Goal: Task Accomplishment & Management: Complete application form

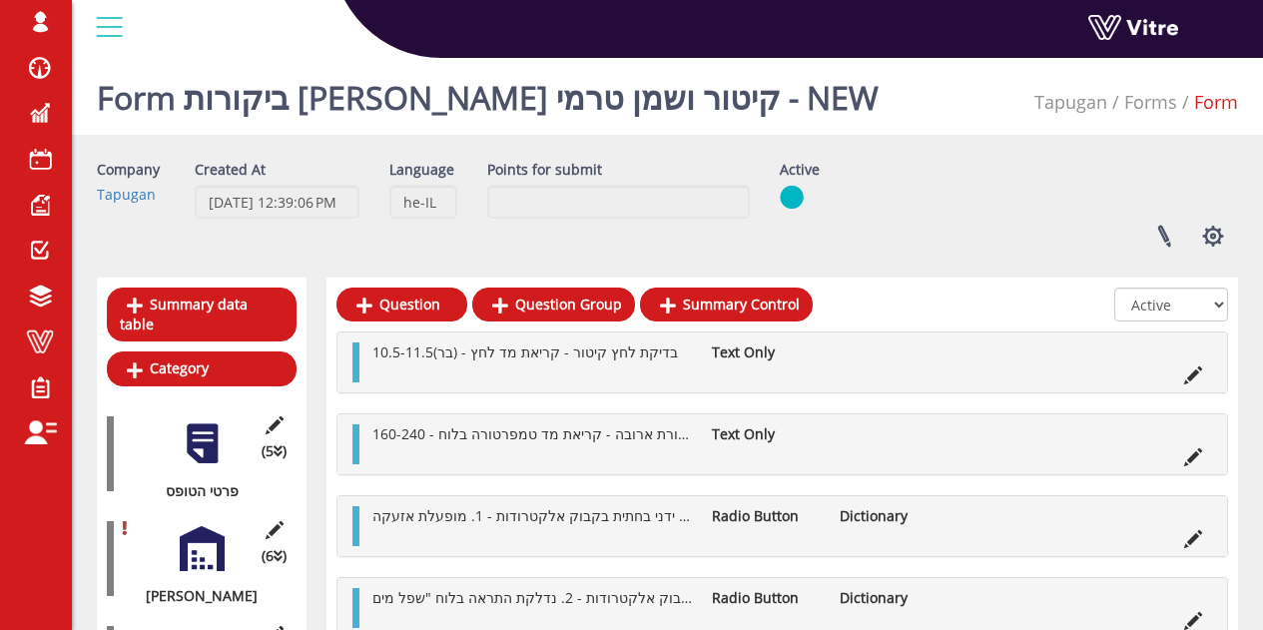
scroll to position [53, 0]
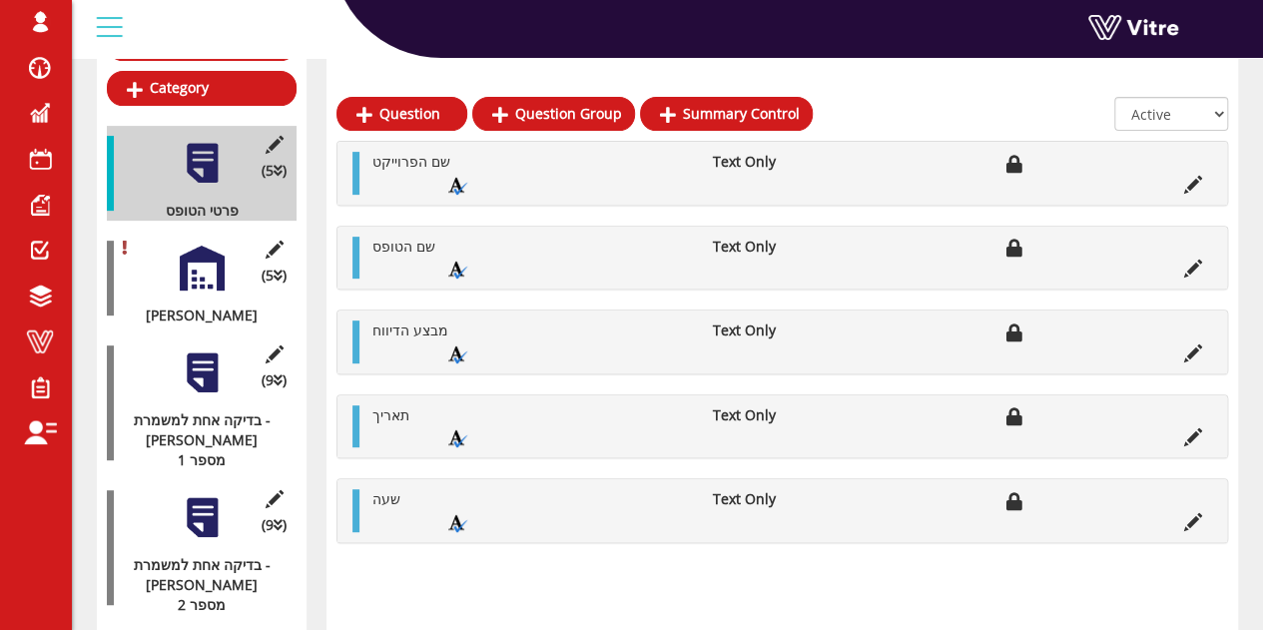
scroll to position [284, 0]
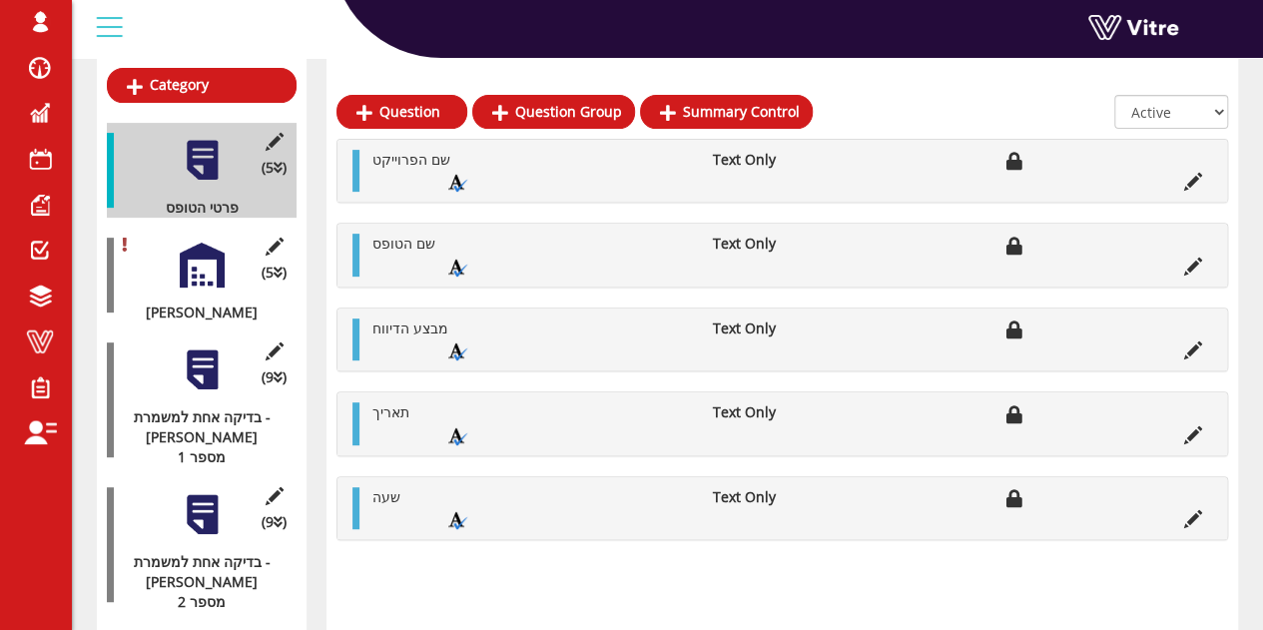
click at [195, 359] on div at bounding box center [202, 370] width 45 height 45
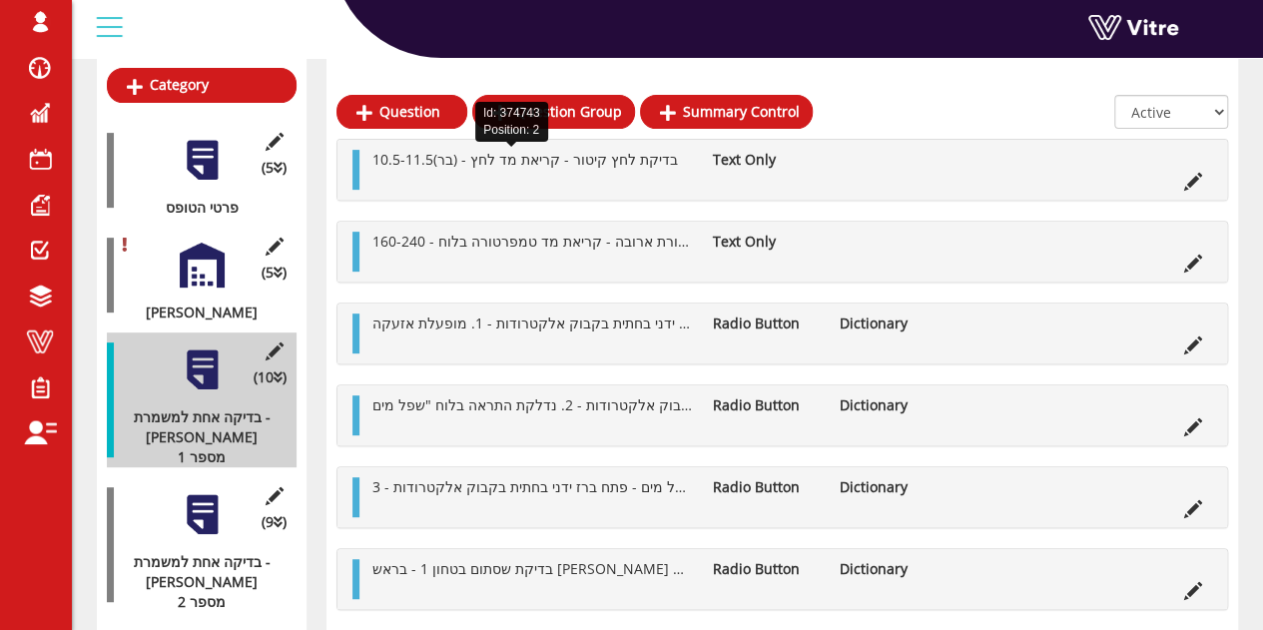
click at [583, 167] on span "בדיקת לחץ קיטור - קריאת מד לחץ - (בר)10.5-11.5" at bounding box center [526, 159] width 306 height 19
click at [563, 156] on span "בדיקת לחץ קיטור - קריאת מד לחץ - (בר)10.5-11.5" at bounding box center [526, 159] width 306 height 19
drag, startPoint x: 560, startPoint y: 157, endPoint x: 651, endPoint y: 163, distance: 91.1
click at [651, 163] on li "בדיקת לחץ קיטור - קריאת מד לחץ - (בר)10.5-11.5" at bounding box center [533, 160] width 340 height 20
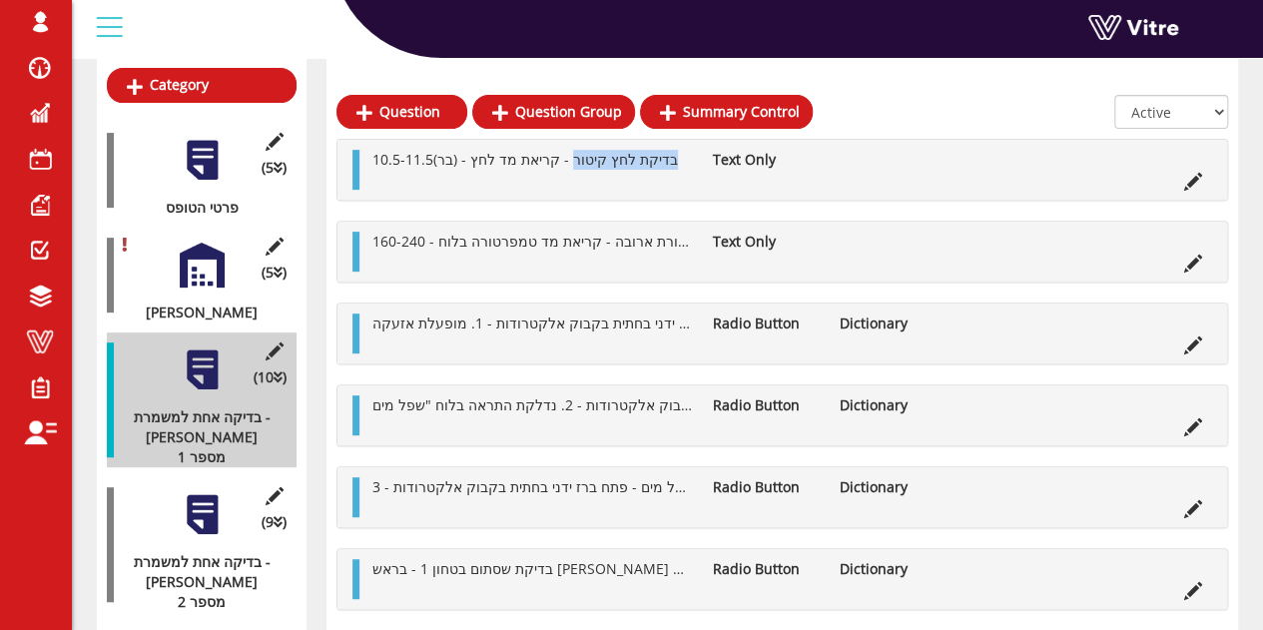
copy span "בדיקת לחץ קיטור"
click at [1197, 179] on icon at bounding box center [1194, 182] width 18 height 18
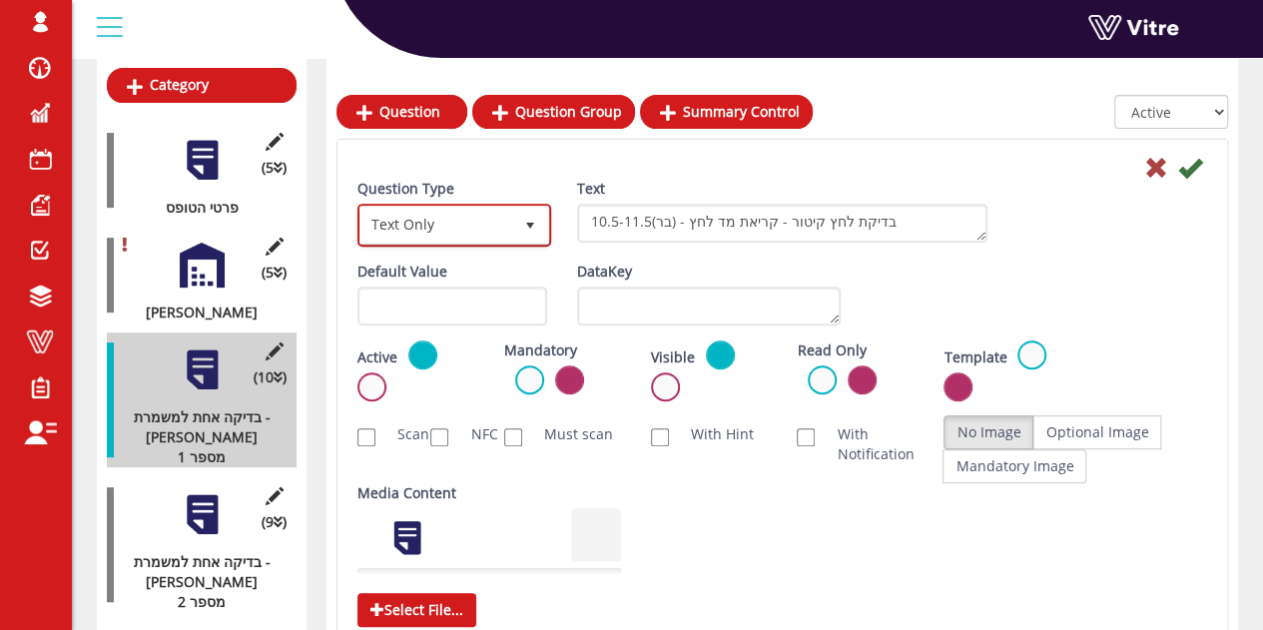
click at [465, 211] on span "Text Only" at bounding box center [437, 225] width 152 height 36
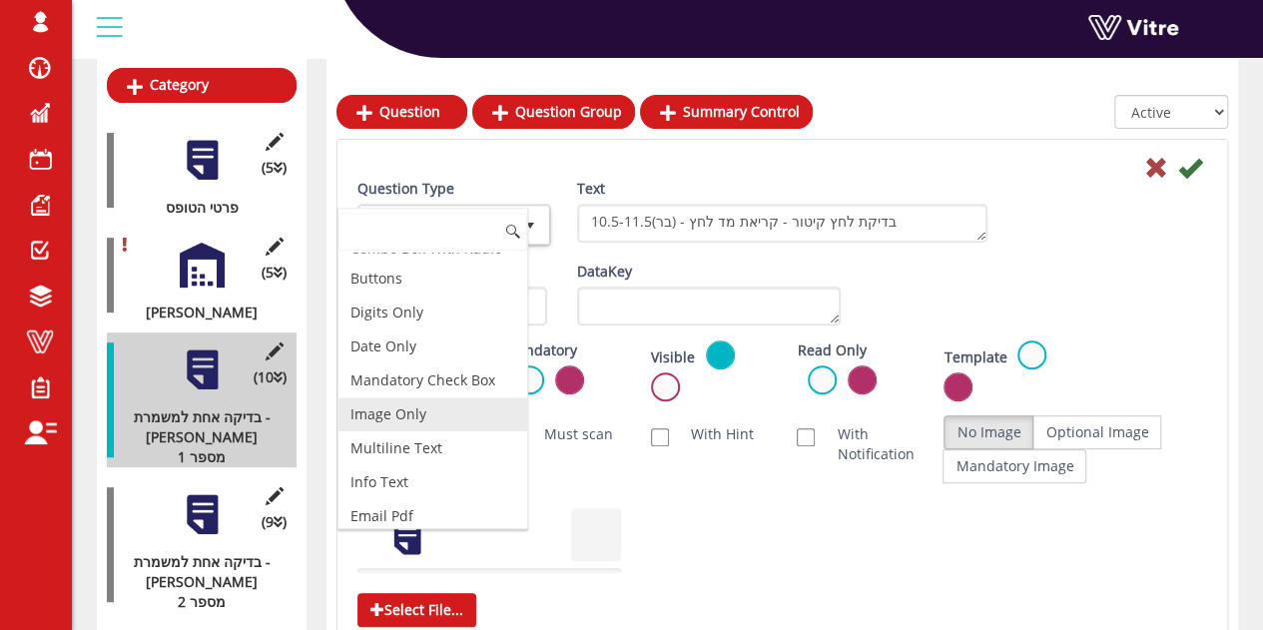
scroll to position [555, 0]
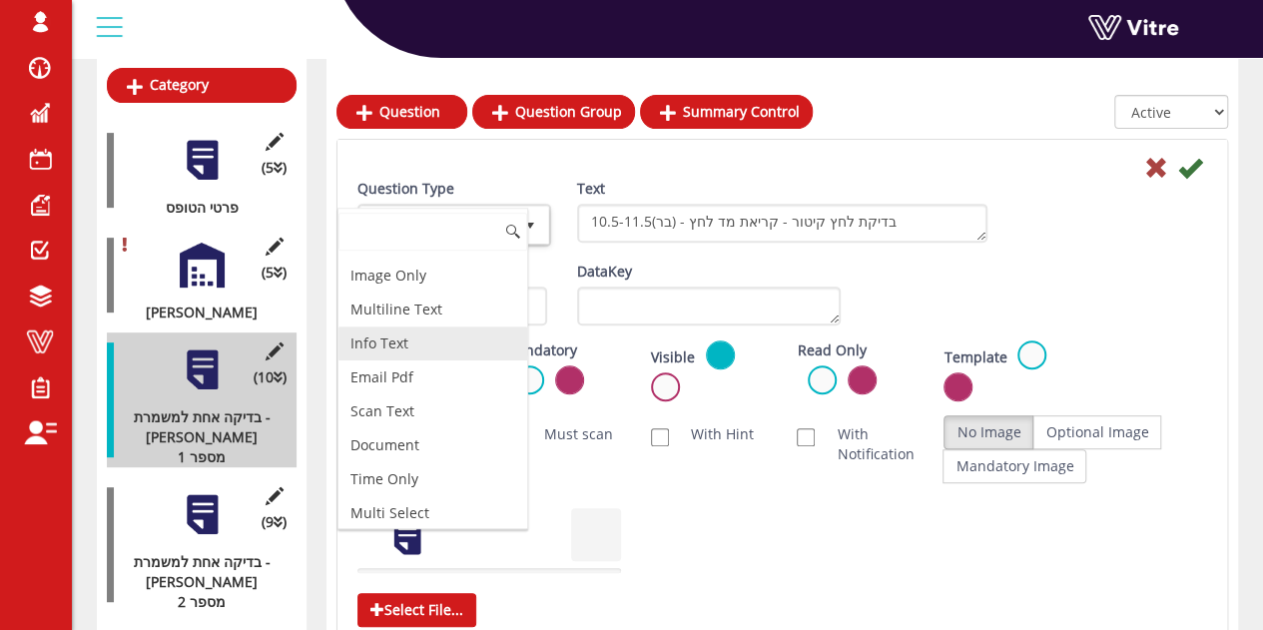
click at [403, 327] on li "Info Text" at bounding box center [433, 344] width 189 height 34
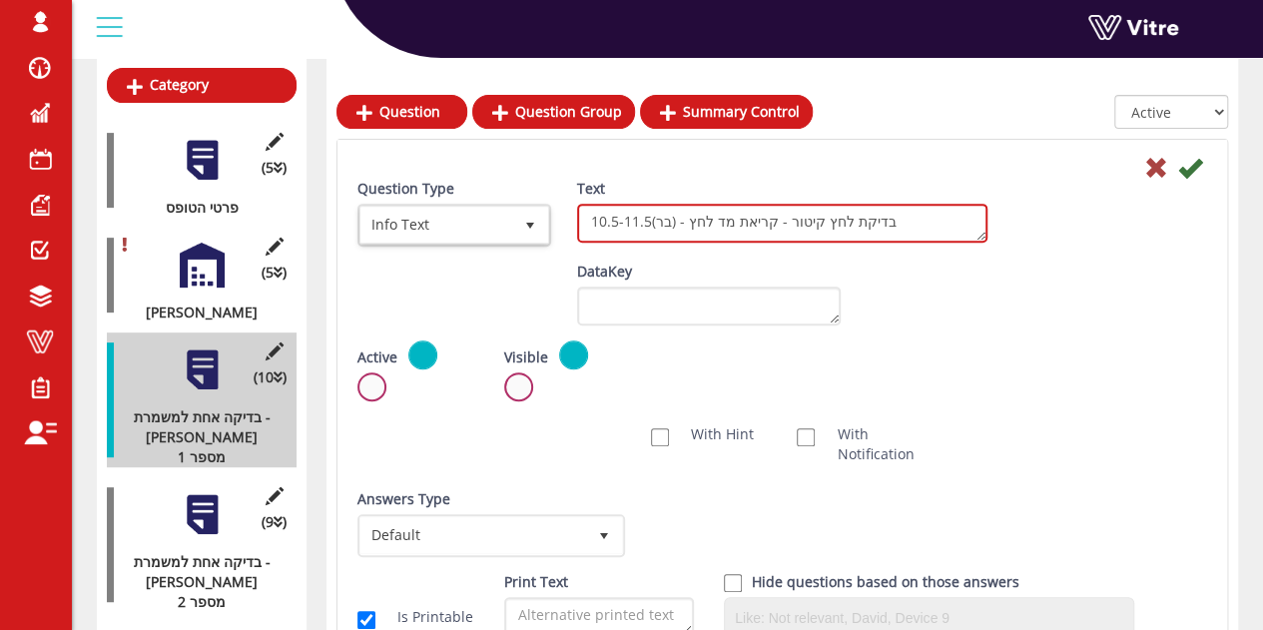
click at [820, 221] on textarea "בדיקת לחץ קיטור - קריאת מד לחץ - (בר)10.5-11.5" at bounding box center [782, 223] width 410 height 39
drag, startPoint x: 779, startPoint y: 217, endPoint x: 647, endPoint y: 223, distance: 132.0
click at [647, 223] on textarea "בדיקת לחץ קיטור - קריאת מד לחץ - (בר)10.5-11.5" at bounding box center [782, 223] width 410 height 39
click at [653, 221] on textarea "בדיקת לחץ קיטור - קריאת מד לחץ - (בר)10.5-11.5" at bounding box center [782, 223] width 410 height 39
drag, startPoint x: 765, startPoint y: 217, endPoint x: 908, endPoint y: 221, distance: 142.9
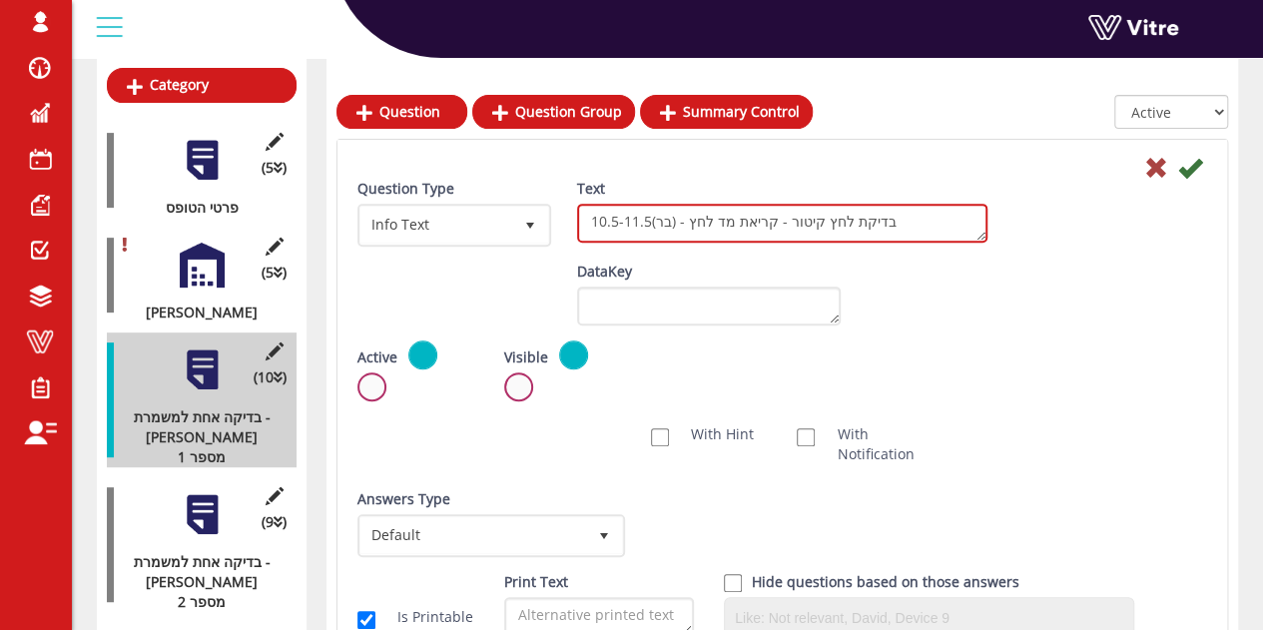
click at [908, 221] on textarea "בדיקת לחץ קיטור - קריאת מד לחץ - (בר)10.5-11.5" at bounding box center [782, 223] width 410 height 39
type textarea "קריאת מד לחץ - (בר)10.5-11.5"
click at [908, 221] on textarea "בדיקת לחץ קיטור - קריאת מד לחץ - (בר)10.5-11.5" at bounding box center [782, 223] width 410 height 39
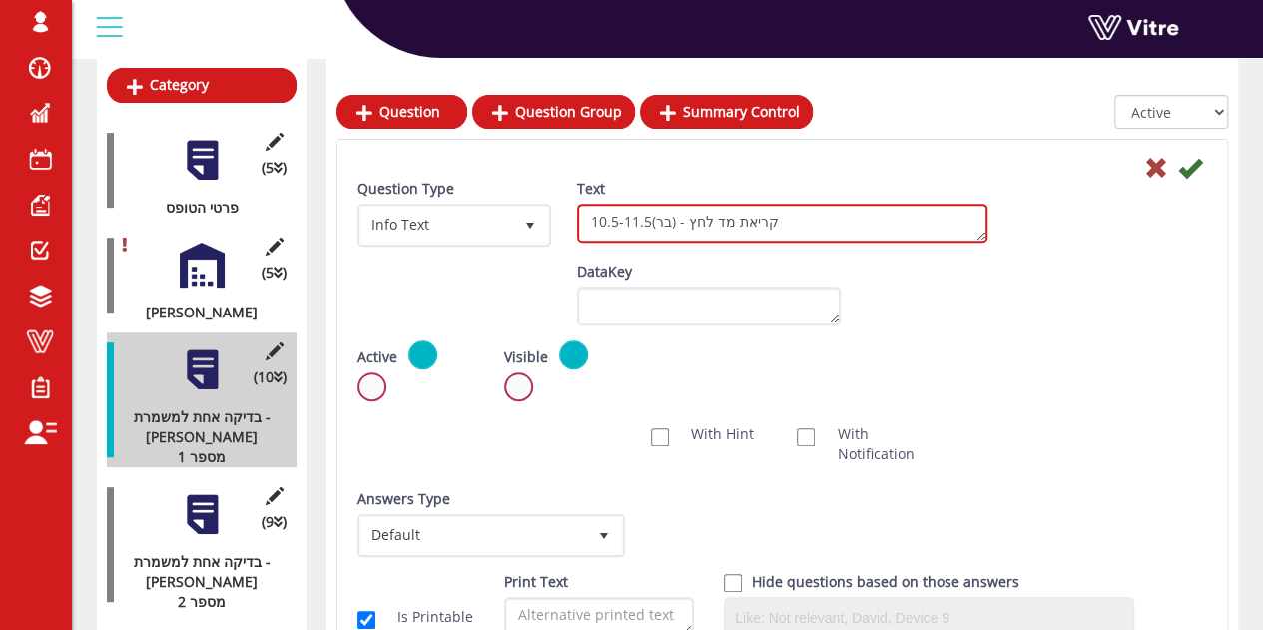
click at [908, 221] on textarea "בדיקת לחץ קיטור - קריאת מד לחץ - (בר)10.5-11.5" at bounding box center [782, 223] width 410 height 39
type textarea "c"
type textarea "בדיקת לחץ קיטור"
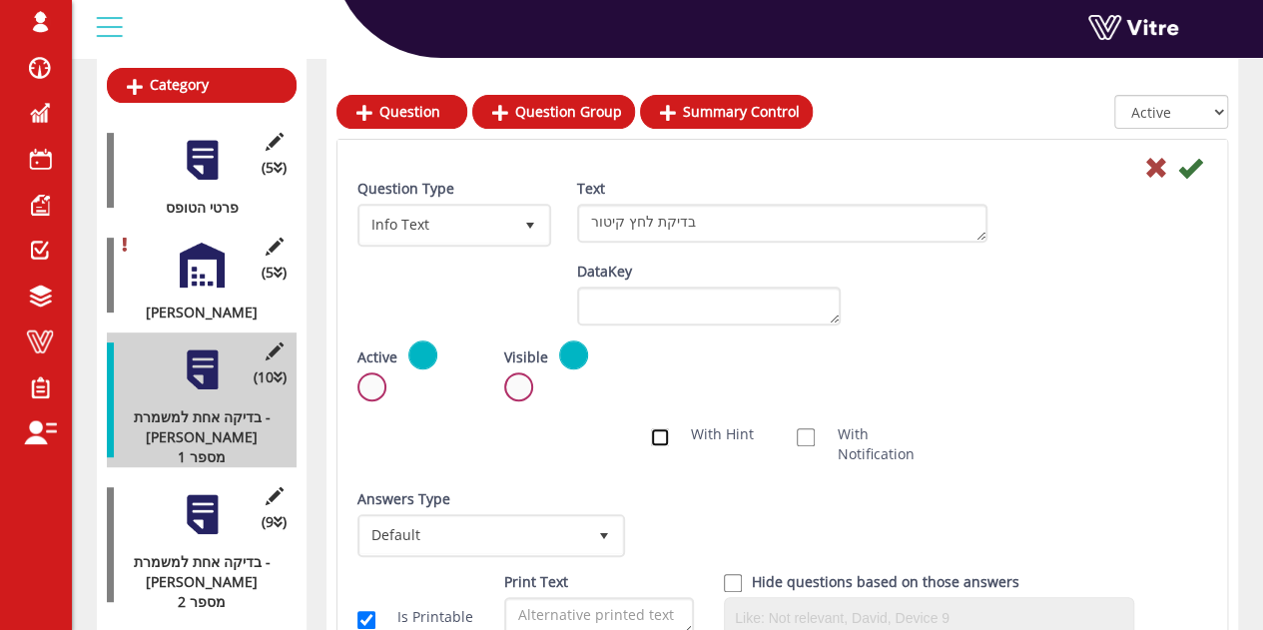
click at [656, 434] on input "With Hint" at bounding box center [660, 437] width 18 height 18
checkbox input "true"
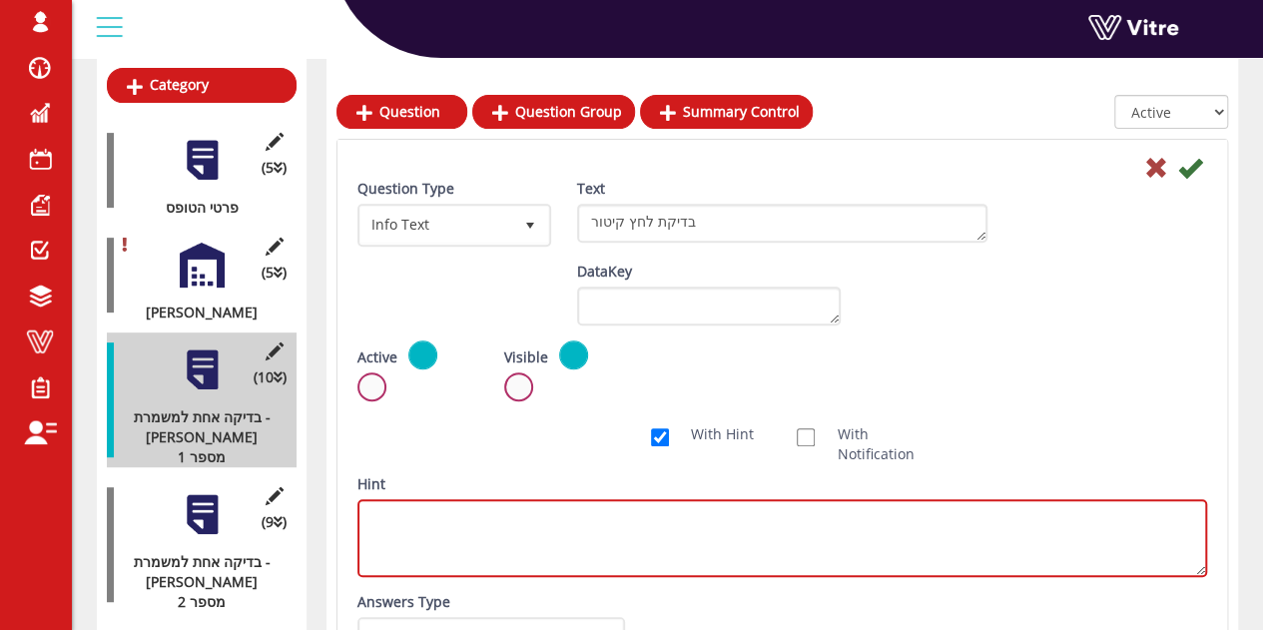
click at [685, 546] on textarea "Hint" at bounding box center [783, 538] width 850 height 78
paste textarea "קריאת מד לחץ - (בר)10.5-11.5"
type textarea "קריאת מד לחץ - (בר)10.5-11.5"
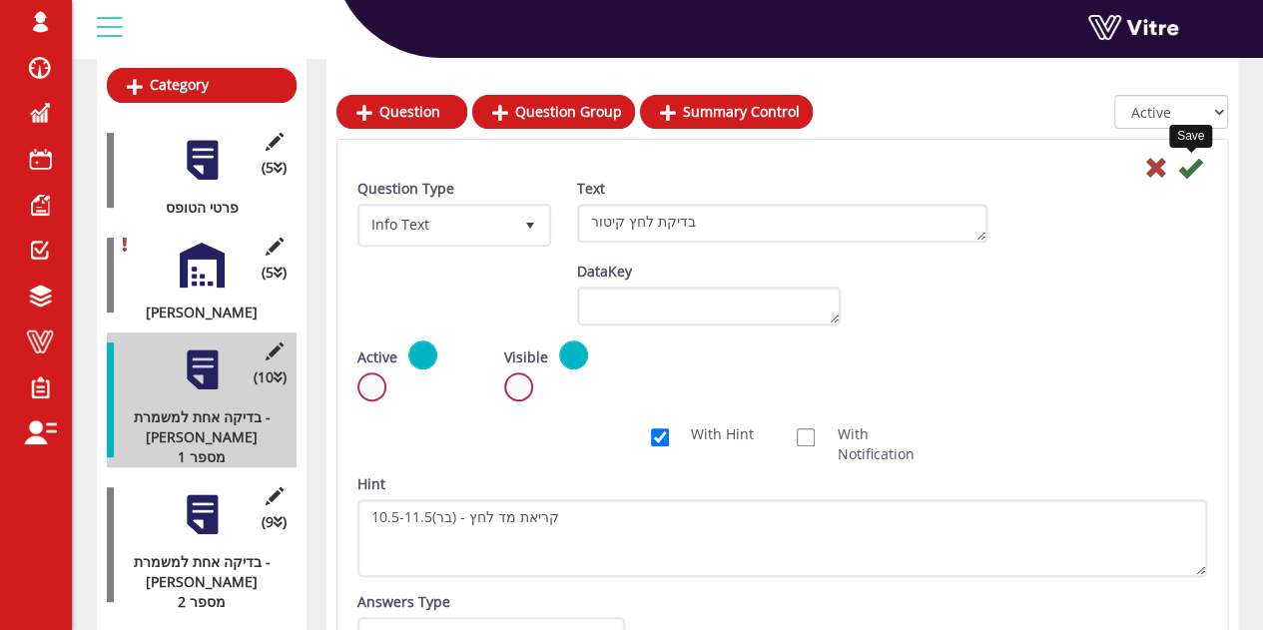
click at [1198, 168] on icon at bounding box center [1191, 168] width 24 height 24
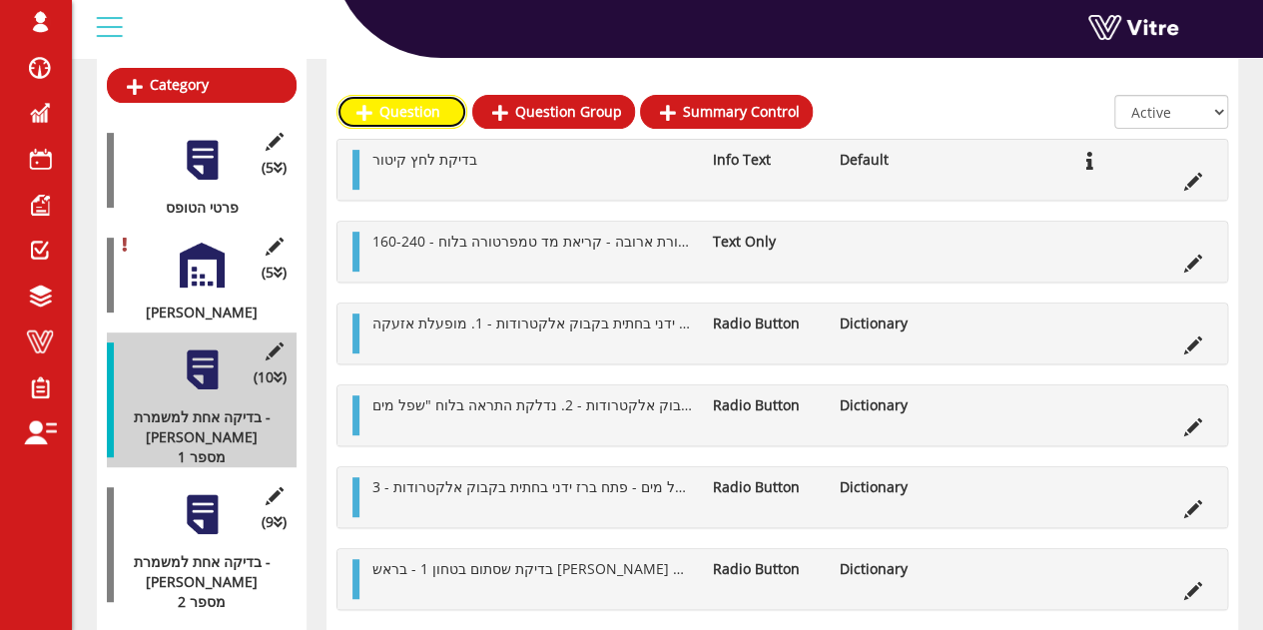
click at [395, 112] on link "Question" at bounding box center [402, 112] width 131 height 34
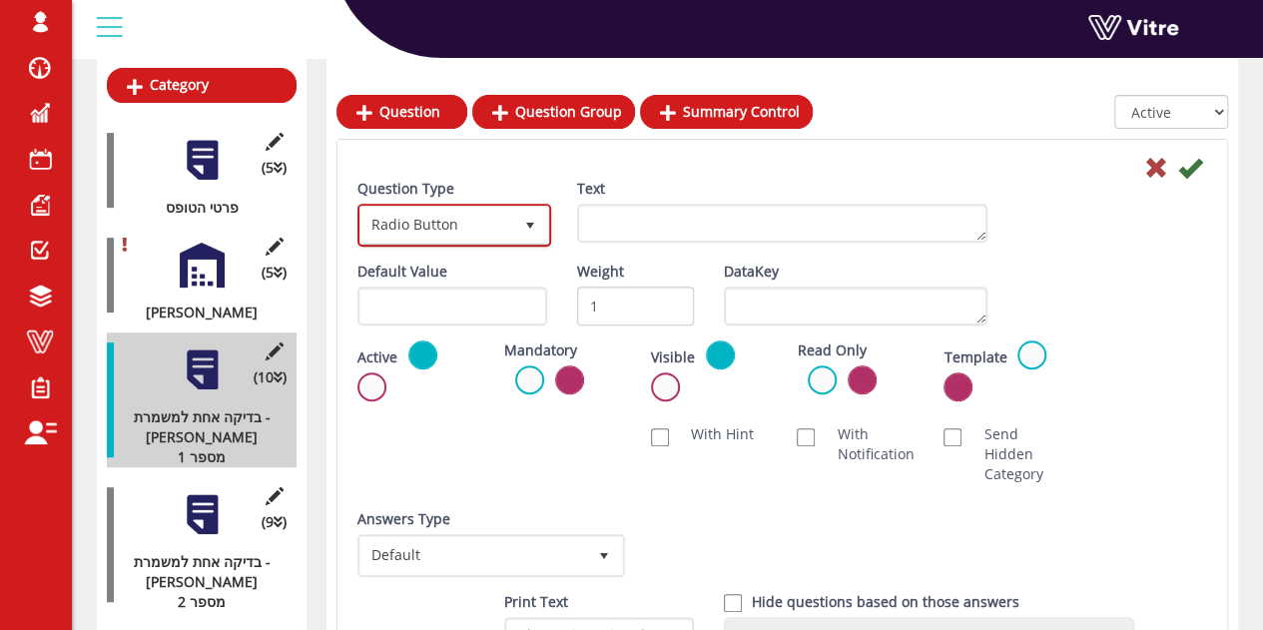
click at [490, 226] on span "Radio Button" at bounding box center [437, 225] width 152 height 36
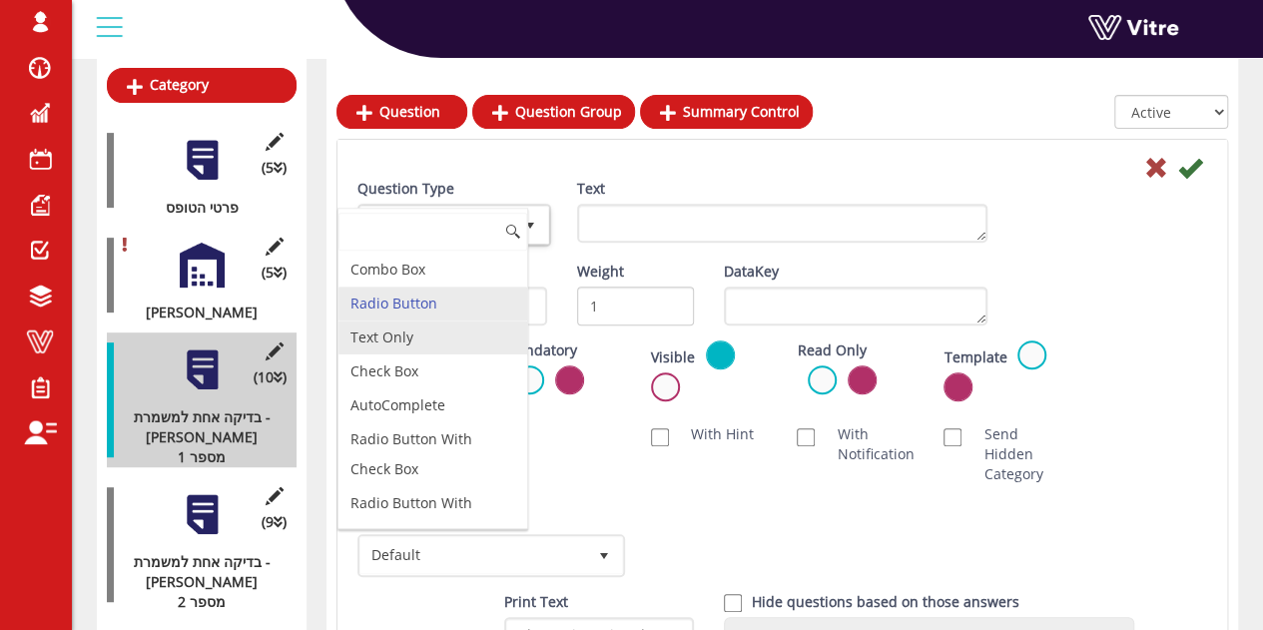
click at [446, 349] on li "Text Only" at bounding box center [433, 338] width 189 height 34
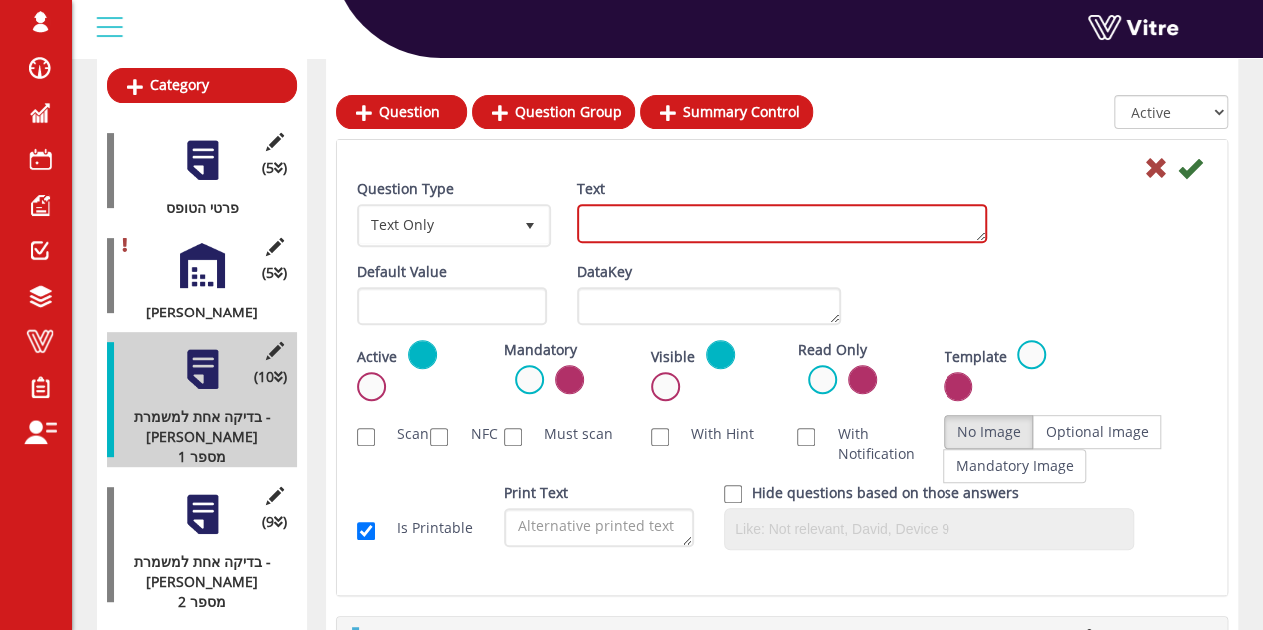
click at [640, 225] on textarea "Text" at bounding box center [782, 223] width 410 height 39
paste textarea "קריאת מד לחץ - (בר)10.5-11.5"
type textarea "קריאת מד לחץ - (בר)10.5-11.5"
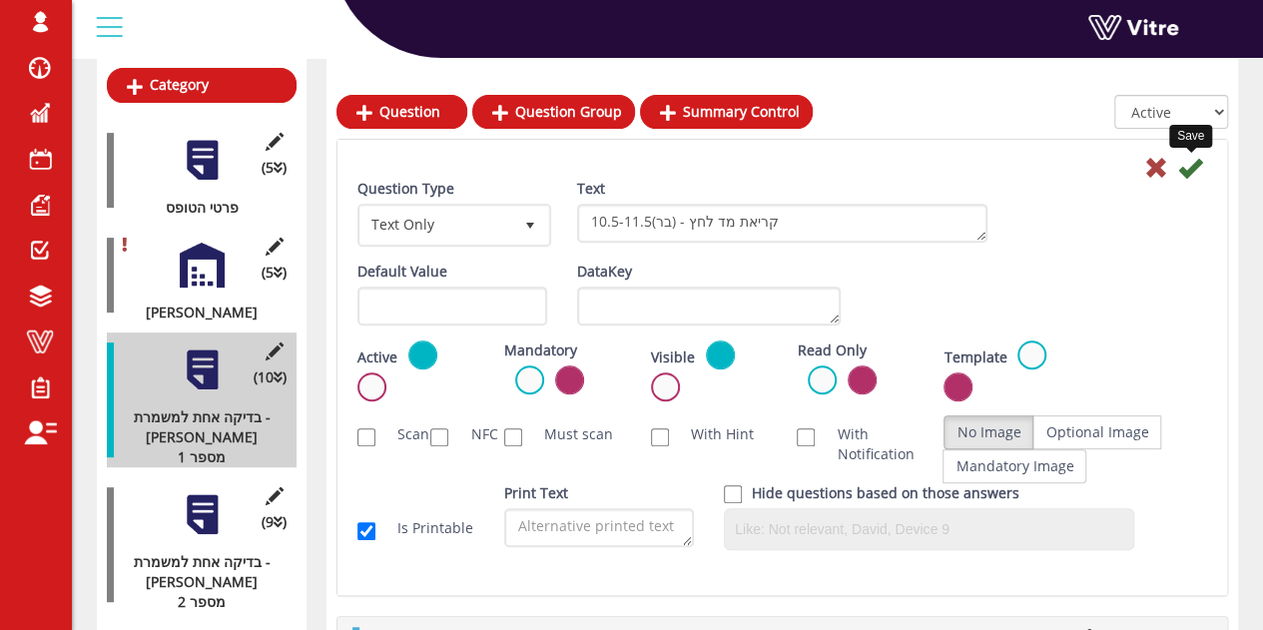
click at [1188, 161] on icon at bounding box center [1191, 168] width 24 height 24
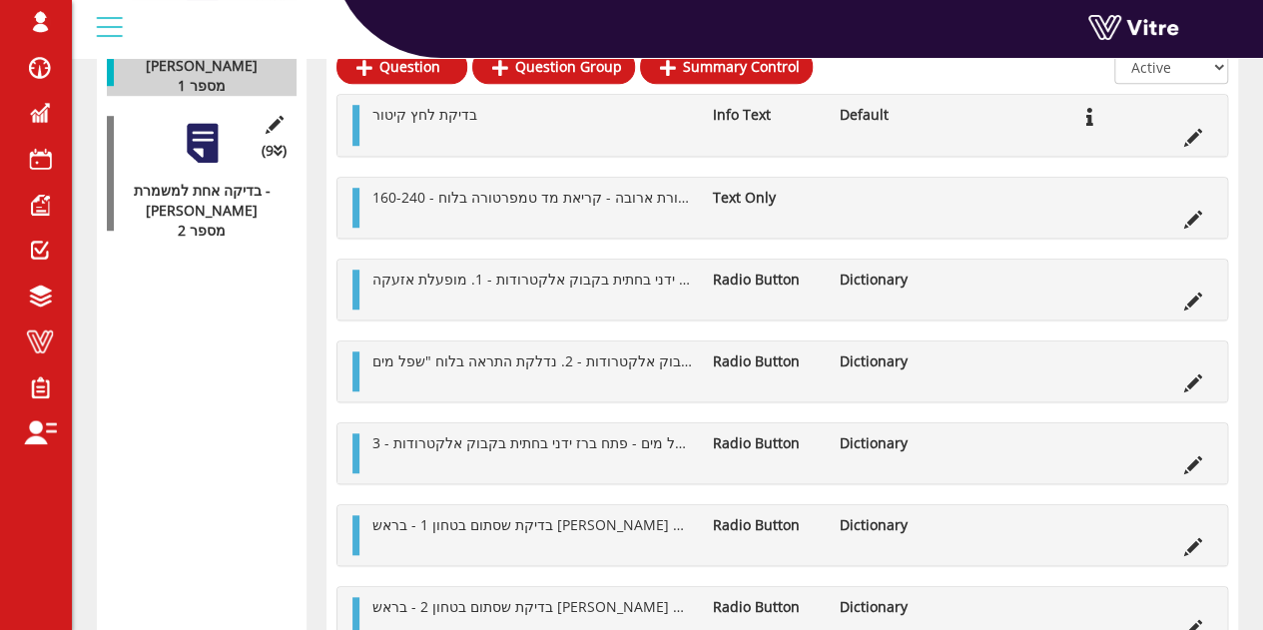
scroll to position [646, 0]
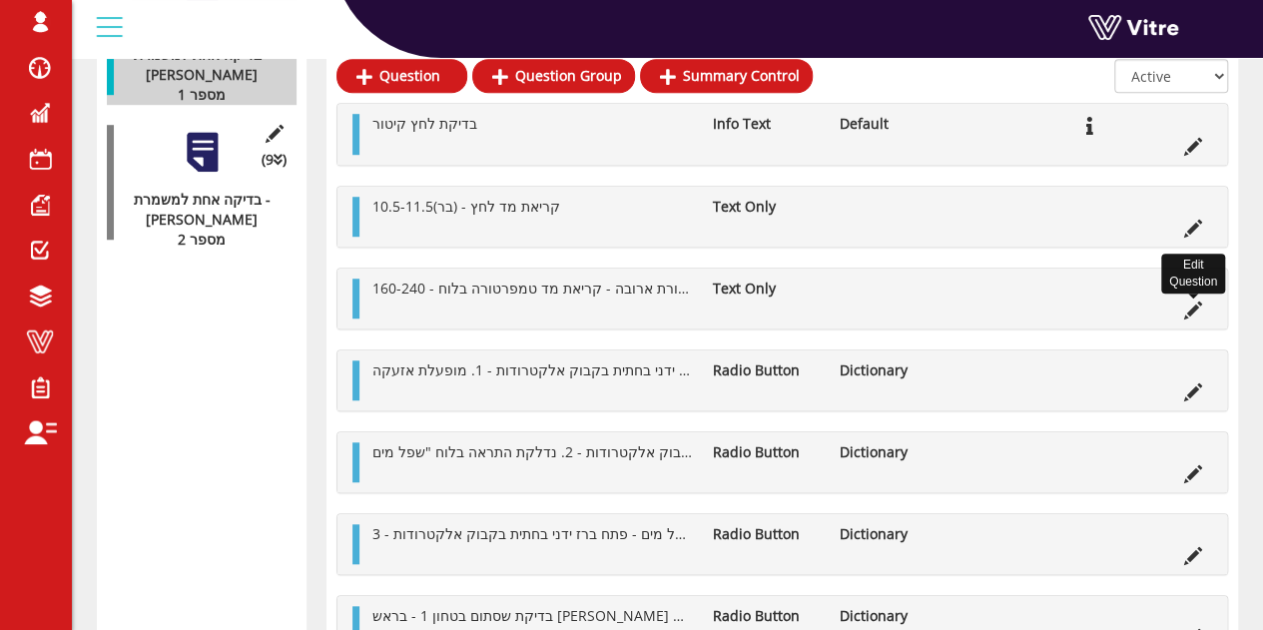
click at [1193, 306] on icon at bounding box center [1194, 311] width 18 height 18
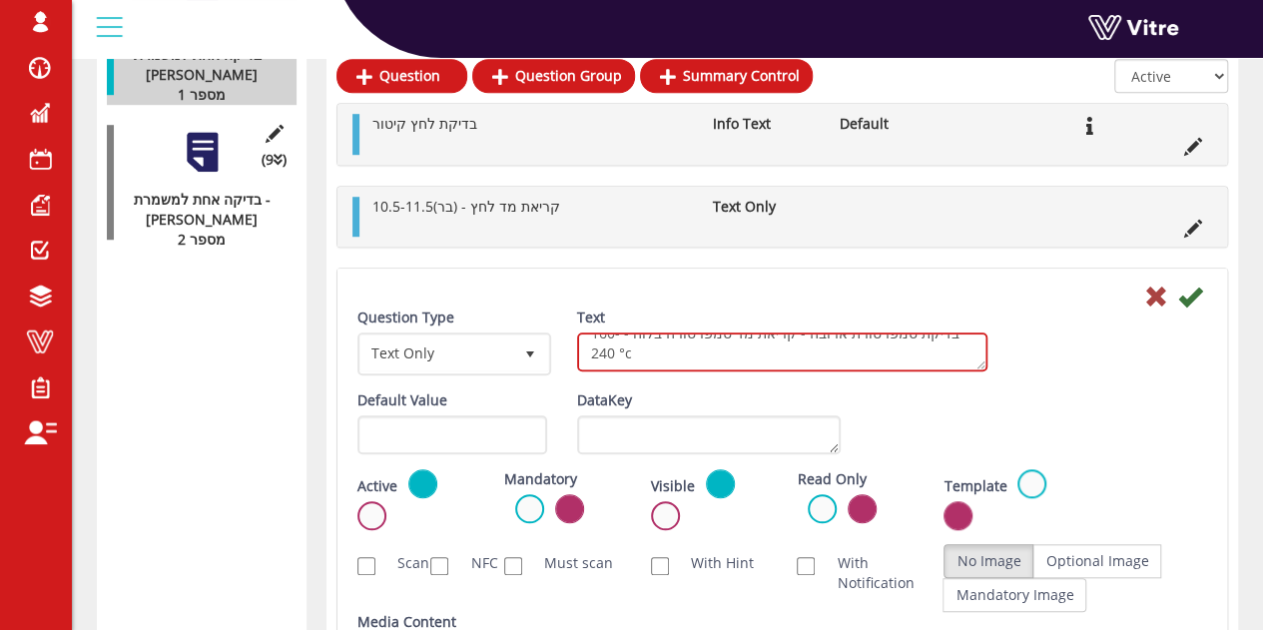
scroll to position [36, 0]
drag, startPoint x: 814, startPoint y: 349, endPoint x: 643, endPoint y: 377, distance: 173.1
click at [643, 377] on div "Text בדיקת טמפרטורת ארובה - קריאת מד טמפרטורה בלוח - 160-240 °c" at bounding box center [782, 347] width 440 height 79
type textarea "בדיקת טמפרטורת ארובה"
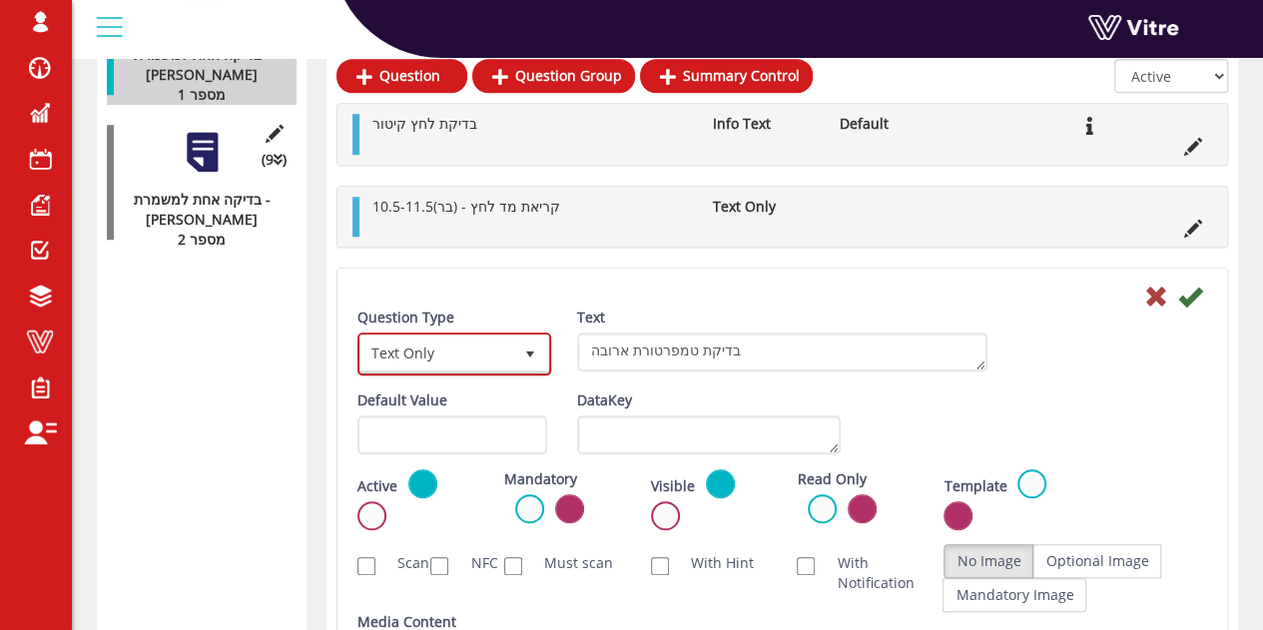
click at [481, 359] on span "Text Only" at bounding box center [437, 354] width 152 height 36
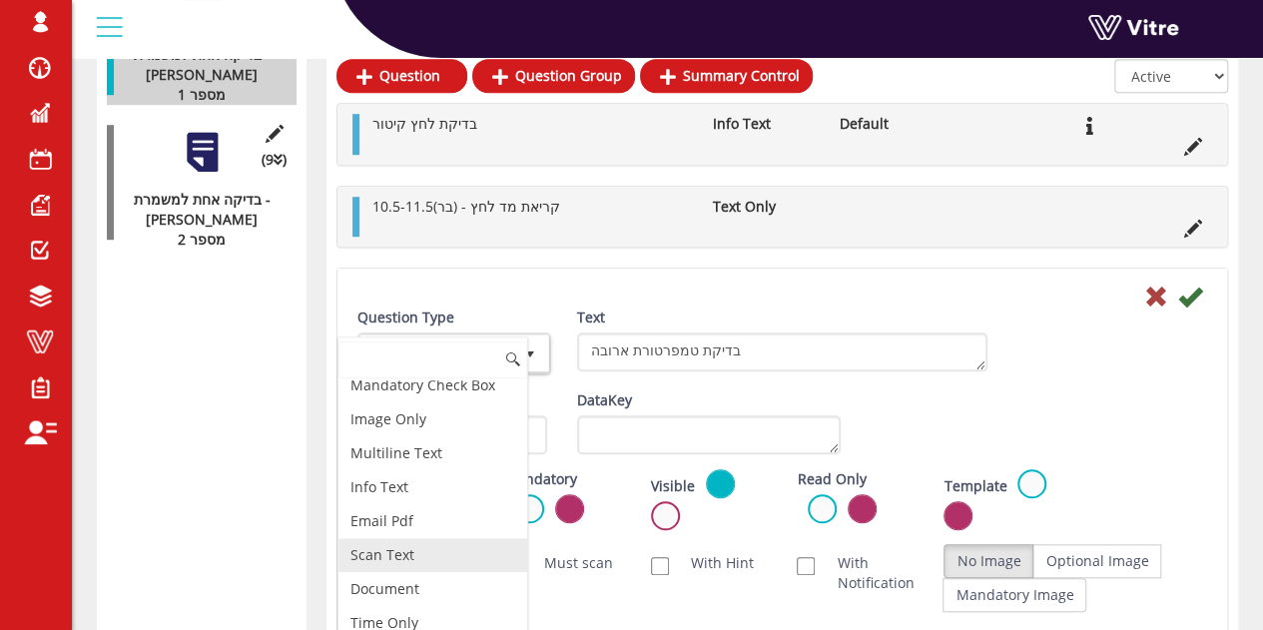
scroll to position [538, 0]
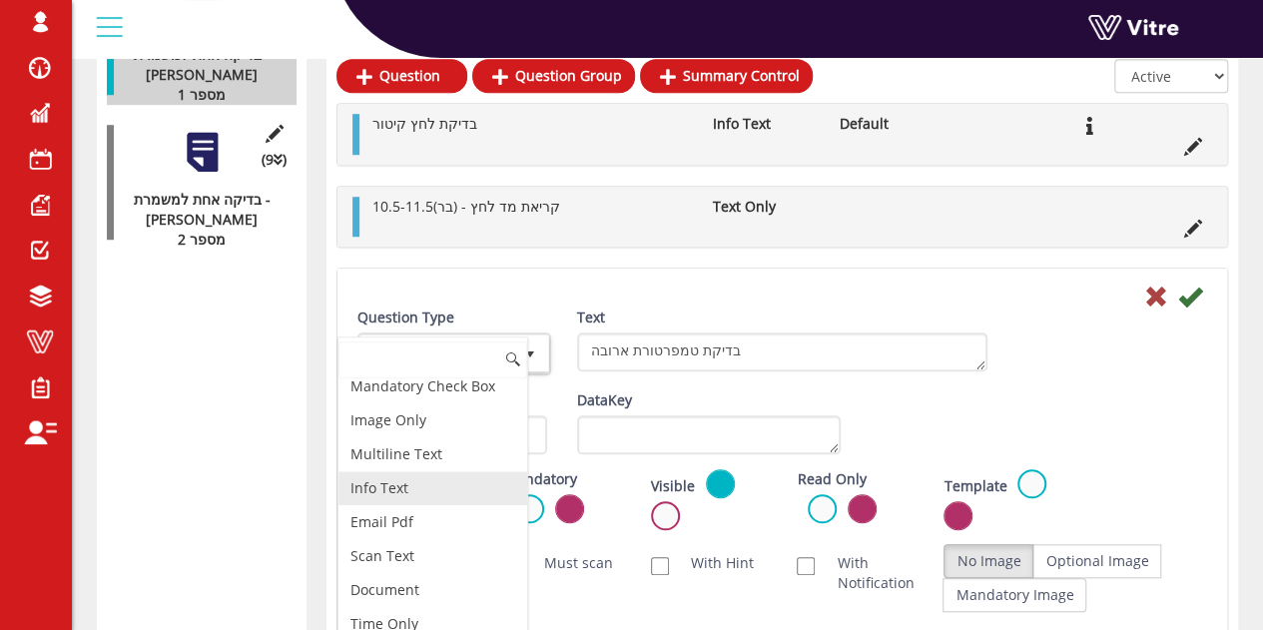
click at [401, 481] on li "Info Text" at bounding box center [433, 488] width 189 height 34
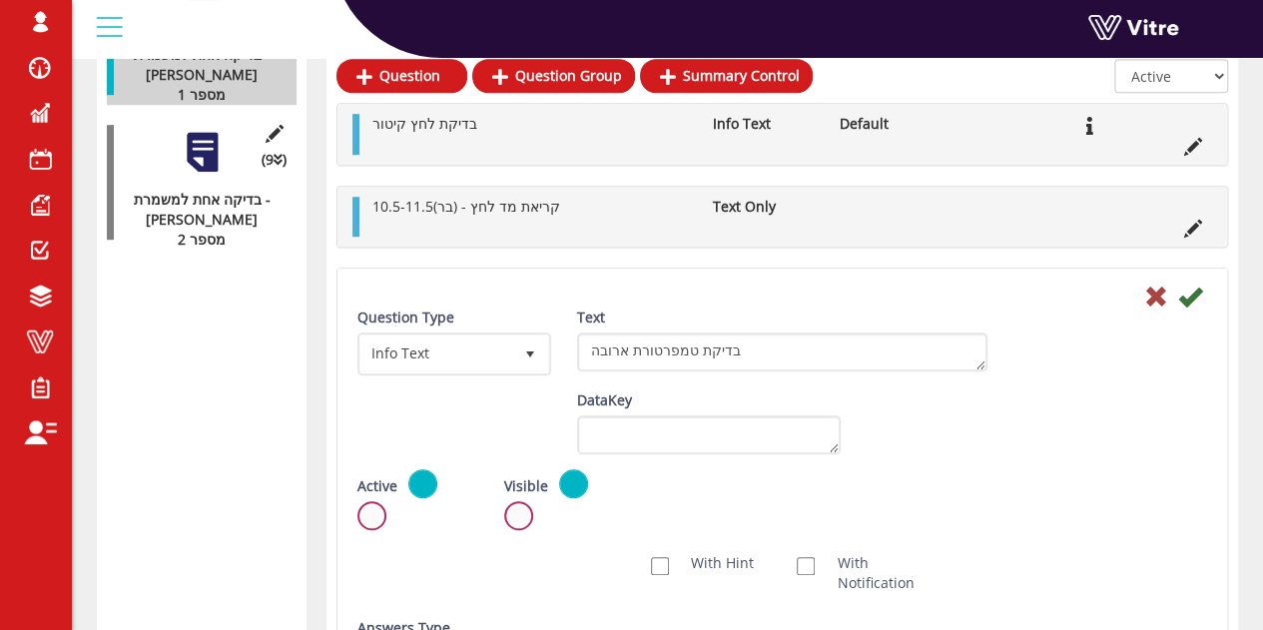
click at [673, 562] on label "With Hint" at bounding box center [712, 563] width 83 height 20
click at [669, 562] on input "With Hint" at bounding box center [660, 566] width 18 height 18
checkbox input "true"
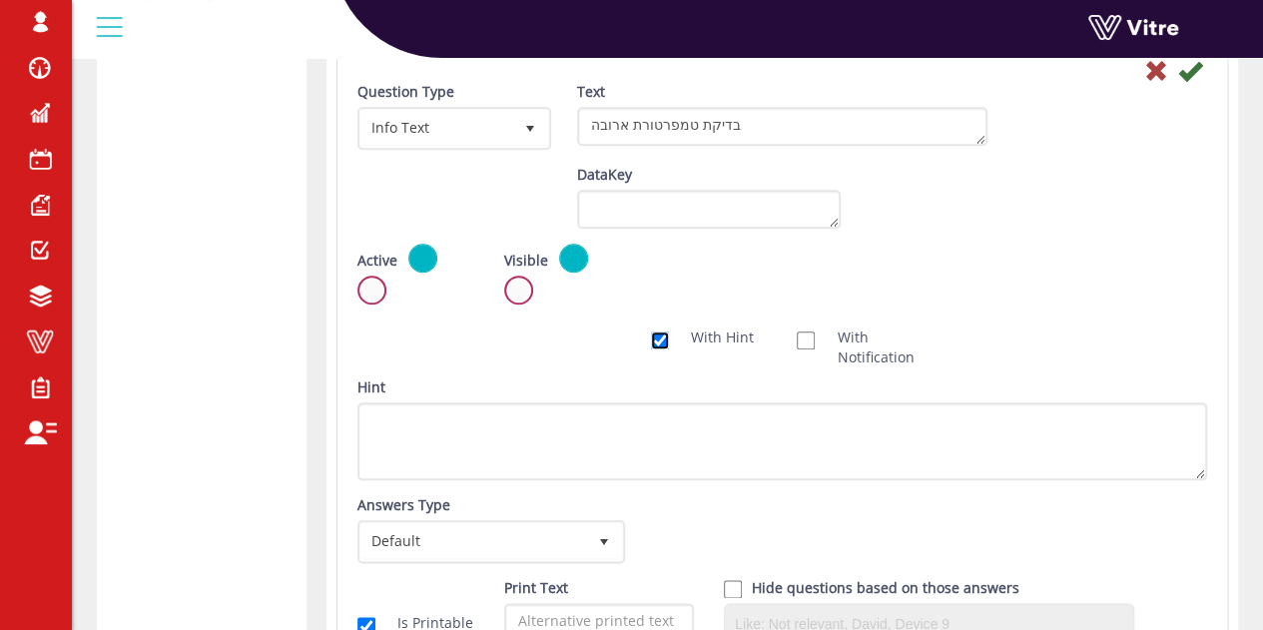
scroll to position [873, 0]
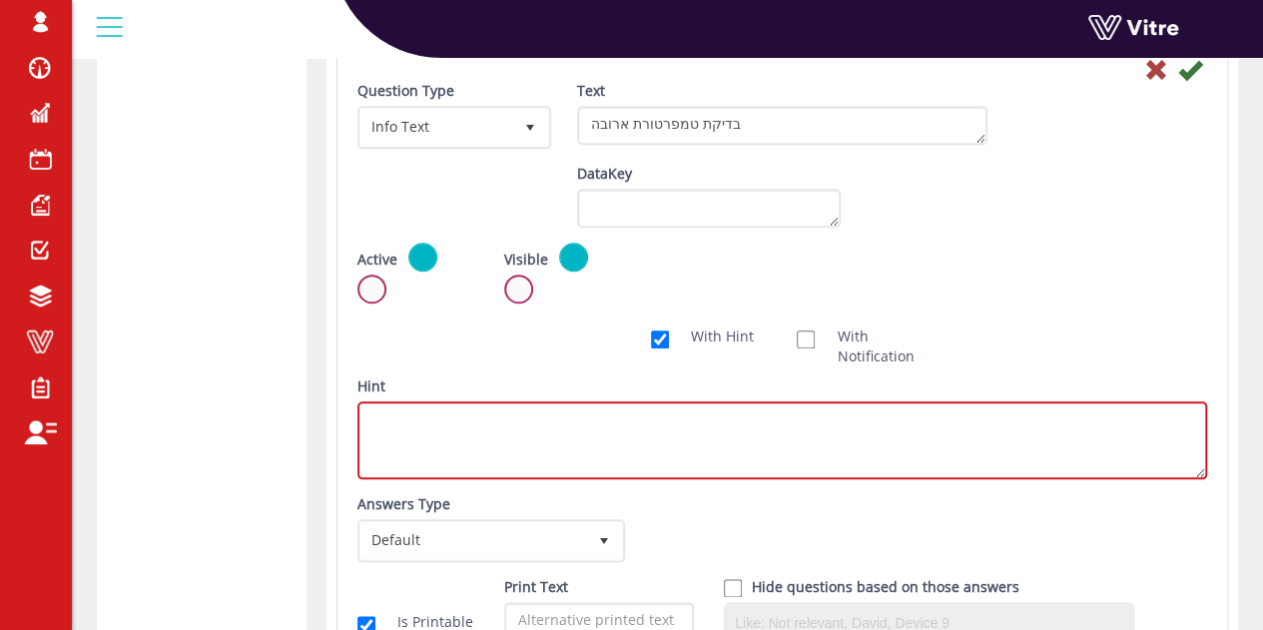
click at [892, 445] on textarea "Hint" at bounding box center [783, 440] width 850 height 78
paste textarea "- קריאת מד טמפרטורה בלוח - 160-240 °c"
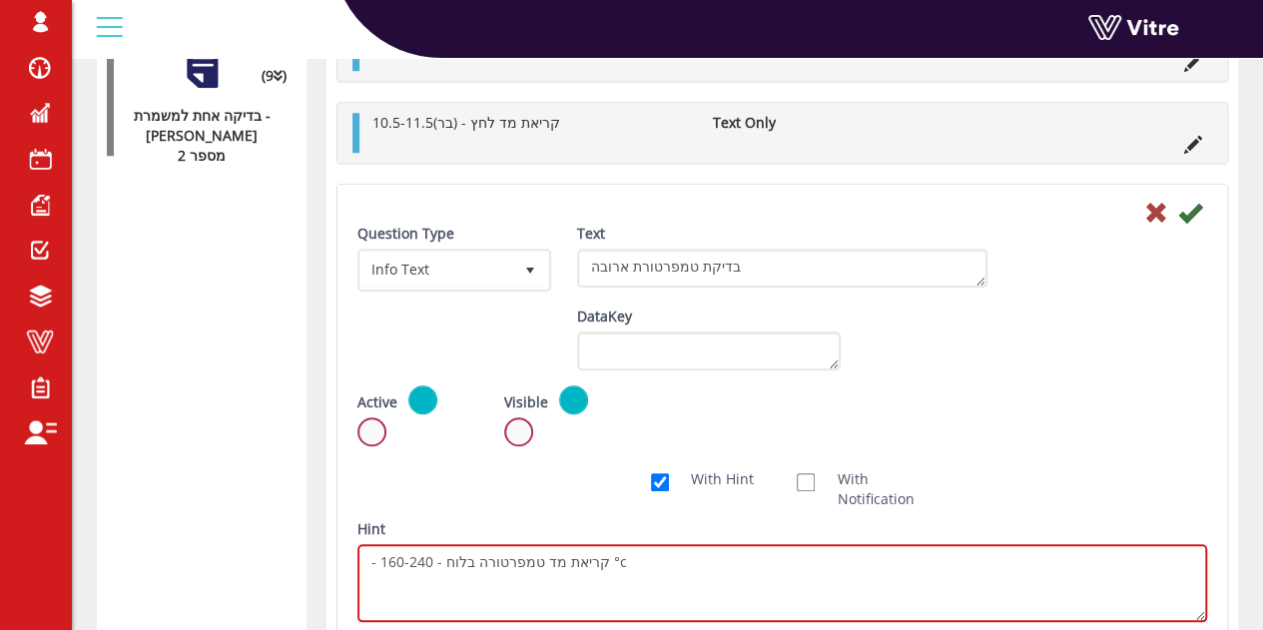
scroll to position [726, 0]
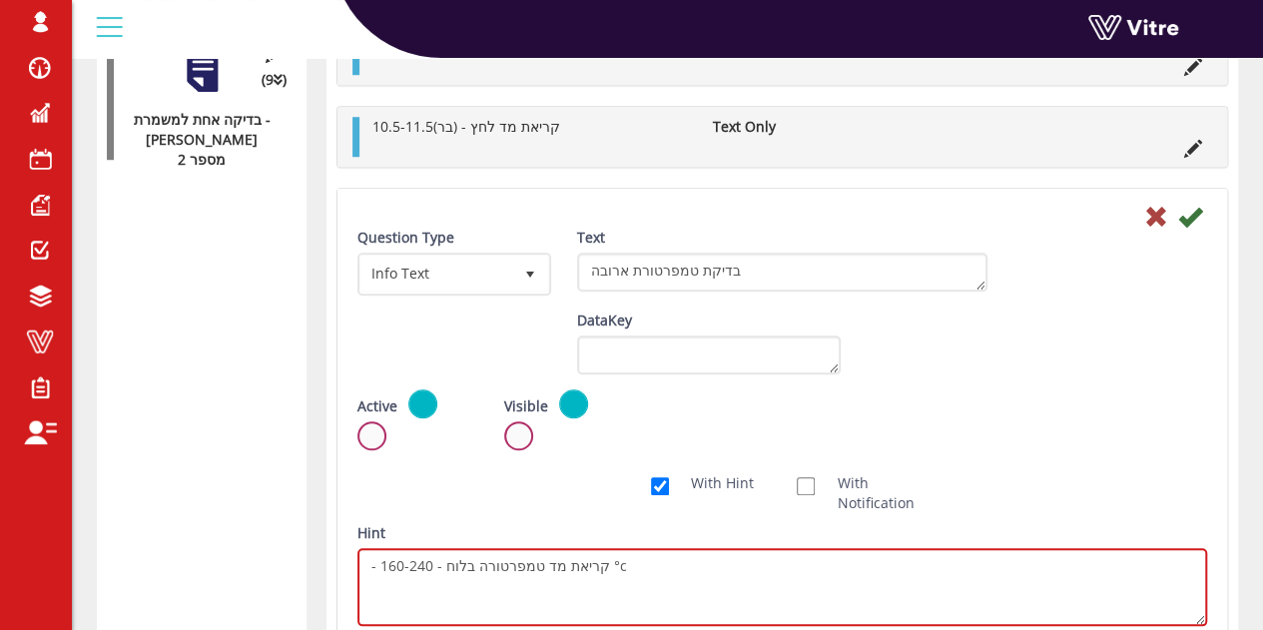
type textarea "- קריאת מד טמפרטורה בלוח - 160-240 °c"
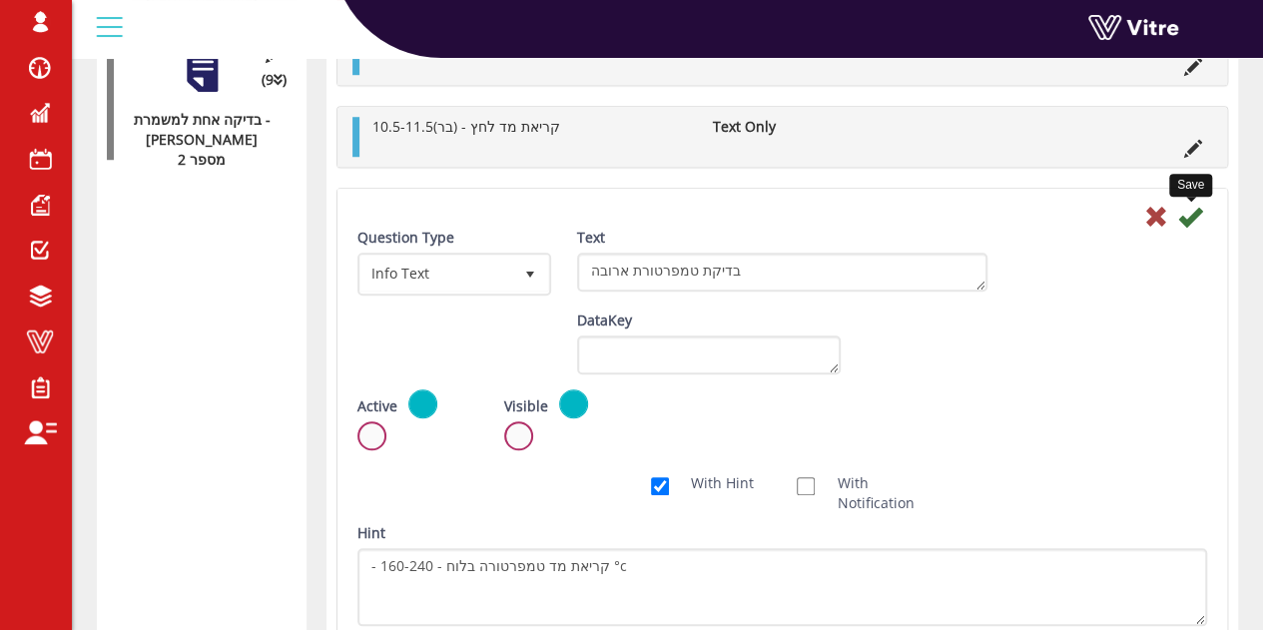
click at [1201, 211] on icon at bounding box center [1191, 217] width 24 height 24
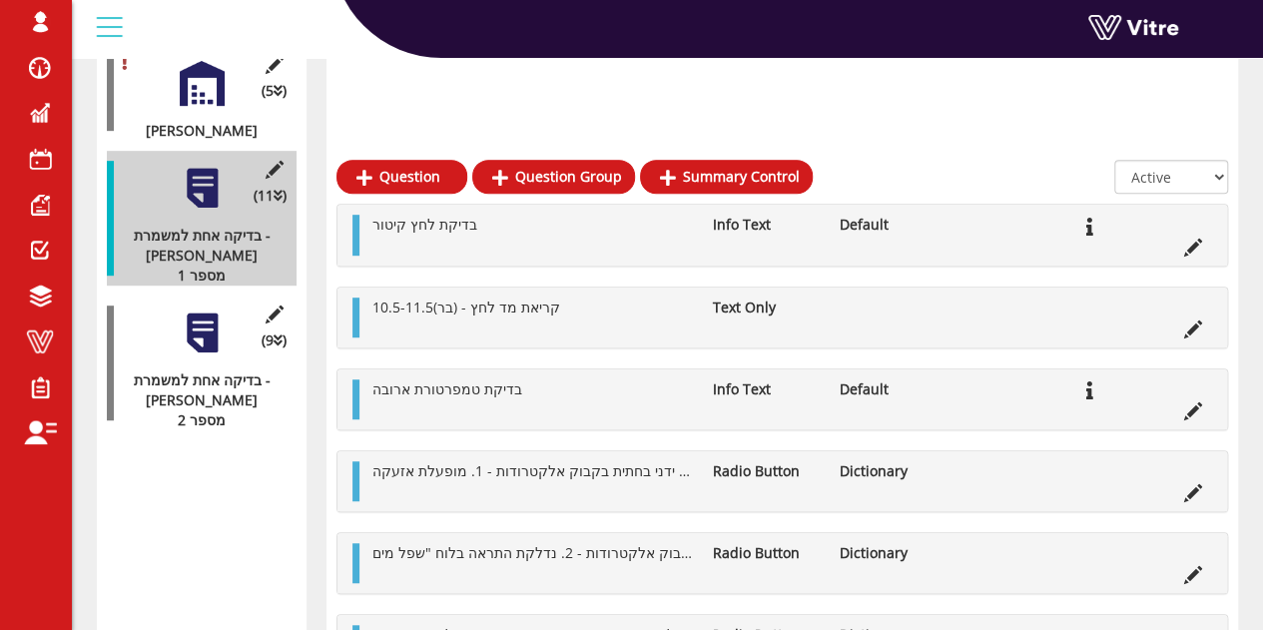
scroll to position [557, 0]
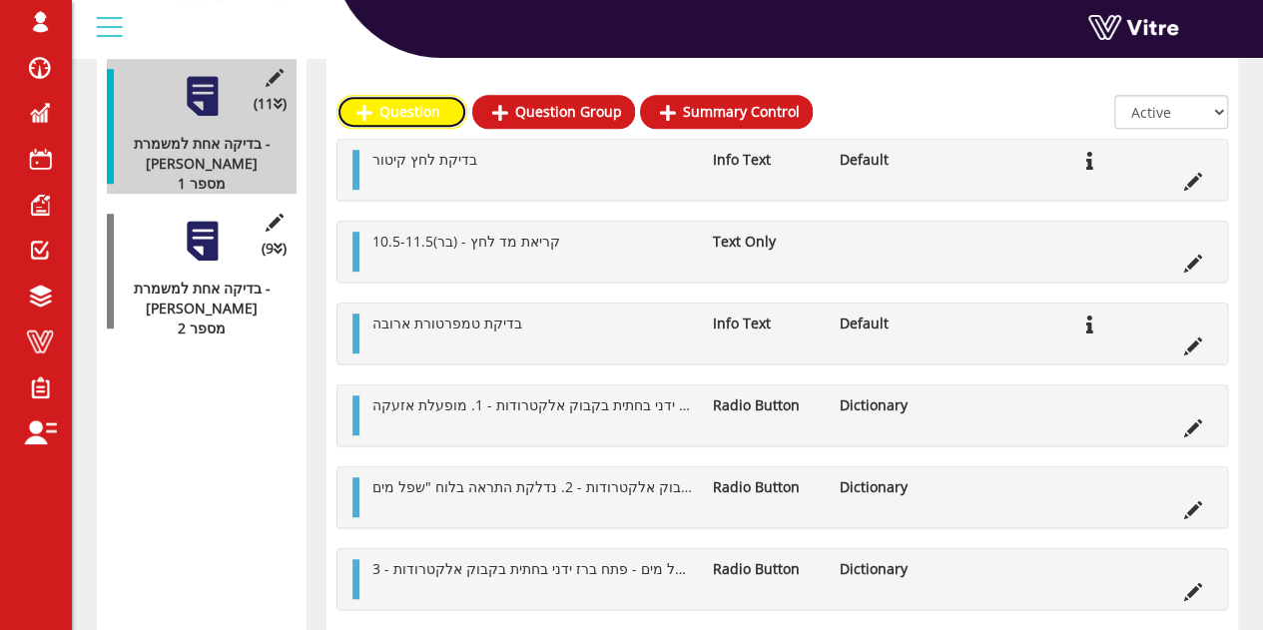
click at [400, 113] on link "Question" at bounding box center [402, 112] width 131 height 34
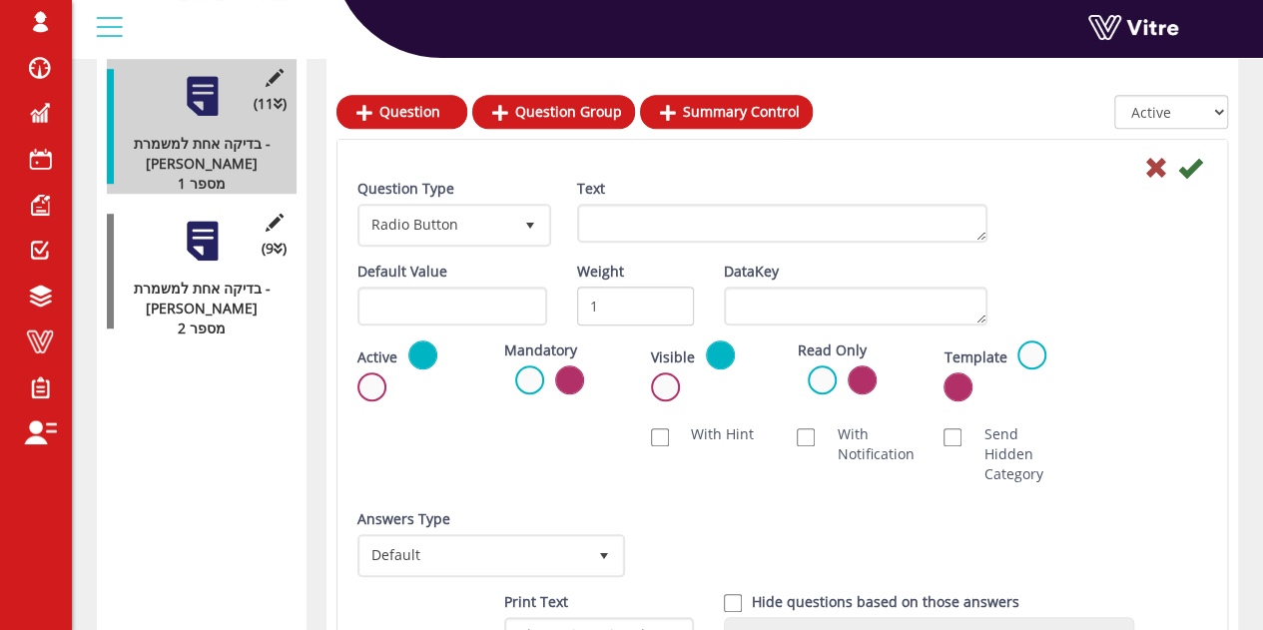
click at [645, 251] on div "Text" at bounding box center [782, 218] width 440 height 79
click at [489, 234] on span "Radio Button" at bounding box center [437, 225] width 152 height 36
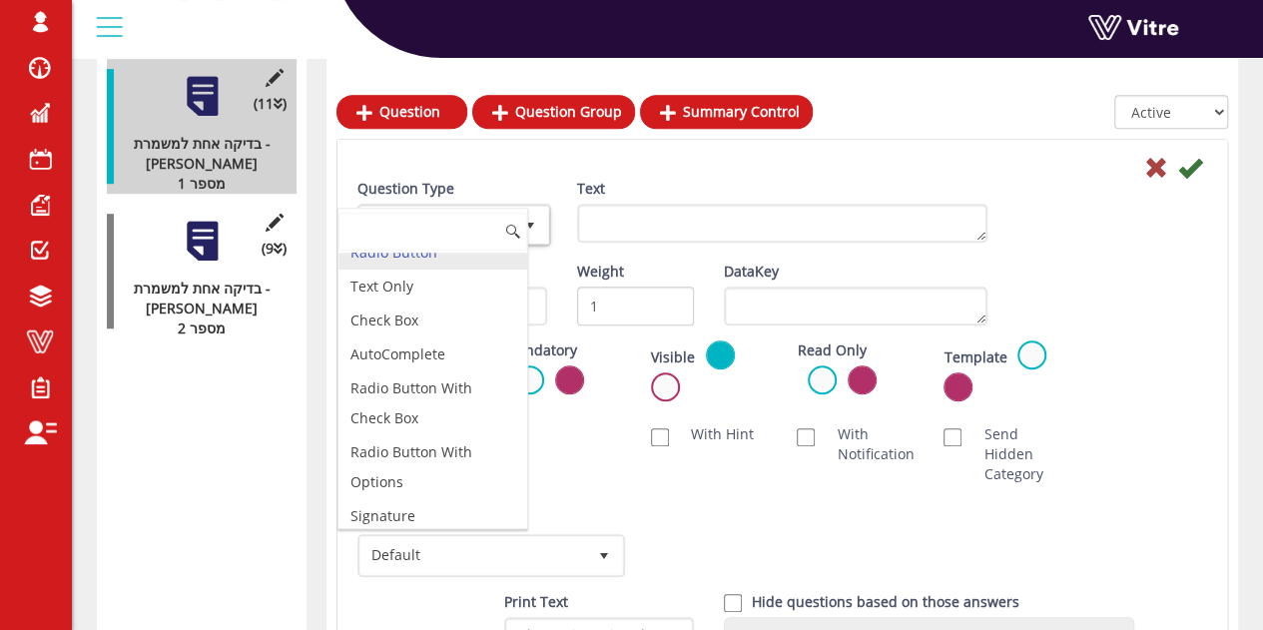
scroll to position [48, 0]
click at [439, 289] on li "Text Only" at bounding box center [433, 290] width 189 height 34
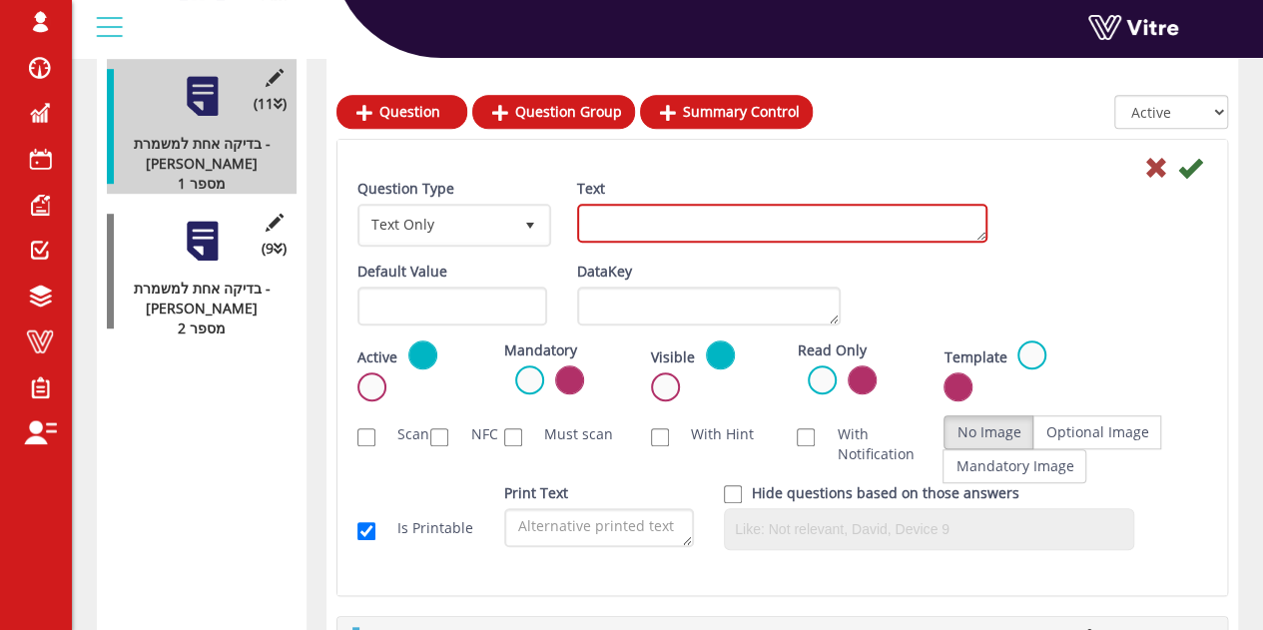
click at [617, 241] on textarea "Text" at bounding box center [782, 223] width 410 height 39
paste textarea "- קריאת מד טמפרטורה בלוח - 160-240 °c"
click at [595, 221] on textarea "- קריאת מד טמפרטורה בלוח - 160-240 °c" at bounding box center [782, 223] width 410 height 39
click at [621, 221] on textarea "- קריאת מד טמפרטורה בלוח - 160-240 °c" at bounding box center [782, 223] width 410 height 39
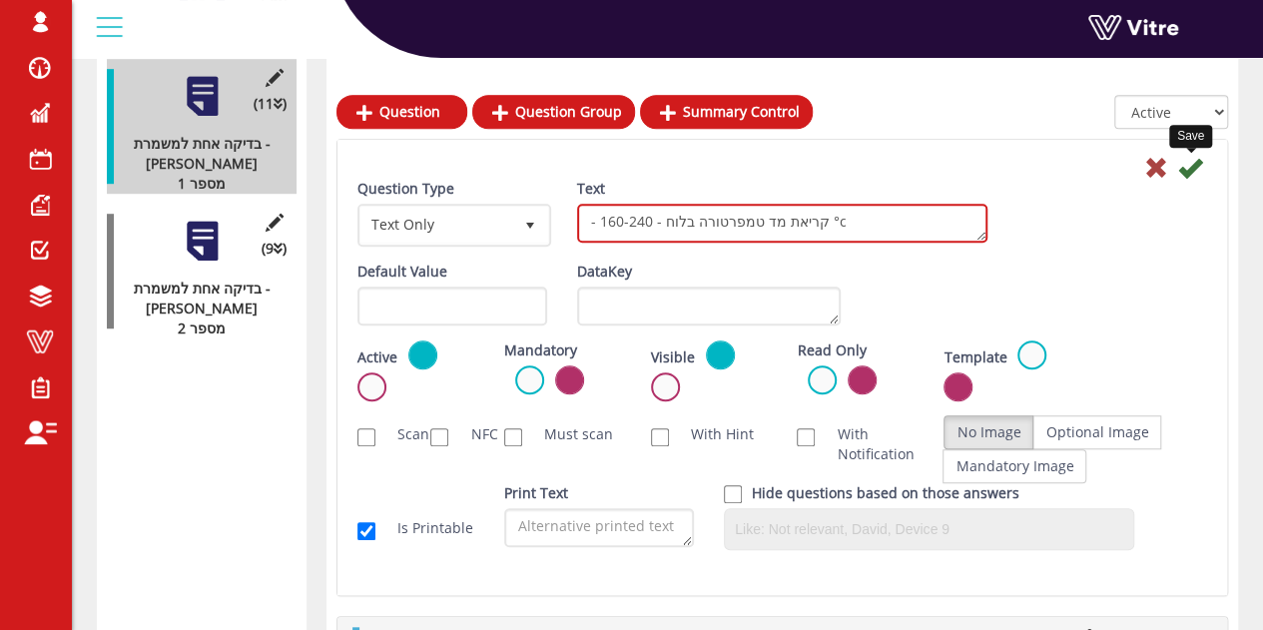
type textarea "- קריאת מד טמפרטורה בלוח - 160-240 °c"
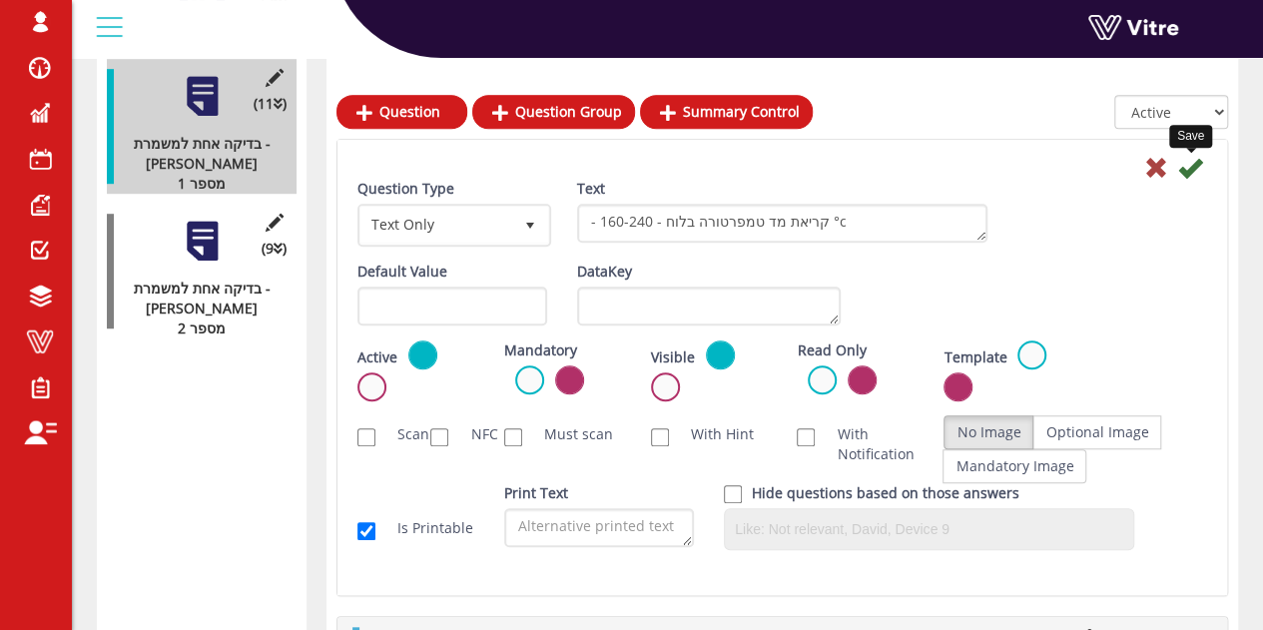
click at [1200, 159] on icon at bounding box center [1191, 168] width 24 height 24
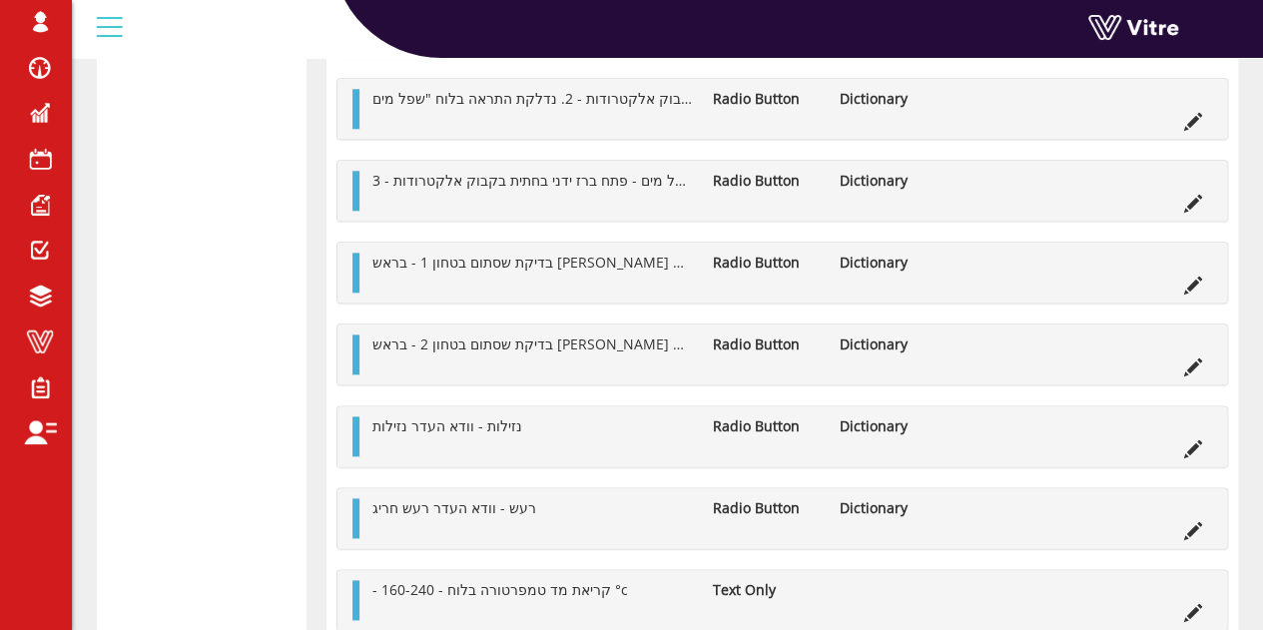
scroll to position [1117, 0]
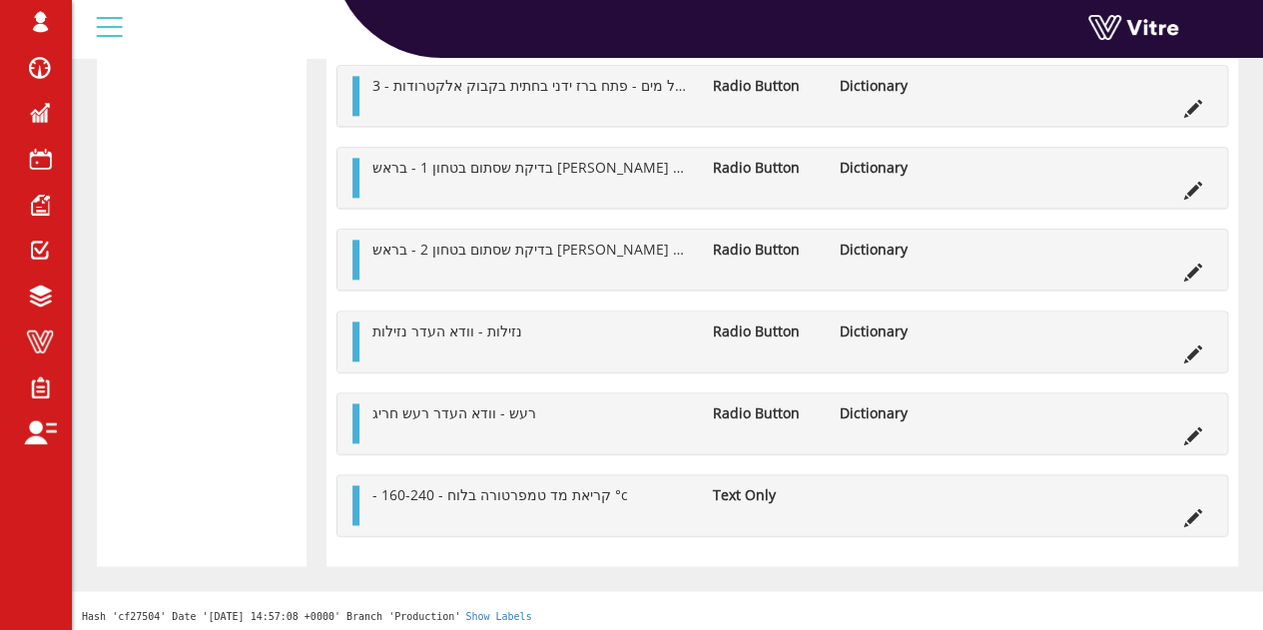
click at [350, 494] on div "- קריאת מד טמפרטורה בלוח - 160-240 °c Text Only" at bounding box center [783, 505] width 890 height 60
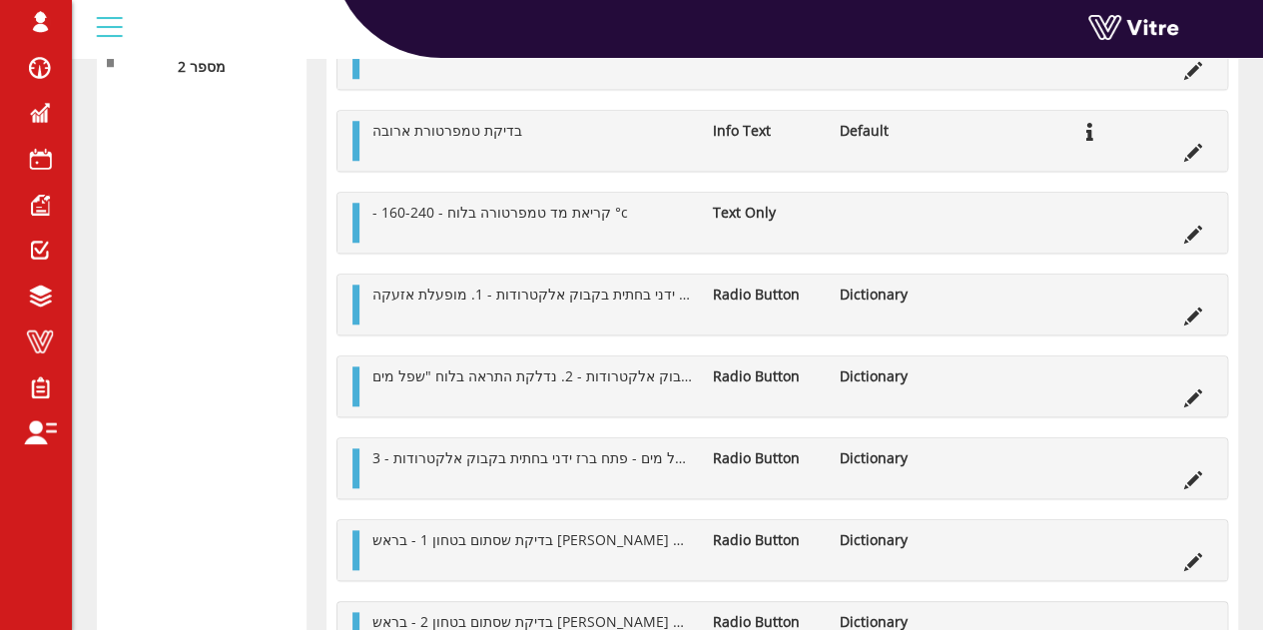
scroll to position [821, 0]
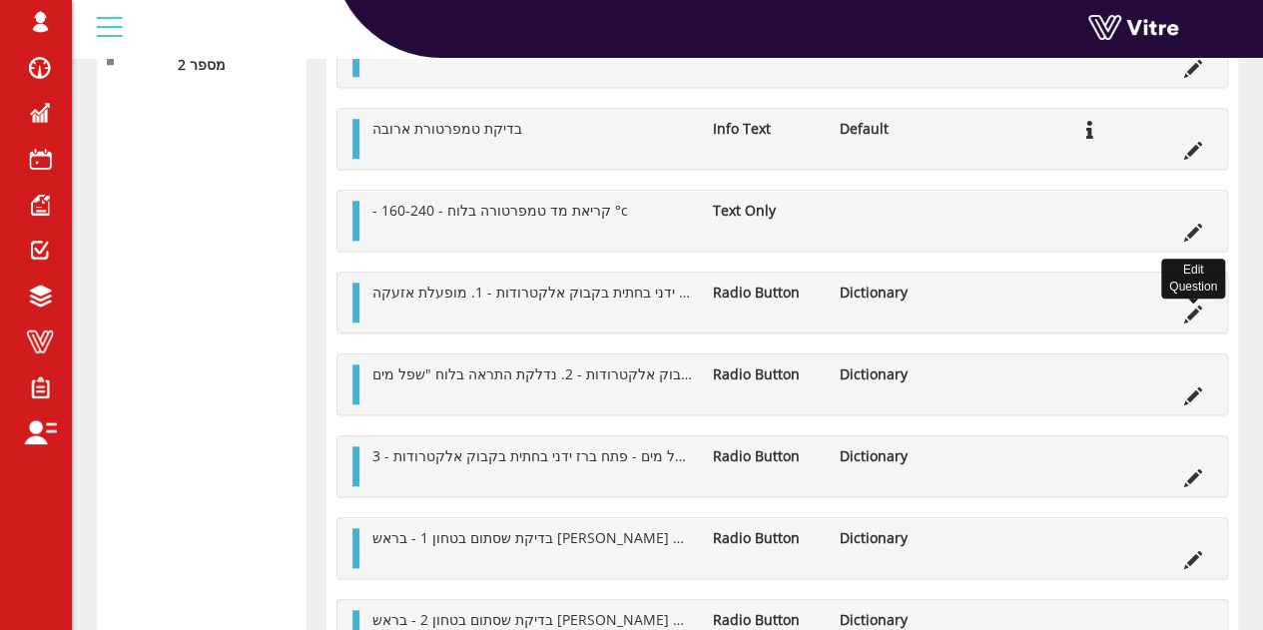
click at [1190, 311] on icon at bounding box center [1194, 315] width 18 height 18
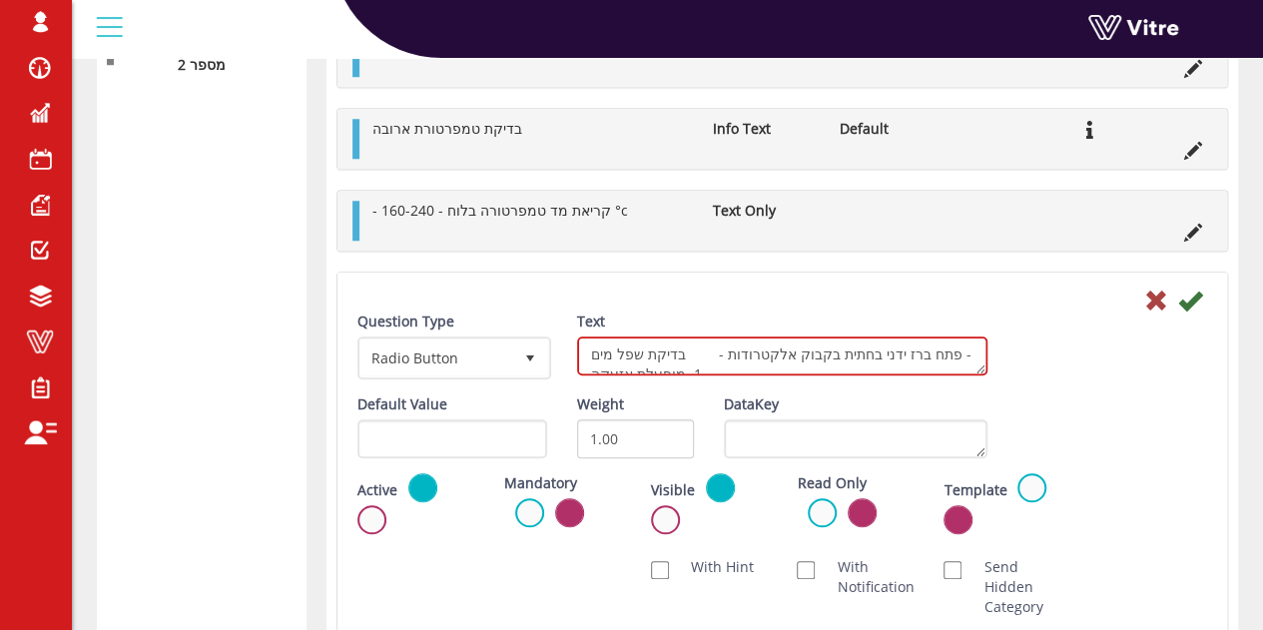
click at [888, 354] on textarea "בדיקת שפל מים - פתח ברז ידני בחתית בקבוק אלקטרודות - 1. מופעלת אזעקה" at bounding box center [782, 356] width 410 height 39
drag, startPoint x: 685, startPoint y: 349, endPoint x: 949, endPoint y: 356, distance: 263.8
click at [949, 356] on textarea "בדיקת שפל מים - פתח ברז ידני בחתית בקבוק אלקטרודות - 1. מופעלת אזעקה" at bounding box center [782, 356] width 410 height 39
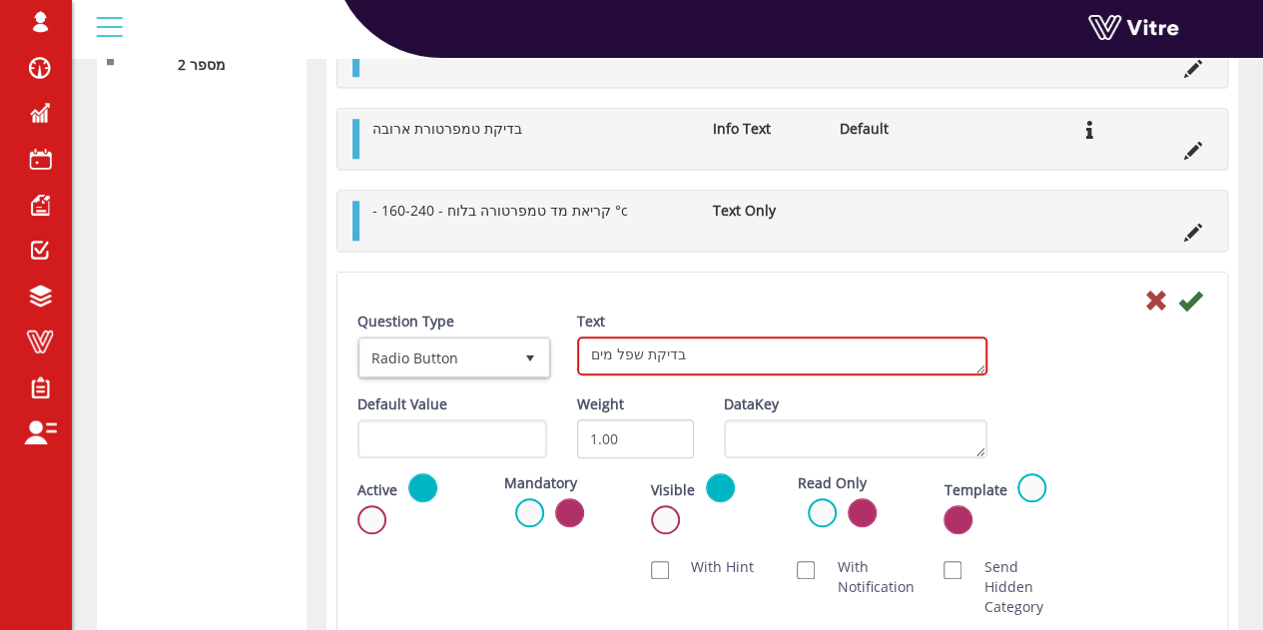
type textarea "בדיקת שפל מים"
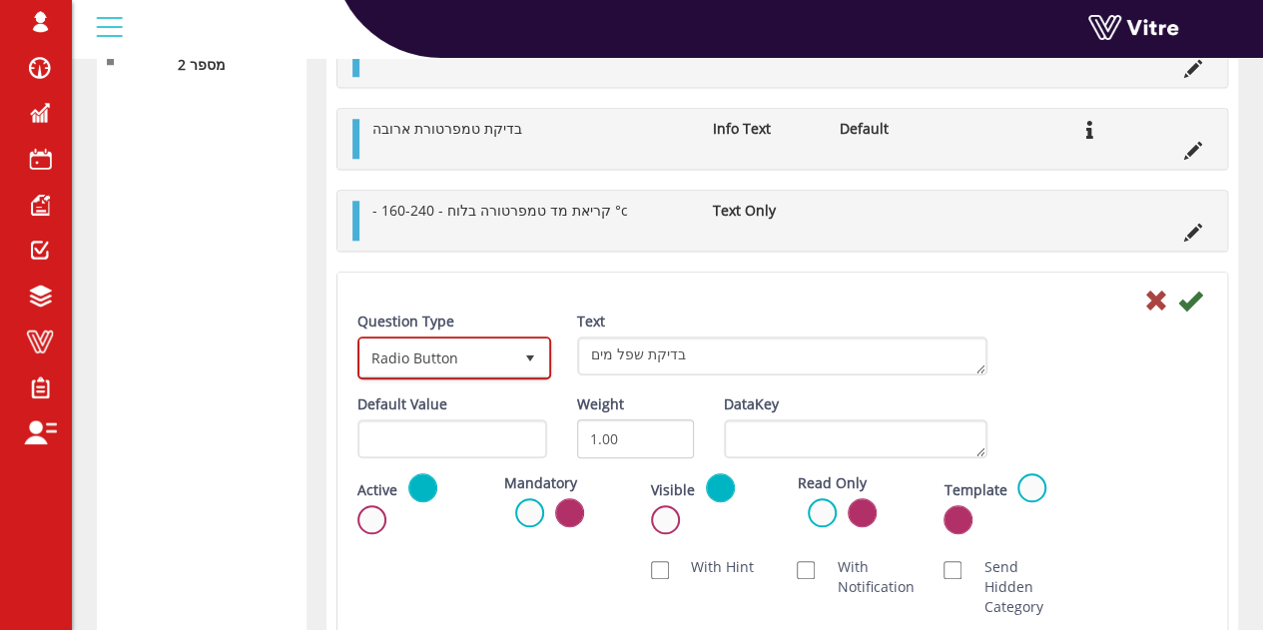
click at [481, 369] on span "Radio Button" at bounding box center [437, 358] width 152 height 36
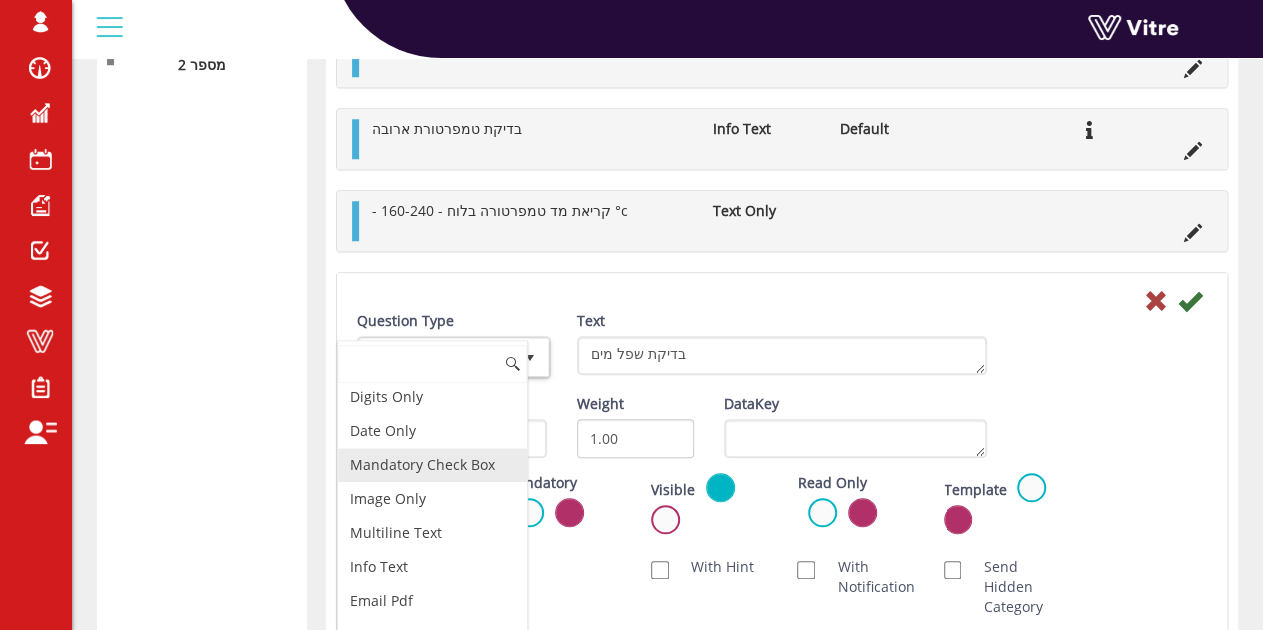
scroll to position [470, 0]
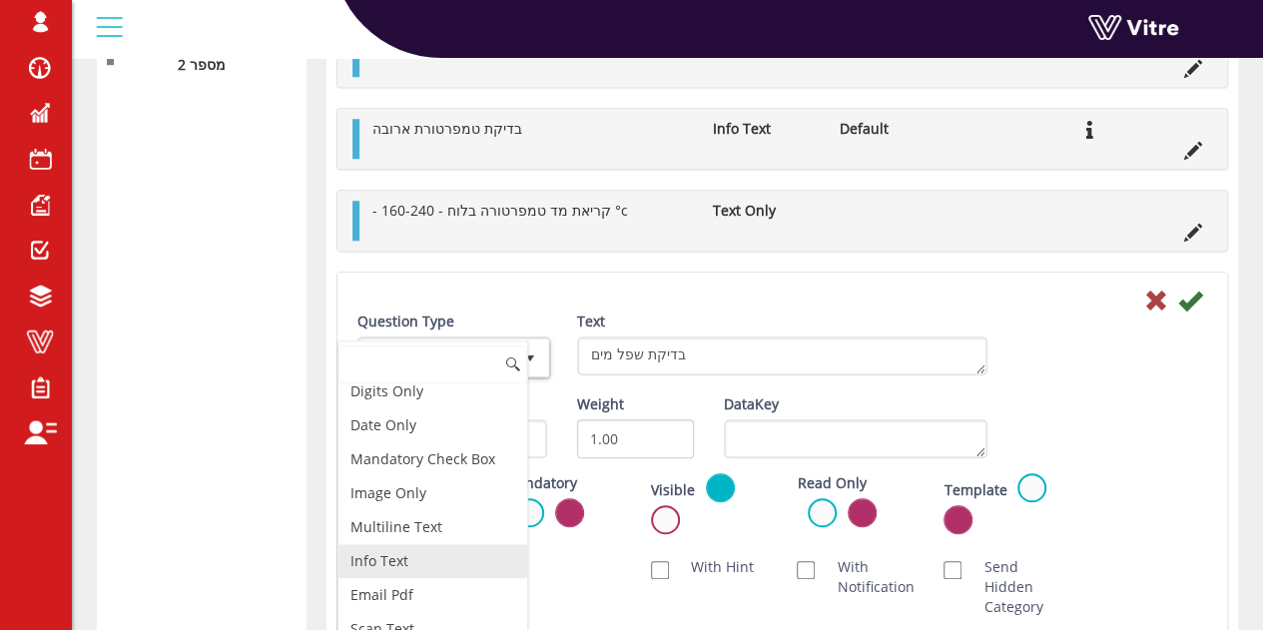
click at [436, 550] on li "Info Text" at bounding box center [433, 561] width 189 height 34
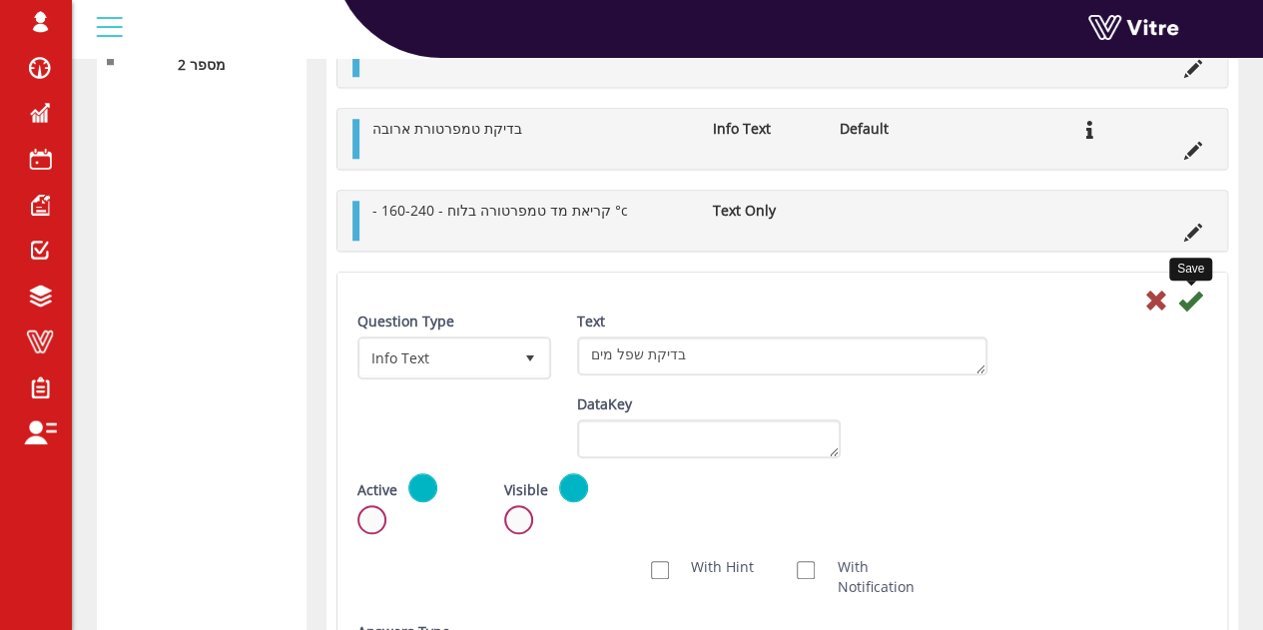
click at [1197, 296] on icon at bounding box center [1191, 301] width 24 height 24
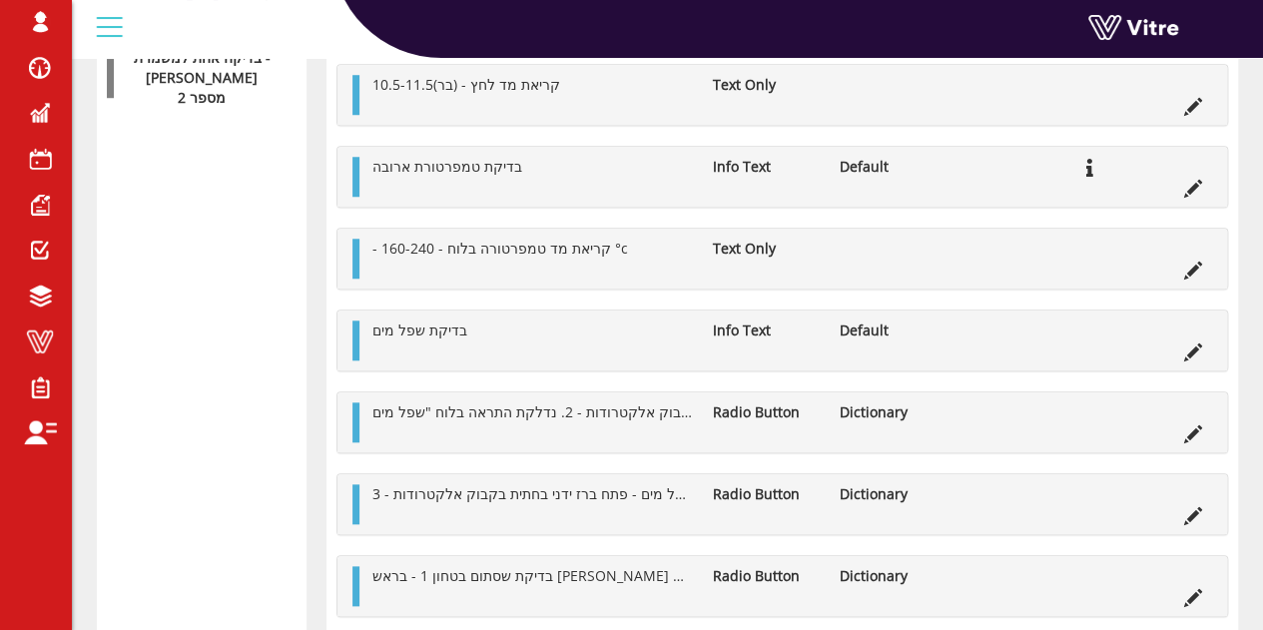
scroll to position [790, 0]
click at [1191, 342] on icon at bounding box center [1194, 351] width 18 height 18
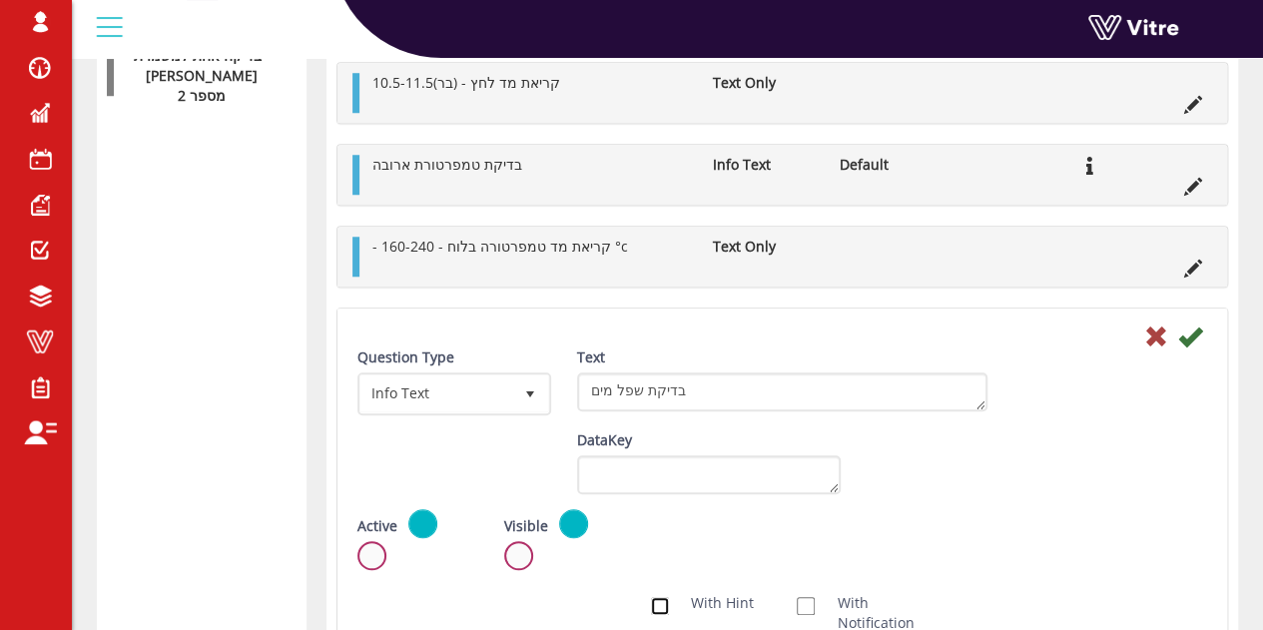
click at [660, 598] on input "With Hint" at bounding box center [660, 606] width 18 height 18
checkbox input "true"
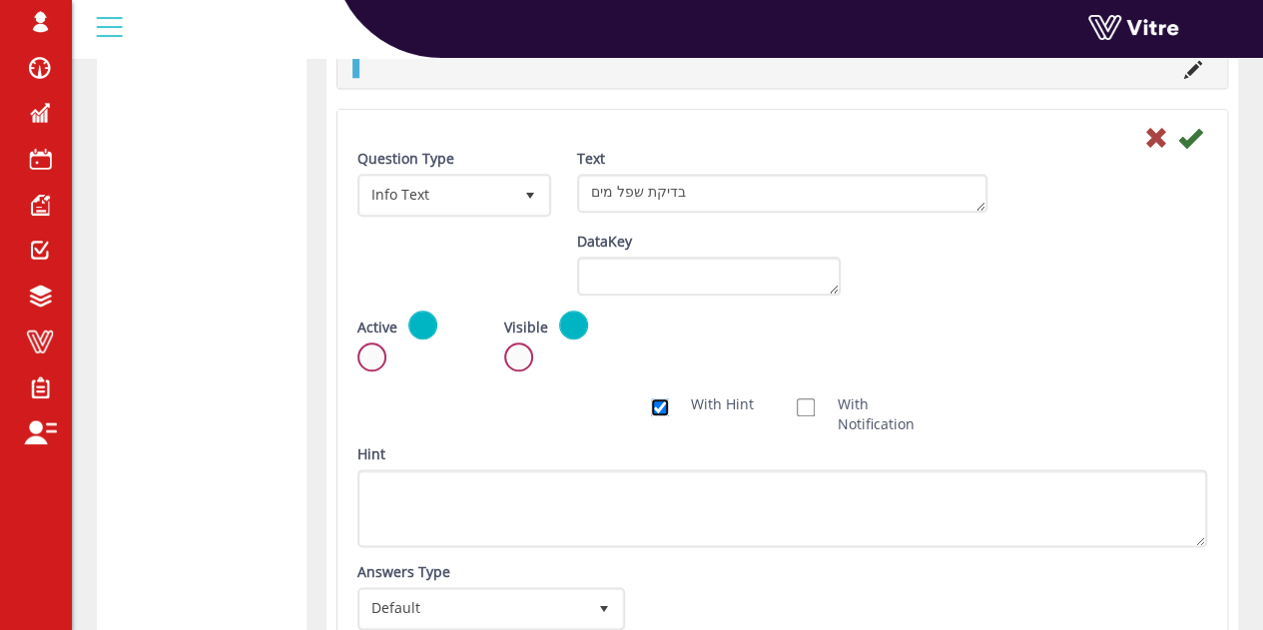
scroll to position [990, 0]
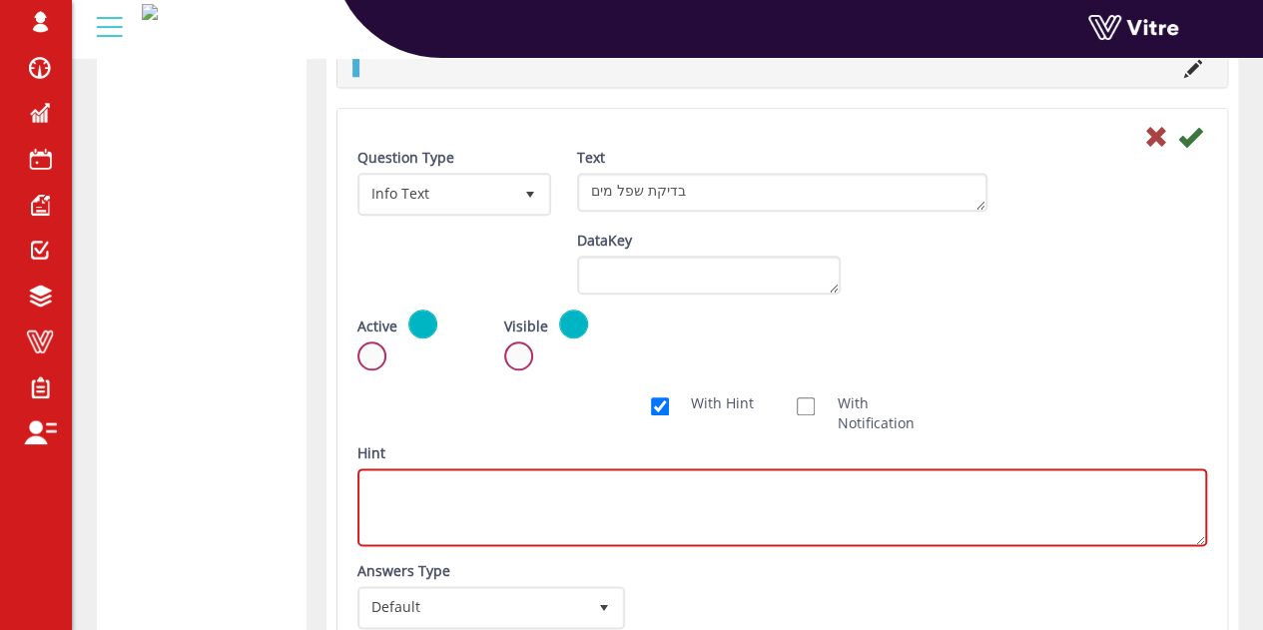
click at [912, 514] on textarea "Hint" at bounding box center [783, 507] width 850 height 78
paste textarea "- פתח ברז ידני בחתית בקבוק אלקטרודות - 1. מופעלת אזעקה"
drag, startPoint x: 519, startPoint y: 484, endPoint x: 503, endPoint y: 496, distance: 20.0
click at [503, 496] on textarea "- פתח ברז ידני בחתית בקבוק אלקטרודות - 1. מופעלת אזעקה" at bounding box center [783, 507] width 850 height 78
drag, startPoint x: 403, startPoint y: 476, endPoint x: 386, endPoint y: 476, distance: 18.0
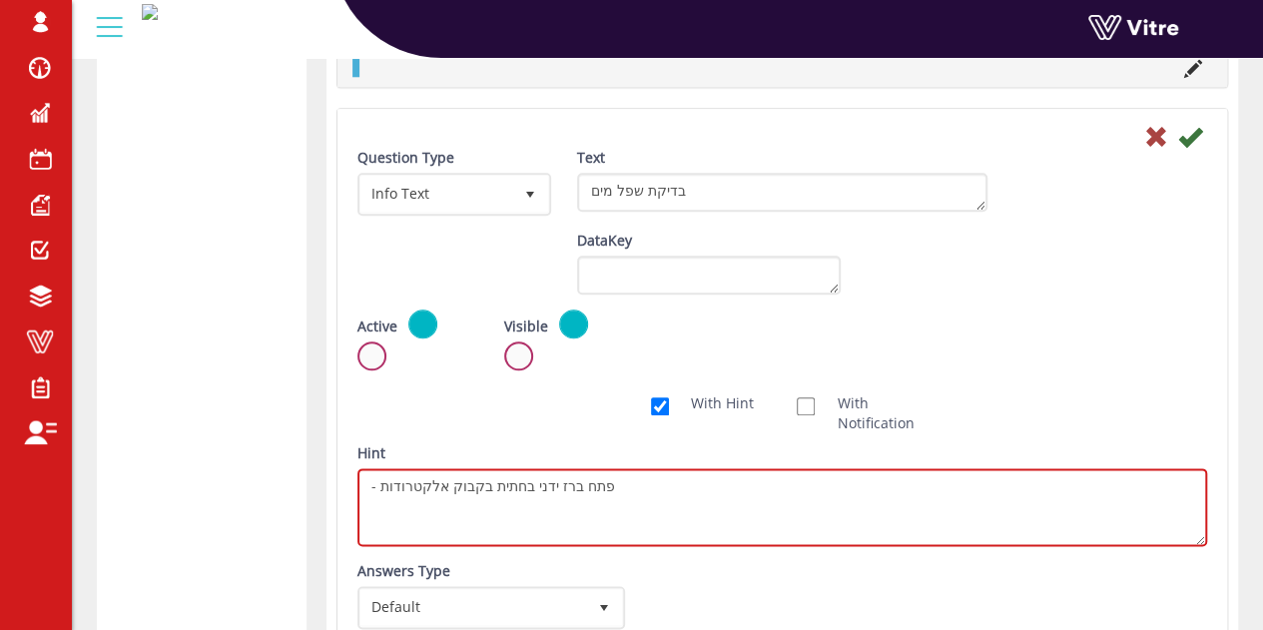
click at [386, 476] on textarea "- פתח ברז ידני בחתית בקבוק אלקטרודות" at bounding box center [783, 507] width 850 height 78
type textarea "פתח ברז ידני בחתית בקבוק אלקטרודות"
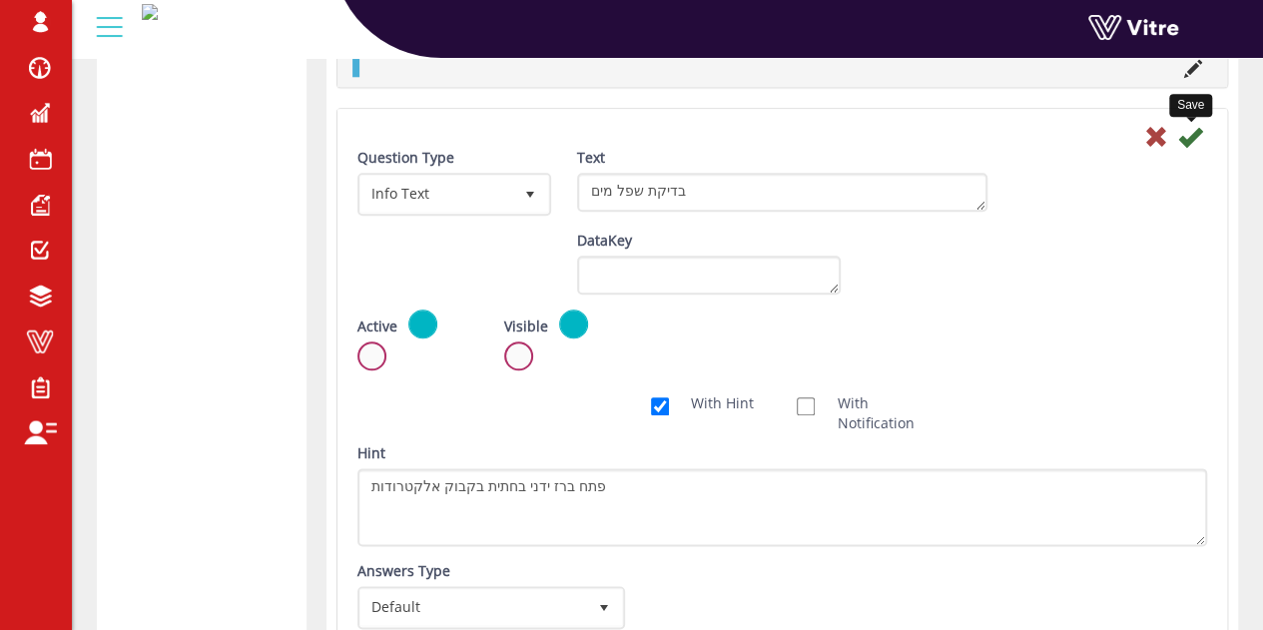
click at [1192, 133] on icon at bounding box center [1191, 137] width 24 height 24
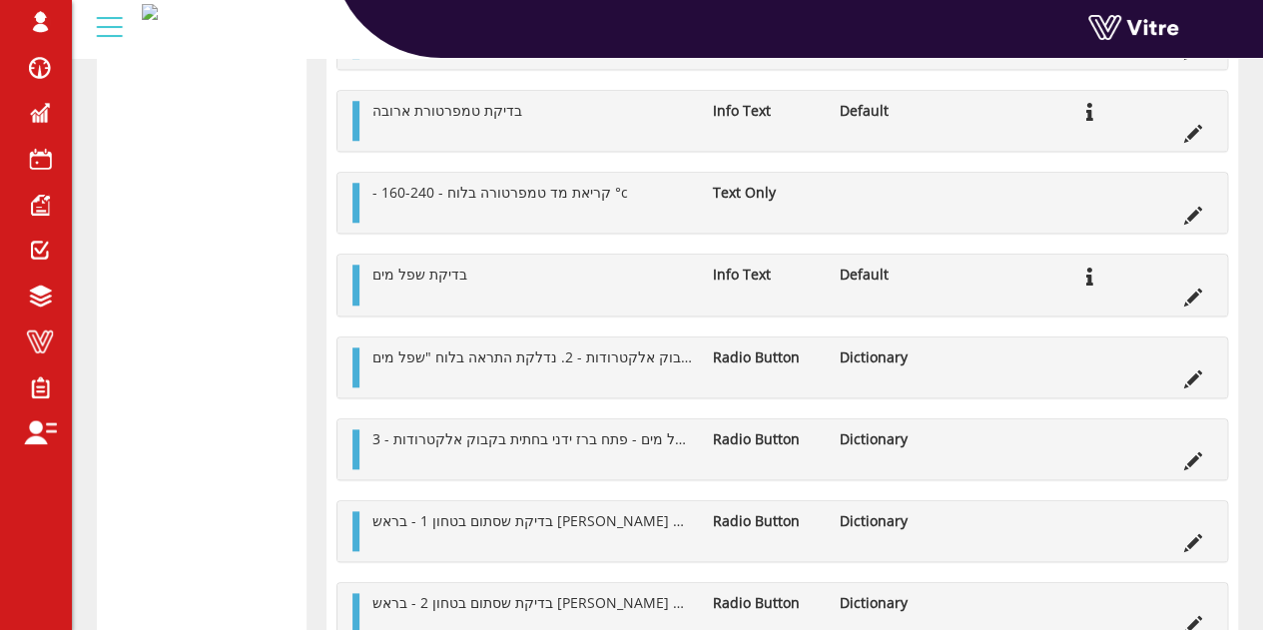
scroll to position [837, 0]
click at [1197, 378] on icon at bounding box center [1194, 379] width 18 height 18
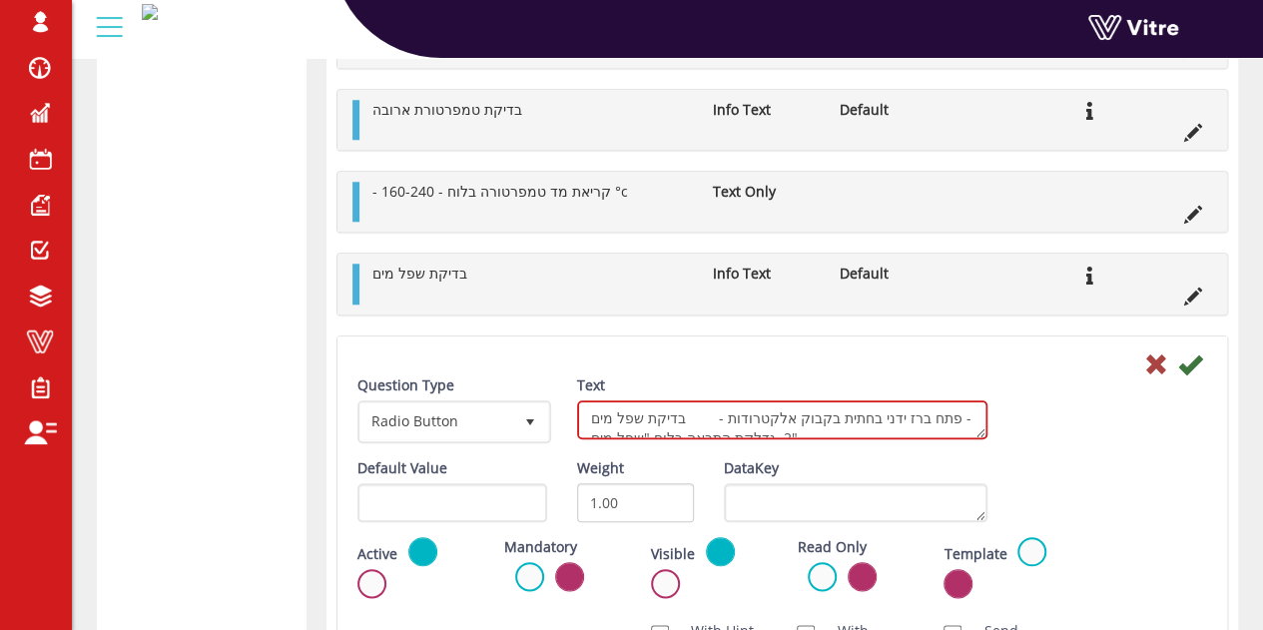
click at [793, 412] on textarea "בדיקת שפל מים - פתח ברז ידני בחתית בקבוק אלקטרודות - 2. נדלקת התראה בלוח "שפל מ…" at bounding box center [782, 419] width 410 height 39
paste textarea "- פתח ברז ידני בחתית בקבוק אלקטרודות - 1. מופעלת אזעקה"
drag, startPoint x: 727, startPoint y: 412, endPoint x: 855, endPoint y: 419, distance: 128.0
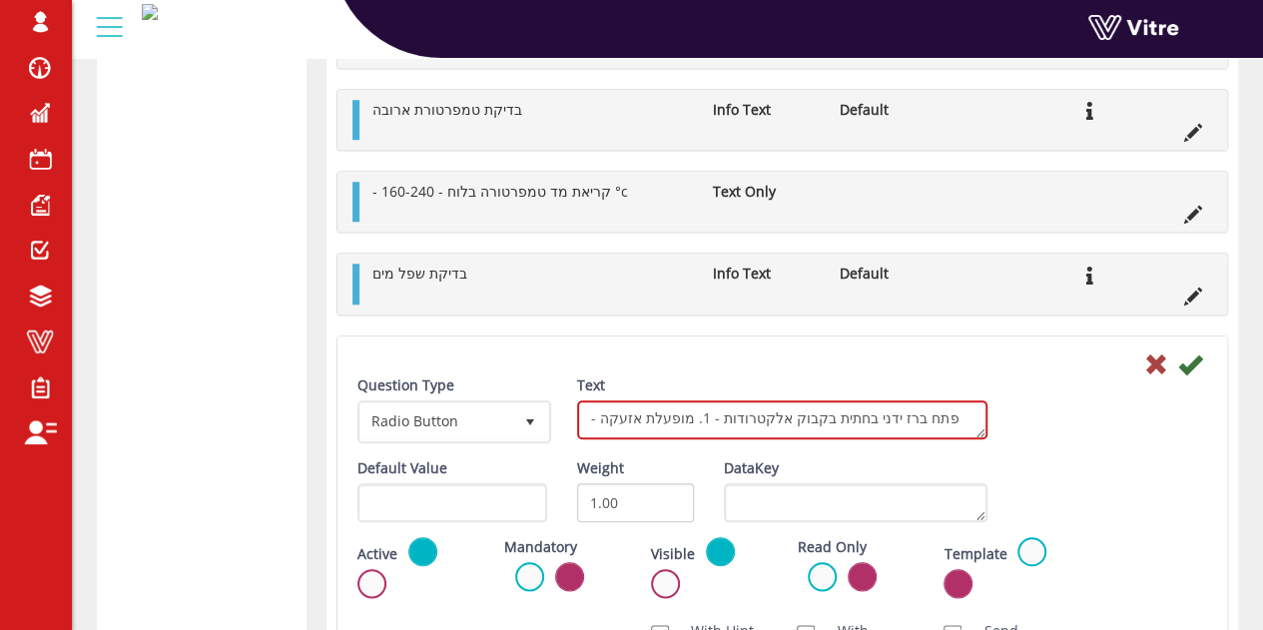
click at [855, 419] on textarea "בדיקת שפל מים - פתח ברז ידני בחתית בקבוק אלקטרודות - 2. נדלקת התראה בלוח "שפל מ…" at bounding box center [782, 419] width 410 height 39
drag, startPoint x: 709, startPoint y: 415, endPoint x: 951, endPoint y: 413, distance: 241.7
click at [951, 413] on textarea "בדיקת שפל מים - פתח ברז ידני בחתית בקבוק אלקטרודות - 2. נדלקת התראה בלוח "שפל מ…" at bounding box center [782, 419] width 410 height 39
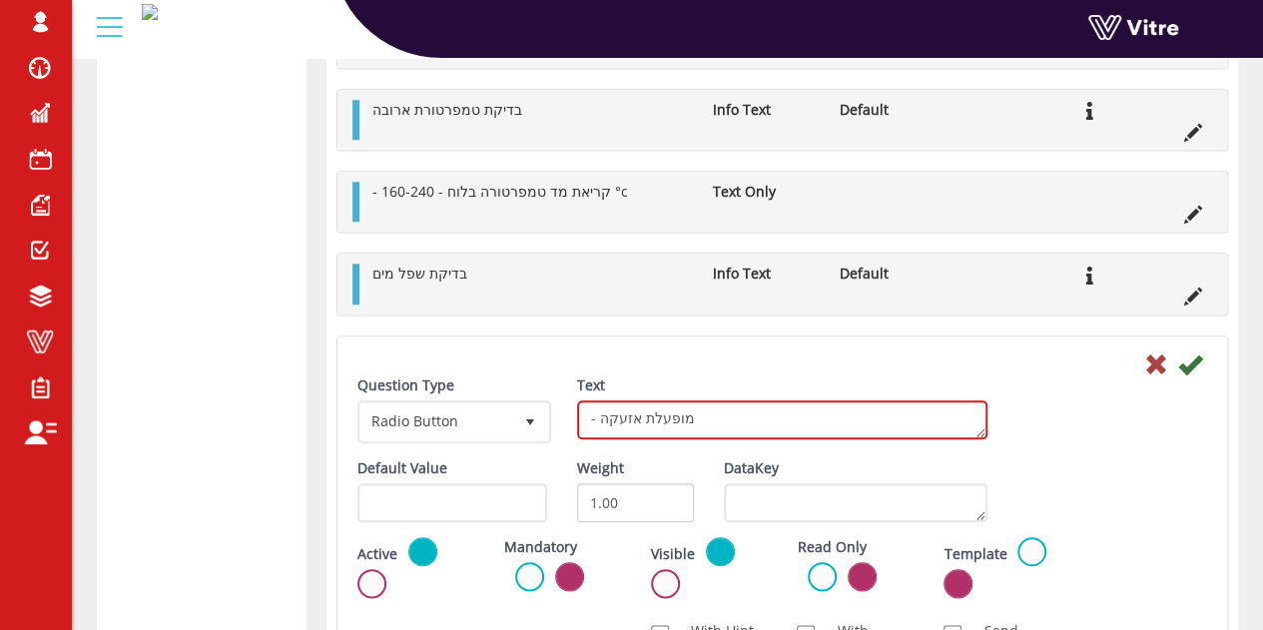
click at [951, 413] on textarea "בדיקת שפל מים - פתח ברז ידני בחתית בקבוק אלקטרודות - 2. נדלקת התראה בלוח "שפל מ…" at bounding box center [782, 419] width 410 height 39
type textarea "1. מופעלת אזעקה"
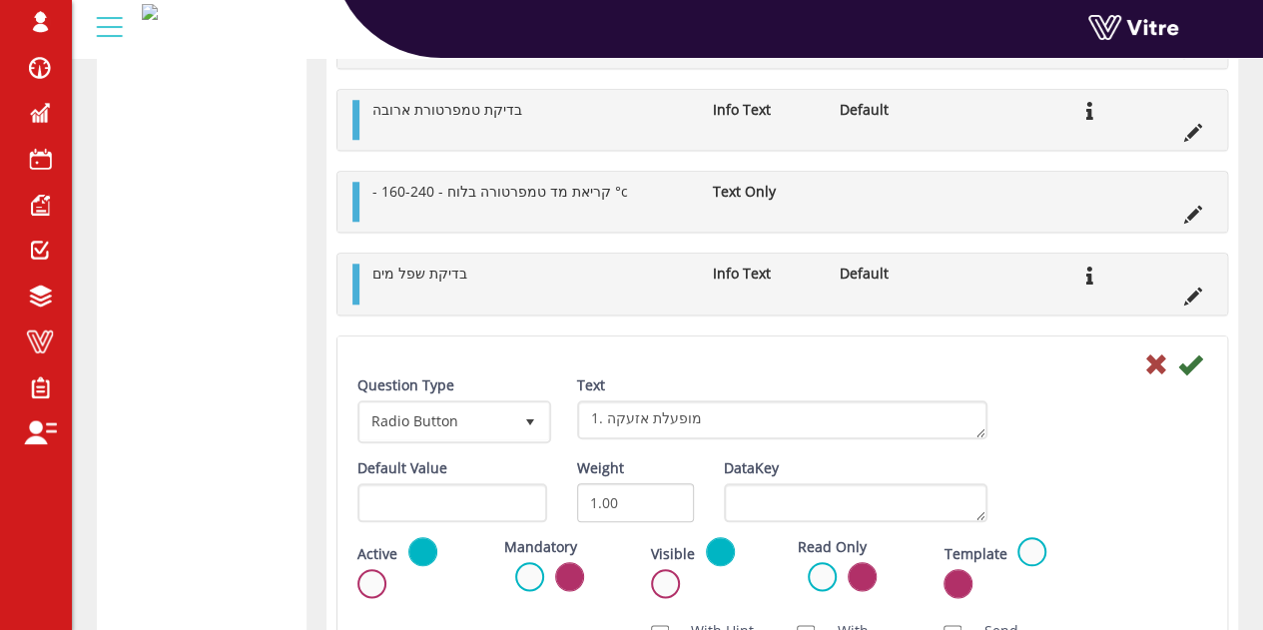
click at [1084, 486] on div "Default Value Weight 1.00 DataKey" at bounding box center [783, 497] width 880 height 79
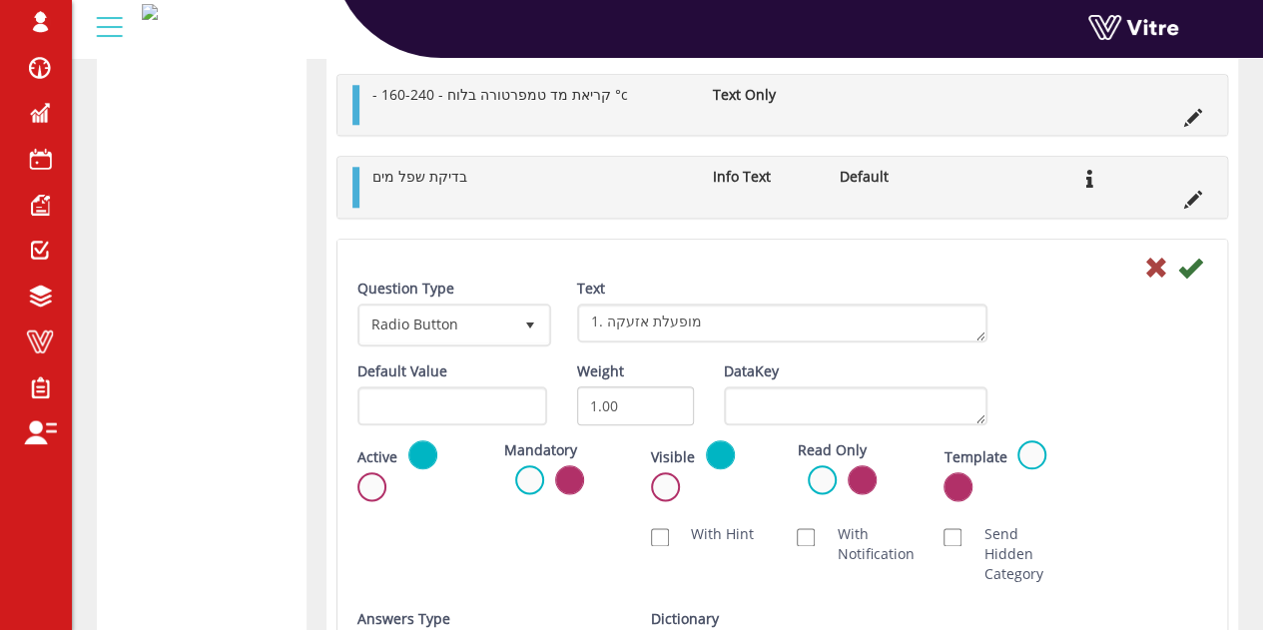
scroll to position [939, 0]
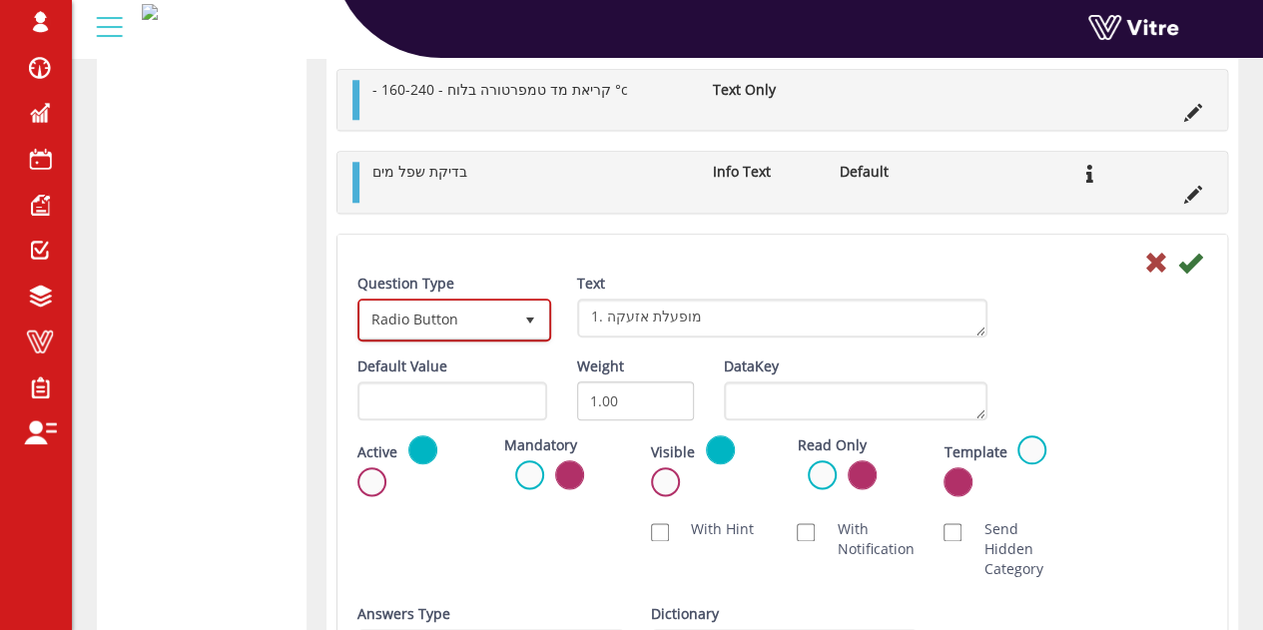
click at [495, 310] on span "Radio Button" at bounding box center [437, 320] width 152 height 36
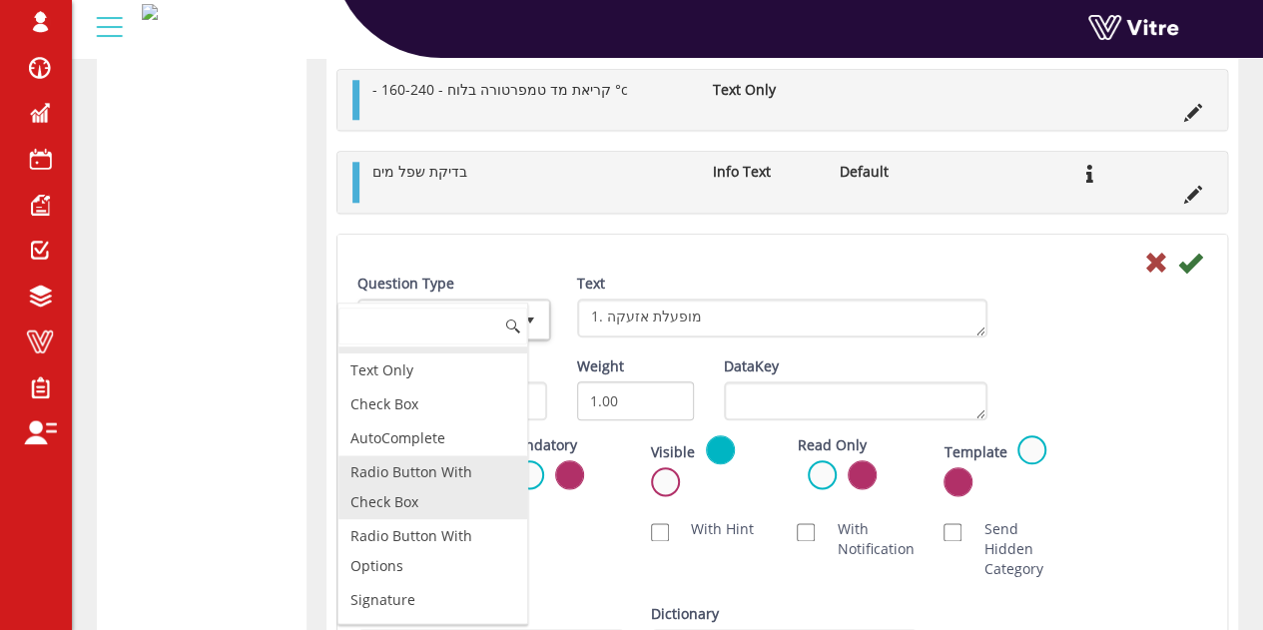
scroll to position [64, 0]
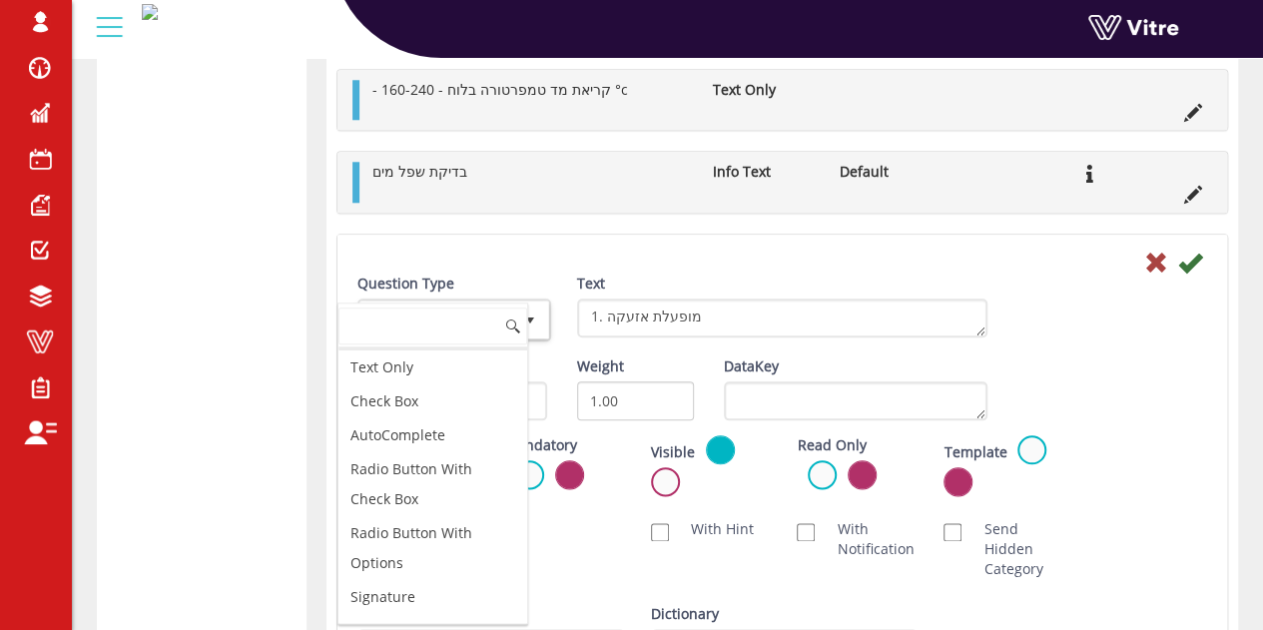
click at [1119, 469] on div "Active Mandatory Visible Read Only Template Draft Name" at bounding box center [783, 472] width 880 height 74
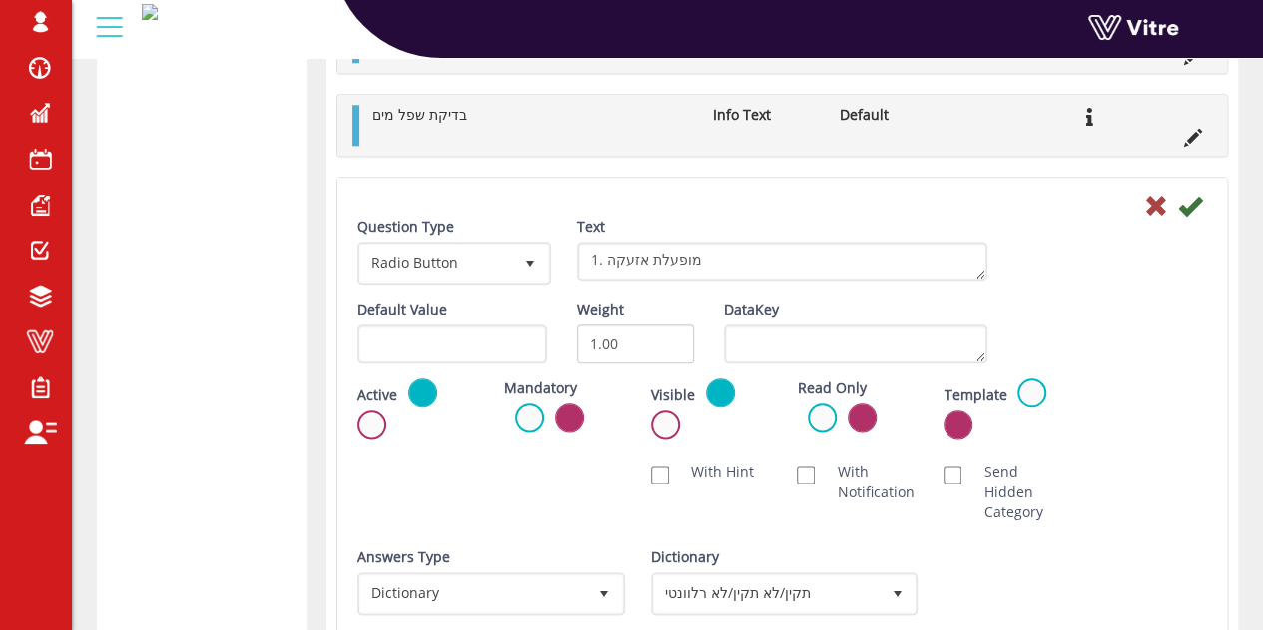
scroll to position [995, 0]
click at [1188, 200] on icon at bounding box center [1191, 207] width 24 height 24
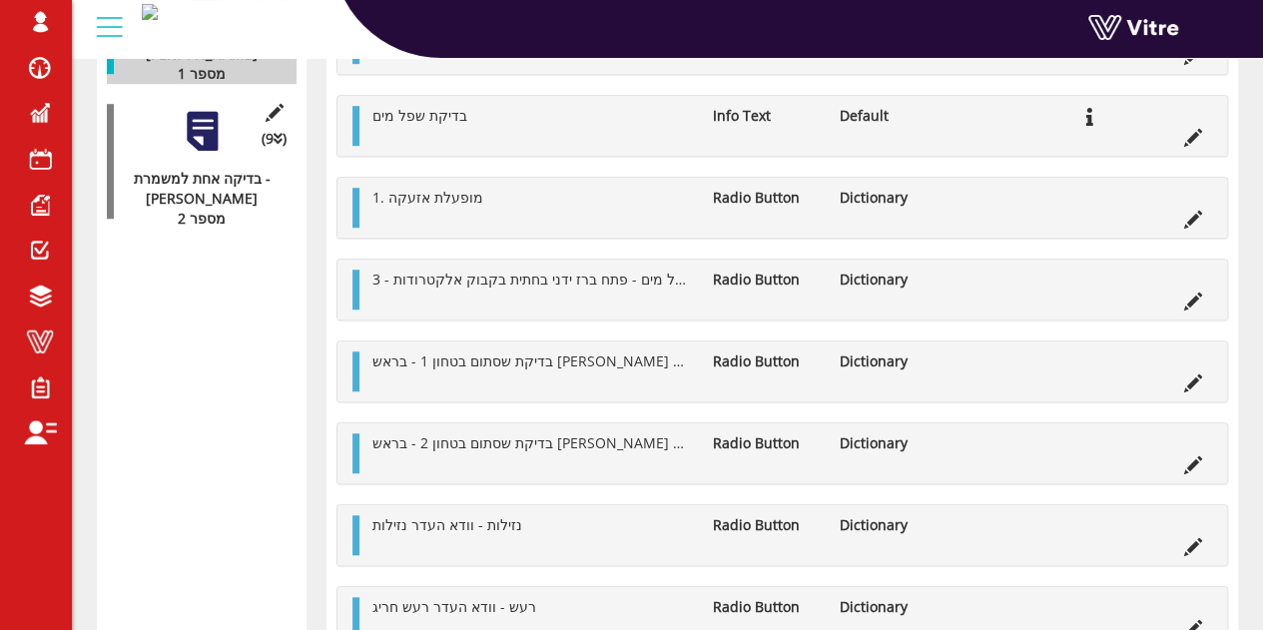
scroll to position [667, 0]
click at [1190, 297] on icon at bounding box center [1194, 302] width 18 height 18
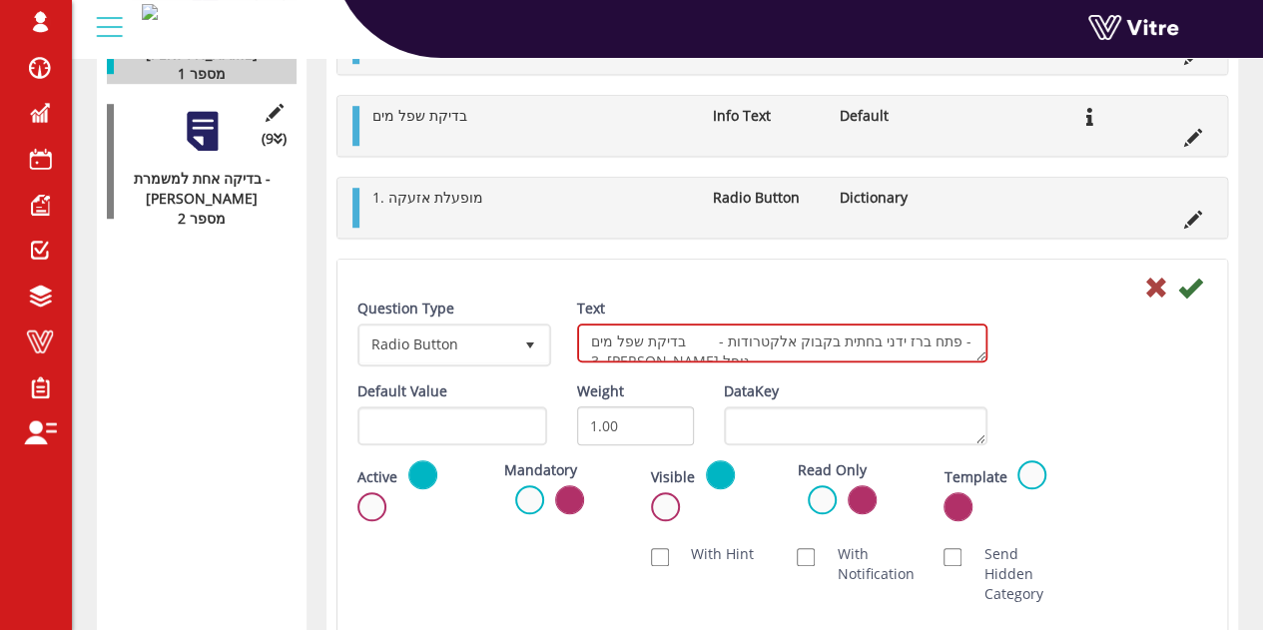
drag, startPoint x: 680, startPoint y: 335, endPoint x: 975, endPoint y: 329, distance: 294.7
click at [975, 329] on textarea "בדיקת שפל מים - פתח ברז ידני בחתית בקבוק אלקטרודות - 3. הדוד נופל" at bounding box center [782, 343] width 410 height 39
click at [955, 331] on textarea "בדיקת שפל מים - פתח ברז ידני בחתית בקבוק אלקטרודות - 3. הדוד נופל" at bounding box center [782, 343] width 410 height 39
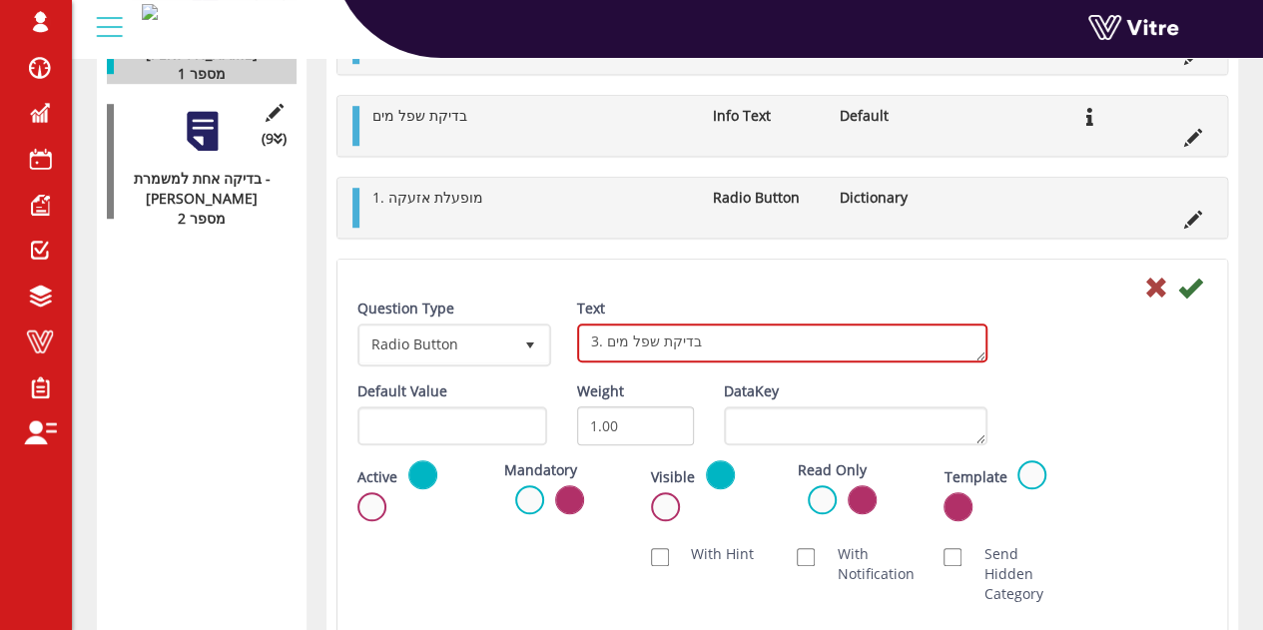
type textarea "3. בדיקת שפל מים"
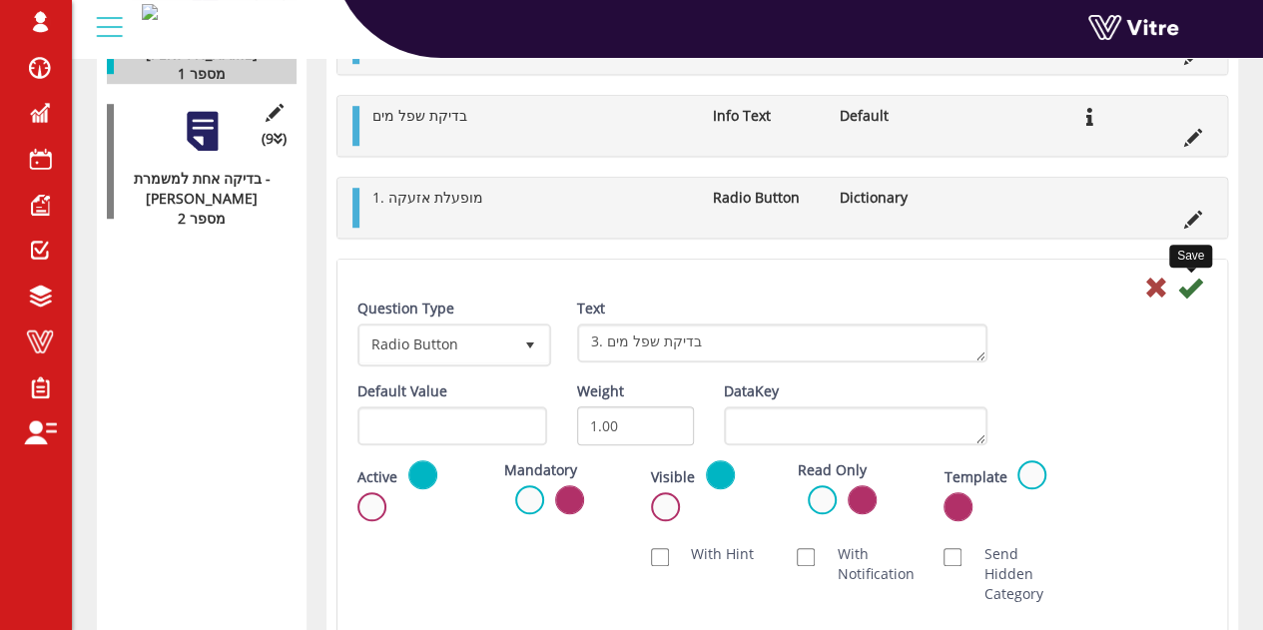
click at [1188, 276] on icon at bounding box center [1191, 288] width 24 height 24
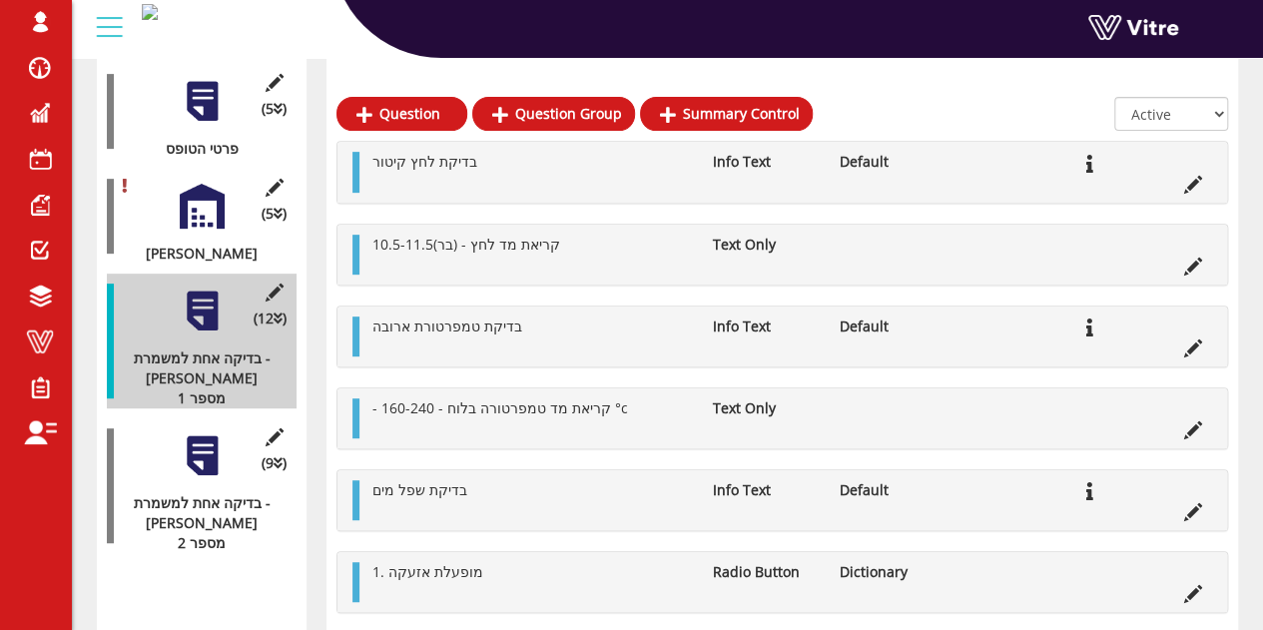
scroll to position [342, 0]
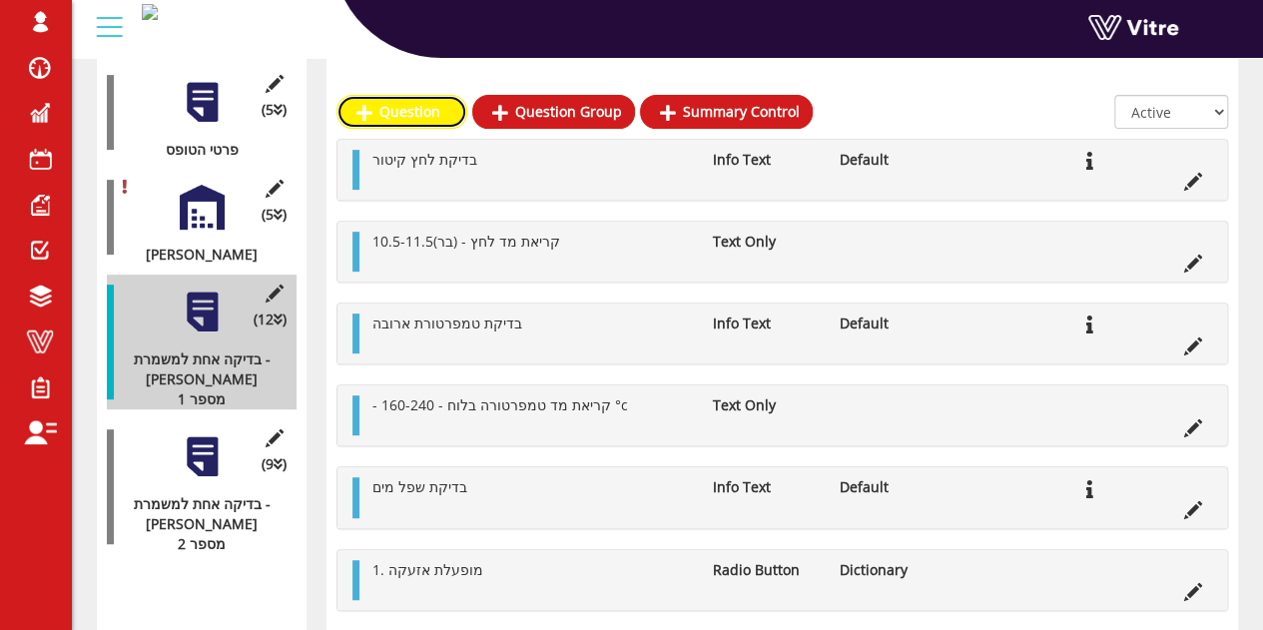
click at [409, 115] on link "Question" at bounding box center [402, 112] width 131 height 34
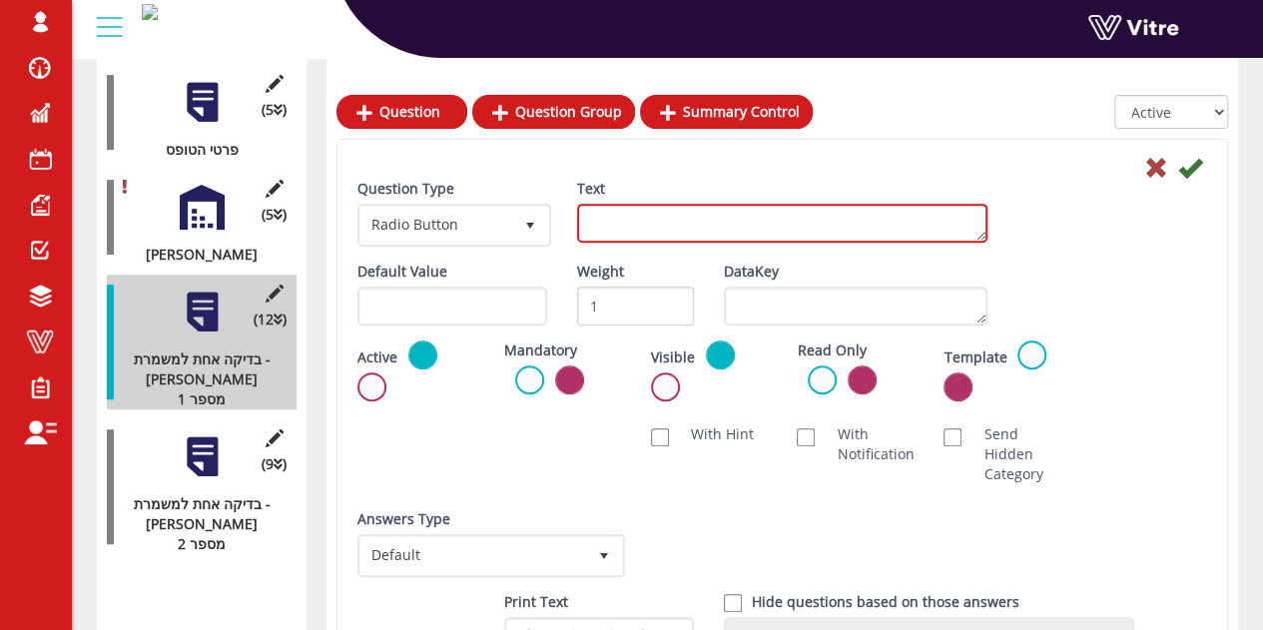
click at [679, 213] on textarea "Text" at bounding box center [782, 223] width 410 height 39
paste textarea "2. נדלקת התראה בלוח "שפל מים""
type textarea "2. נדלקת התראה בלוח "שפל מים""
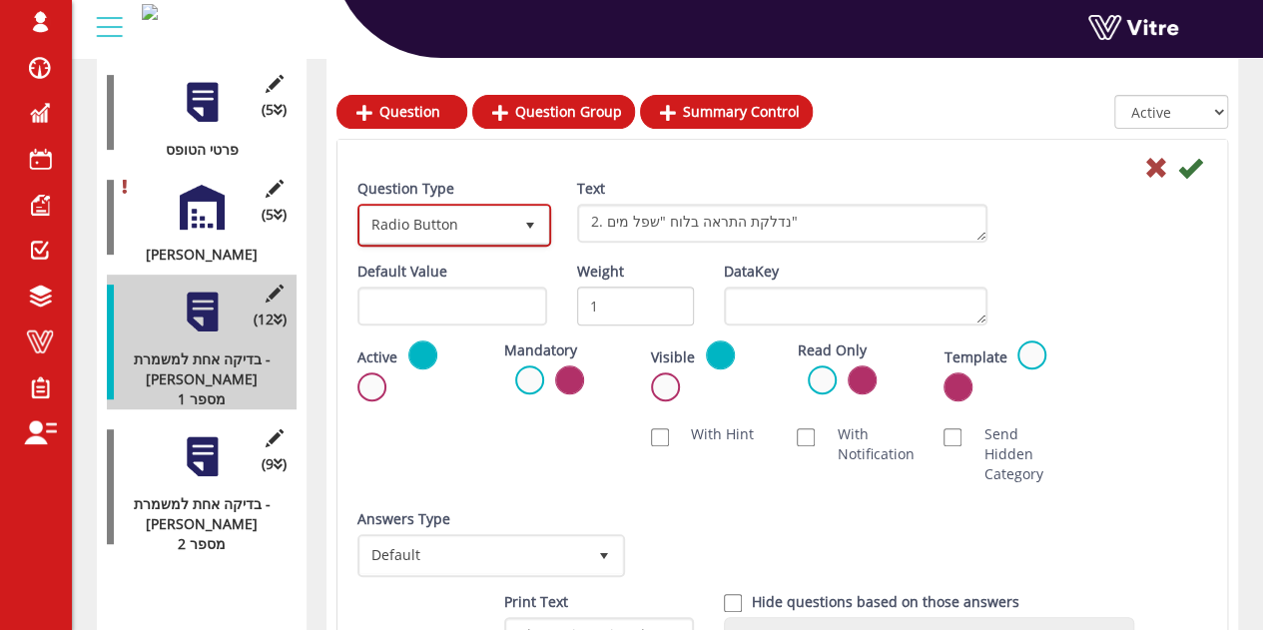
click at [457, 234] on span "Radio Button" at bounding box center [437, 225] width 152 height 36
click at [1151, 281] on div "Default Value Weight 1 DataKey" at bounding box center [783, 301] width 880 height 79
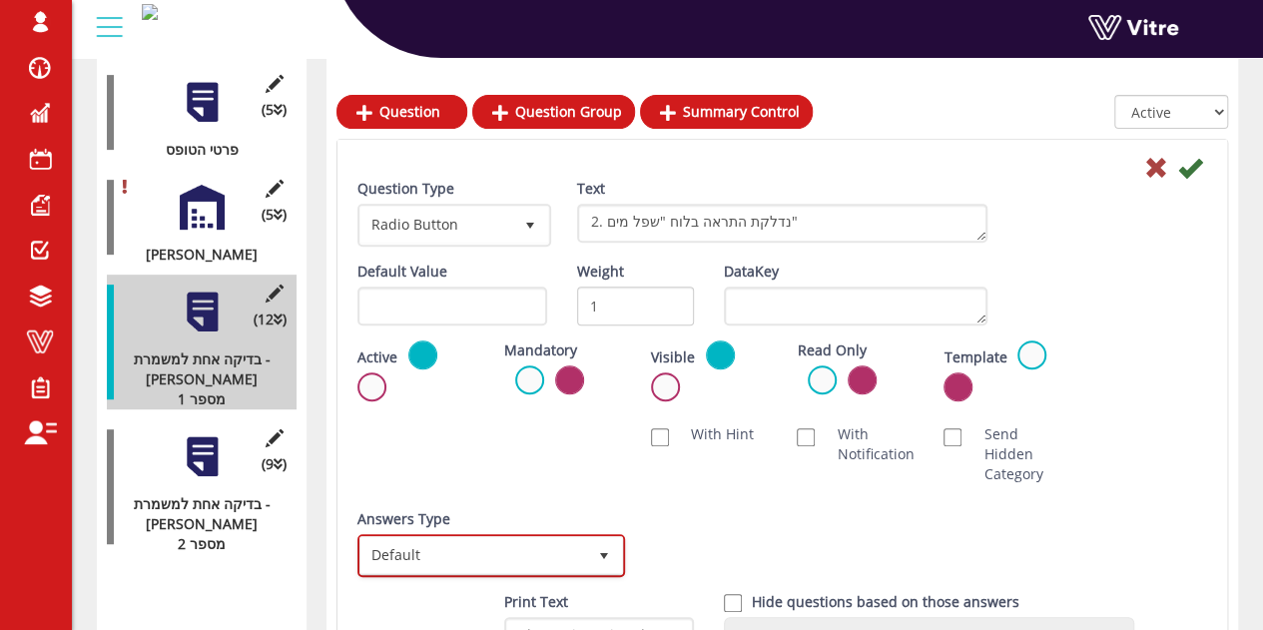
click at [427, 552] on span "Default" at bounding box center [474, 555] width 226 height 36
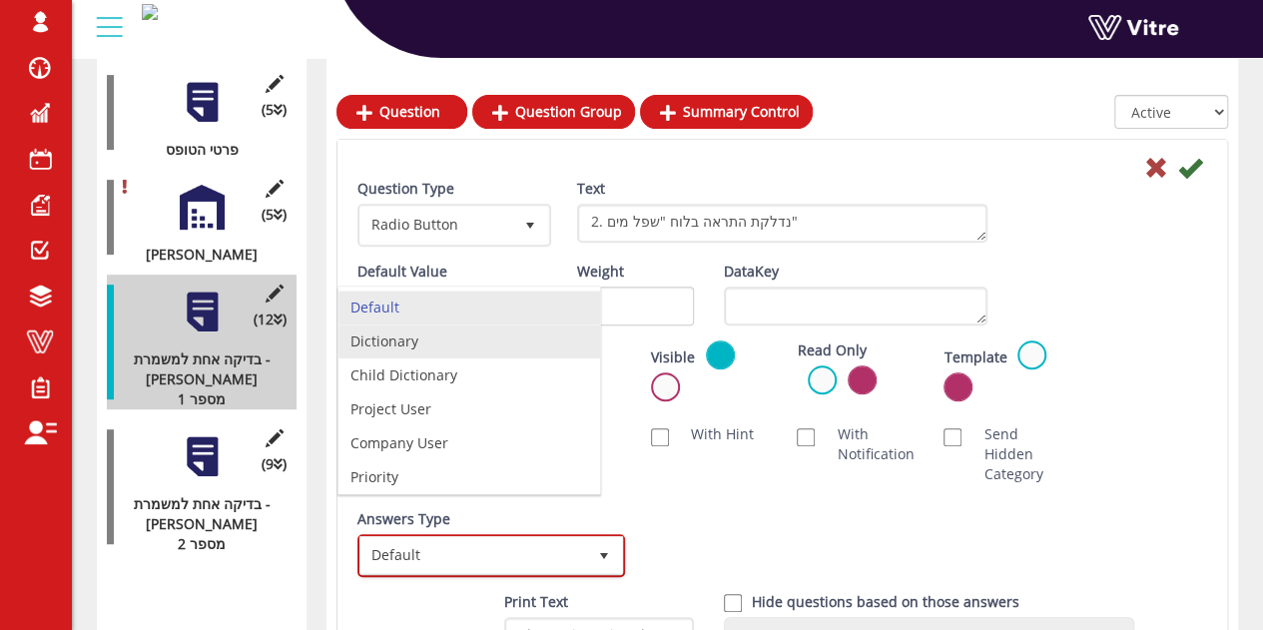
click at [428, 347] on li "Dictionary" at bounding box center [470, 342] width 262 height 34
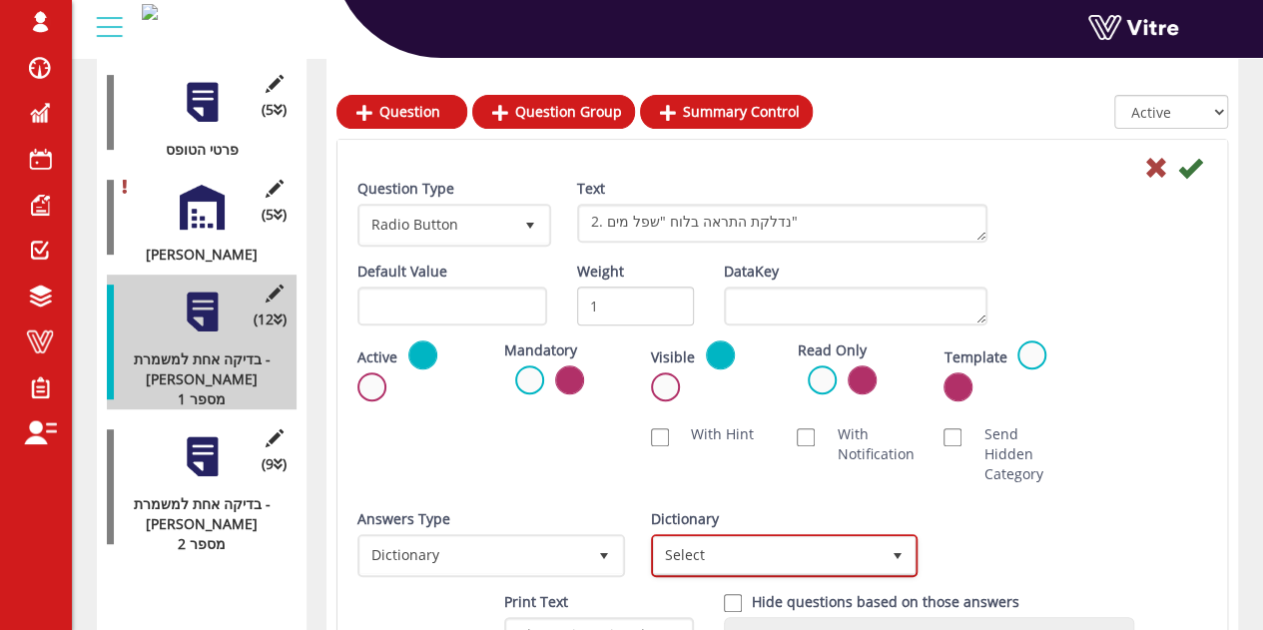
click at [763, 553] on span "Select" at bounding box center [767, 555] width 226 height 36
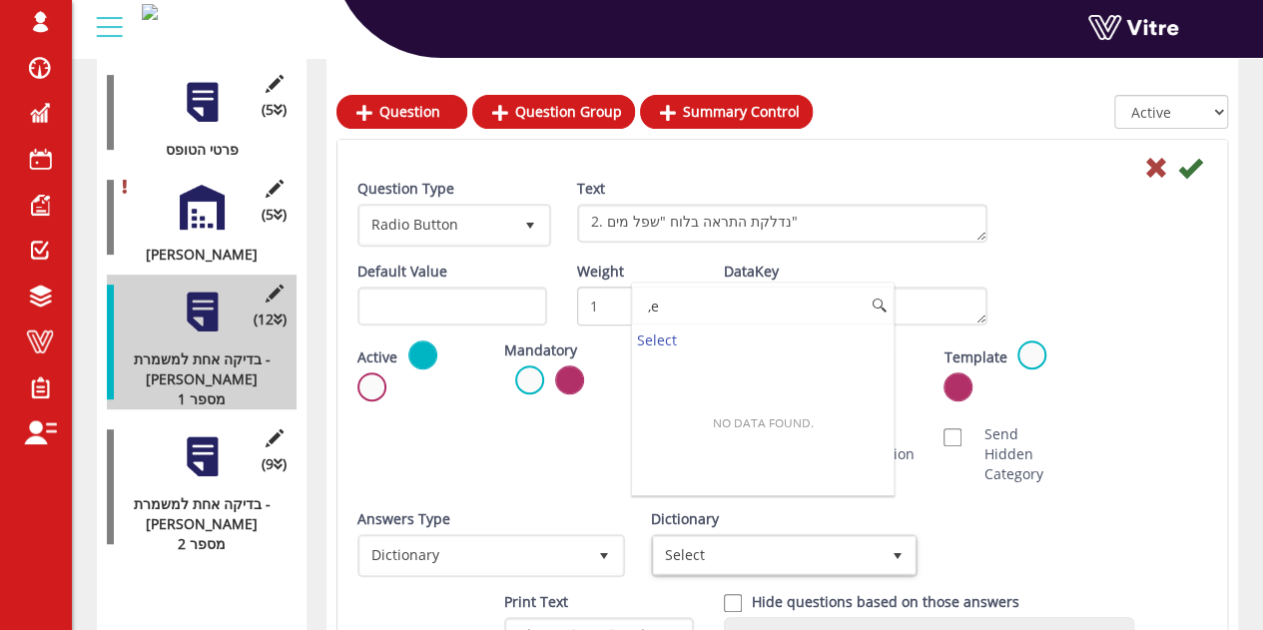
type input ","
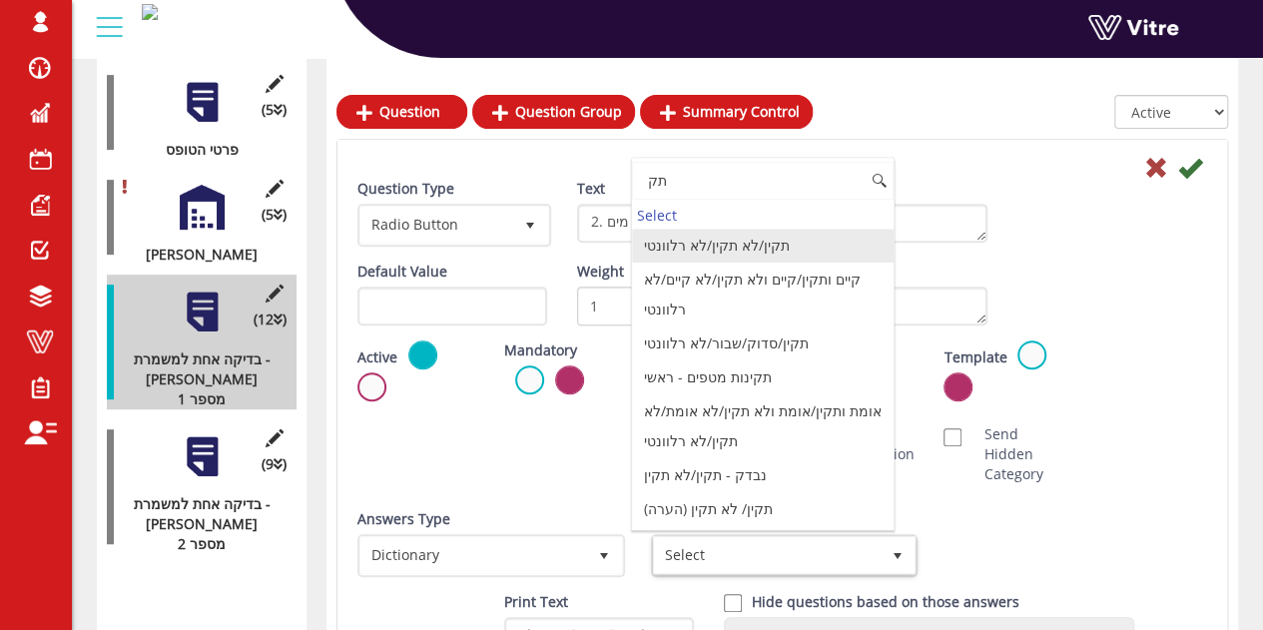
click at [776, 248] on li "תקין/לא תקין/לא רלוונטי" at bounding box center [763, 246] width 262 height 34
type input "תק"
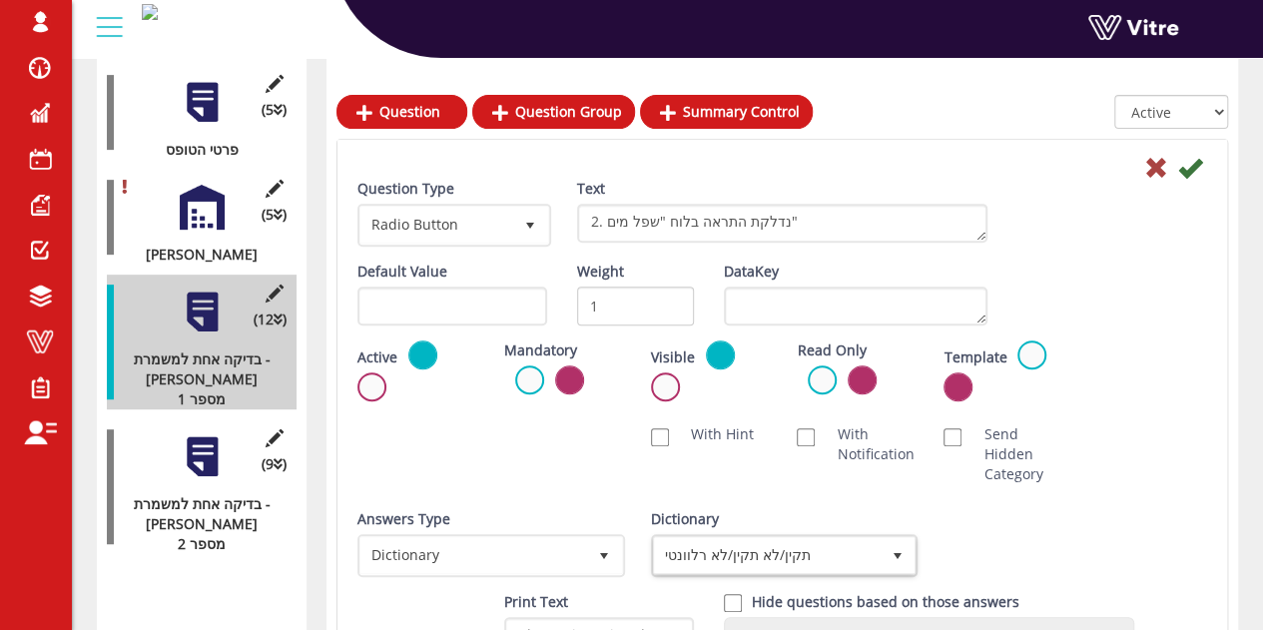
click at [1105, 466] on div "Scan NFC Must scan With Hint With Notification Send Hidden Category No Image Op…" at bounding box center [783, 454] width 880 height 80
click at [1196, 166] on icon at bounding box center [1191, 168] width 24 height 24
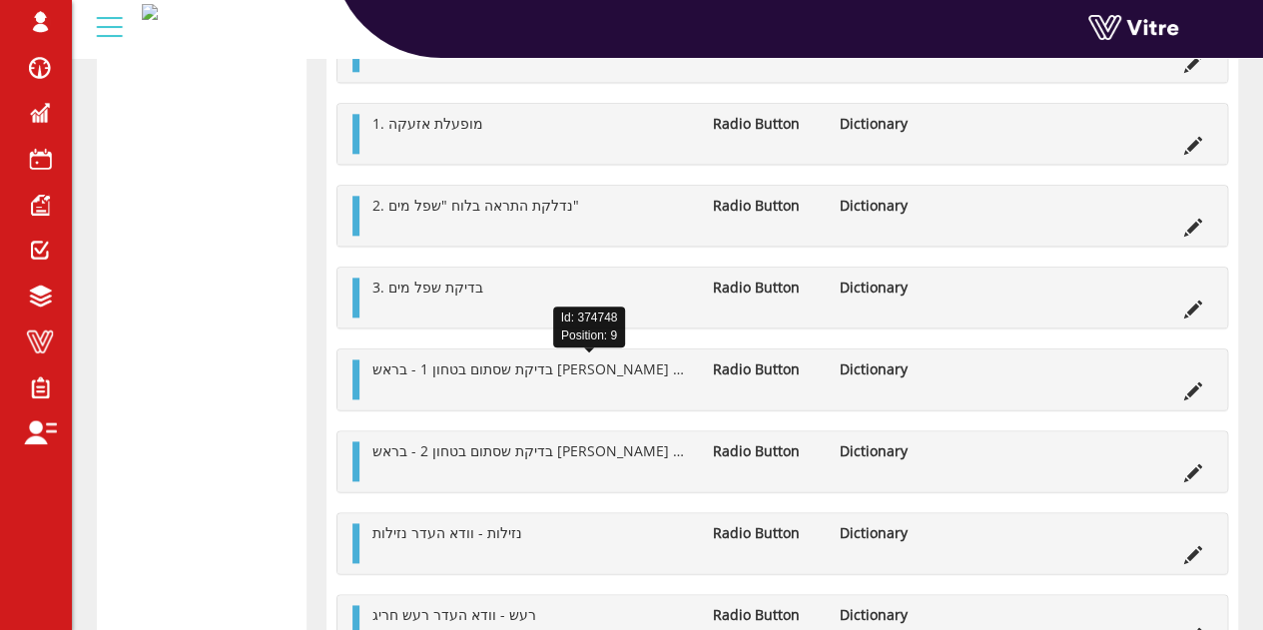
scroll to position [1072, 0]
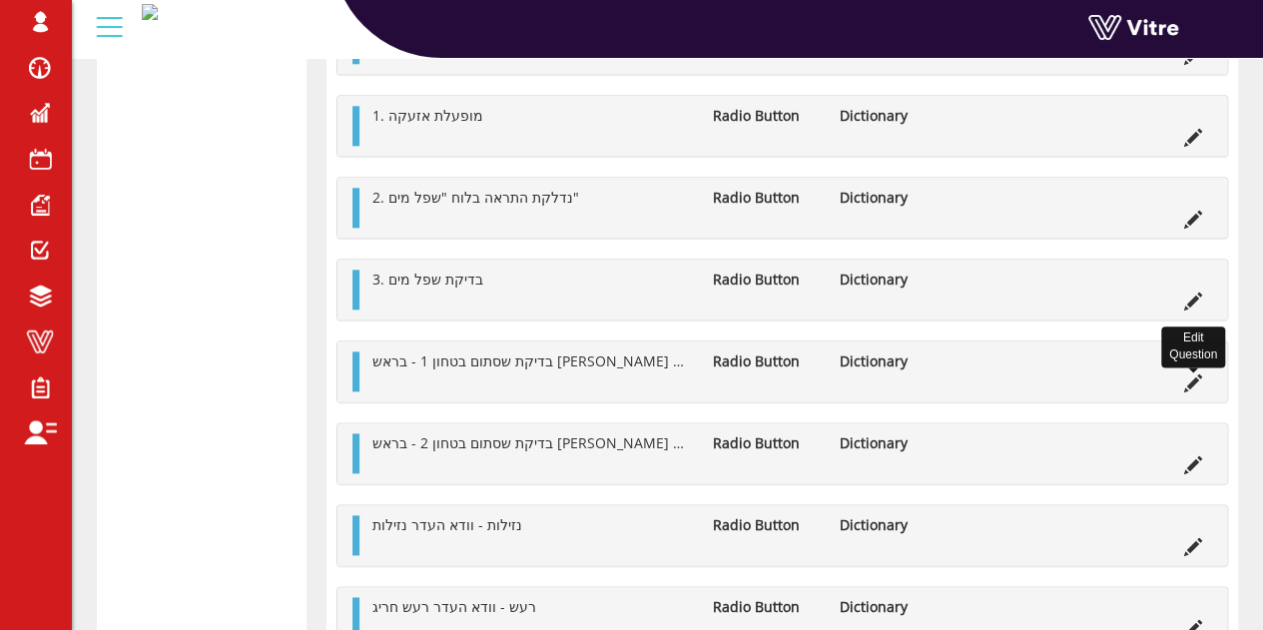
click at [1190, 377] on icon at bounding box center [1194, 384] width 18 height 18
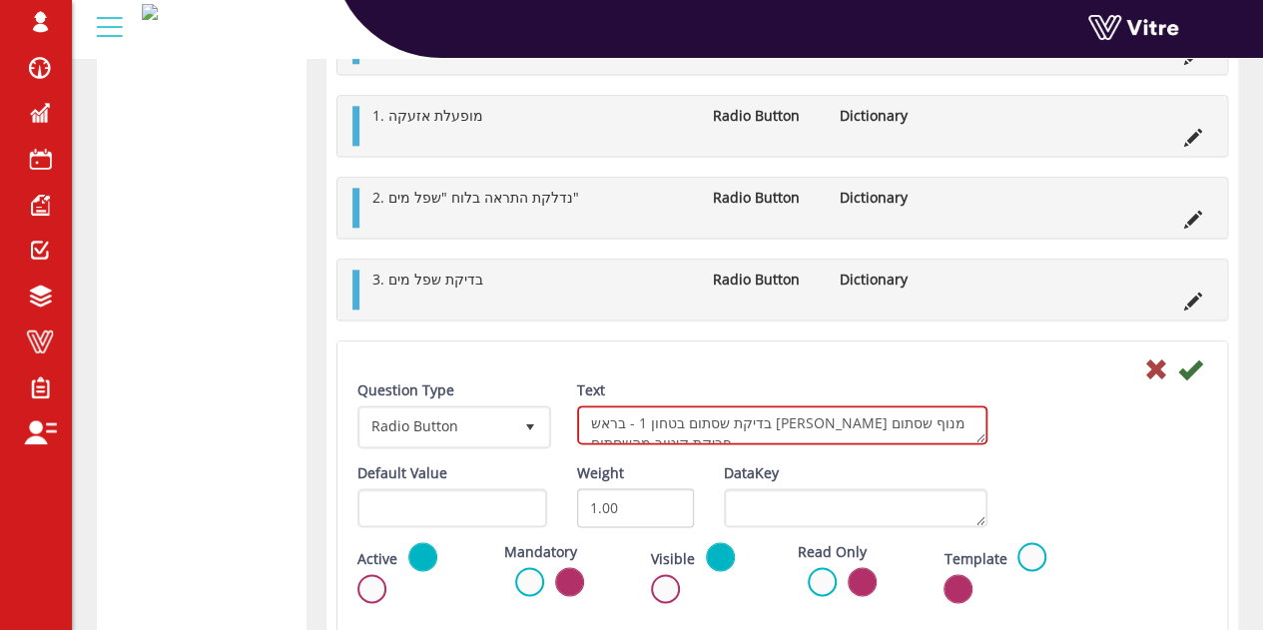
drag, startPoint x: 808, startPoint y: 414, endPoint x: 556, endPoint y: 392, distance: 252.7
click at [556, 392] on div "Question Type Radio Button 3 Text בדיקת שסתום בטחון 1 - בראש הדוד הרם מנוף שסתו…" at bounding box center [783, 422] width 880 height 83
click at [607, 415] on textarea "בדיקת שסתום בטחון 1 - בראש הדוד הרם מנוף שסתום - פריקת קיטור מהשסתום" at bounding box center [782, 424] width 410 height 39
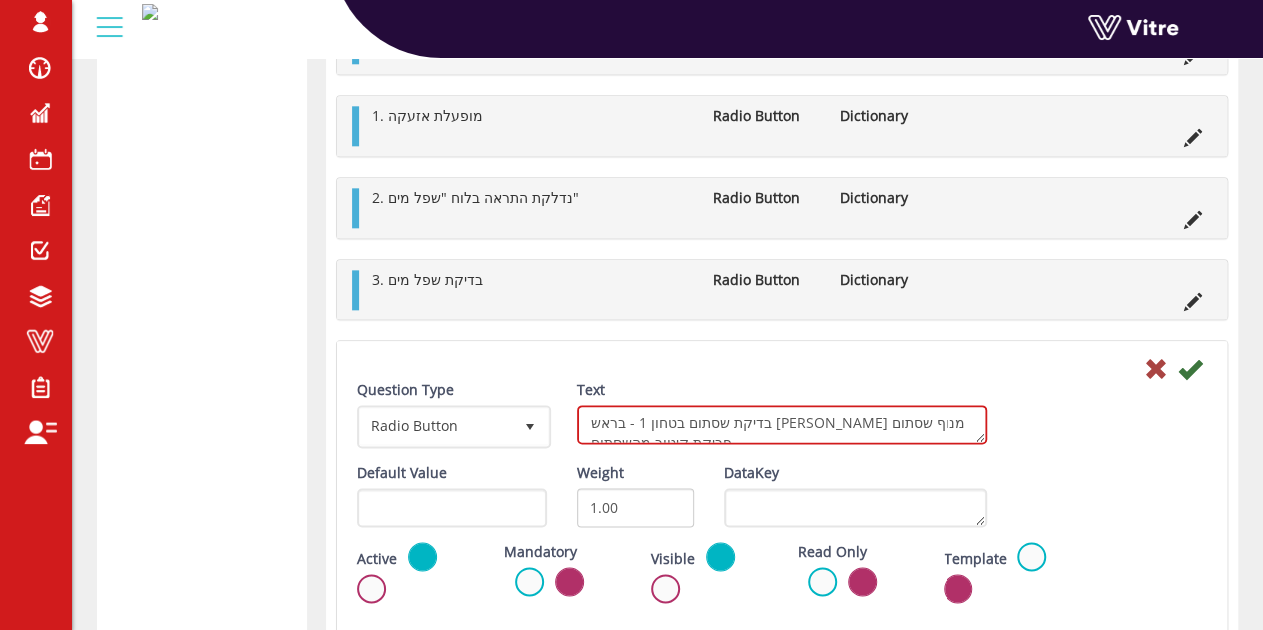
click at [789, 417] on textarea "בדיקת שסתום בטחון 1 - בראש הדוד הרם מנוף שסתום - פריקת קיטור מהשסתום" at bounding box center [782, 424] width 410 height 39
drag, startPoint x: 800, startPoint y: 420, endPoint x: 584, endPoint y: 422, distance: 215.7
click at [584, 422] on textarea "בדיקת שסתום בטחון 1 - בראש הדוד הרם מנוף שסתום - פריקת קיטור מהשסתום" at bounding box center [782, 424] width 410 height 39
click at [887, 421] on textarea "בדיקת שסתום בטחון 1 - בראש הדוד הרם מנוף שסתום - פריקת קיטור מהשסתום" at bounding box center [782, 424] width 410 height 39
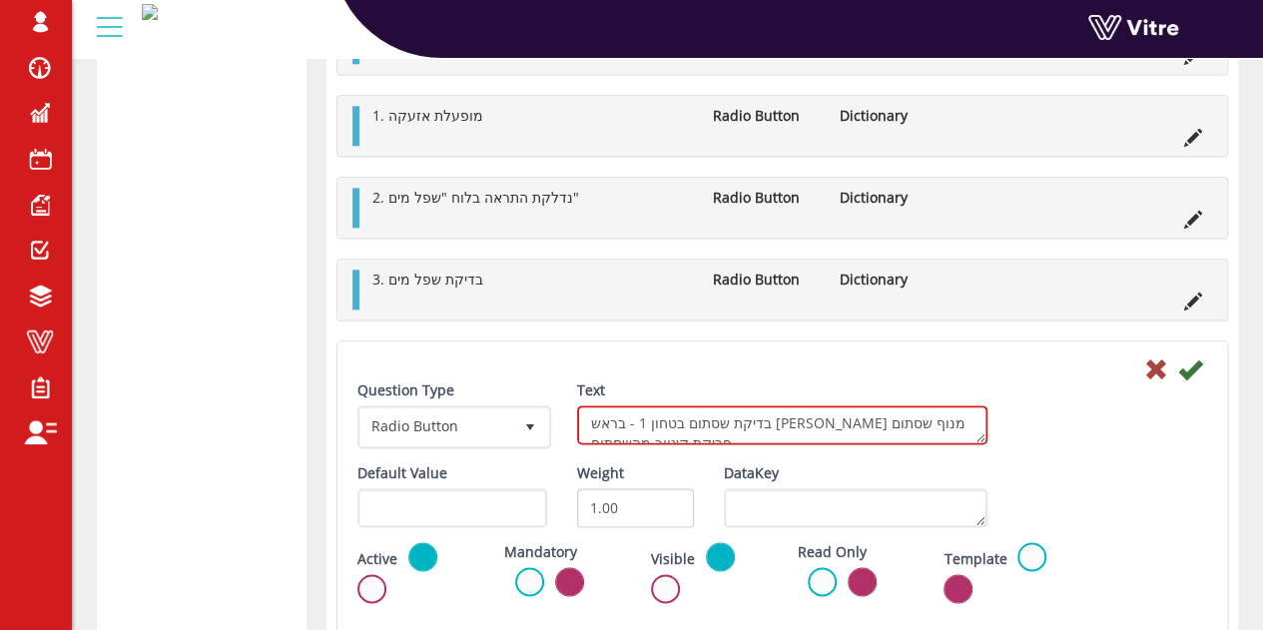
click at [754, 418] on textarea "בדיקת שסתום בטחון 1 - בראש הדוד הרם מנוף שסתום - פריקת קיטור מהשסתום" at bounding box center [782, 424] width 410 height 39
paste textarea
type textarea "בדיקת שסתום בטחון 1"
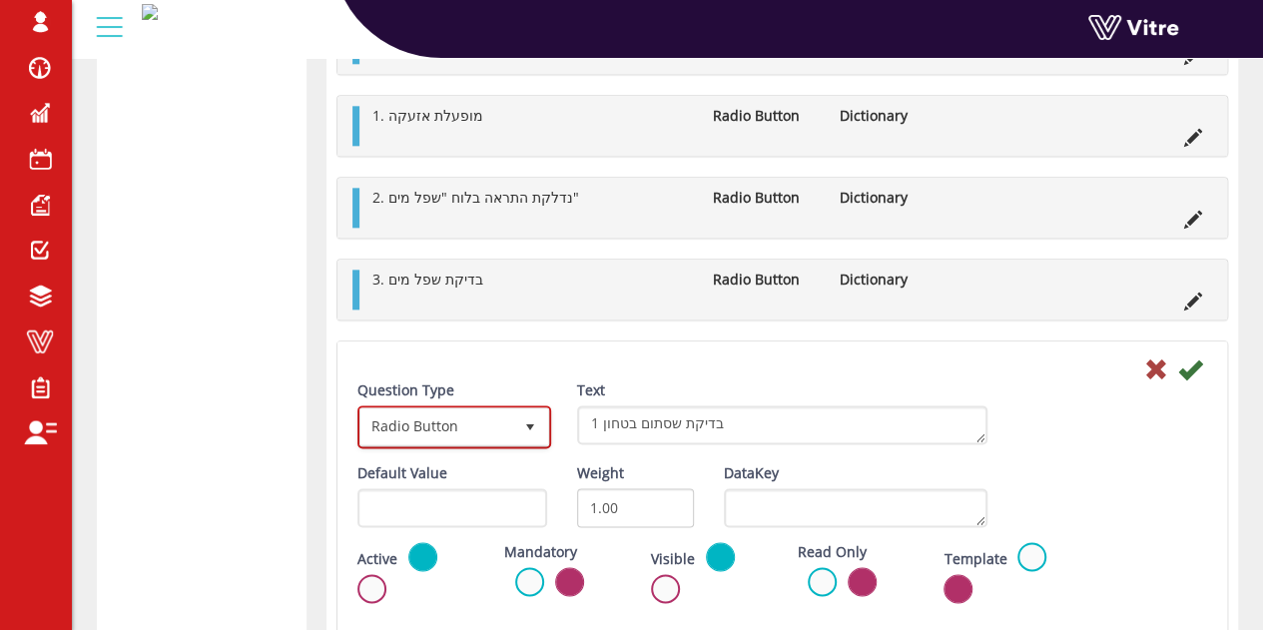
click at [444, 415] on span "Radio Button" at bounding box center [437, 426] width 152 height 36
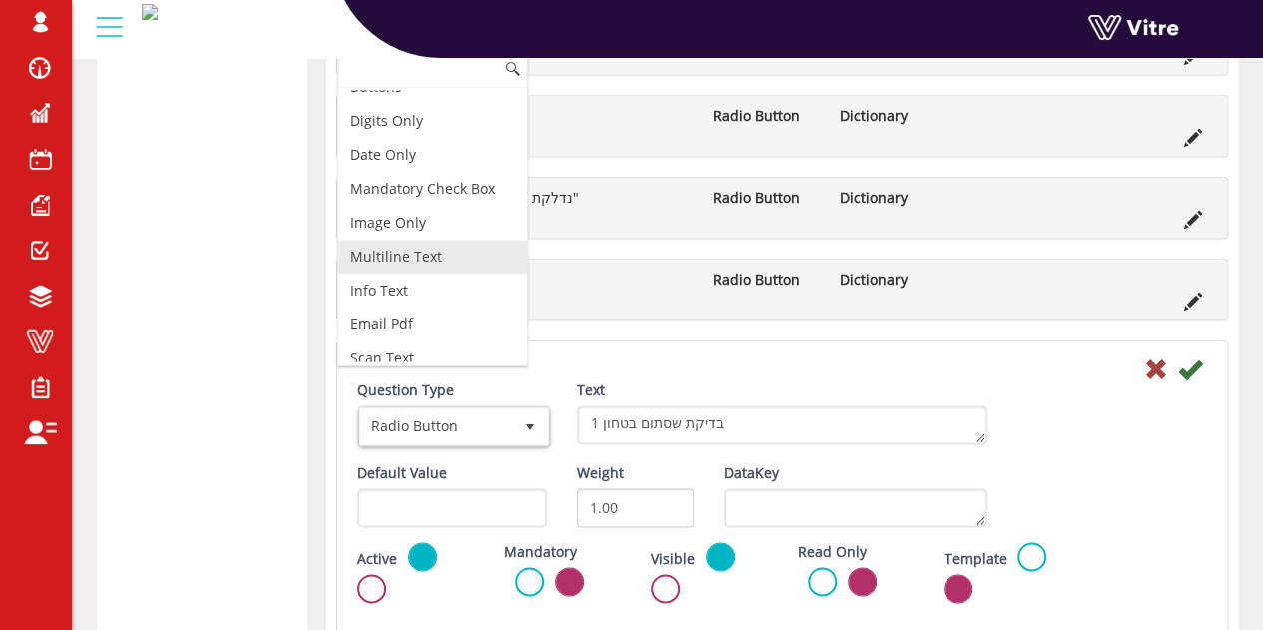
scroll to position [446, 0]
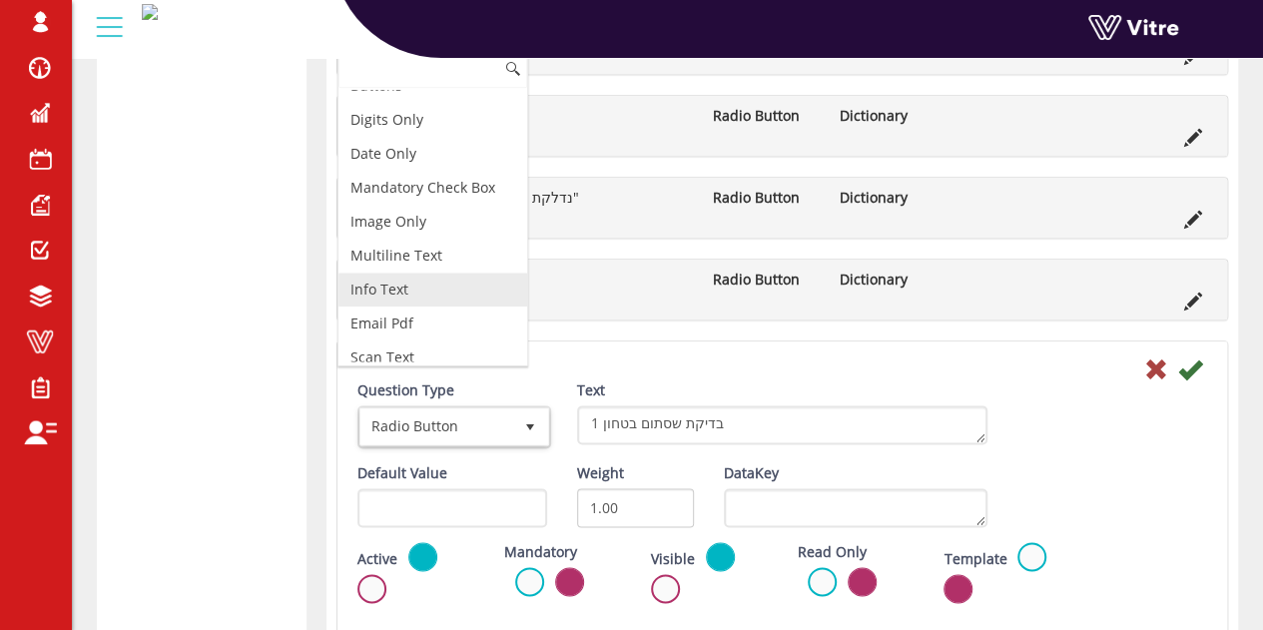
click at [417, 274] on li "Info Text" at bounding box center [433, 290] width 189 height 34
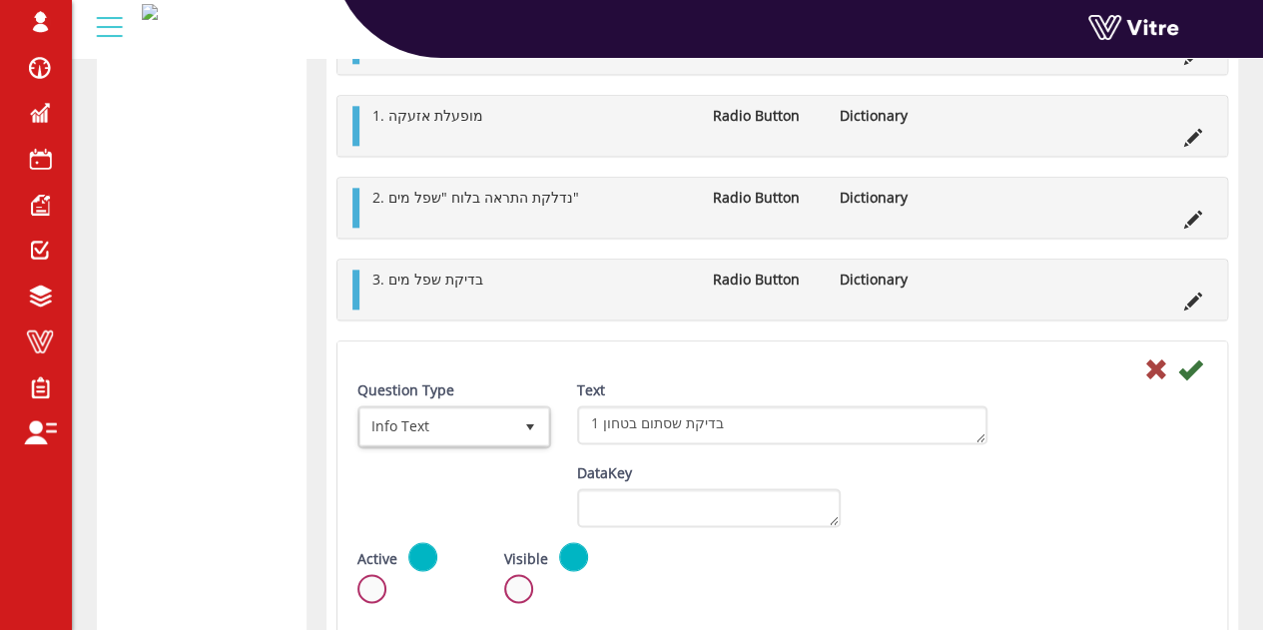
click at [1117, 481] on div "Default Value Weight DataKey" at bounding box center [783, 502] width 880 height 79
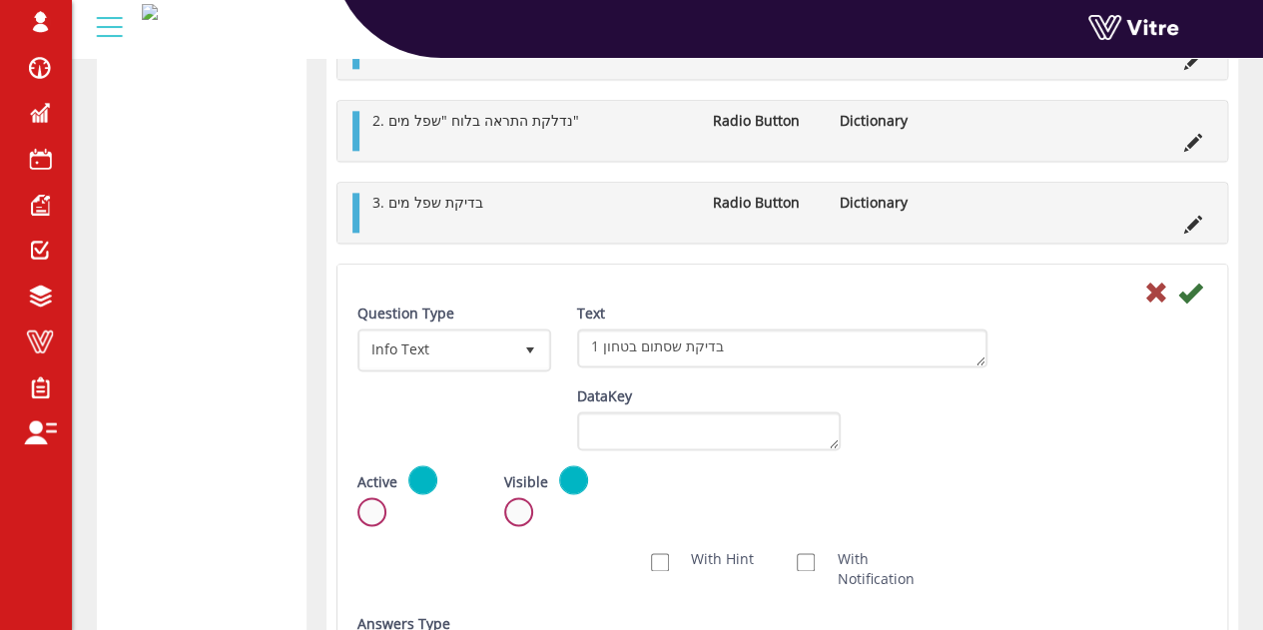
scroll to position [1146, 0]
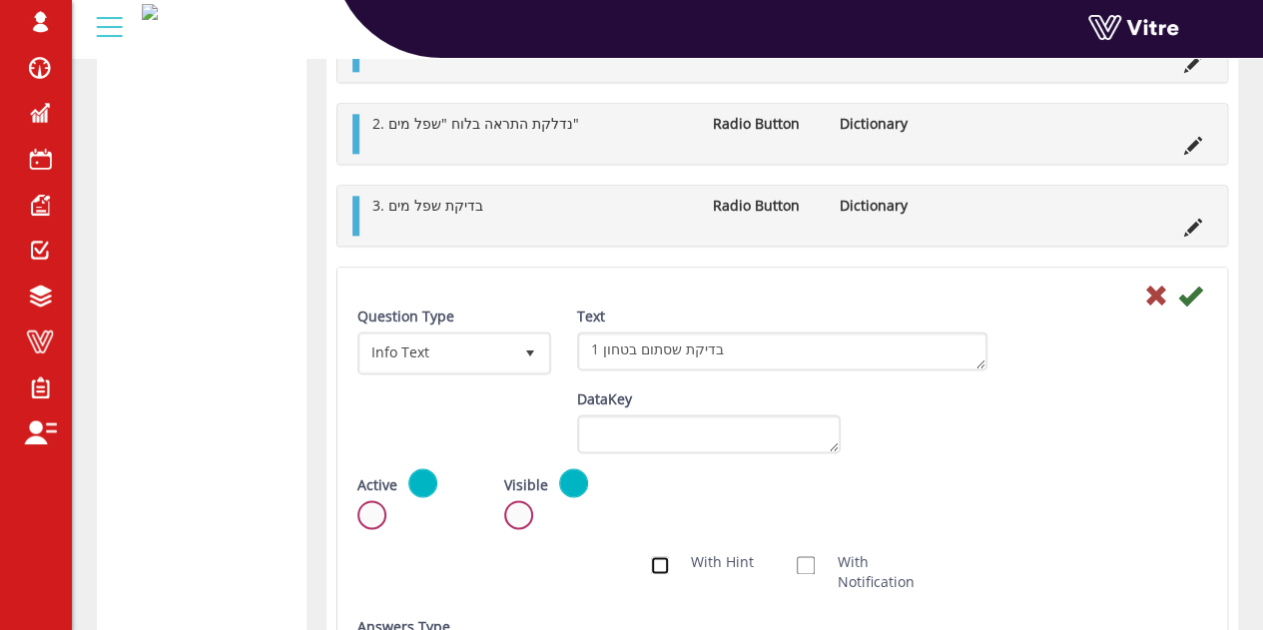
click at [663, 561] on input "With Hint" at bounding box center [660, 565] width 18 height 18
checkbox input "true"
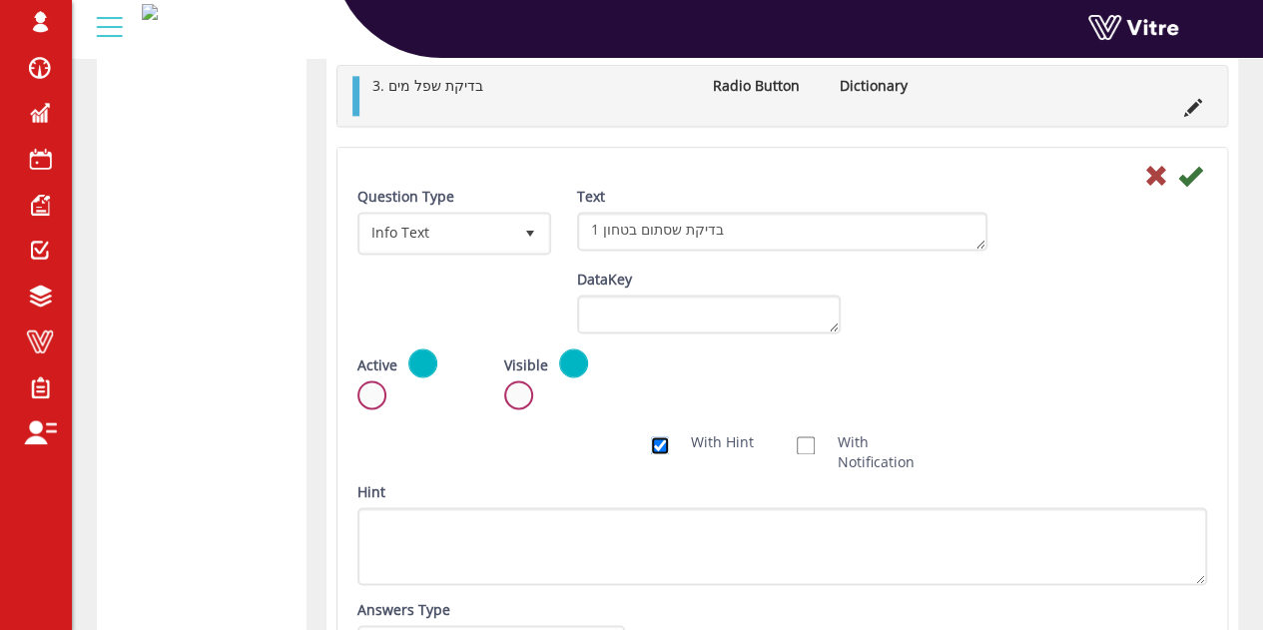
scroll to position [1275, 0]
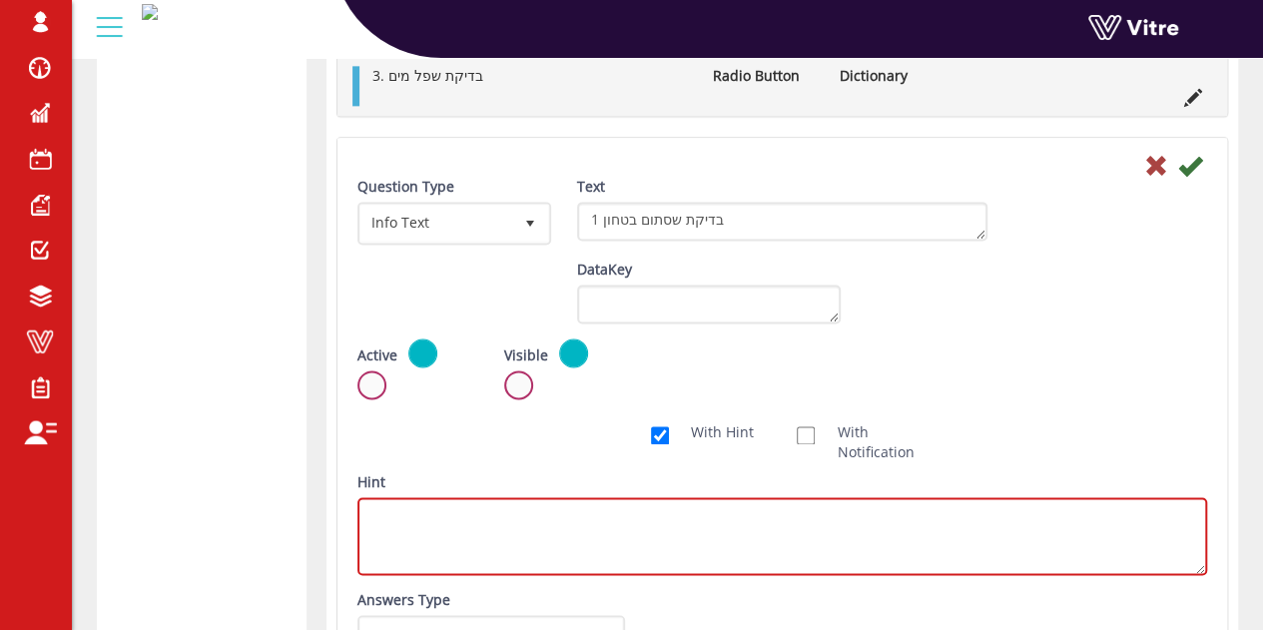
click at [905, 529] on textarea "Hint" at bounding box center [783, 536] width 850 height 78
paste textarea "בראש הדוד הרם מנוף שסתום"
type textarea "בראש הדוד הרם מנוף שסתום"
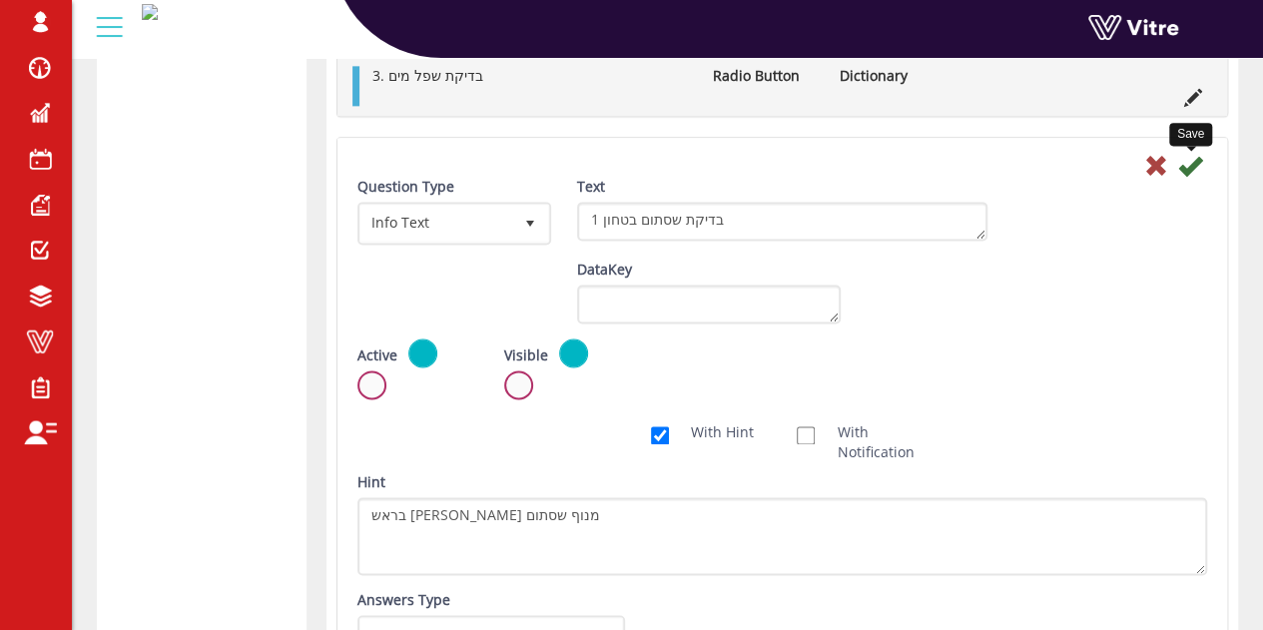
click at [1194, 157] on icon at bounding box center [1191, 166] width 24 height 24
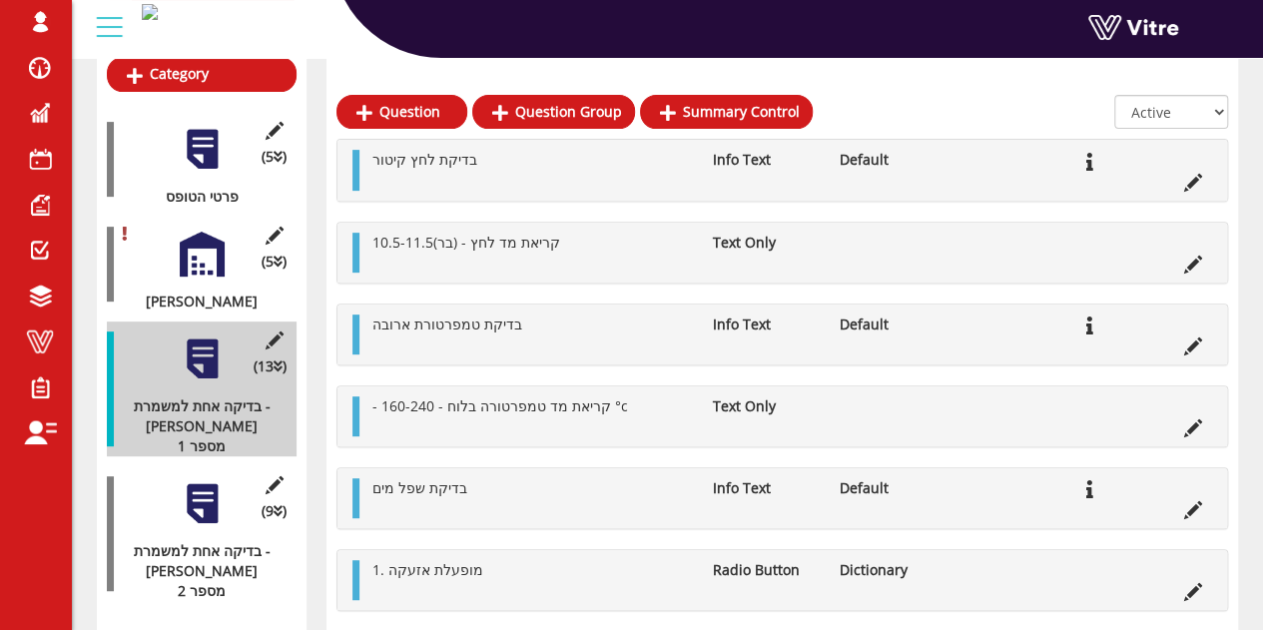
scroll to position [861, 0]
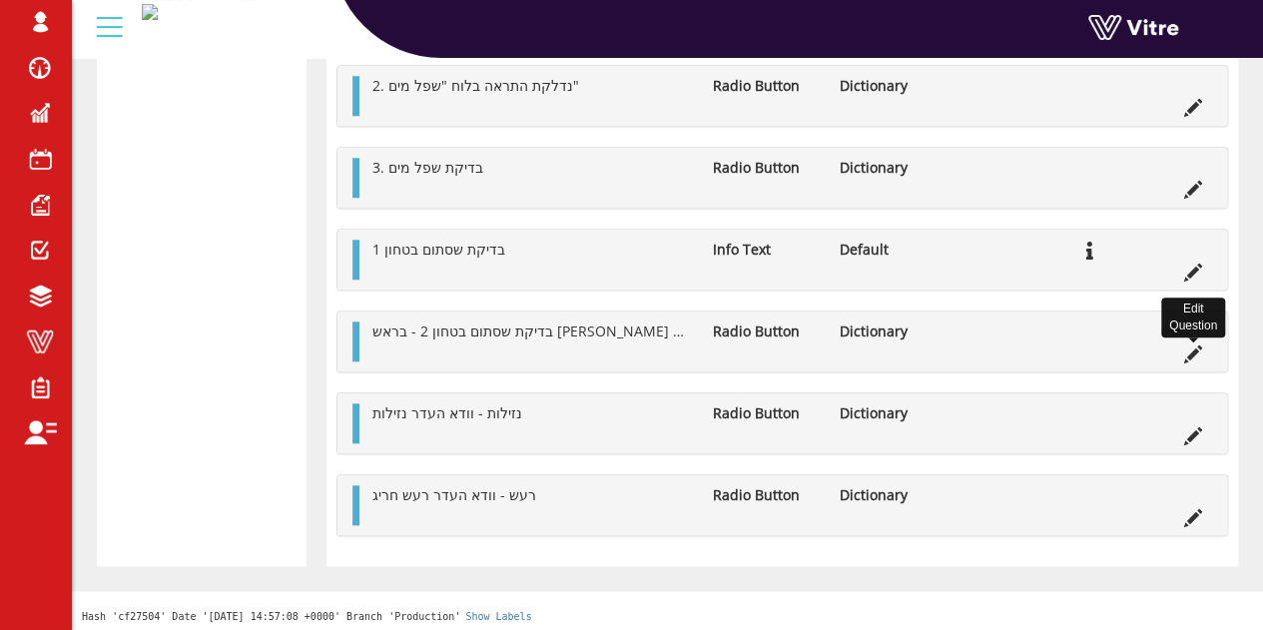
click at [1196, 351] on icon at bounding box center [1194, 355] width 18 height 18
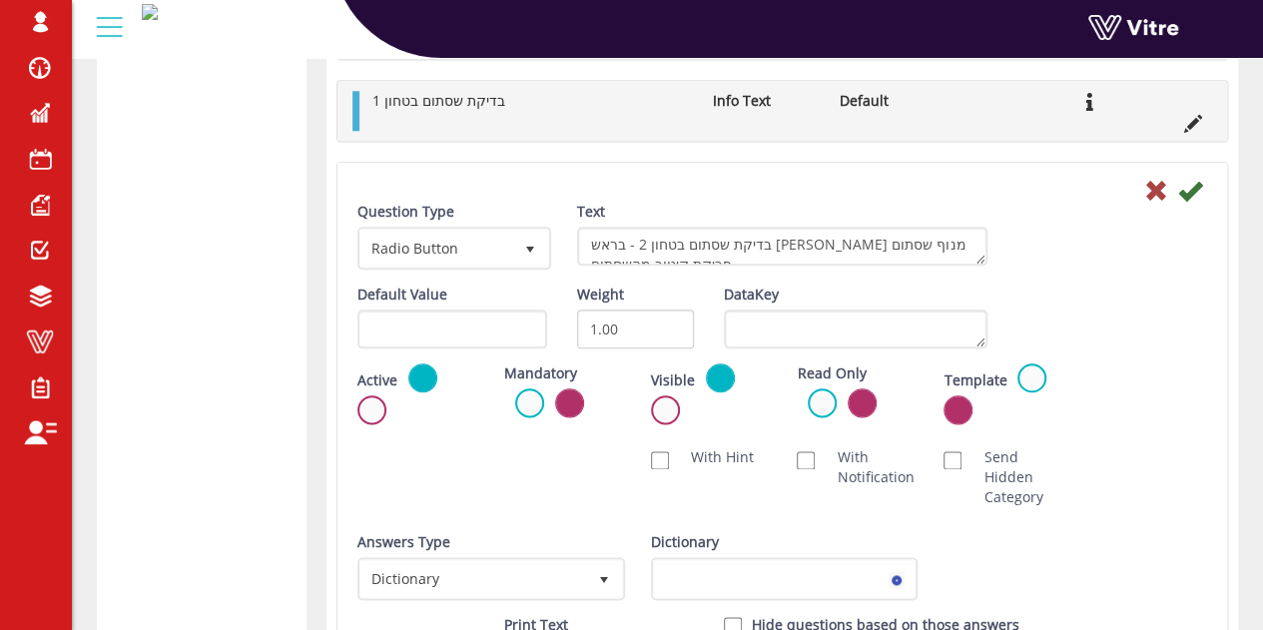
scroll to position [1009, 0]
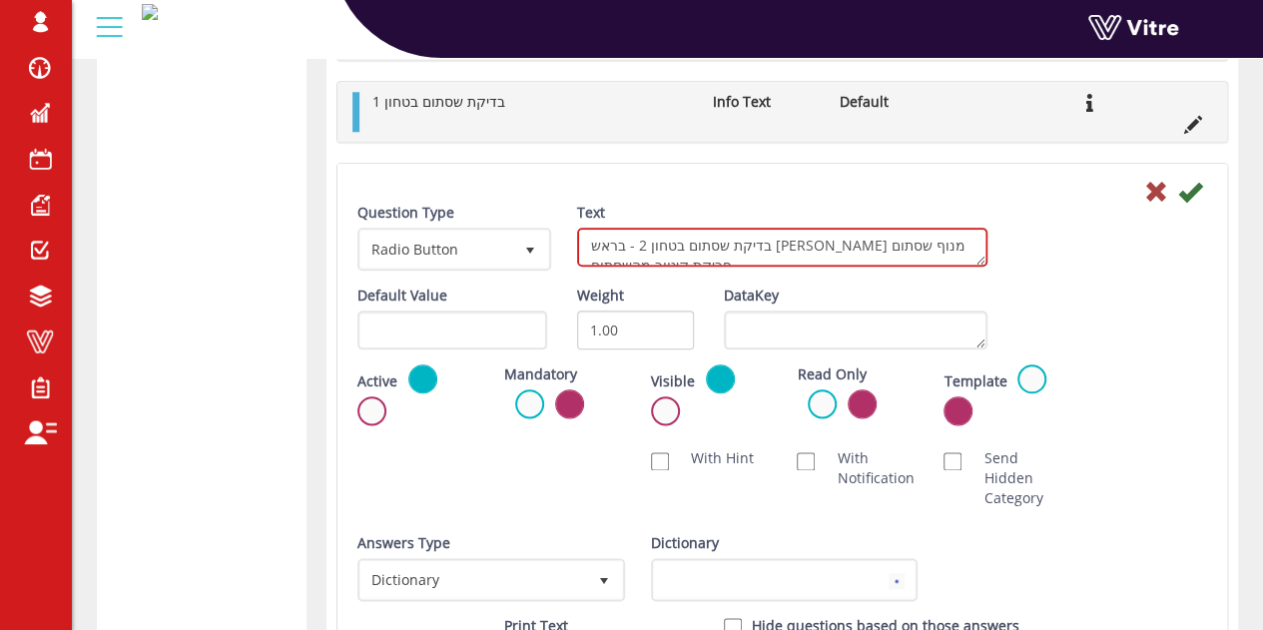
click at [689, 247] on textarea "בדיקת שסתום בטחון 2 - בראש הדוד הרם מנוף שסתום - פריקת קיטור מהשסתום" at bounding box center [782, 247] width 410 height 39
paste textarea "ריקת קיטור מהשסתום"
type textarea "פריקת קיטור מהשסתום"
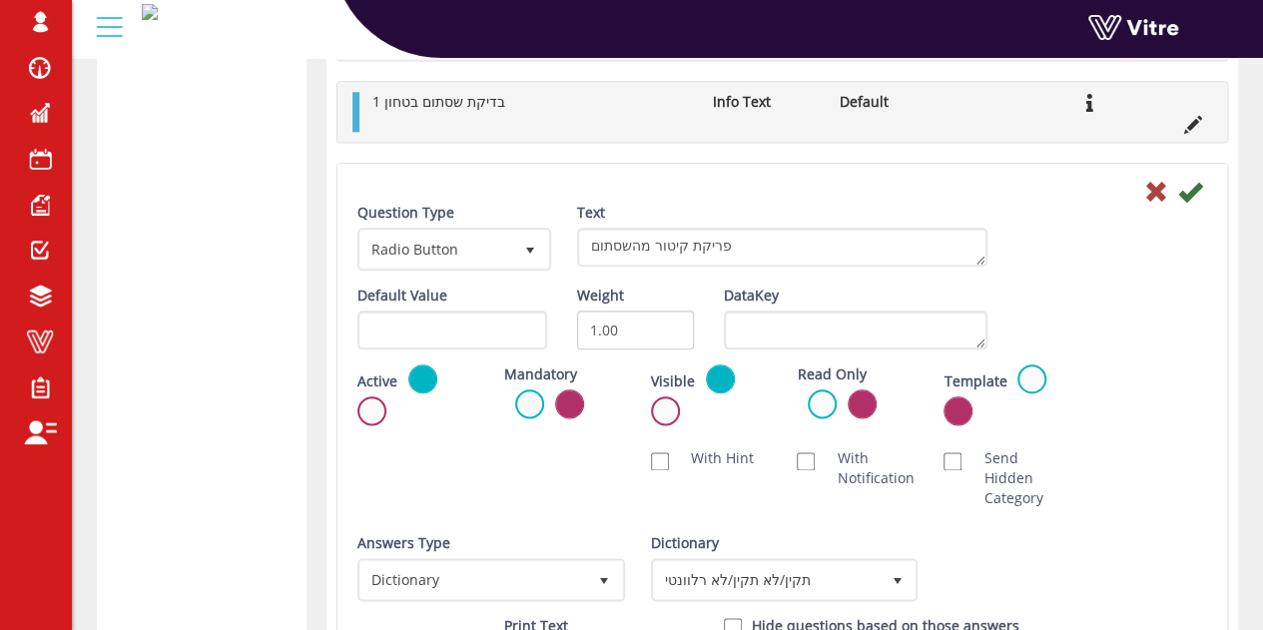
click at [1187, 313] on div "Default Value Weight 1.00 DataKey" at bounding box center [783, 325] width 880 height 79
click at [1194, 183] on icon at bounding box center [1191, 192] width 24 height 24
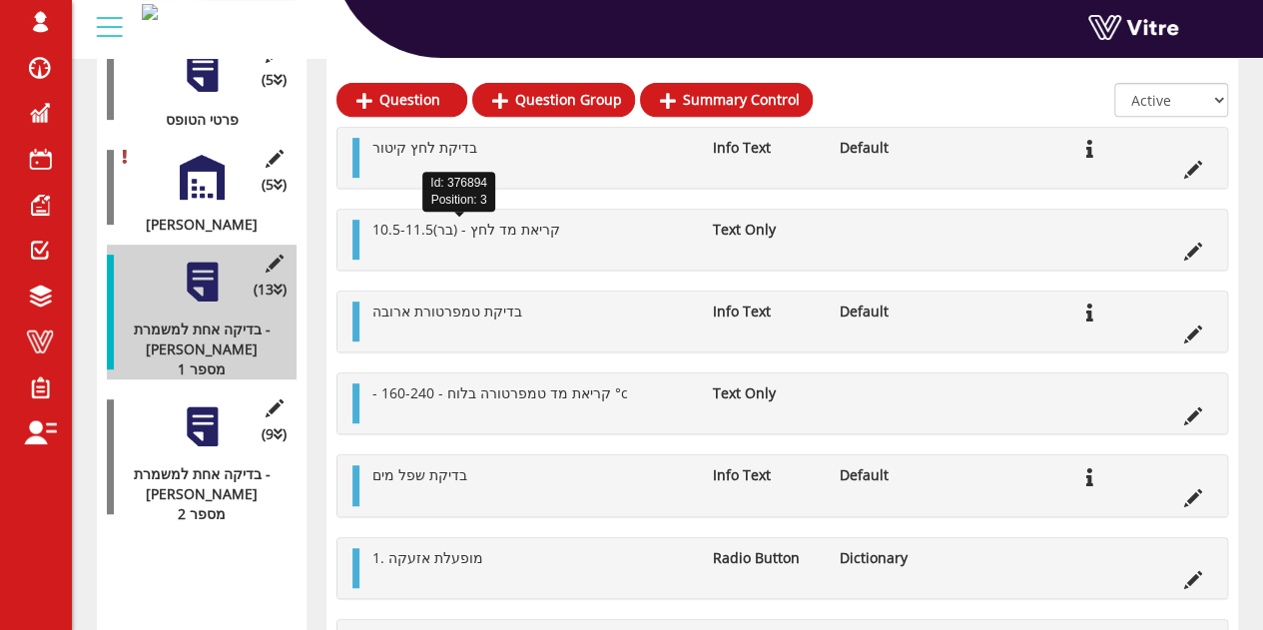
scroll to position [360, 0]
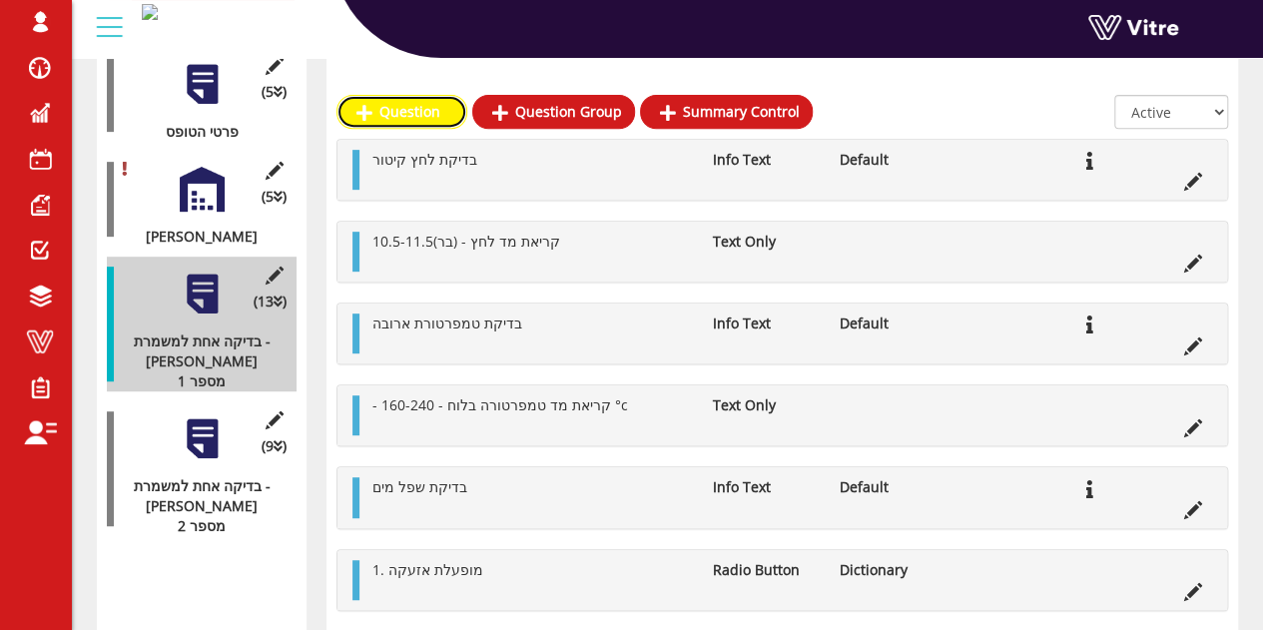
click at [406, 109] on link "Question" at bounding box center [402, 112] width 131 height 34
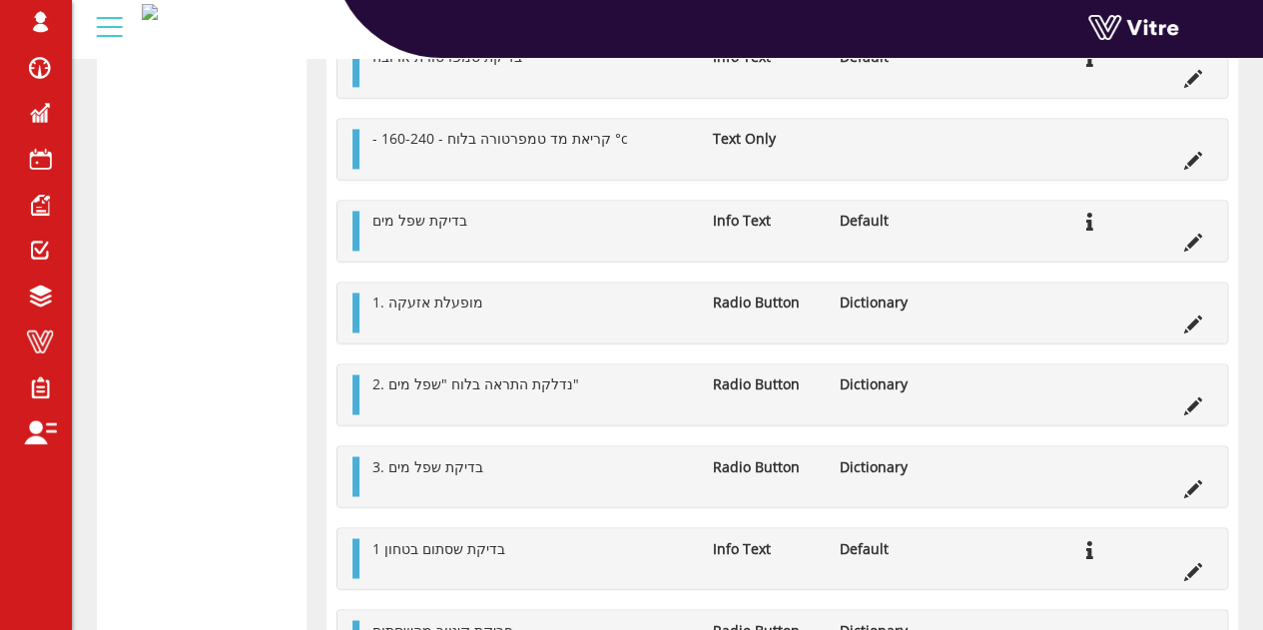
scroll to position [1469, 0]
drag, startPoint x: 517, startPoint y: 543, endPoint x: 386, endPoint y: 542, distance: 131.8
click at [386, 542] on li "בדיקת שסתום בטחון 1" at bounding box center [533, 547] width 340 height 20
copy span "בדיקת שסתום בטחון"
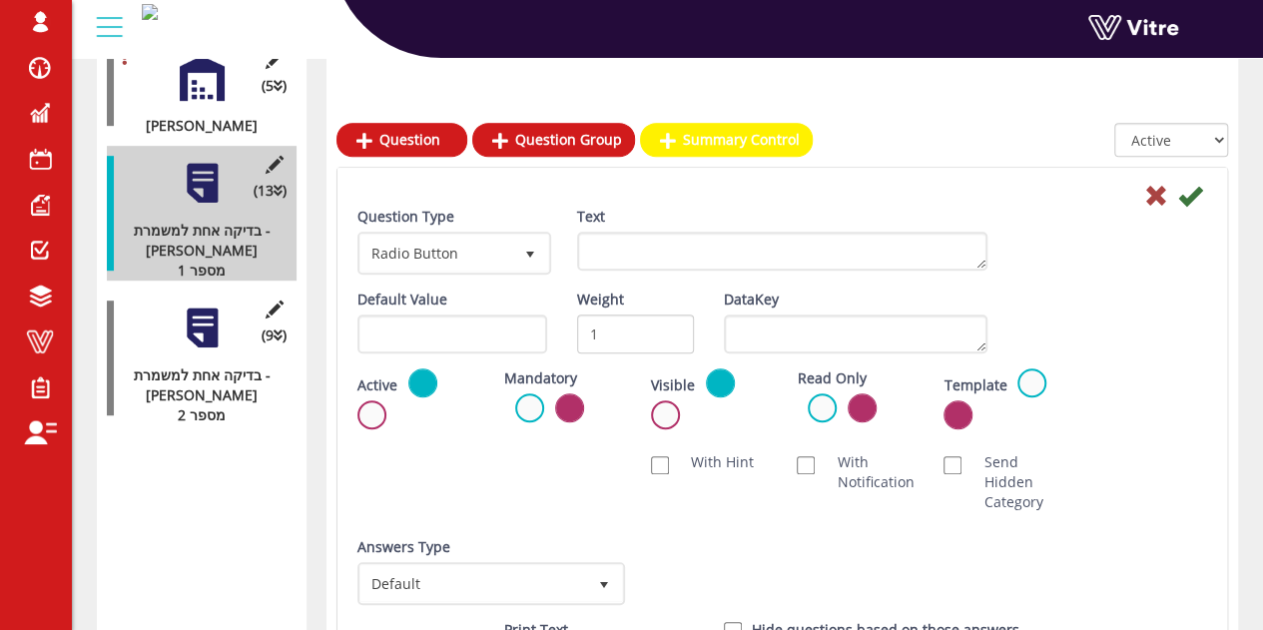
scroll to position [446, 0]
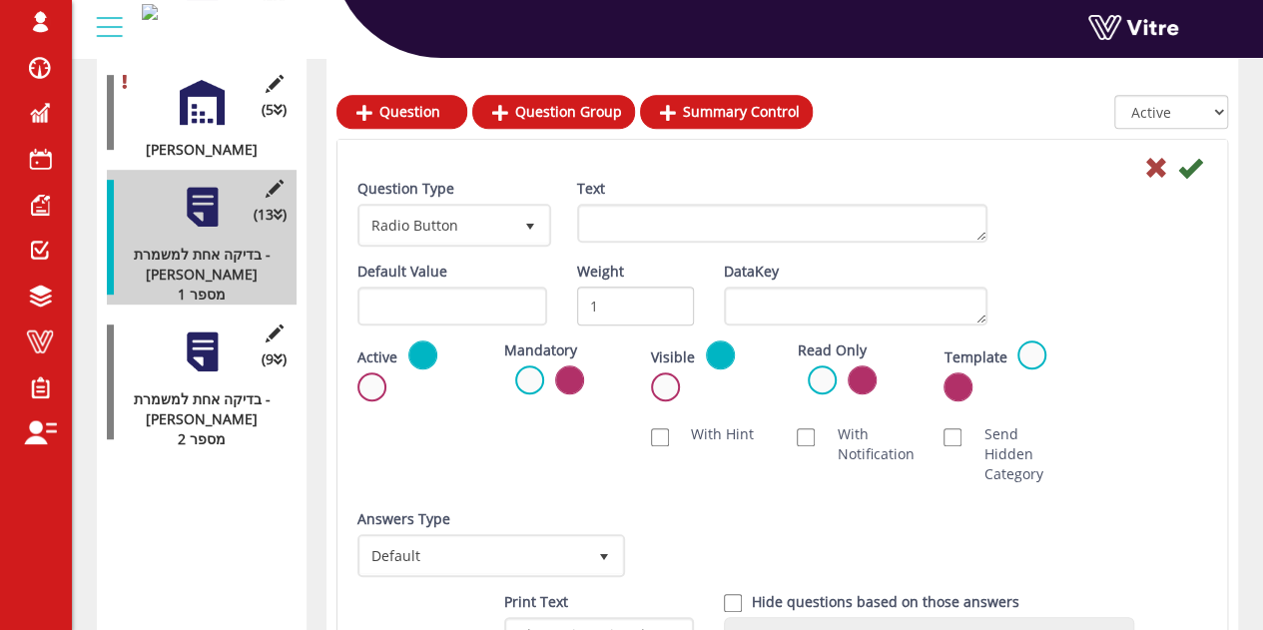
click at [647, 247] on div "Text" at bounding box center [782, 218] width 440 height 79
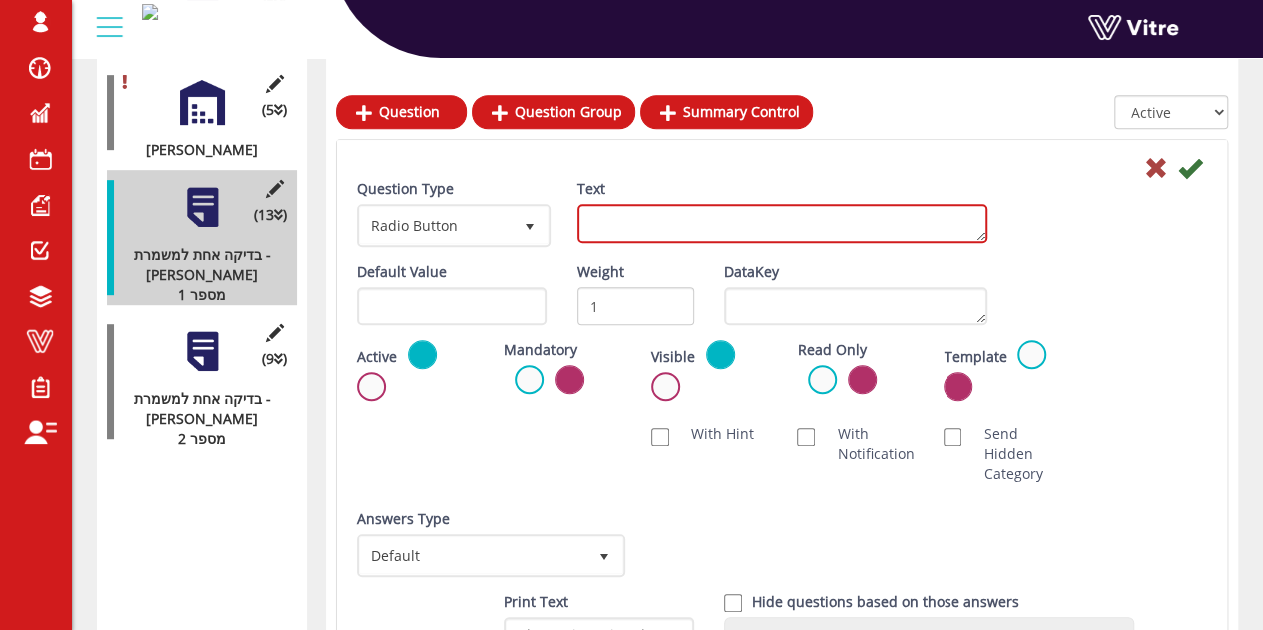
click at [651, 227] on textarea "Text" at bounding box center [782, 223] width 410 height 39
paste textarea "בדיקת שסתום בטחון"
type textarea "בדיקת שסתום בטחון 2"
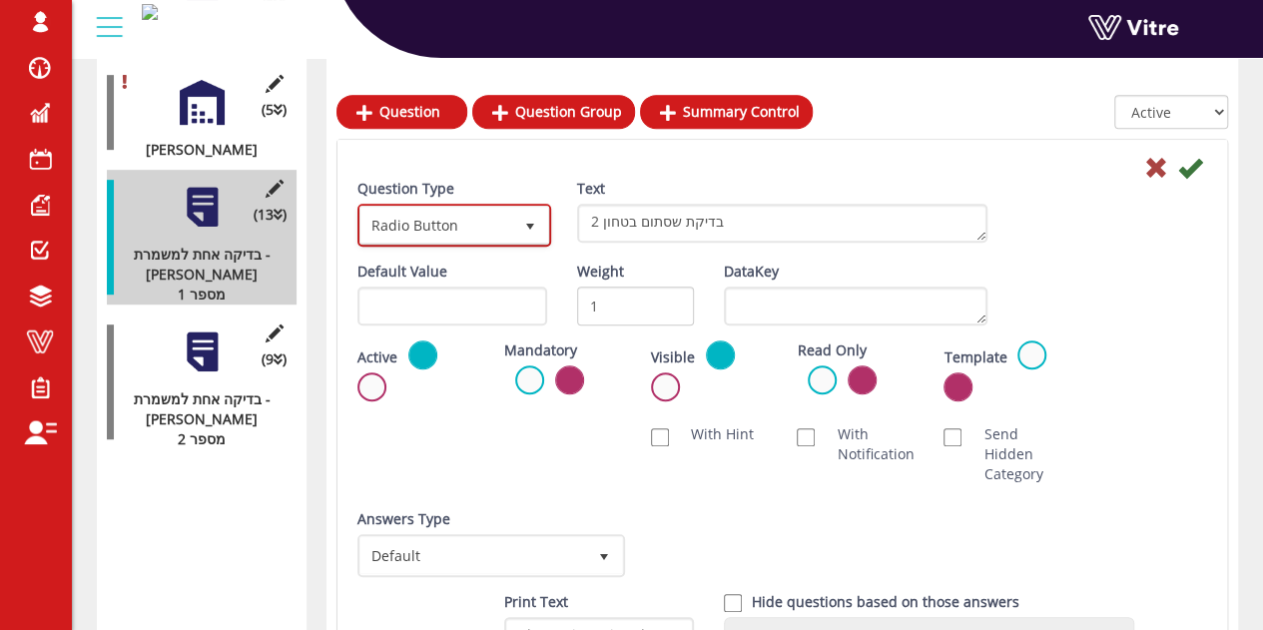
click at [469, 214] on span "Radio Button" at bounding box center [437, 225] width 152 height 36
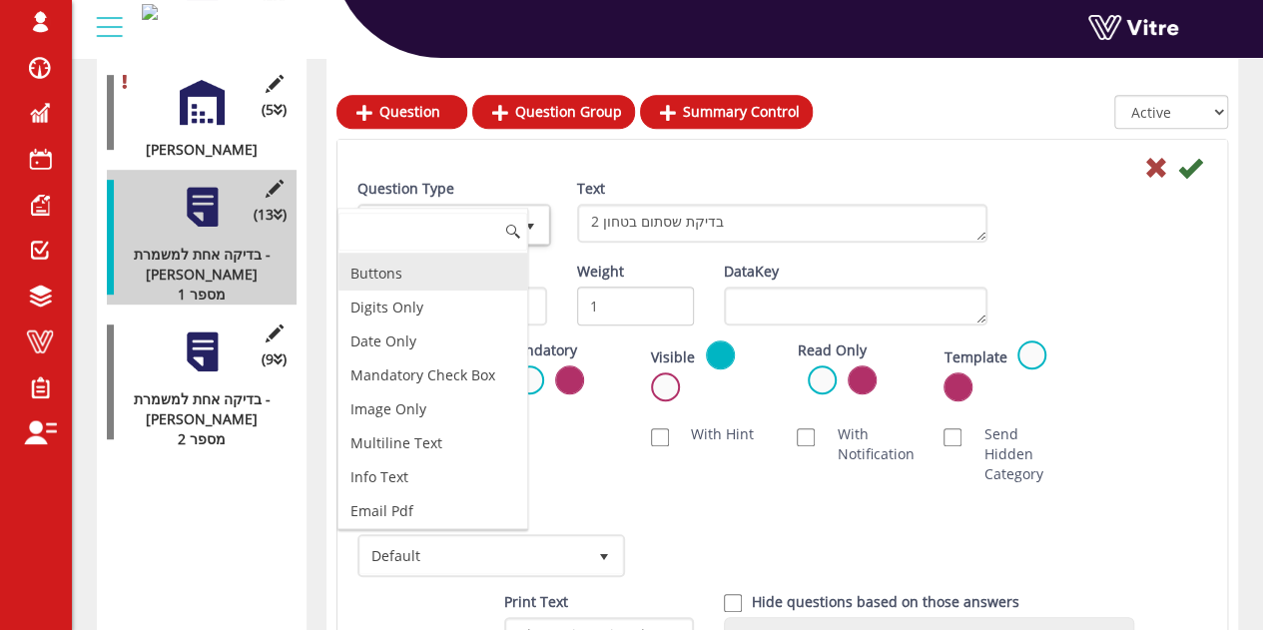
scroll to position [422, 0]
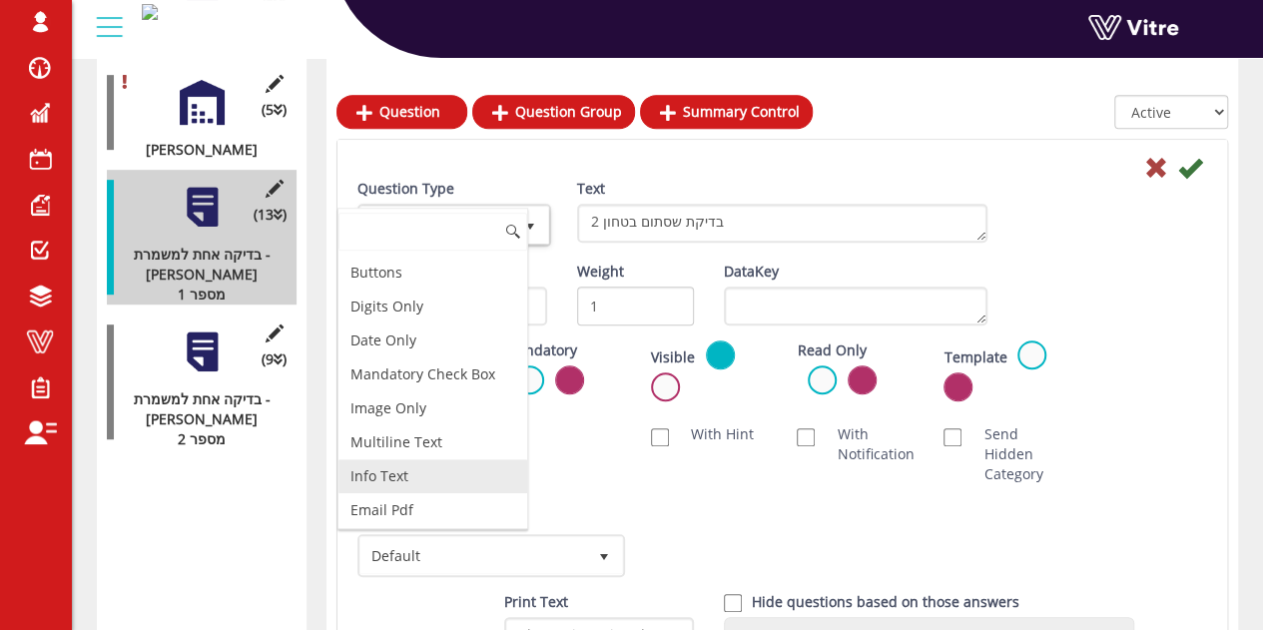
click at [435, 459] on li "Info Text" at bounding box center [433, 476] width 189 height 34
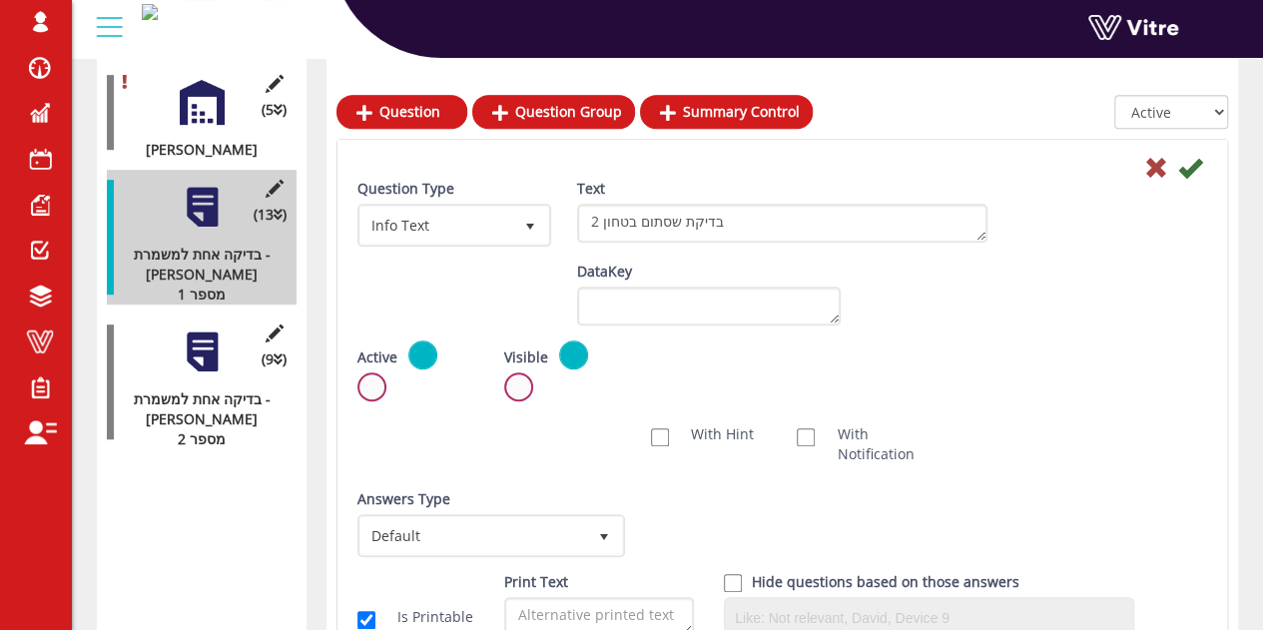
click at [893, 383] on div "Active Mandatory Visible Read Only Template Draft Name" at bounding box center [783, 378] width 880 height 74
click at [661, 438] on input "With Hint" at bounding box center [660, 437] width 18 height 18
checkbox input "true"
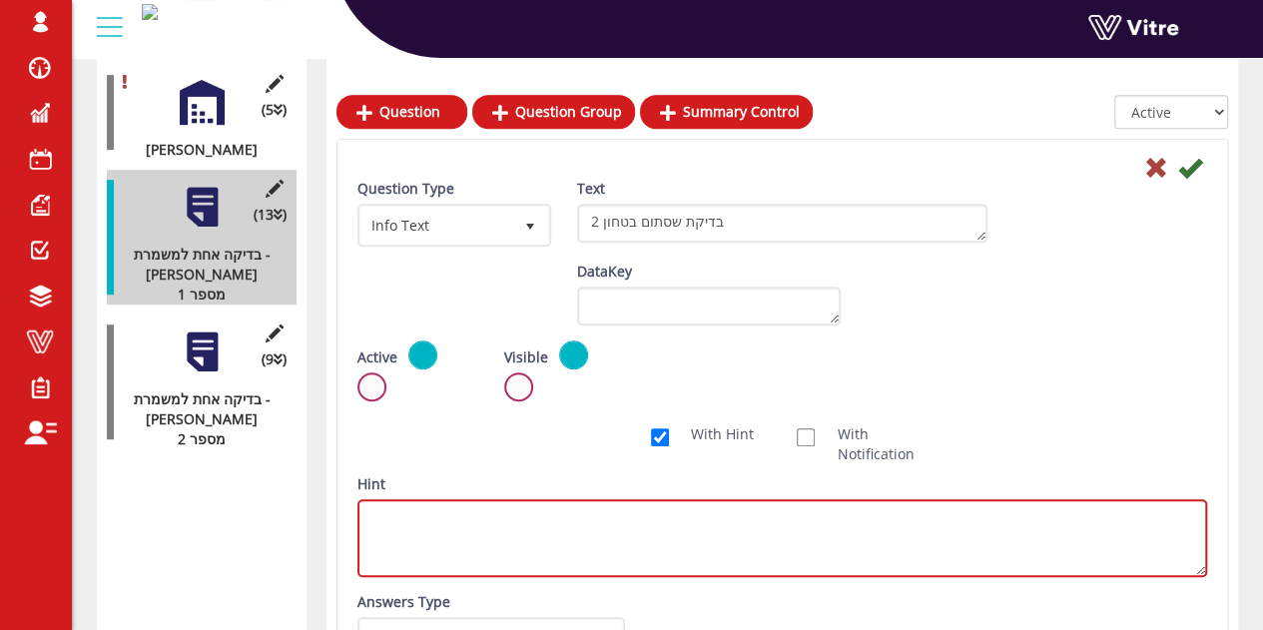
click at [716, 526] on textarea "Hint" at bounding box center [783, 538] width 850 height 78
paste textarea "בראש הדוד הרם מנוף שסתום"
type textarea "בראש הדוד הרם מנוף שסתום"
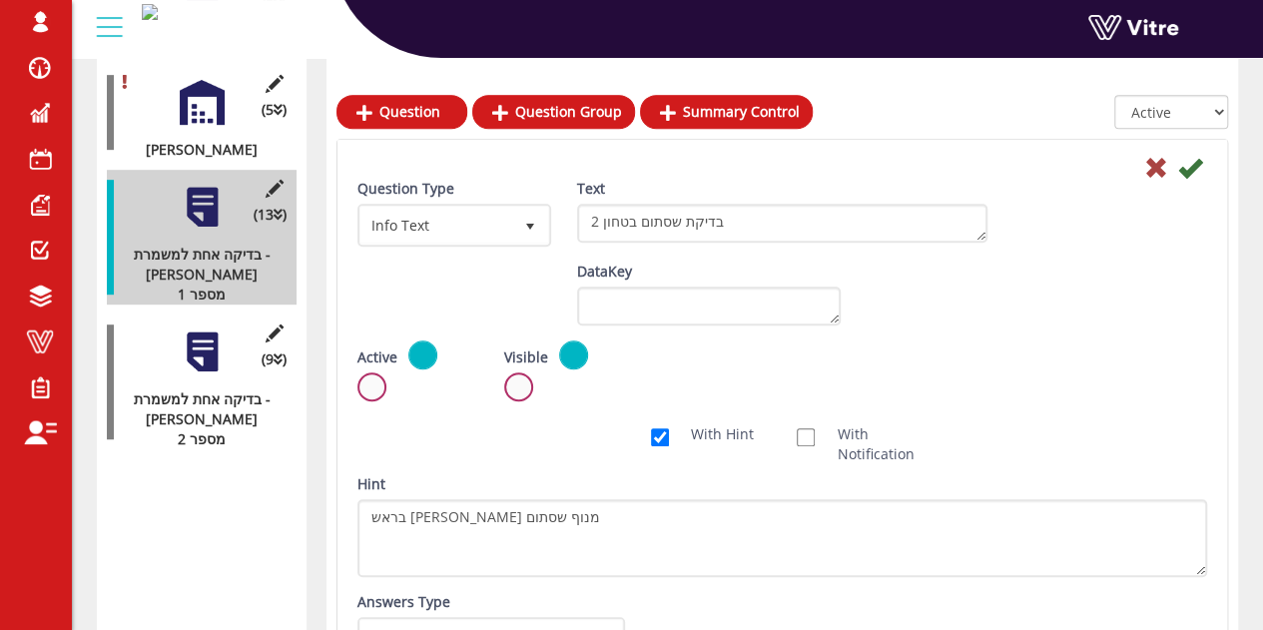
click at [1020, 440] on div "Scan NFC Must scan With Hint With Notification Send Hidden Category No Image Op…" at bounding box center [783, 444] width 880 height 60
click at [1198, 161] on icon at bounding box center [1191, 168] width 24 height 24
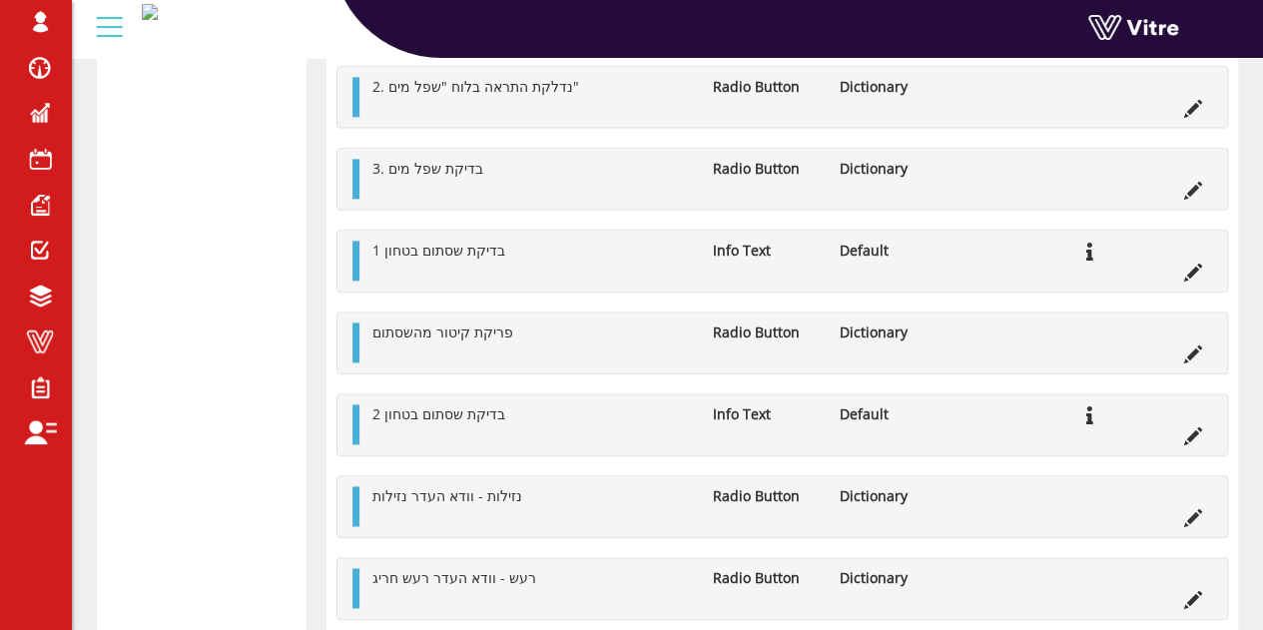
scroll to position [1254, 0]
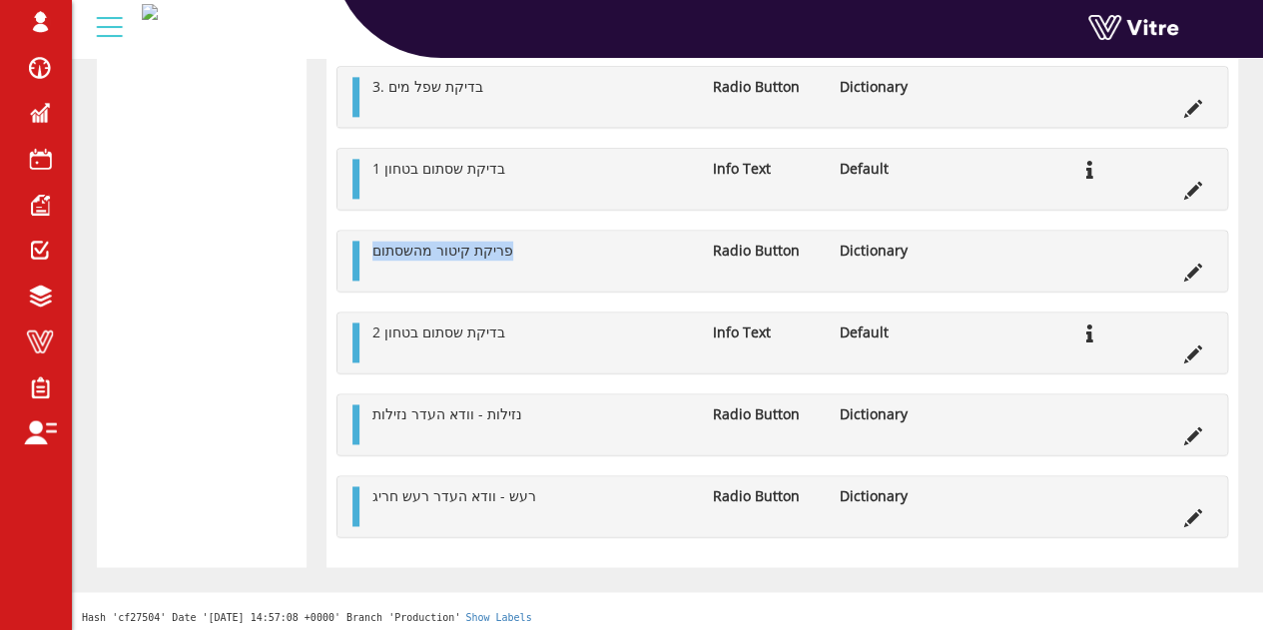
drag, startPoint x: 535, startPoint y: 242, endPoint x: 366, endPoint y: 251, distance: 170.0
click at [366, 251] on li "פריקת קיטור מהשסתום" at bounding box center [533, 251] width 340 height 20
copy span "פריקת קיטור מהשסתום"
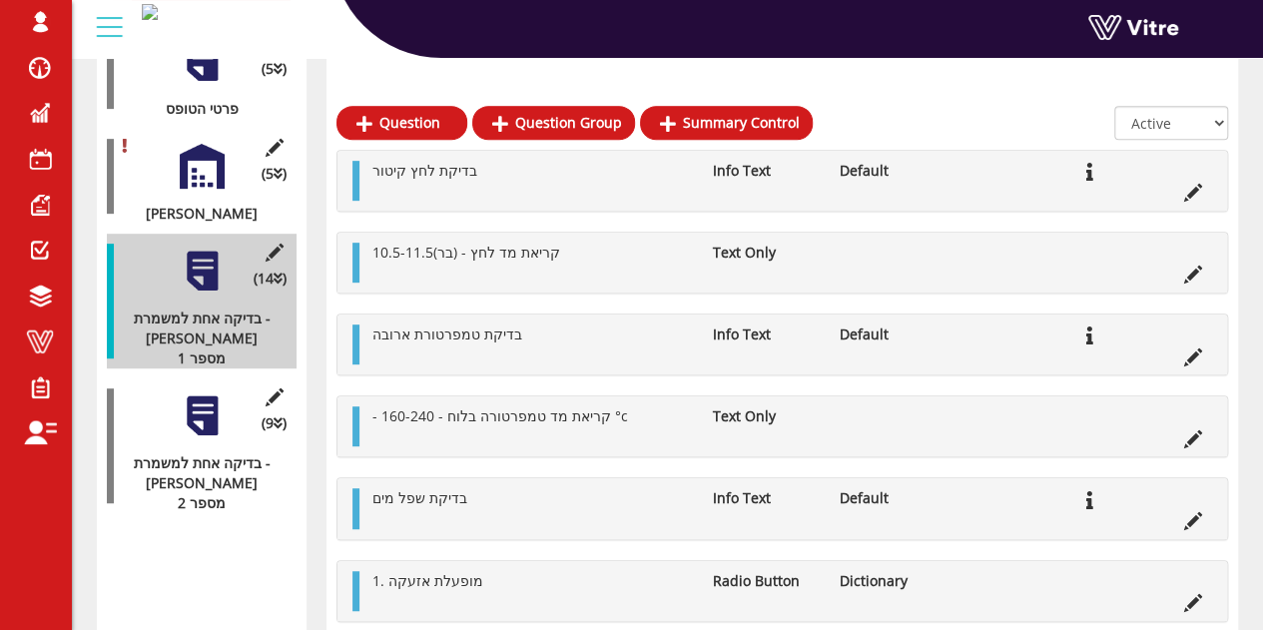
scroll to position [382, 0]
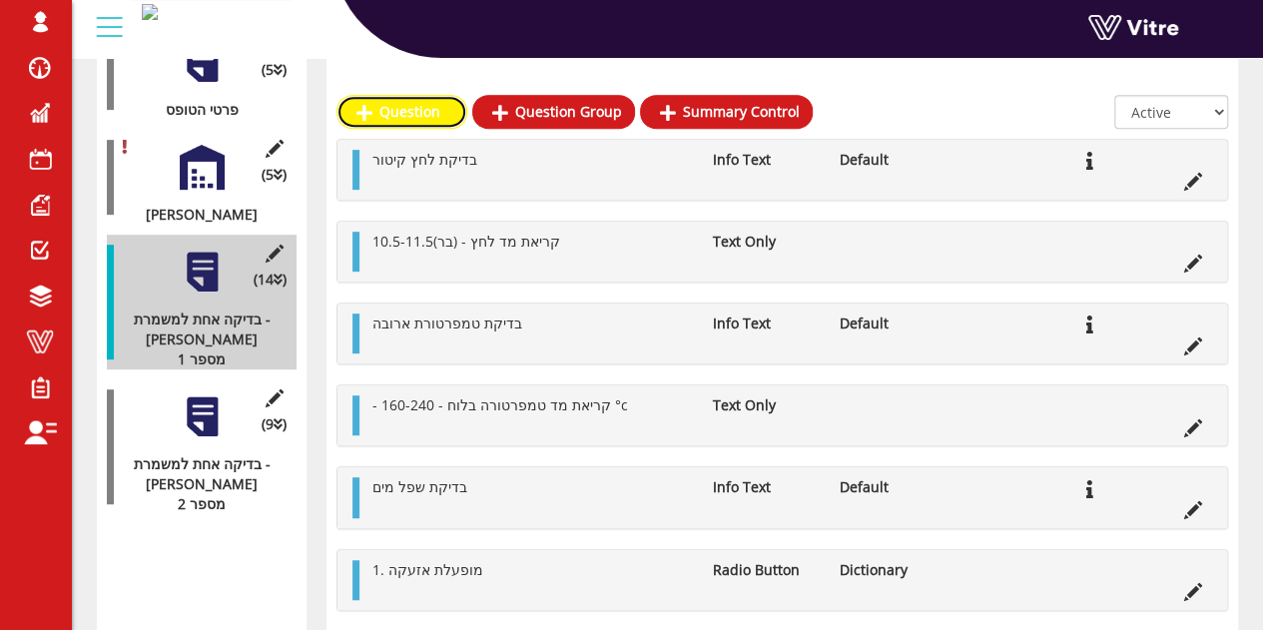
click at [411, 97] on link "Question" at bounding box center [402, 112] width 131 height 34
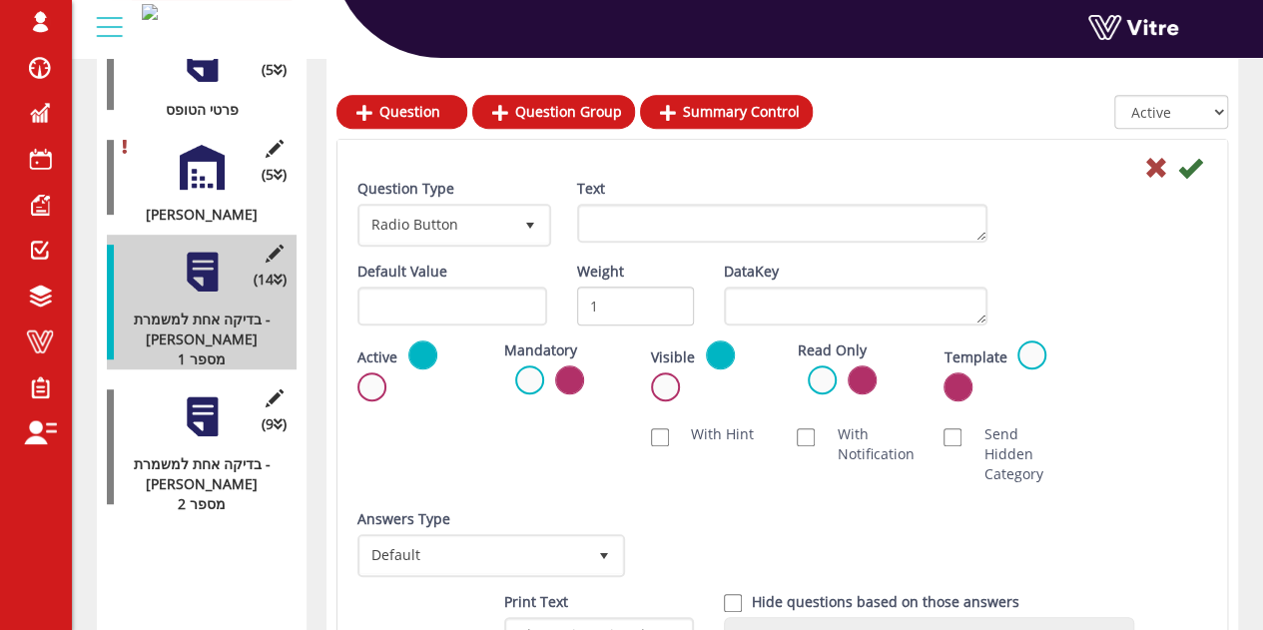
click at [573, 233] on div "Text" at bounding box center [782, 218] width 440 height 79
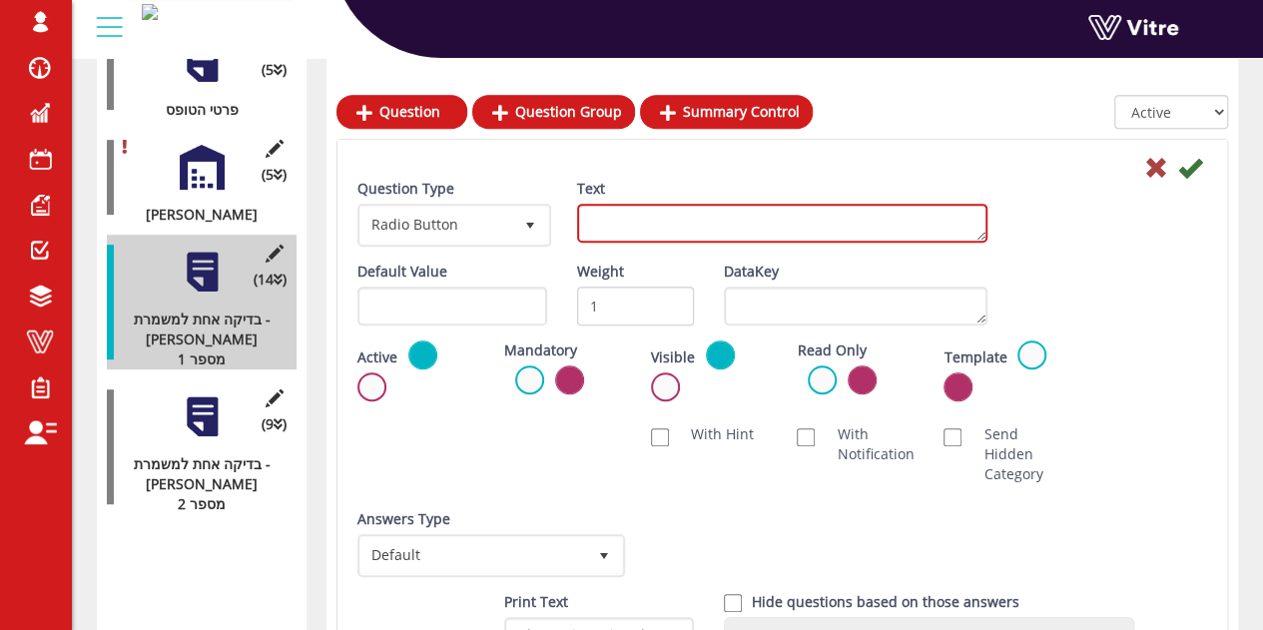
click at [595, 228] on textarea "Text" at bounding box center [782, 223] width 410 height 39
paste textarea "פריקת קיטור מהשסתום"
type textarea "פריקת קיטור מהשסתום"
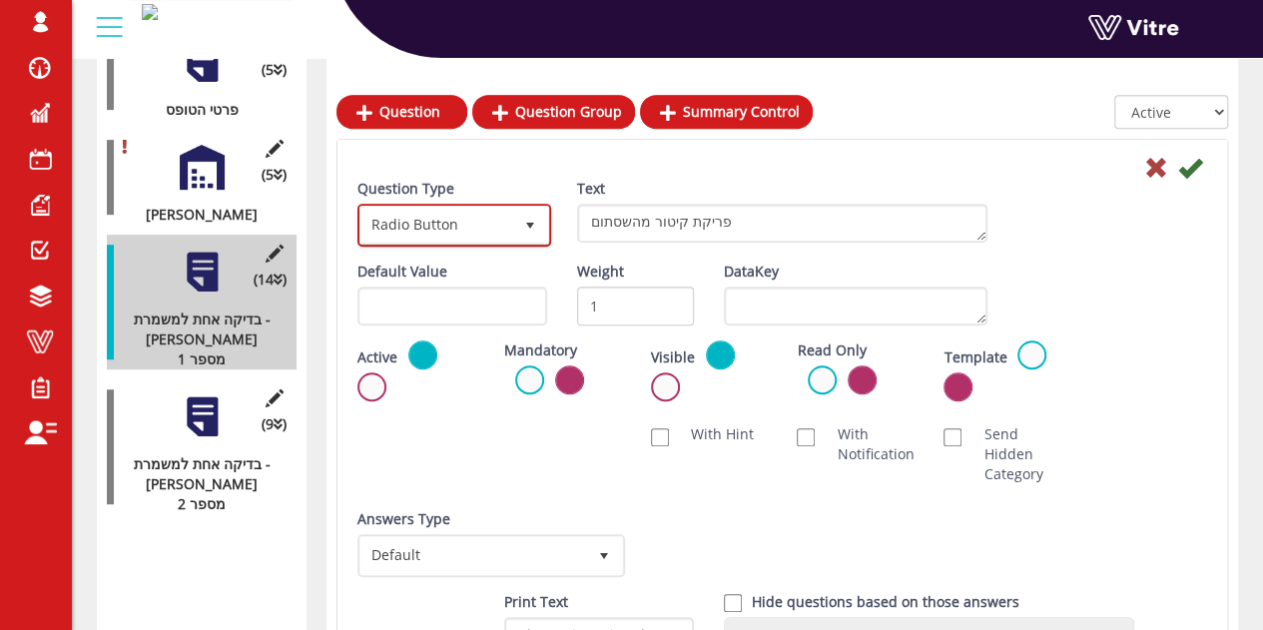
click at [479, 236] on span "Radio Button" at bounding box center [437, 225] width 152 height 36
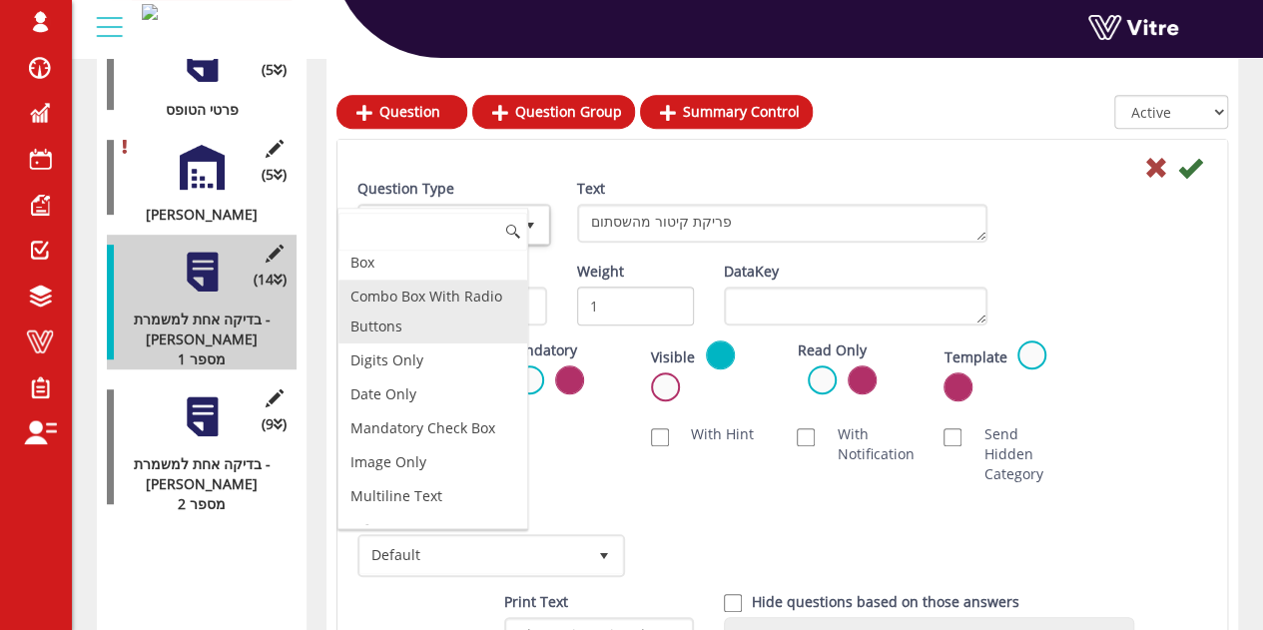
scroll to position [425, 0]
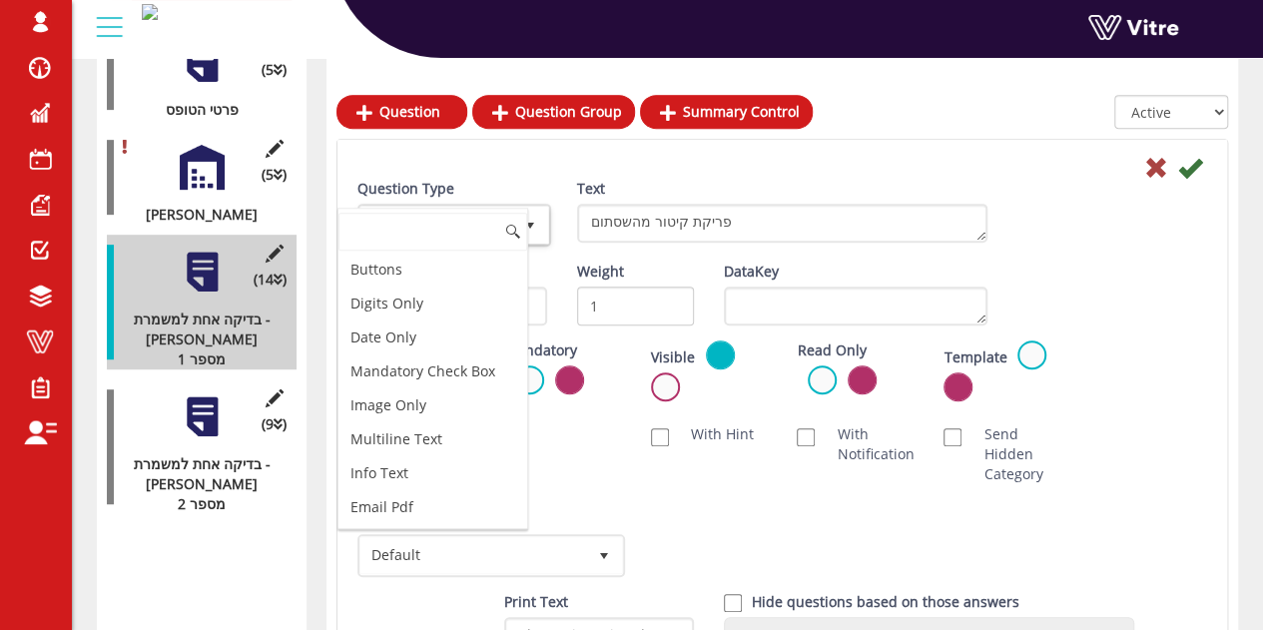
click at [704, 509] on div "Answers Type Default 0 Answers Type Default 0 Module Select Form Context (limit…" at bounding box center [783, 550] width 880 height 83
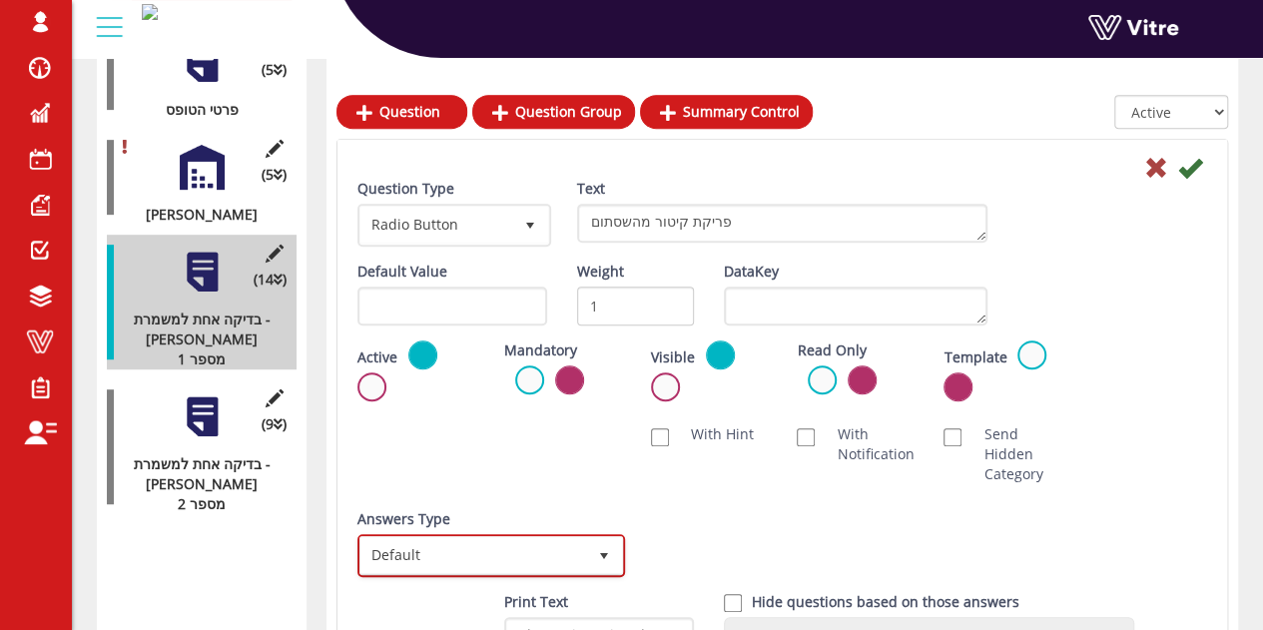
click at [501, 542] on span "Default" at bounding box center [474, 555] width 226 height 36
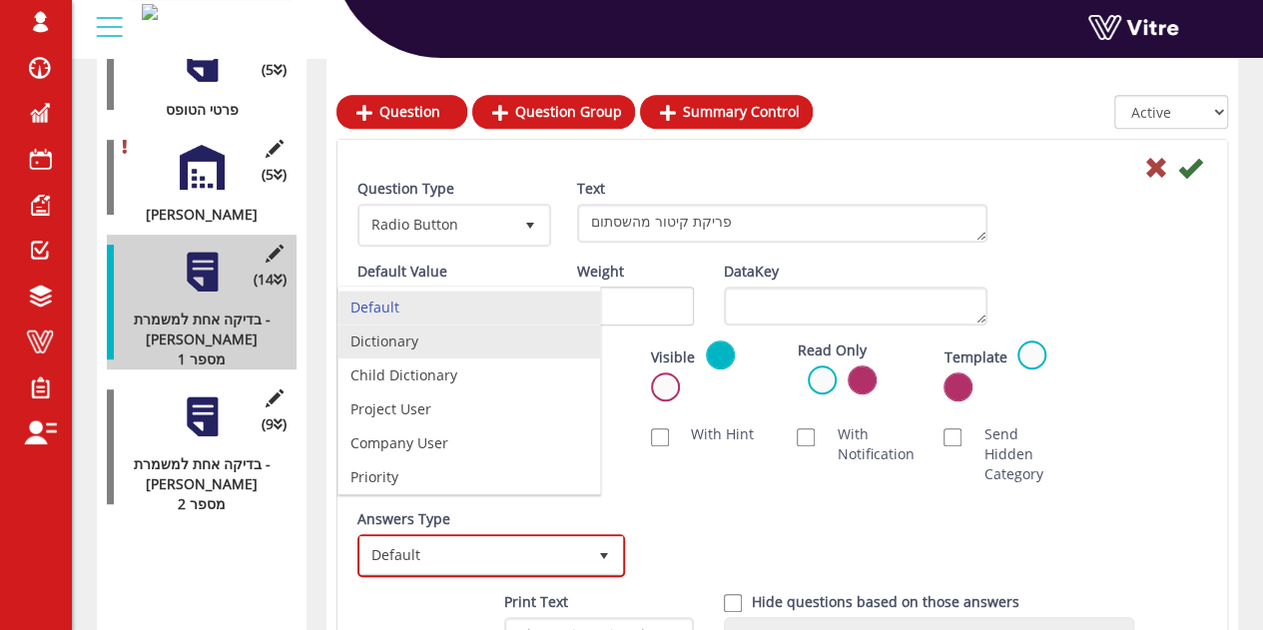
click at [490, 333] on li "Dictionary" at bounding box center [470, 342] width 262 height 34
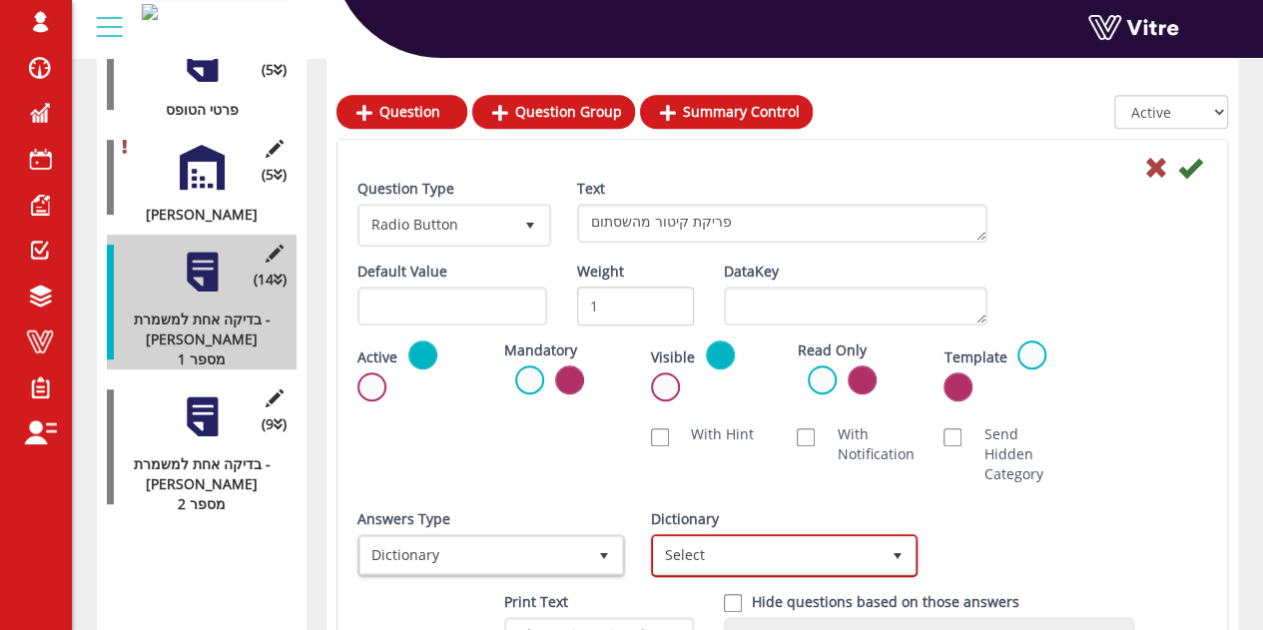
click at [752, 538] on span "Select" at bounding box center [767, 555] width 226 height 36
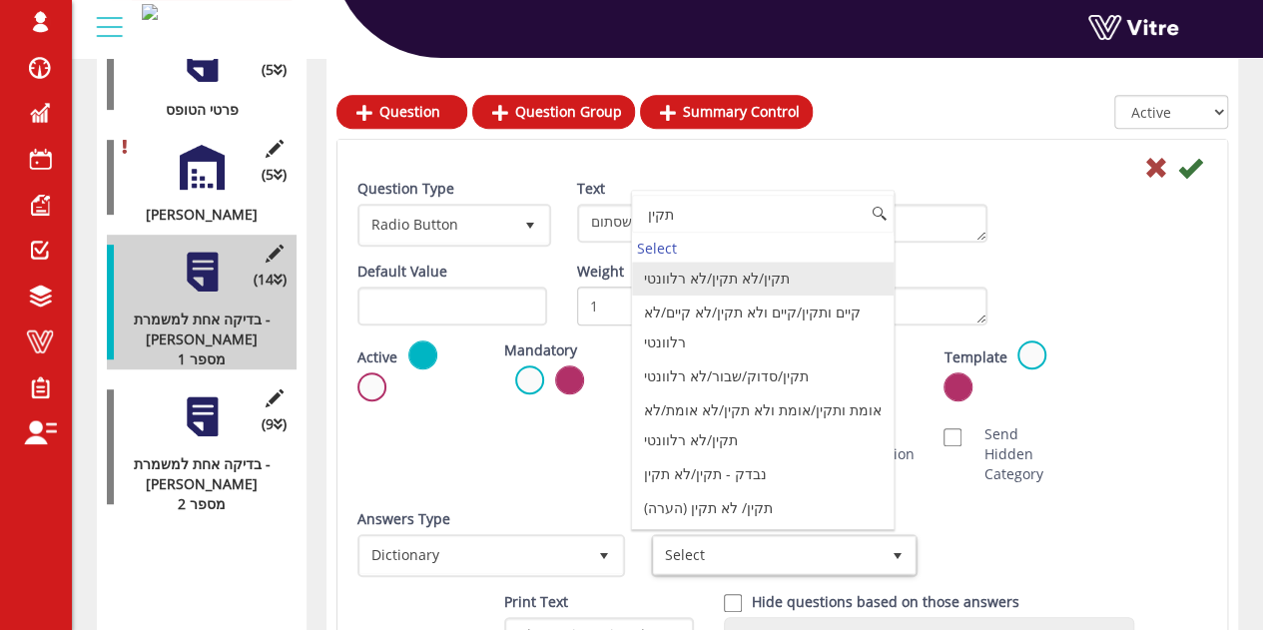
click at [734, 272] on li "תקין/לא תקין/לא רלוונטי" at bounding box center [763, 279] width 262 height 34
type input "תקין"
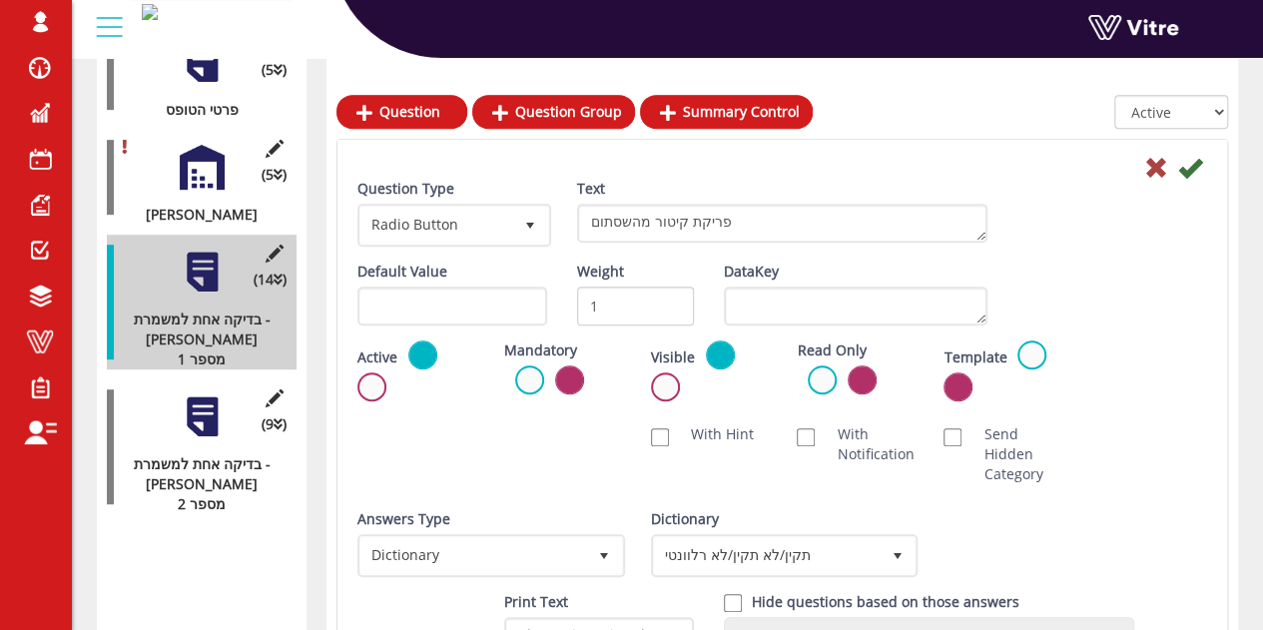
click at [1173, 259] on div "Question Type Radio Button 3 Text פריקת קיטור מהשסתום" at bounding box center [783, 220] width 880 height 83
click at [1193, 161] on icon at bounding box center [1191, 168] width 24 height 24
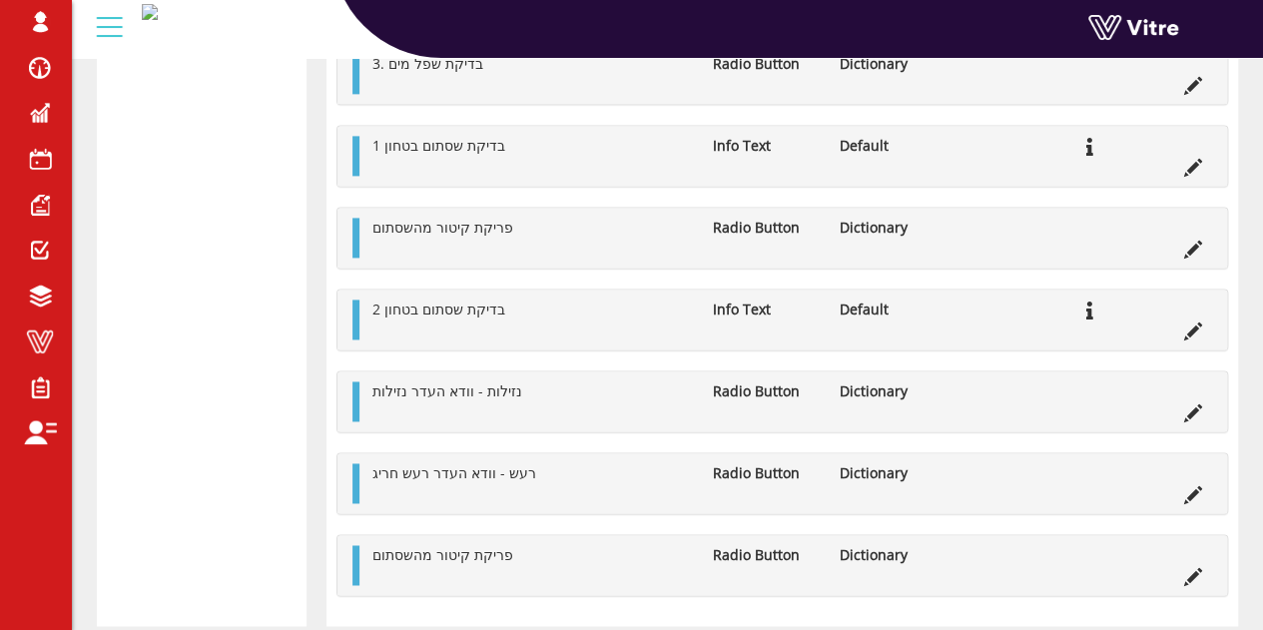
scroll to position [1292, 0]
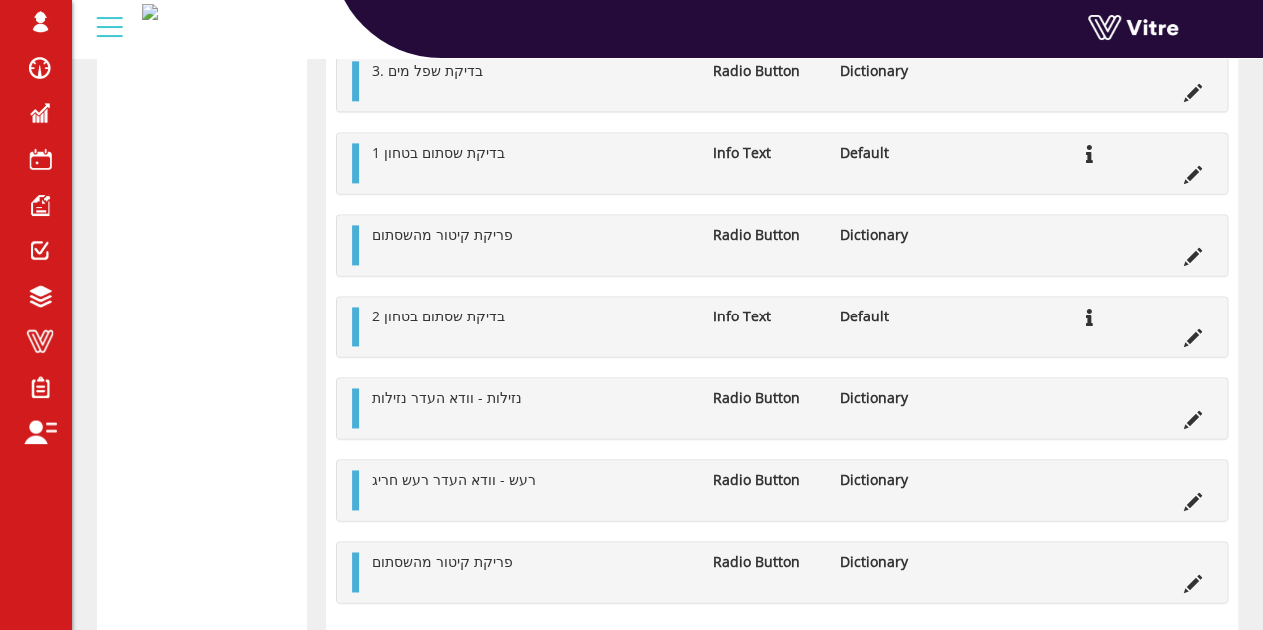
click at [455, 239] on span "פריקת קיטור מהשסתום" at bounding box center [443, 234] width 141 height 19
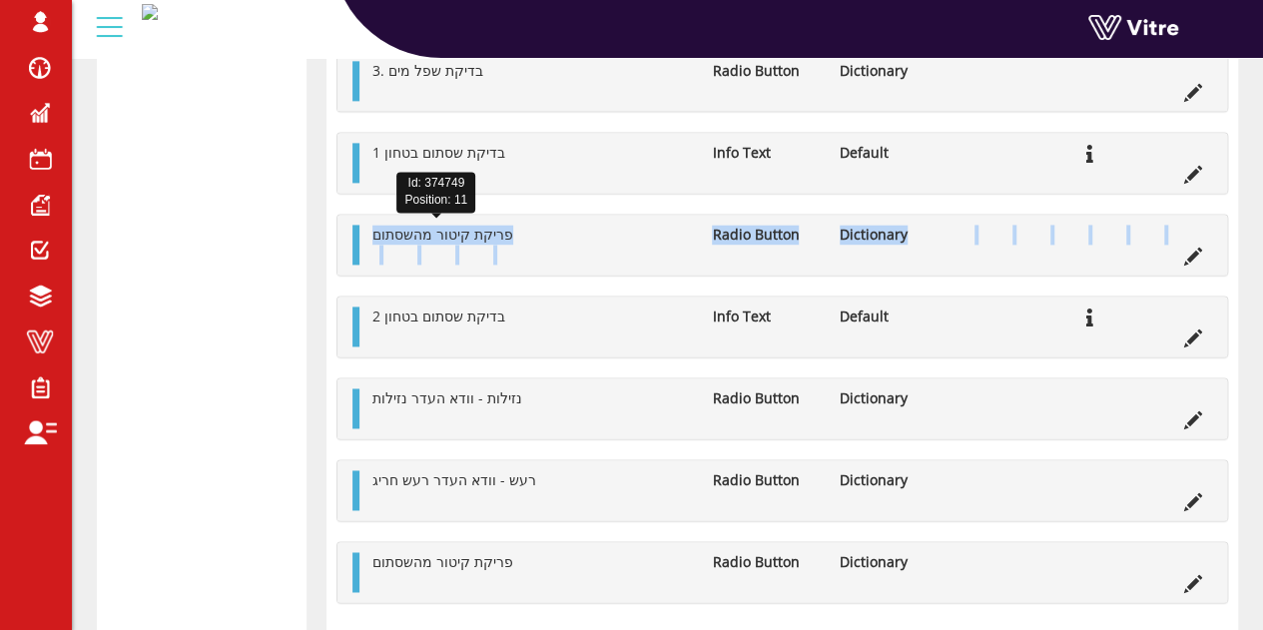
click at [455, 239] on span "פריקת קיטור מהשסתום" at bounding box center [443, 234] width 141 height 19
click at [501, 228] on li "פריקת קיטור מהשסתום" at bounding box center [533, 235] width 340 height 20
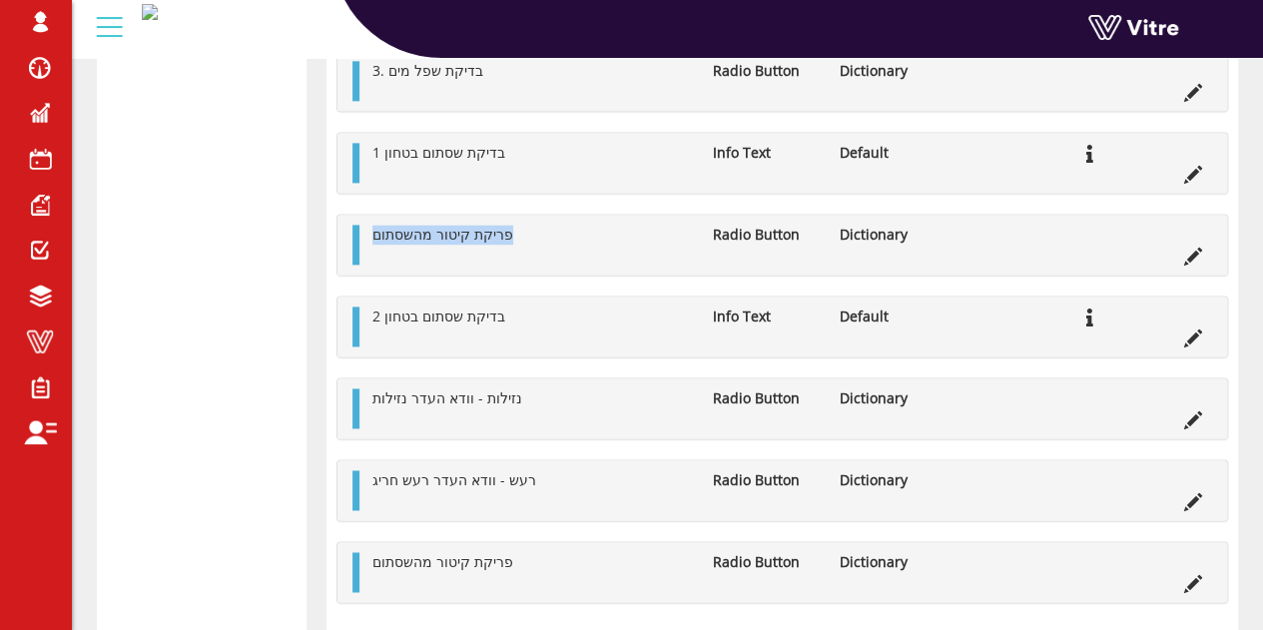
drag, startPoint x: 501, startPoint y: 229, endPoint x: 360, endPoint y: 235, distance: 141.9
click at [360, 235] on div "פריקת קיטור מהשסתום Radio Button Dictionary" at bounding box center [783, 245] width 890 height 60
copy span "פריקת קיטור מהשסתום"
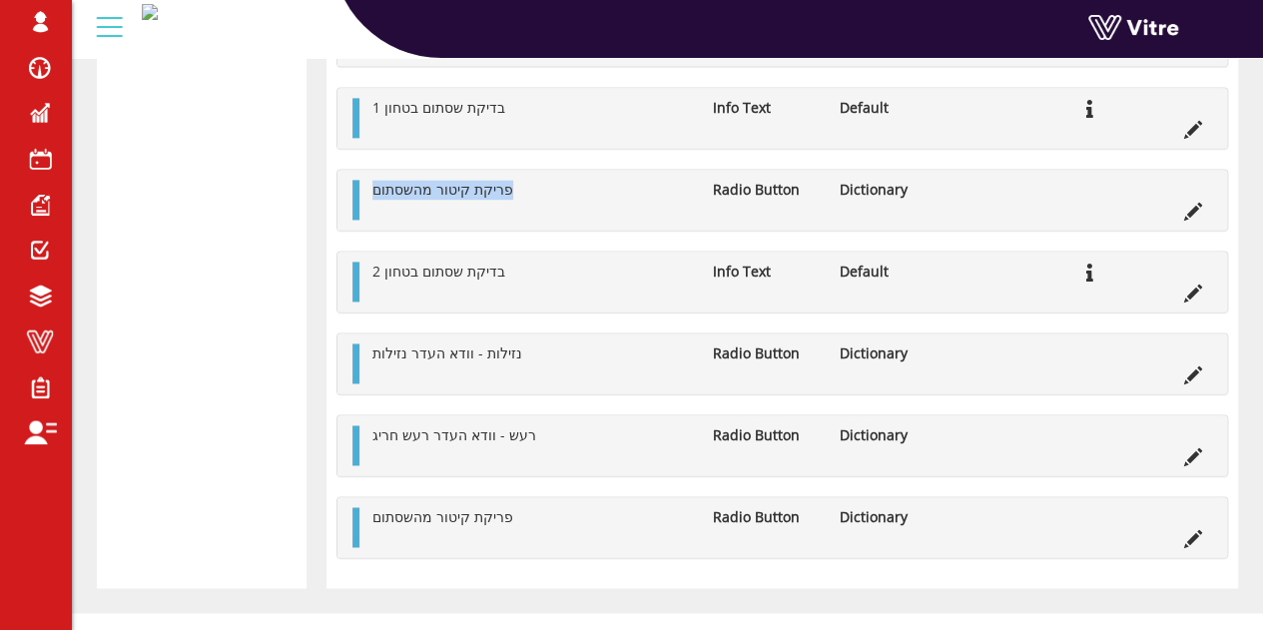
scroll to position [1299, 0]
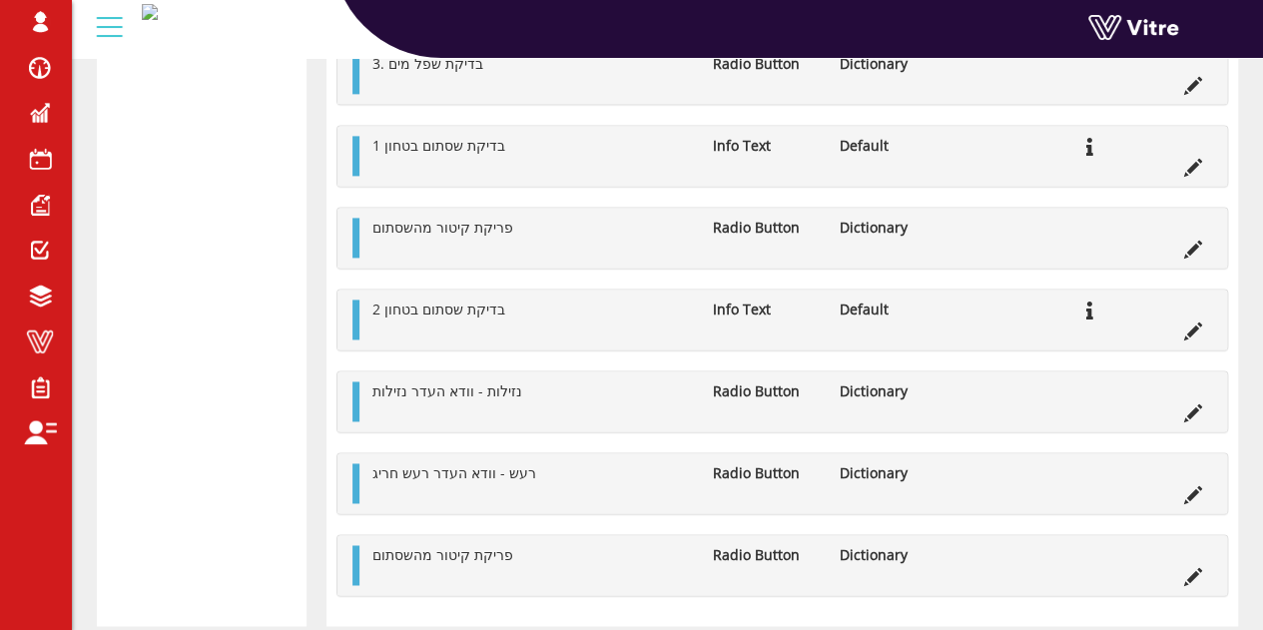
click at [365, 562] on div "פריקת קיטור מהשסתום Radio Button Dictionary" at bounding box center [783, 565] width 890 height 60
click at [1194, 486] on icon at bounding box center [1194, 495] width 18 height 18
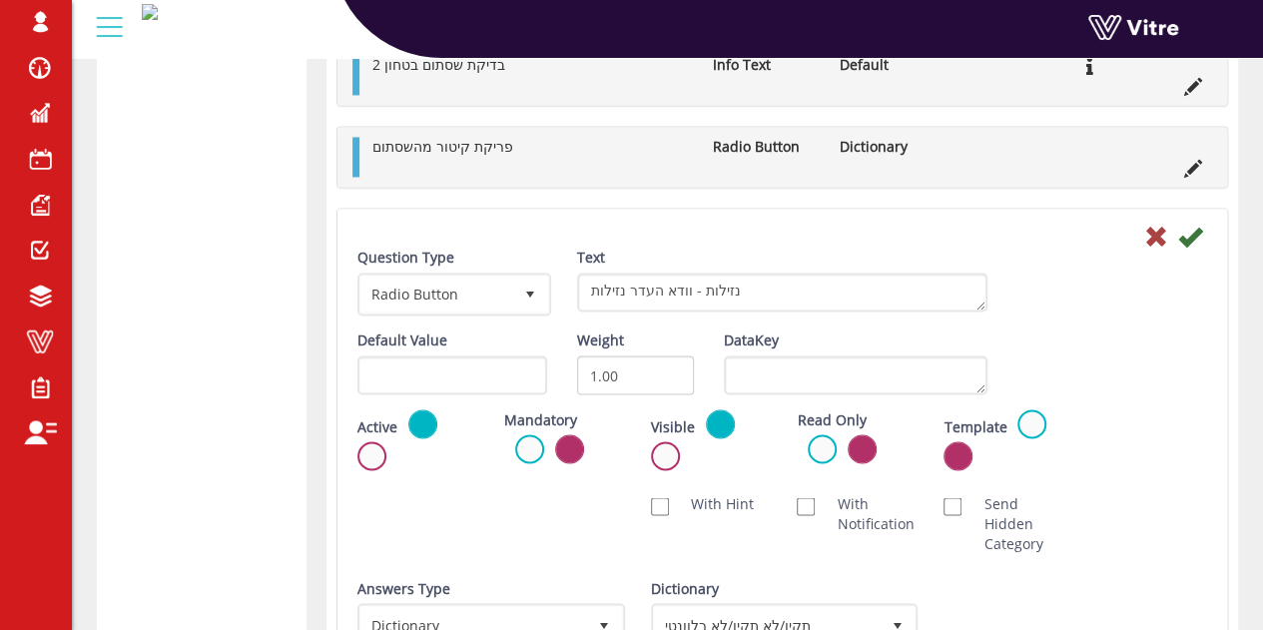
scroll to position [1553, 0]
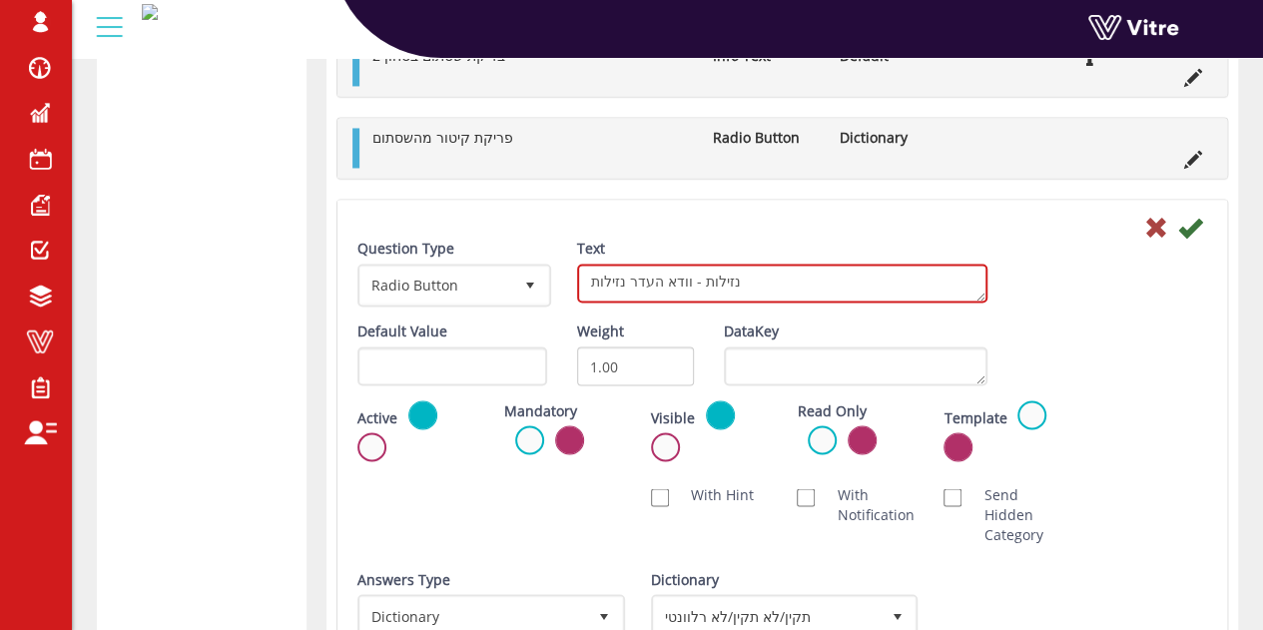
drag, startPoint x: 693, startPoint y: 279, endPoint x: 555, endPoint y: 268, distance: 138.3
click at [555, 268] on div "Question Type Radio Button 3 Text נזילות - וודא העדר נזילות" at bounding box center [783, 280] width 880 height 83
type textarea "נזילות"
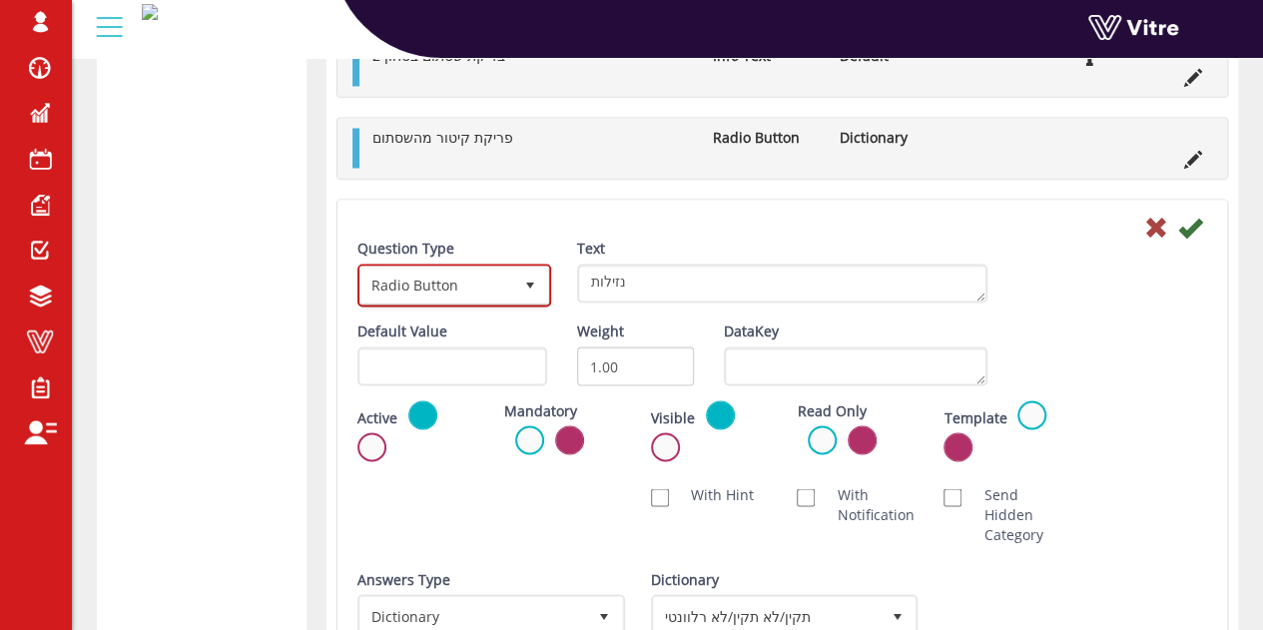
click at [509, 280] on span "Radio Button" at bounding box center [437, 285] width 152 height 36
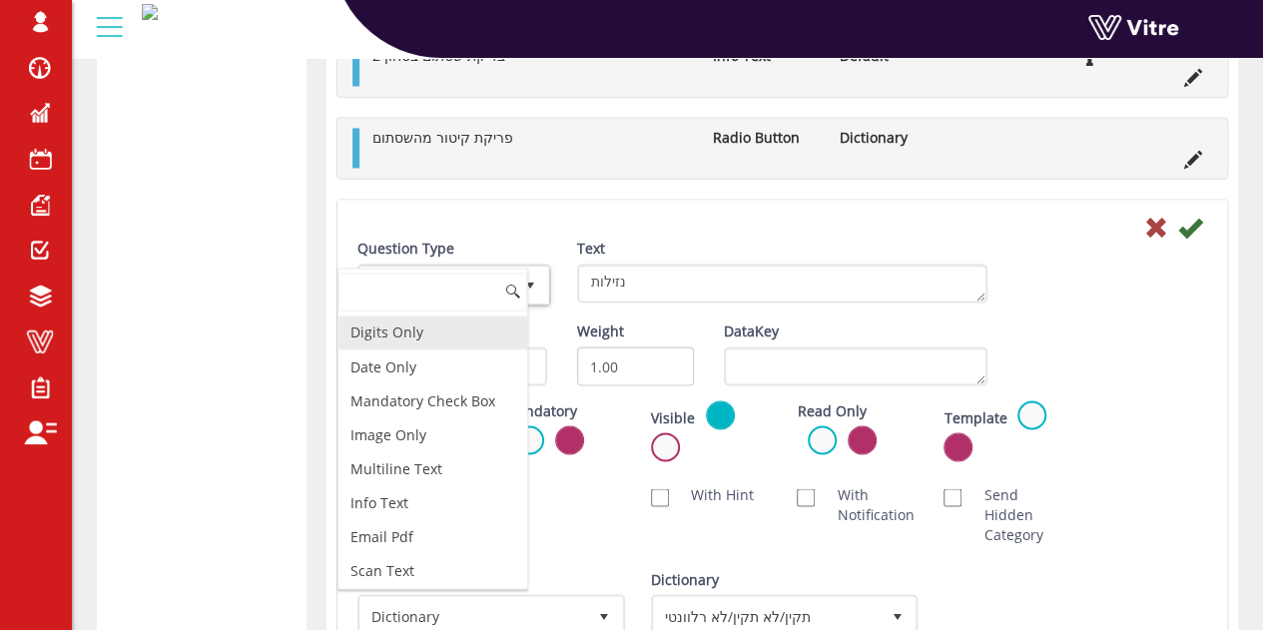
scroll to position [463, 0]
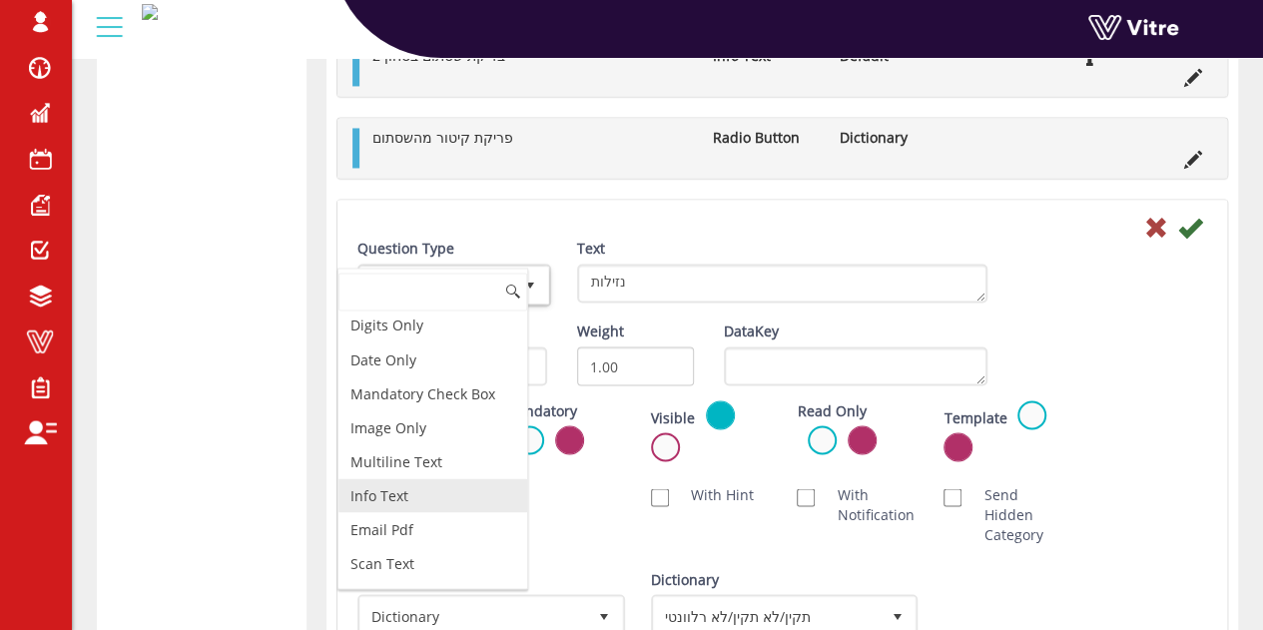
click at [406, 478] on li "Info Text" at bounding box center [433, 495] width 189 height 34
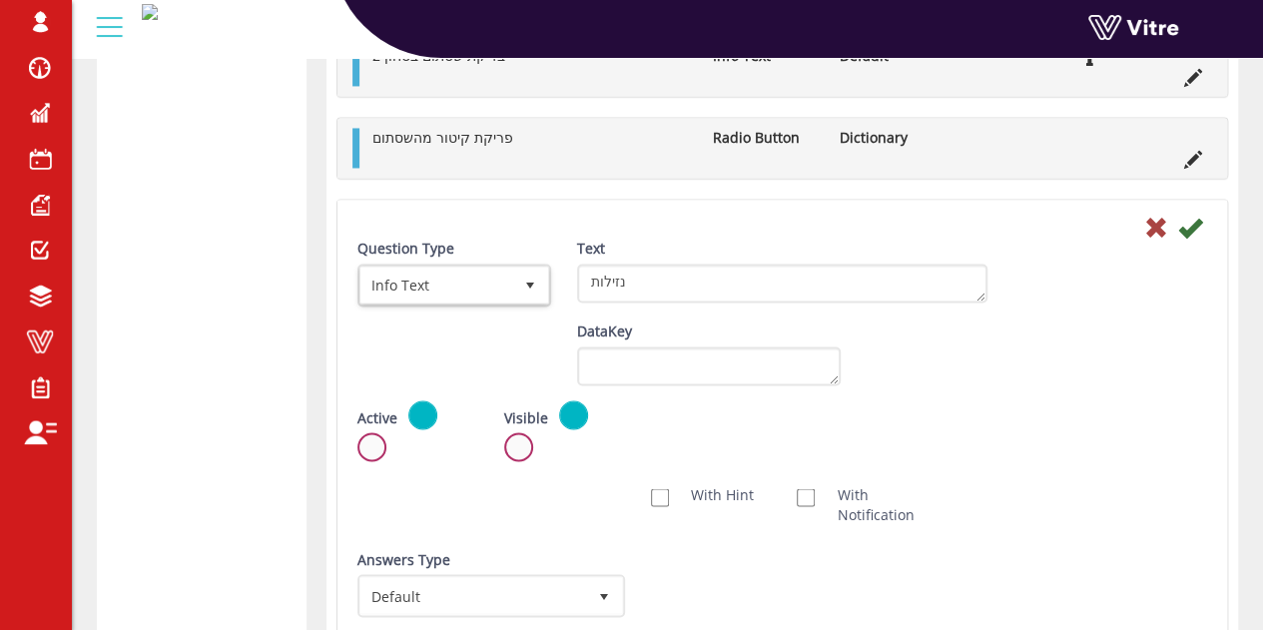
click at [1063, 393] on div "Default Value Weight DataKey" at bounding box center [783, 361] width 880 height 79
click at [1191, 216] on icon at bounding box center [1191, 228] width 24 height 24
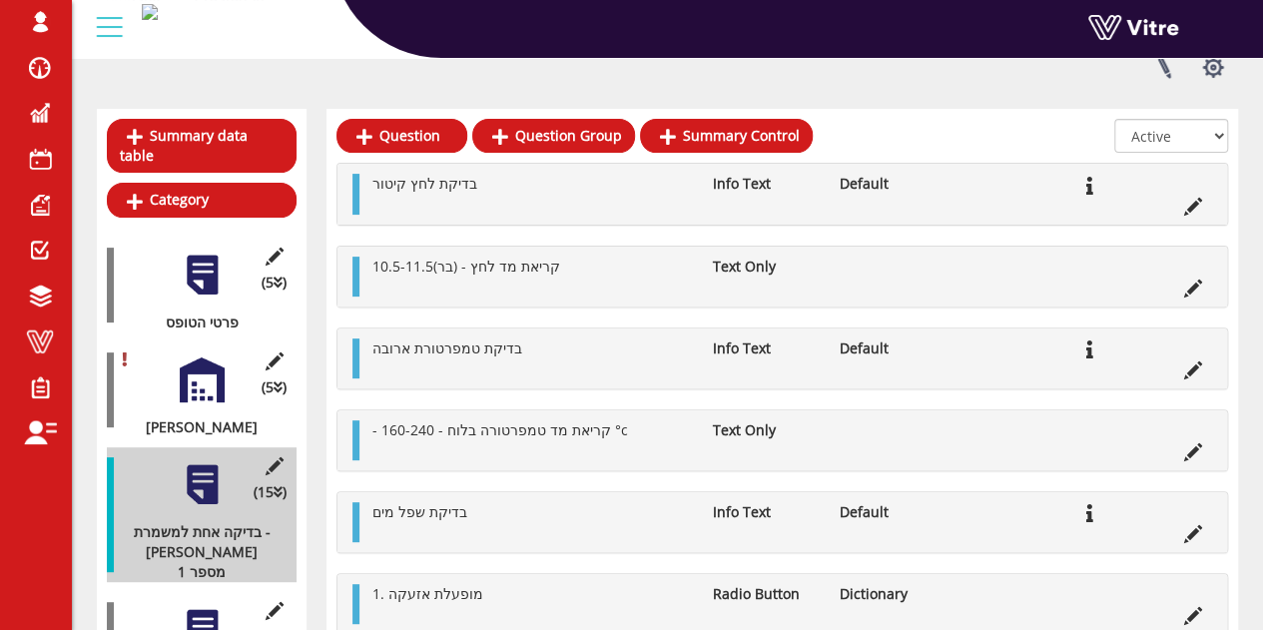
scroll to position [73, 0]
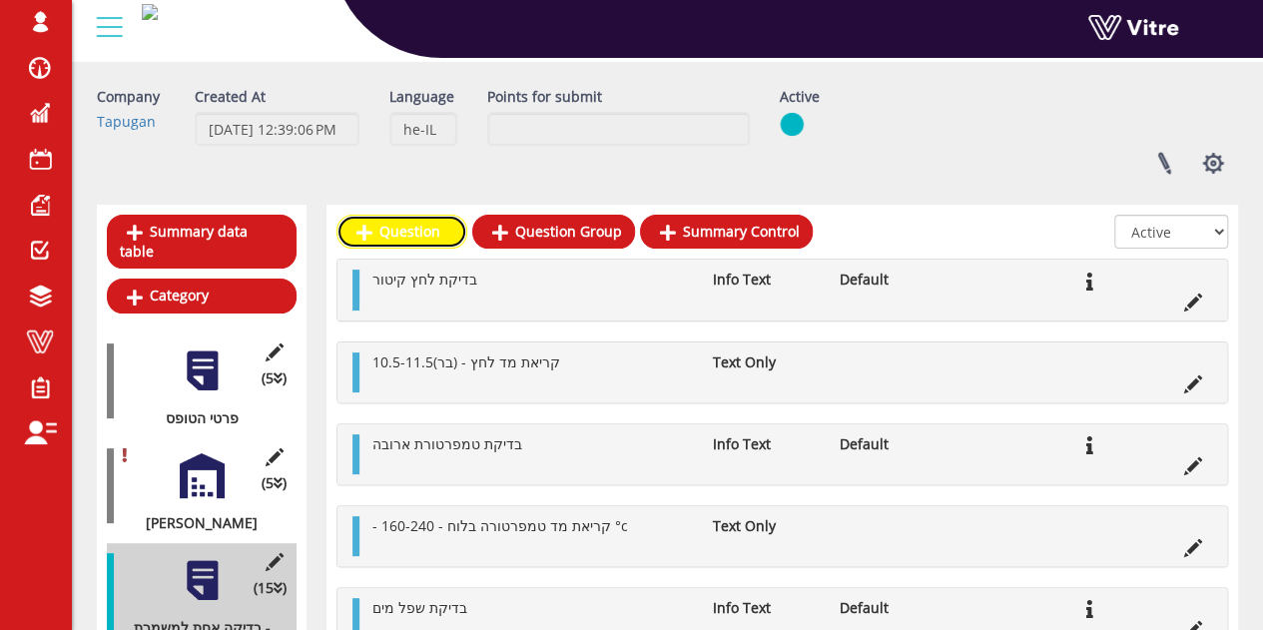
click at [382, 237] on link "Question" at bounding box center [402, 232] width 131 height 34
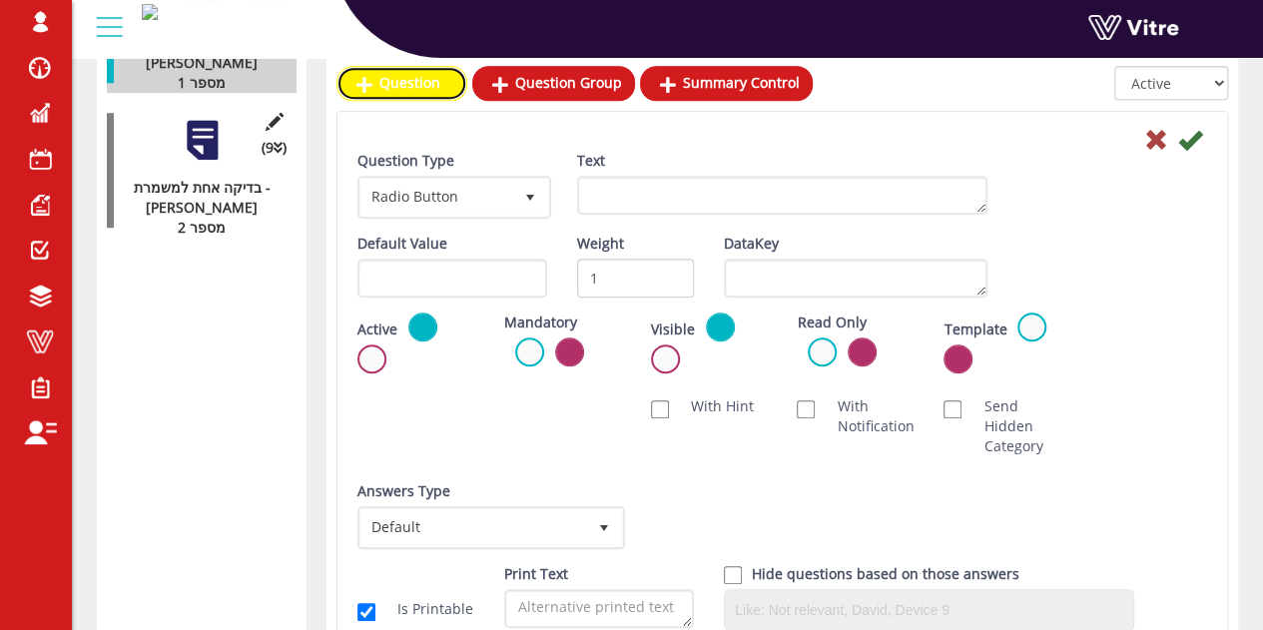
scroll to position [666, 0]
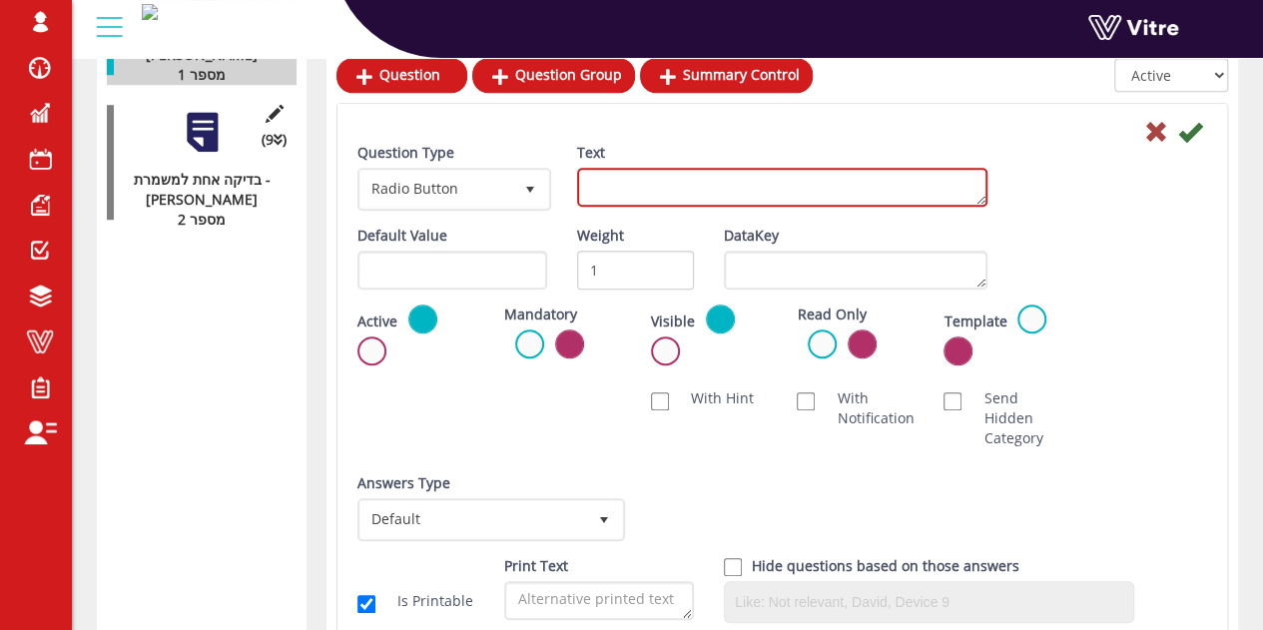
click at [763, 183] on textarea "Text" at bounding box center [782, 187] width 410 height 39
paste textarea "- וודא העדר נזילות"
drag, startPoint x: 603, startPoint y: 186, endPoint x: 580, endPoint y: 184, distance: 23.1
click at [580, 184] on textarea "- וודא העדר נזילות" at bounding box center [782, 187] width 410 height 39
type textarea "וודא העדר נזילות"
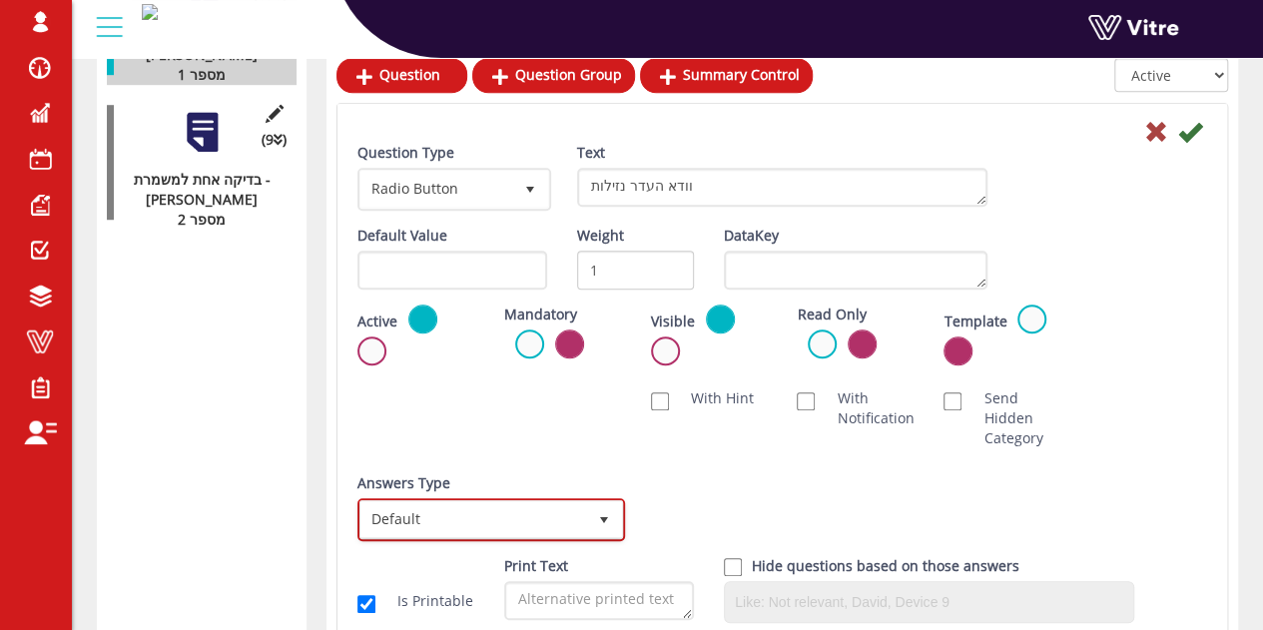
click at [563, 528] on span "Default" at bounding box center [474, 519] width 226 height 36
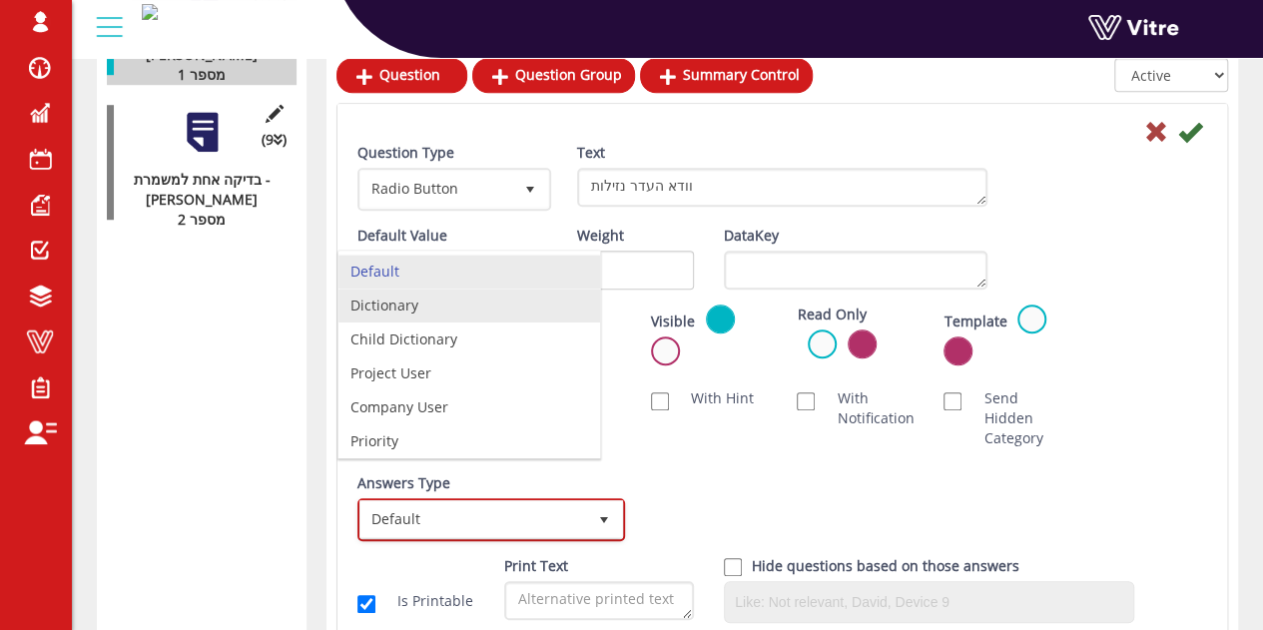
click at [462, 297] on li "Dictionary" at bounding box center [470, 306] width 262 height 34
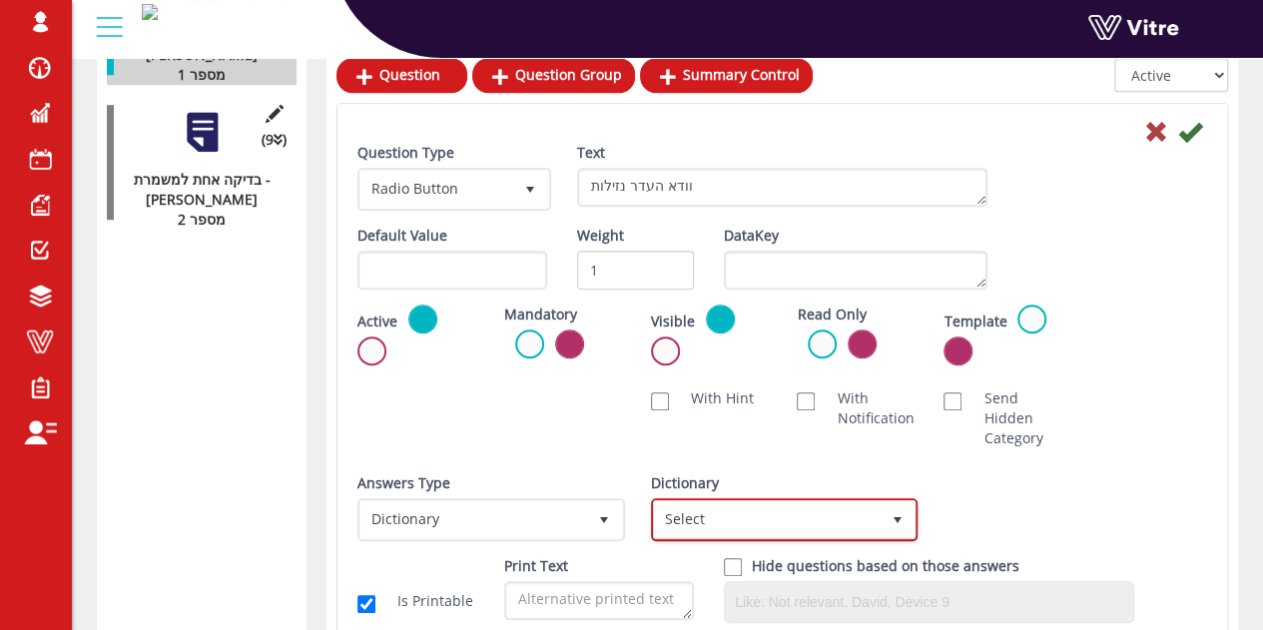
click at [717, 538] on span "Select" at bounding box center [785, 519] width 268 height 43
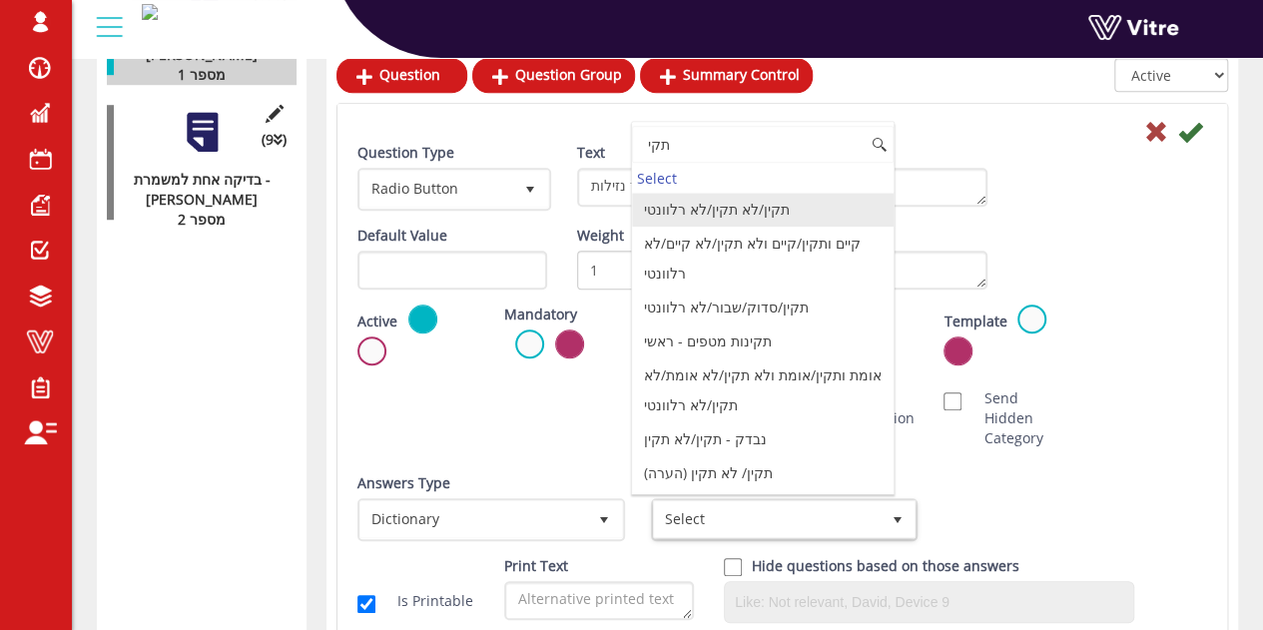
click at [721, 211] on li "תקין/לא תקין/לא רלוונטי" at bounding box center [763, 210] width 262 height 34
type input "תקי"
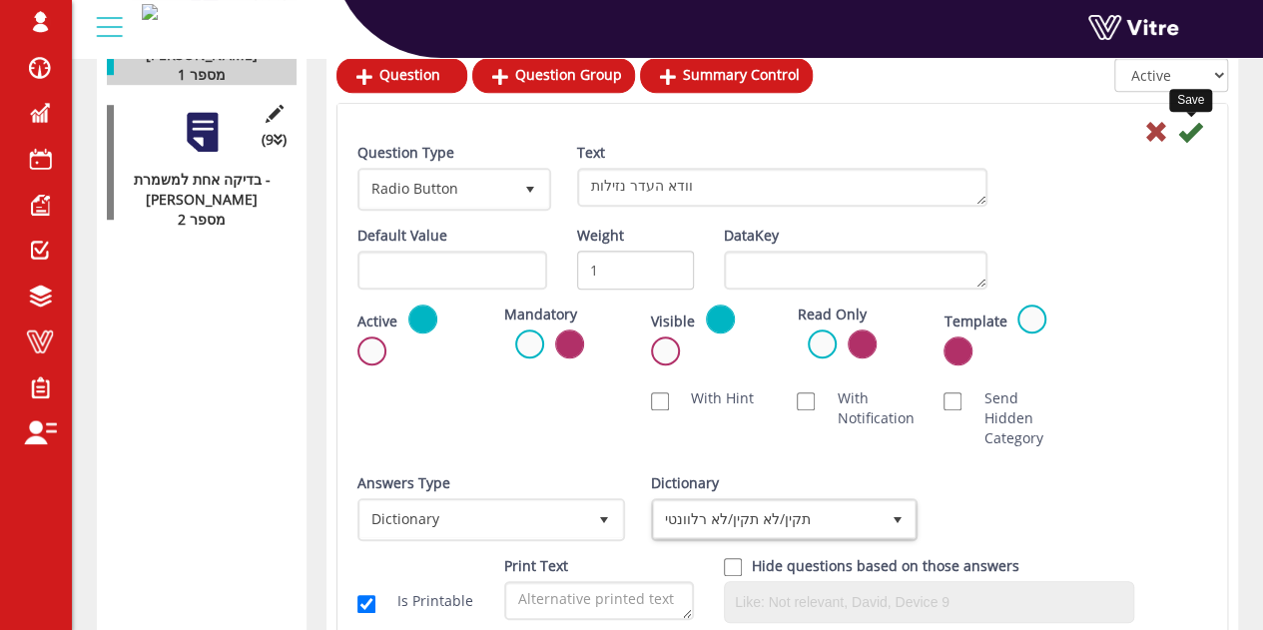
click at [1192, 130] on icon at bounding box center [1191, 132] width 24 height 24
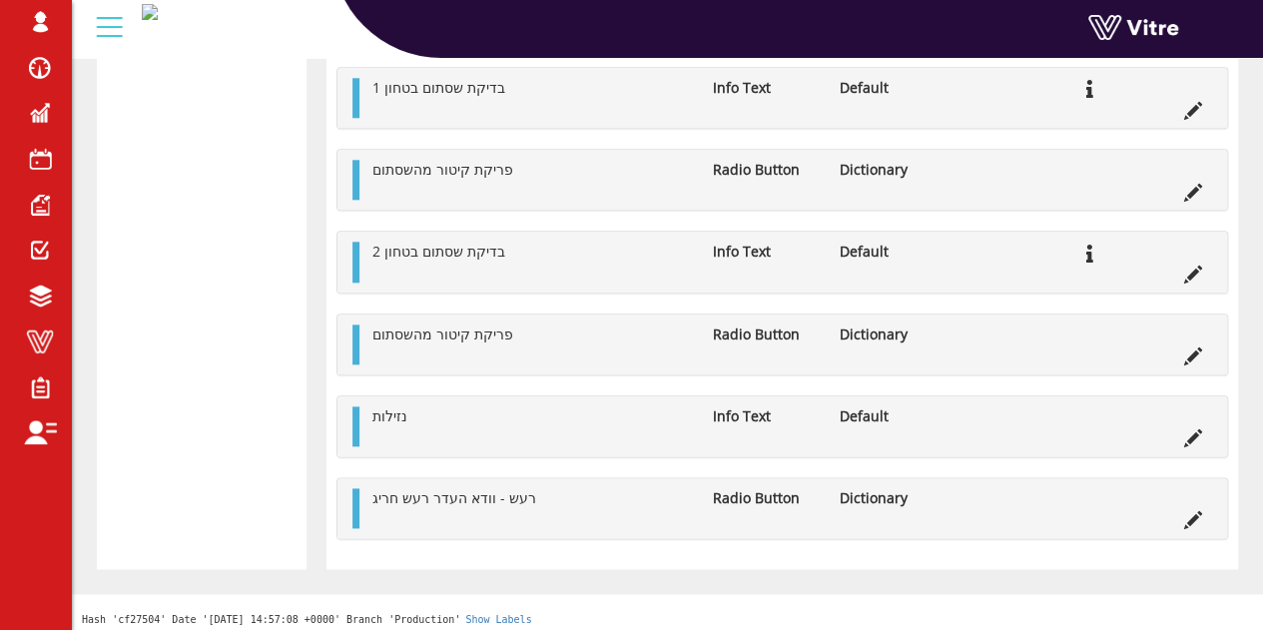
scroll to position [1105, 0]
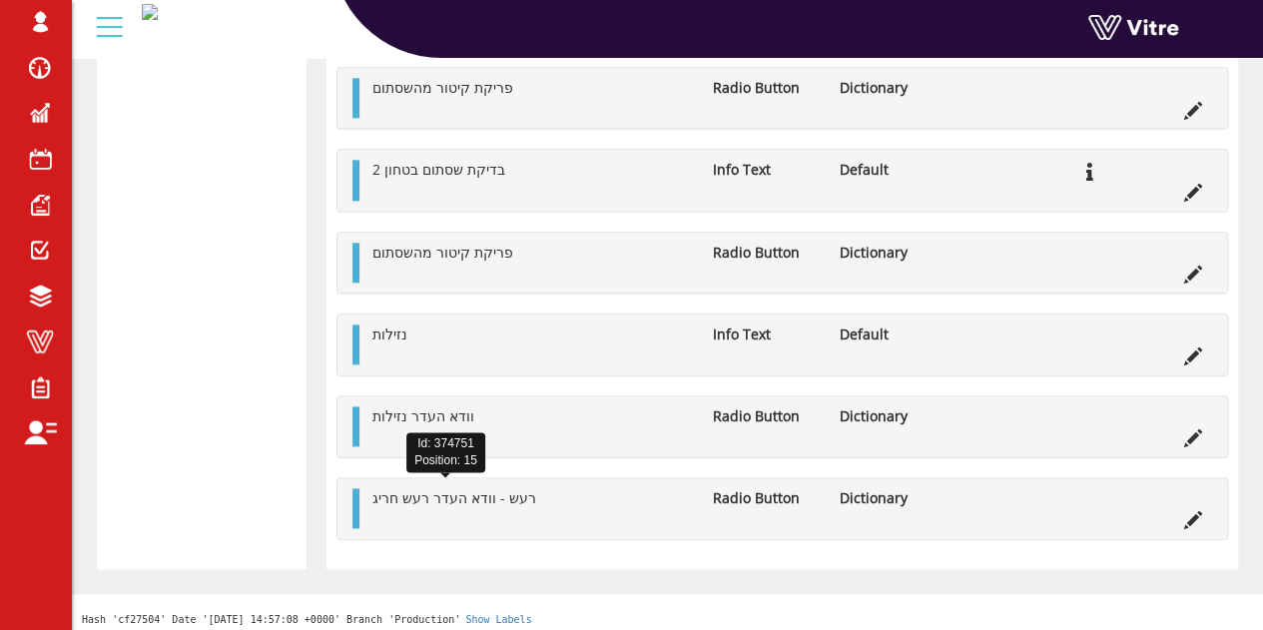
click at [509, 493] on span "רעש - וודא העדר רעש חריג" at bounding box center [455, 497] width 164 height 19
copy span "רעש"
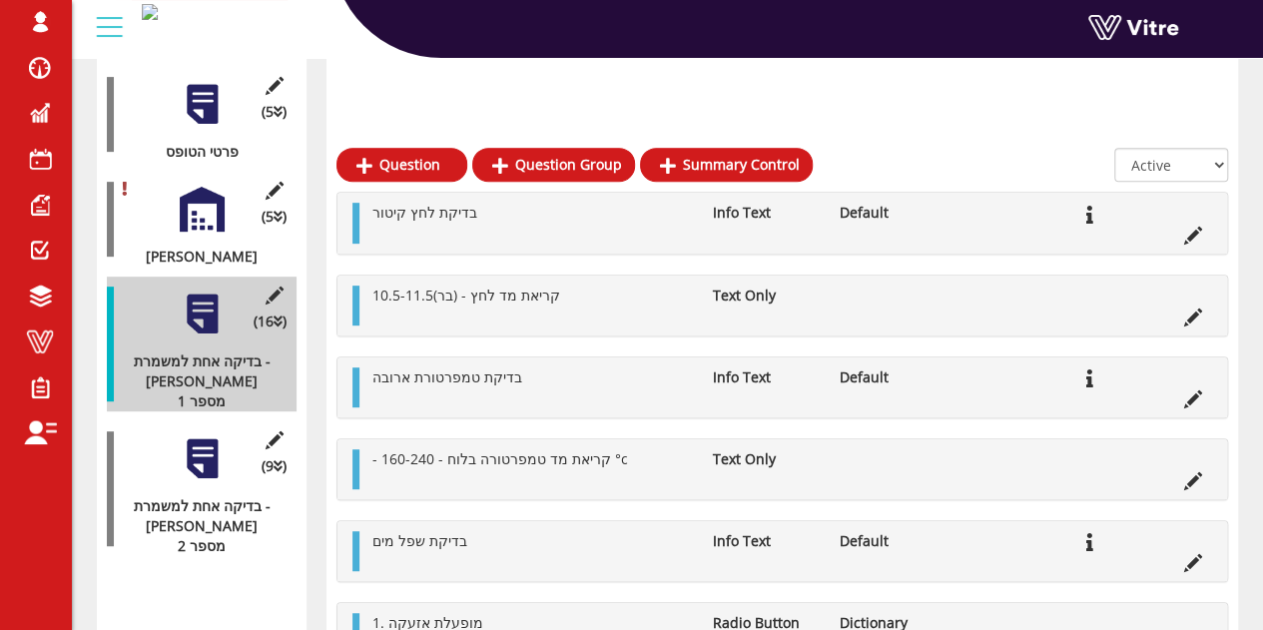
scroll to position [0, 0]
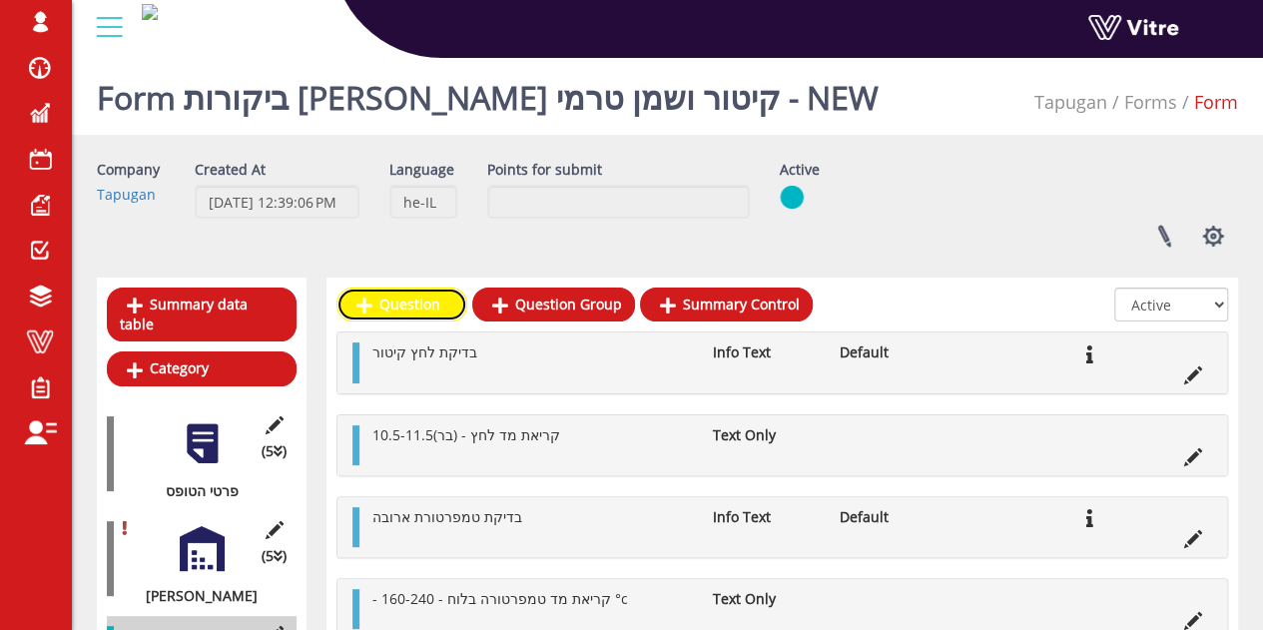
click at [409, 291] on link "Question" at bounding box center [402, 305] width 131 height 34
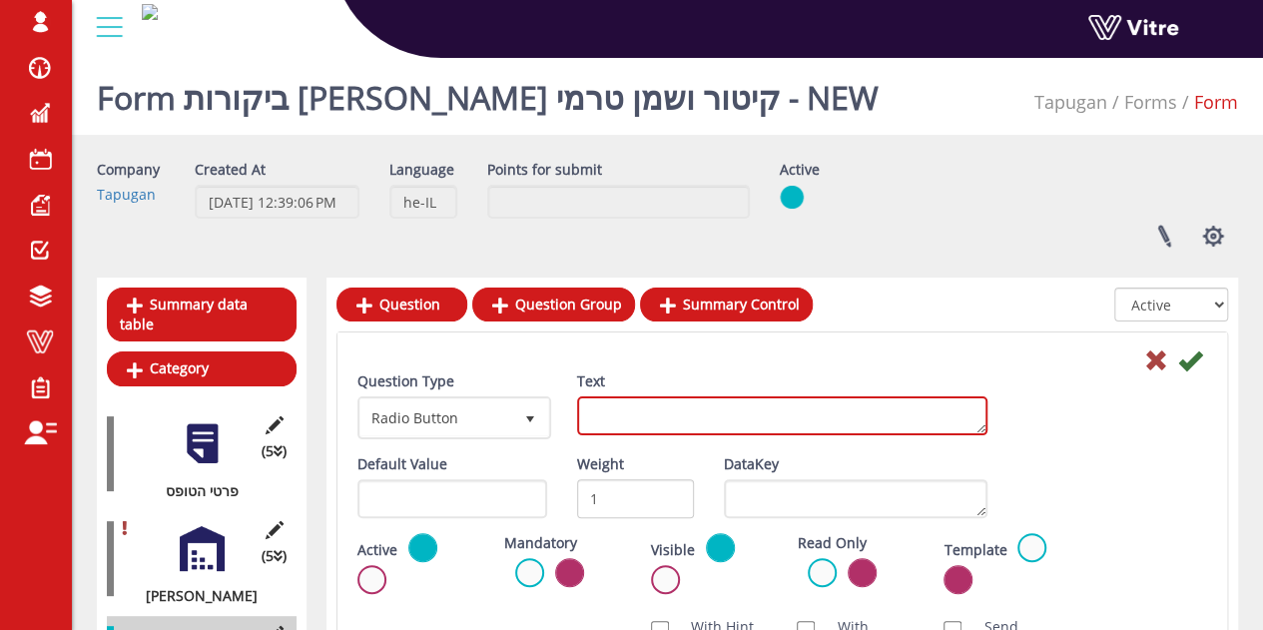
click at [621, 408] on textarea "Text" at bounding box center [782, 415] width 410 height 39
paste textarea "רעש"
type textarea "רעש"
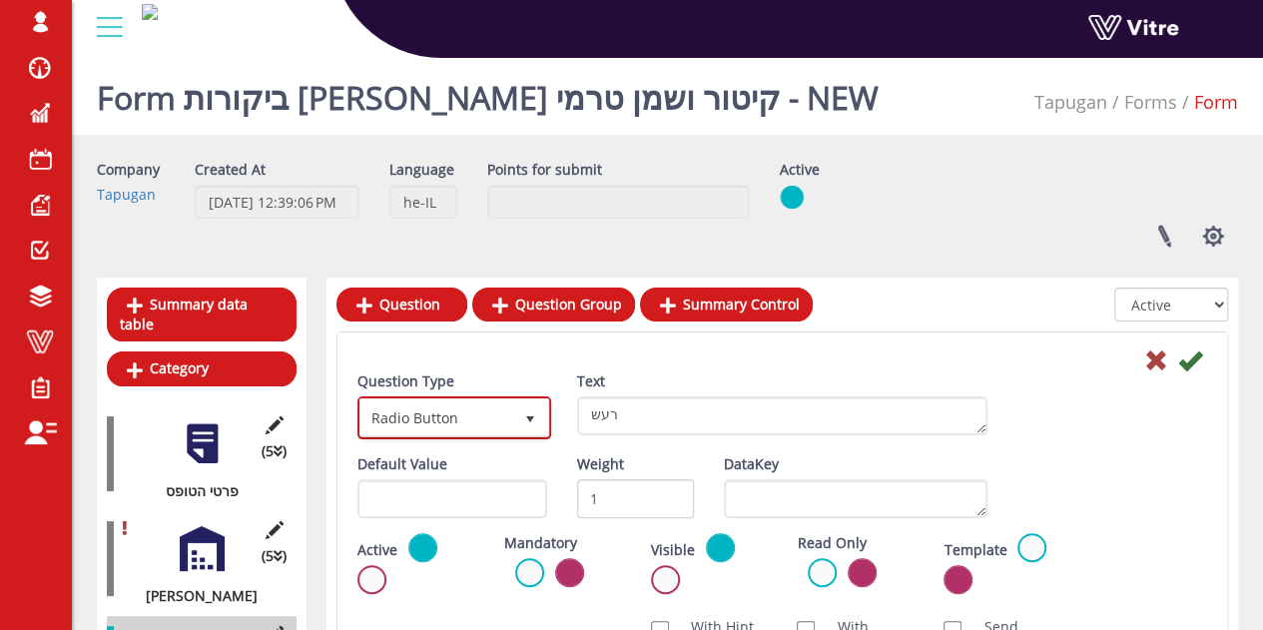
click at [485, 414] on span "Radio Button" at bounding box center [437, 417] width 152 height 36
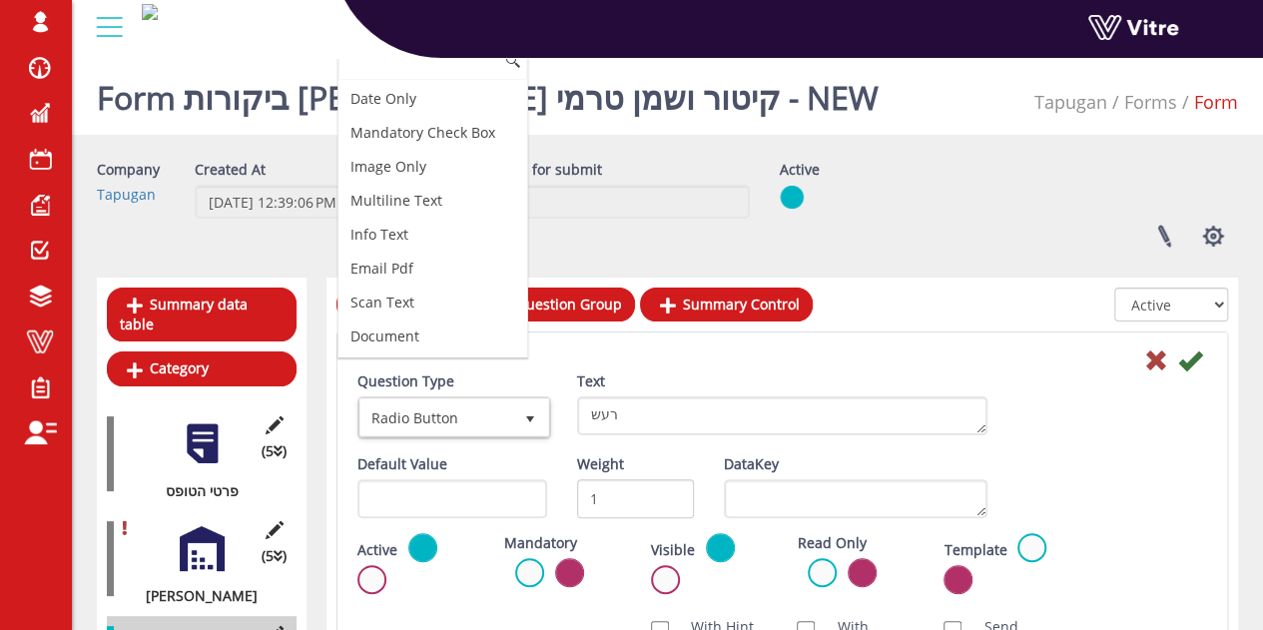
scroll to position [495, 0]
click at [405, 220] on li "Info Text" at bounding box center [433, 233] width 189 height 34
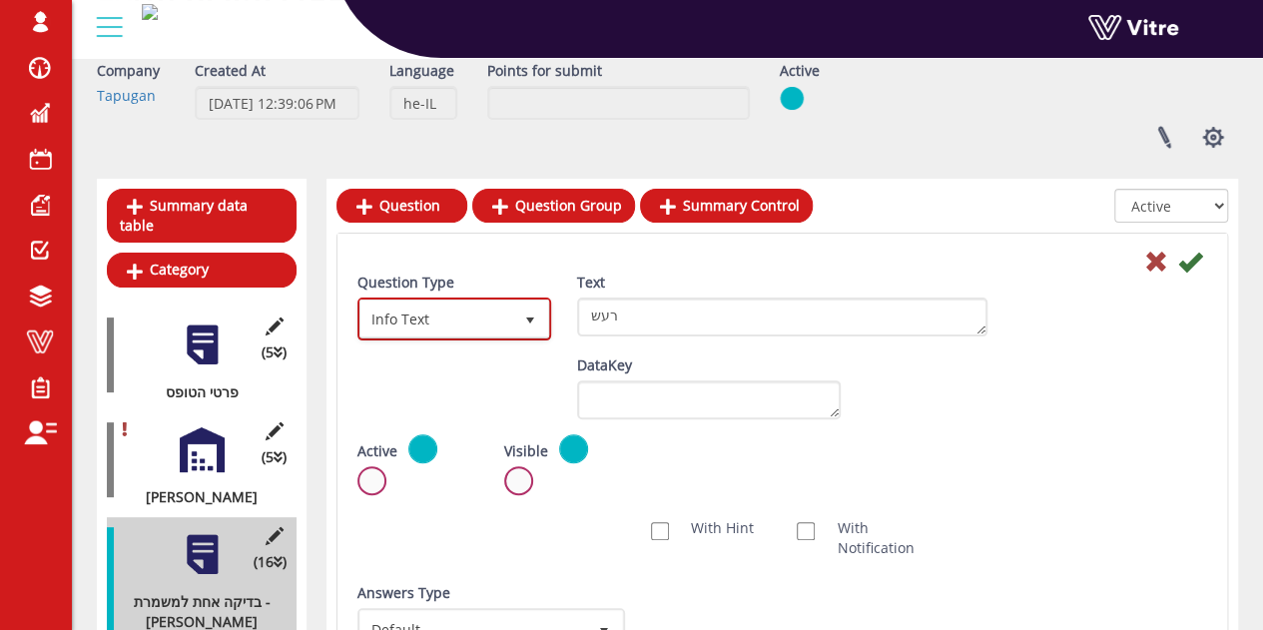
scroll to position [100, 0]
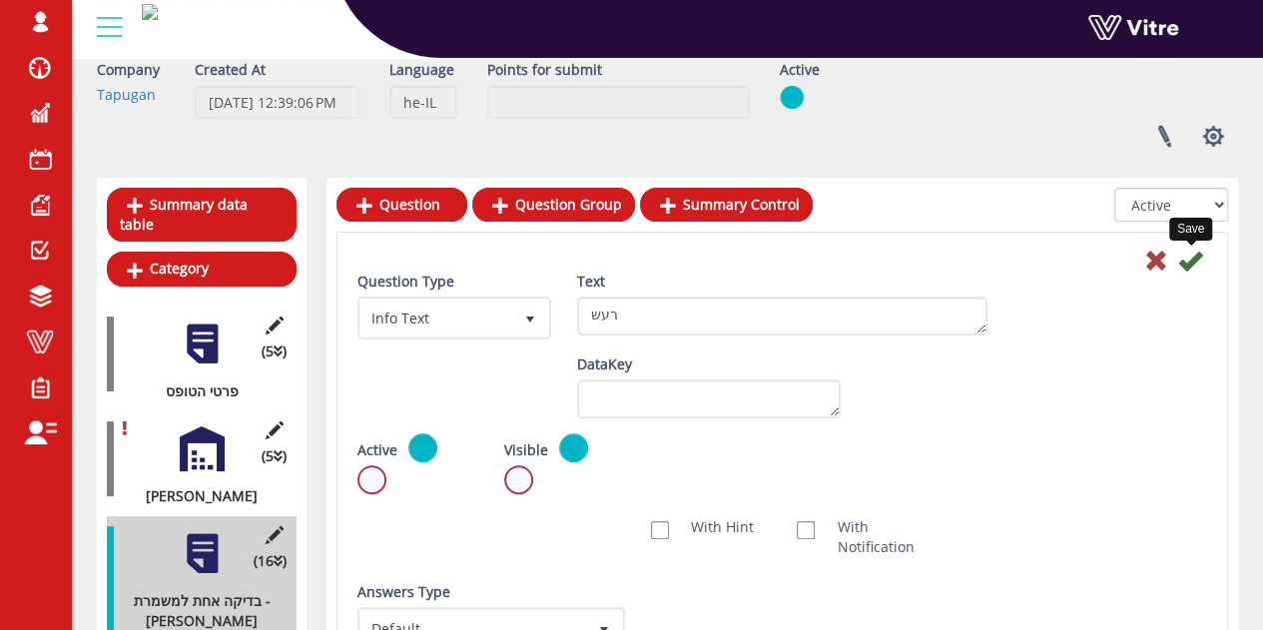
click at [1190, 257] on icon at bounding box center [1191, 261] width 24 height 24
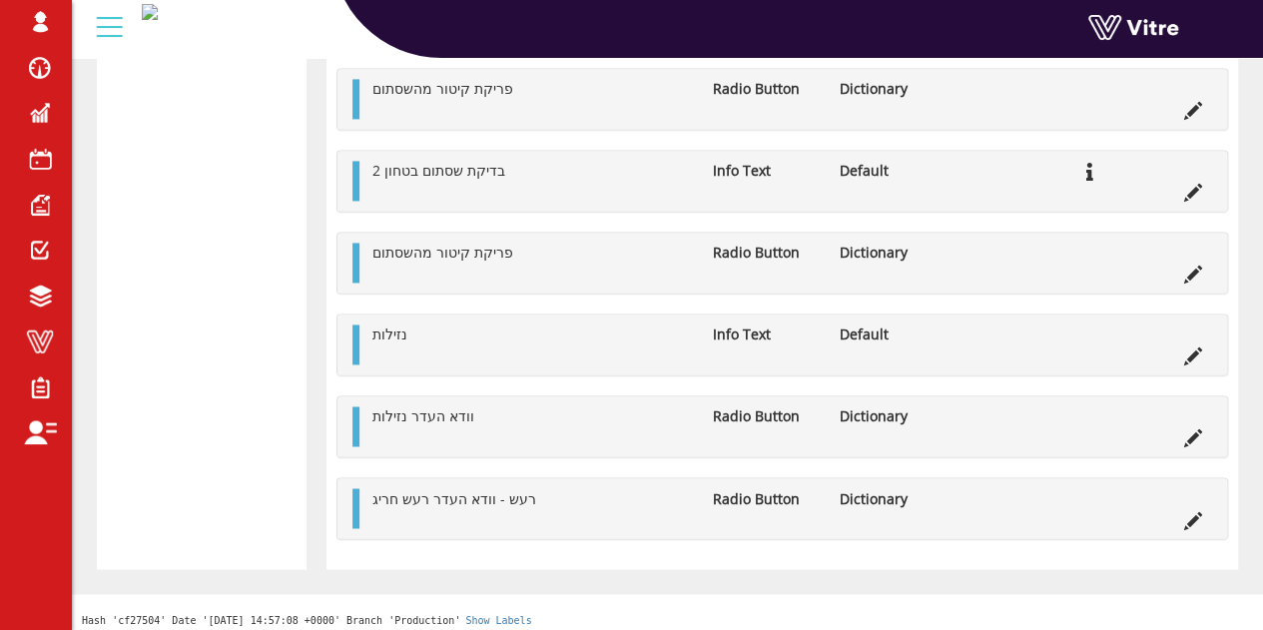
scroll to position [1516, 0]
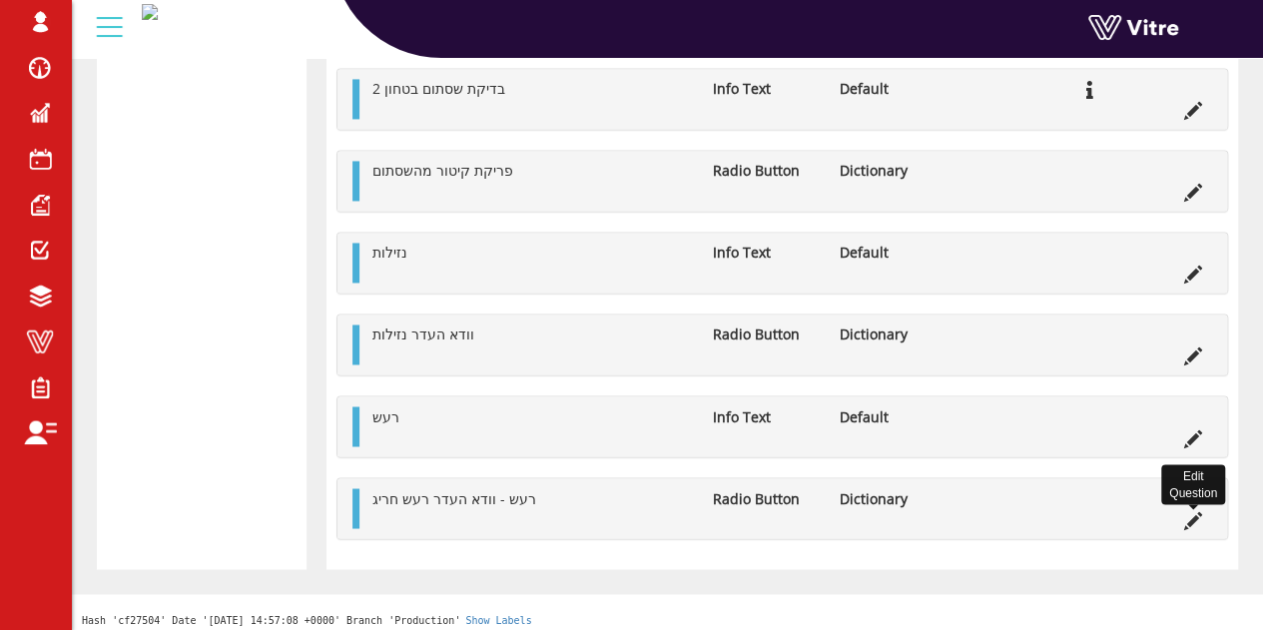
click at [1196, 511] on icon at bounding box center [1194, 520] width 18 height 18
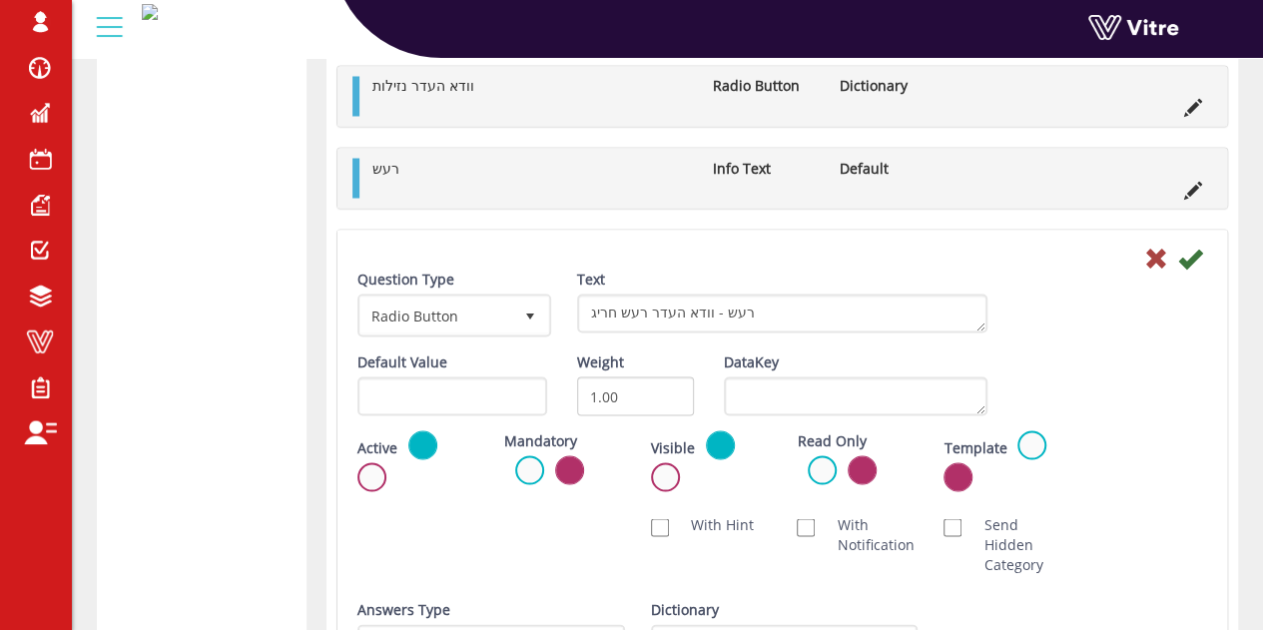
scroll to position [1766, 0]
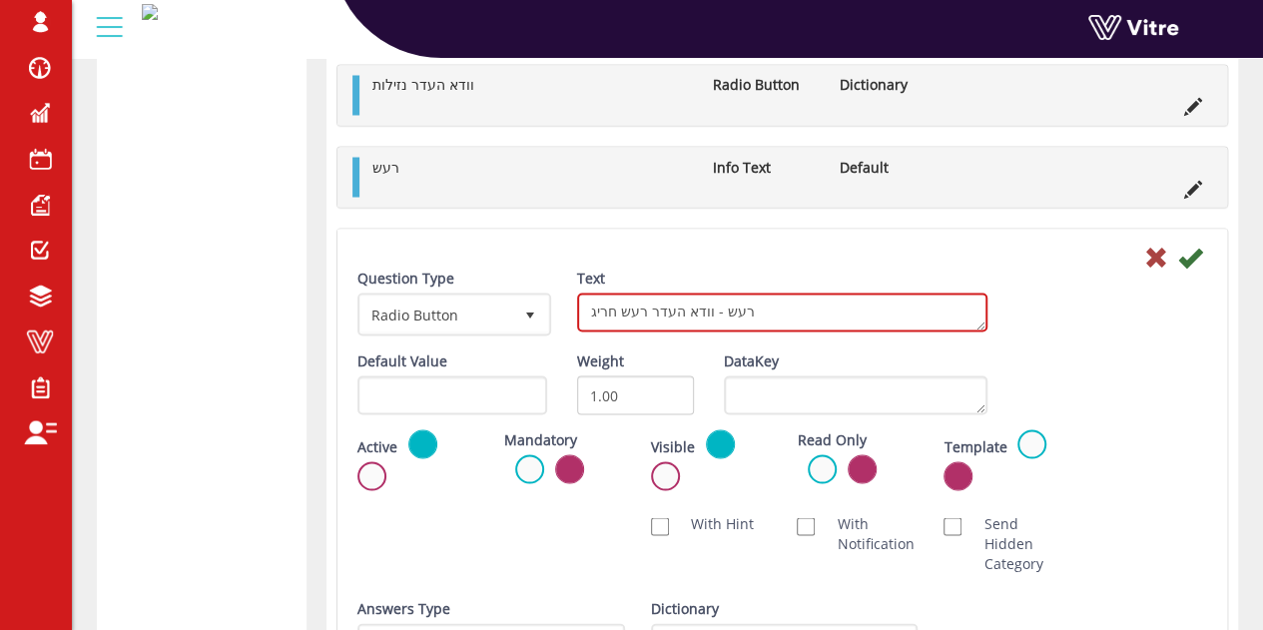
drag, startPoint x: 702, startPoint y: 302, endPoint x: 831, endPoint y: 309, distance: 129.0
click at [831, 309] on textarea "רעש - וודא העדר רעש חריג" at bounding box center [782, 312] width 410 height 39
type textarea "וודא העדר רעש חריג"
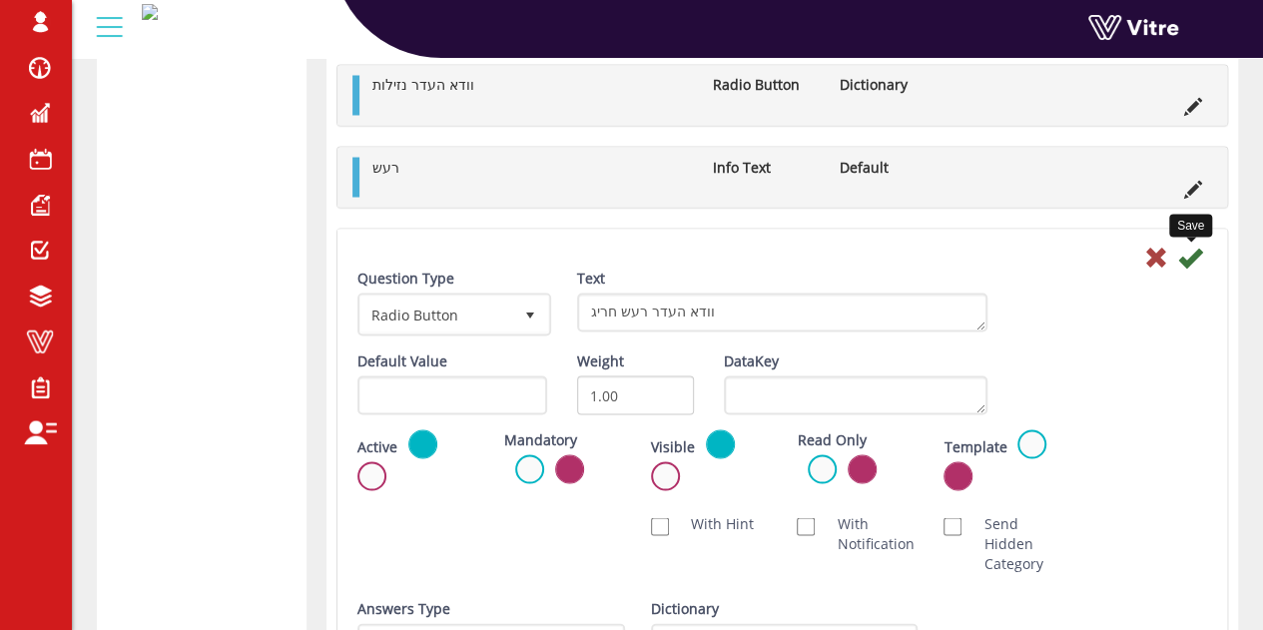
click at [1197, 245] on icon at bounding box center [1191, 257] width 24 height 24
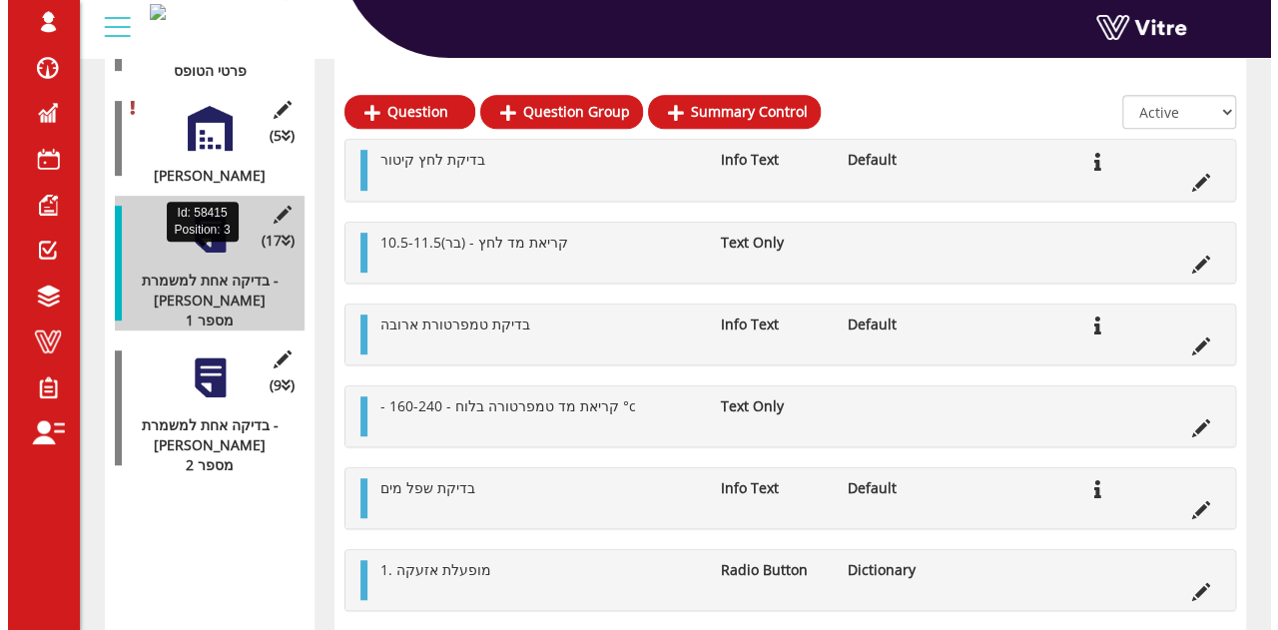
scroll to position [420, 0]
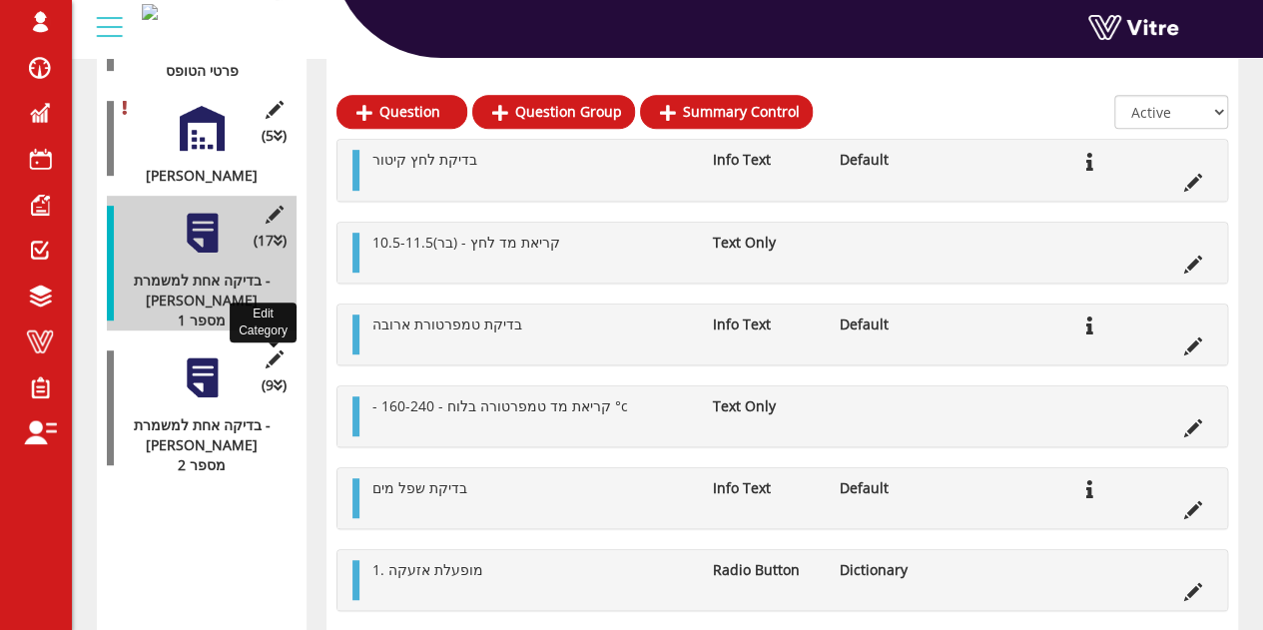
click at [273, 351] on icon at bounding box center [274, 360] width 25 height 18
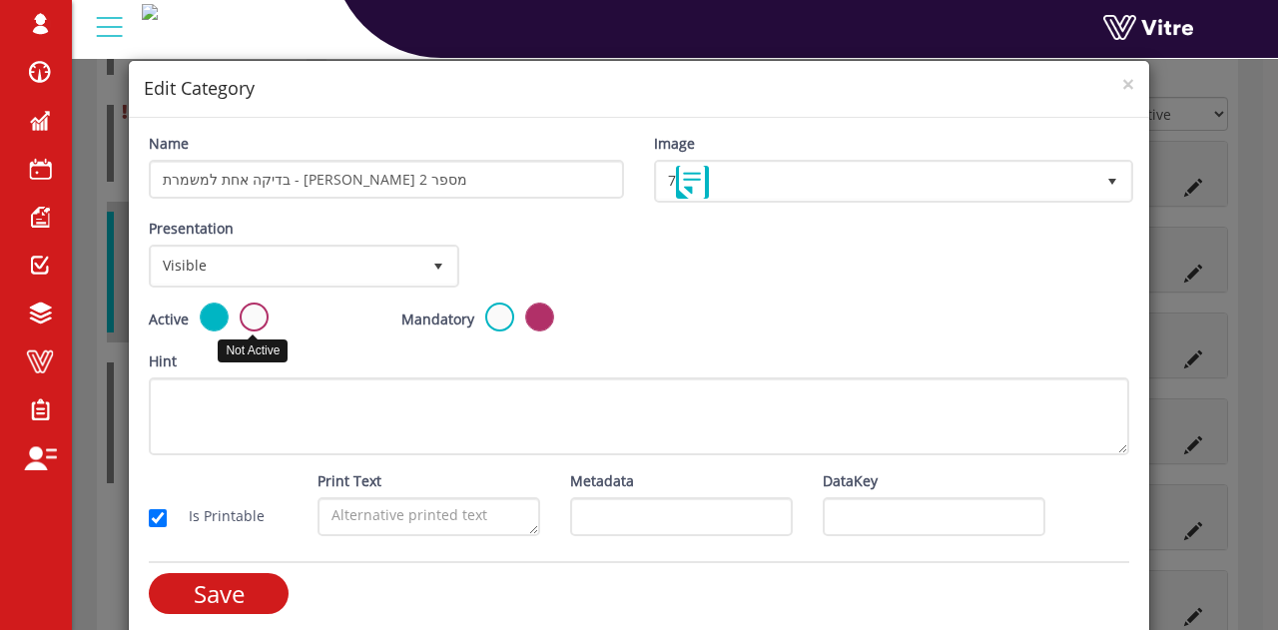
click at [250, 313] on label at bounding box center [254, 317] width 29 height 29
click at [0, 0] on input "radio" at bounding box center [0, 0] width 0 height 0
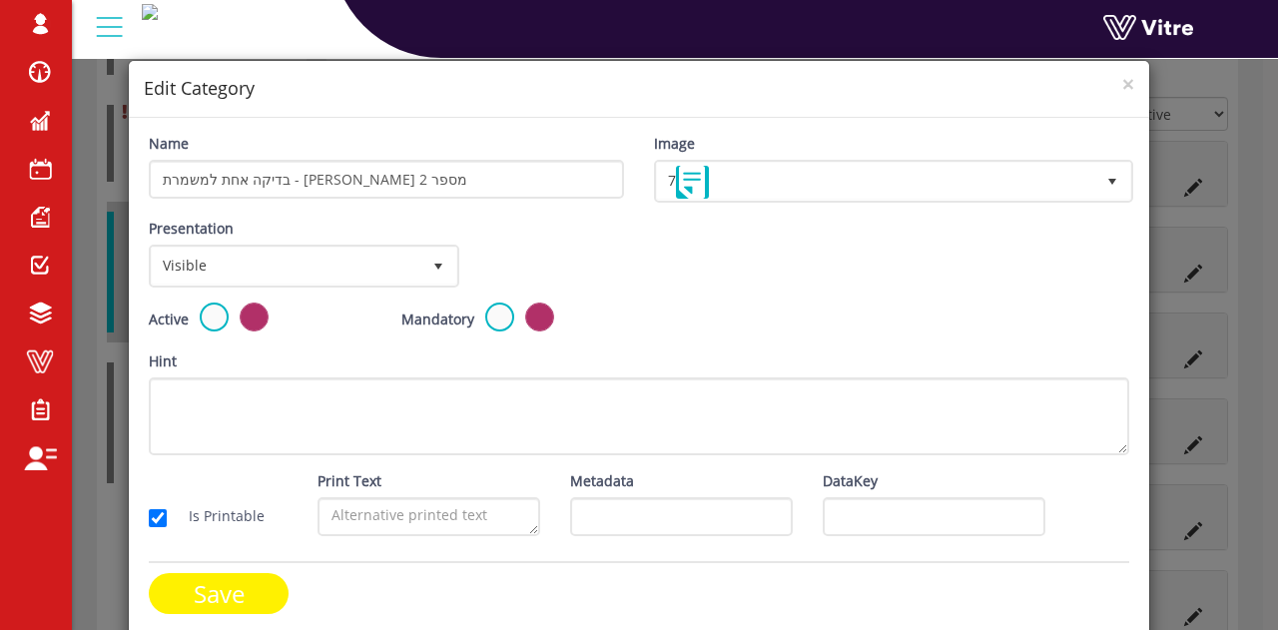
click at [203, 603] on input "Save" at bounding box center [219, 593] width 140 height 41
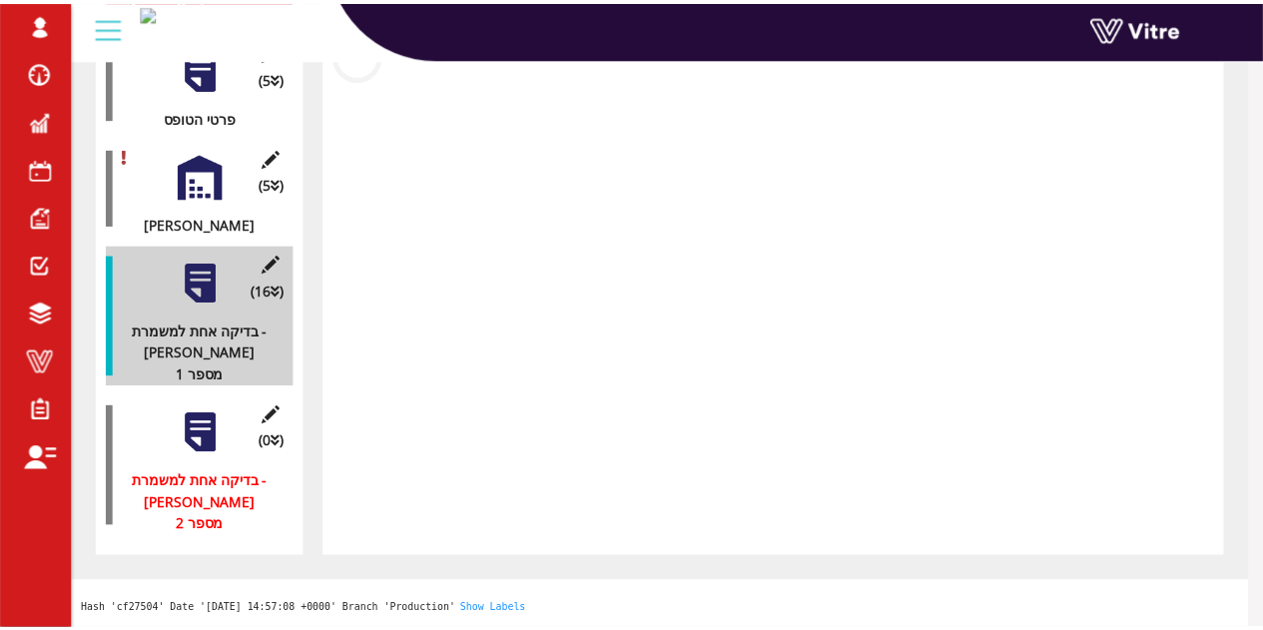
scroll to position [312, 0]
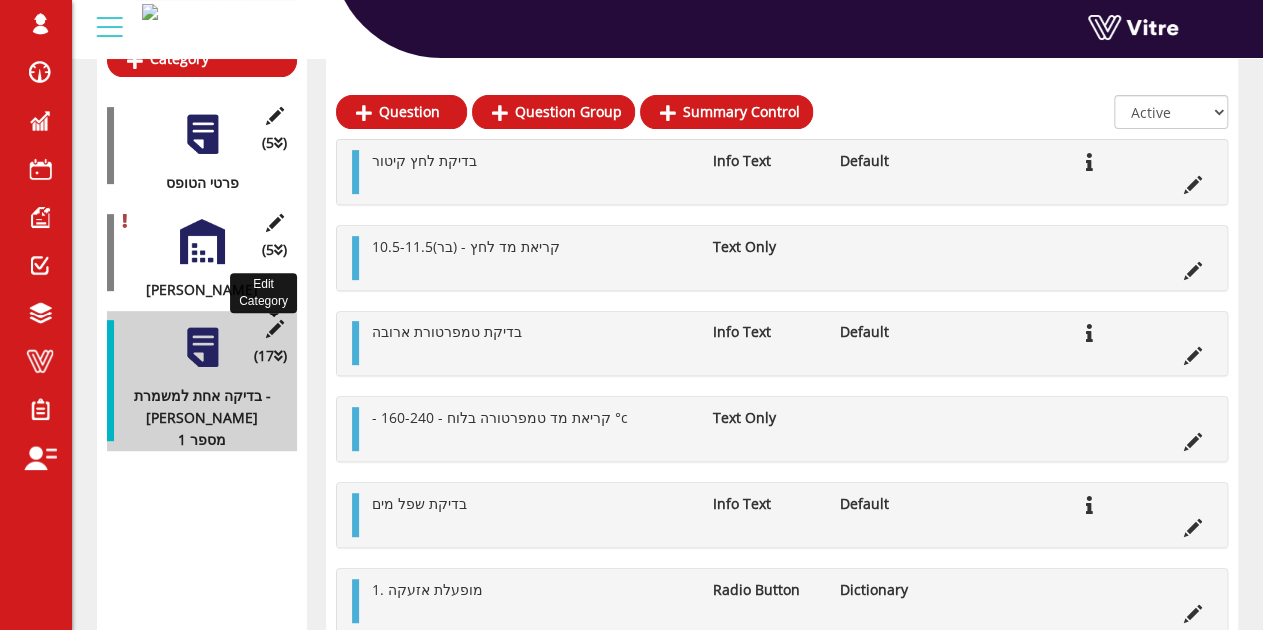
click at [277, 321] on icon at bounding box center [274, 330] width 25 height 18
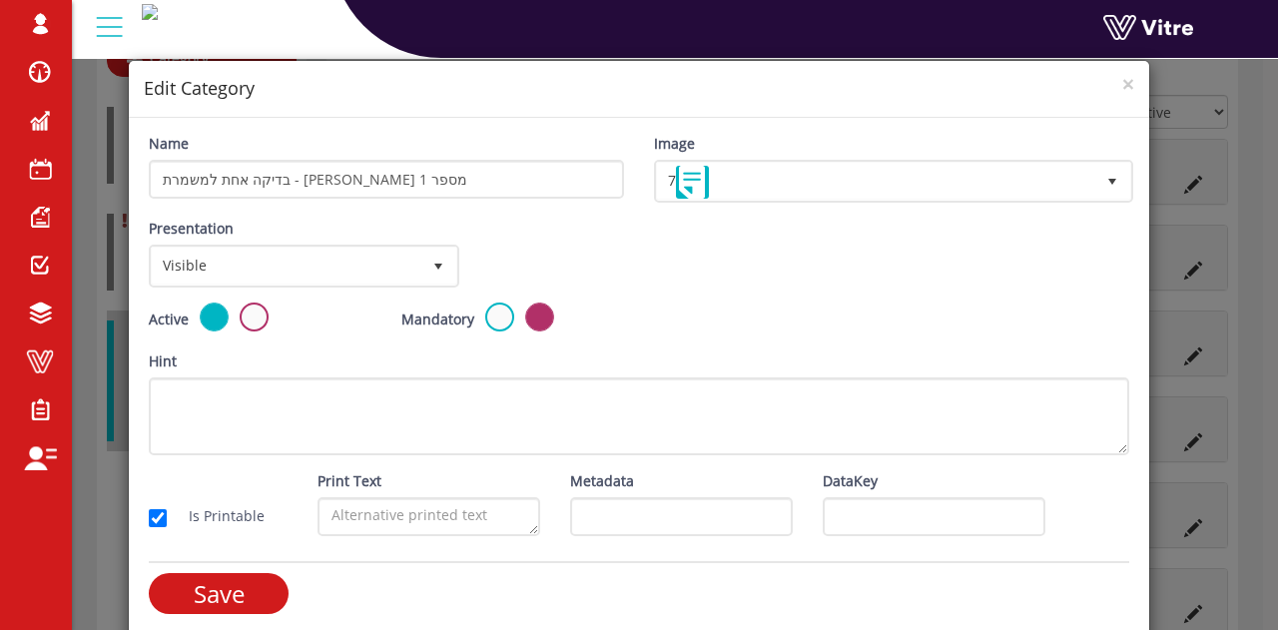
click at [1122, 86] on div "× Edit Category" at bounding box center [639, 89] width 1021 height 57
click at [1123, 83] on span "×" at bounding box center [1129, 84] width 12 height 28
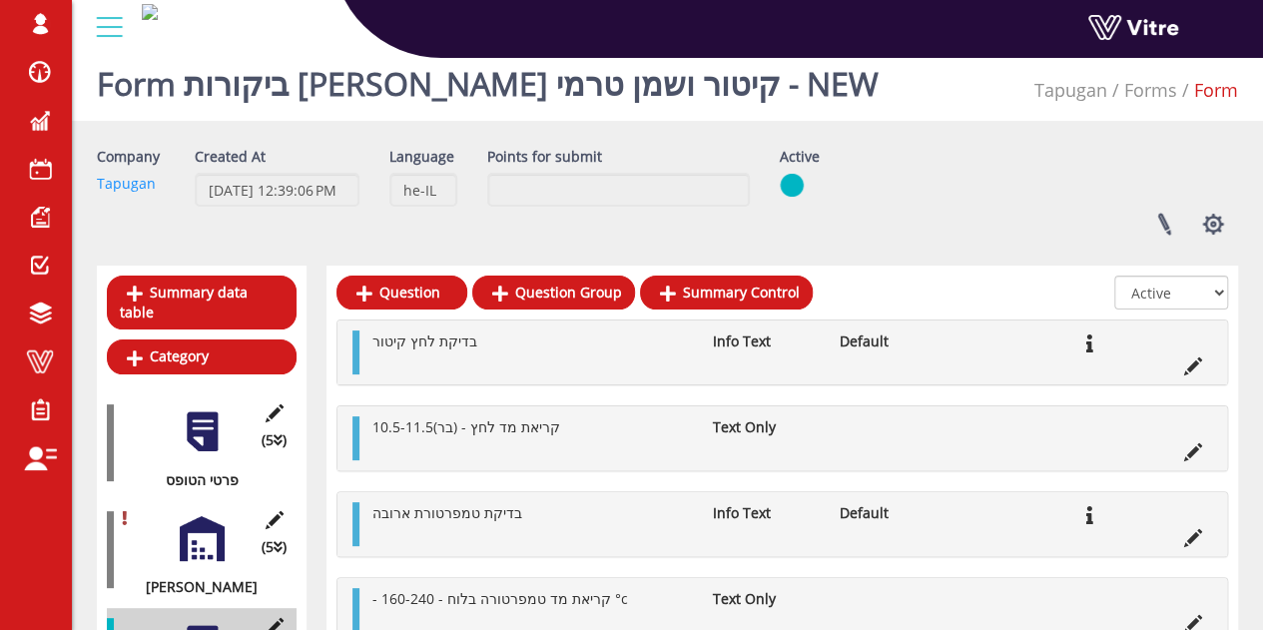
scroll to position [0, 0]
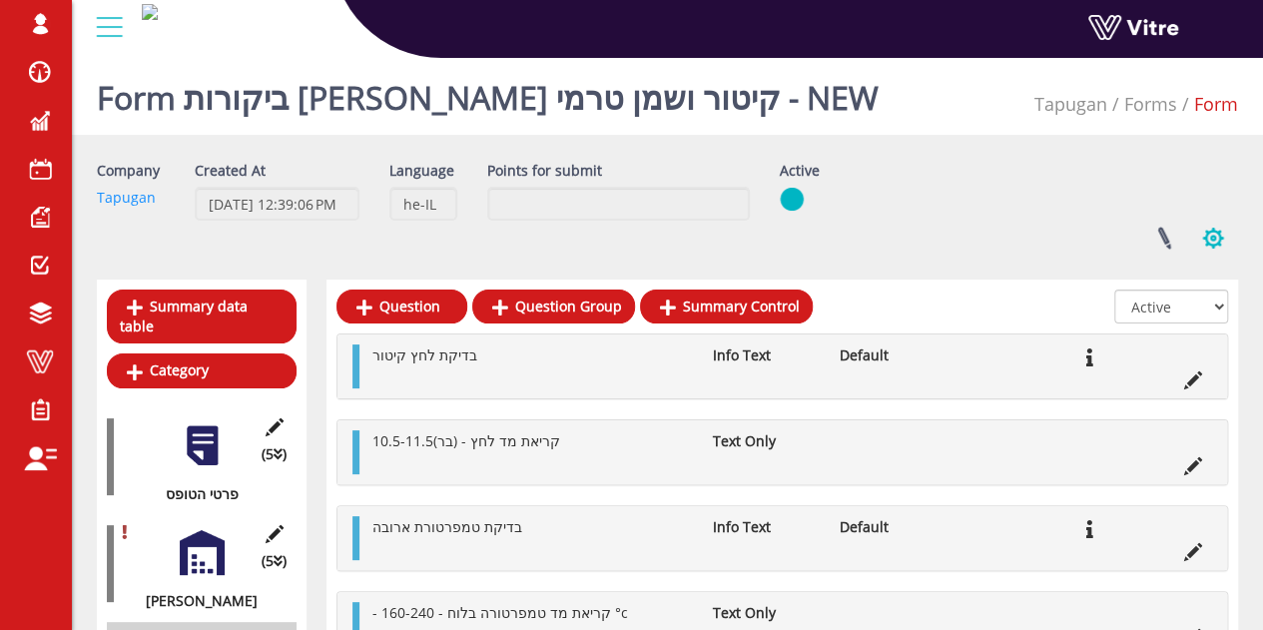
click at [1228, 239] on button "button" at bounding box center [1213, 238] width 50 height 53
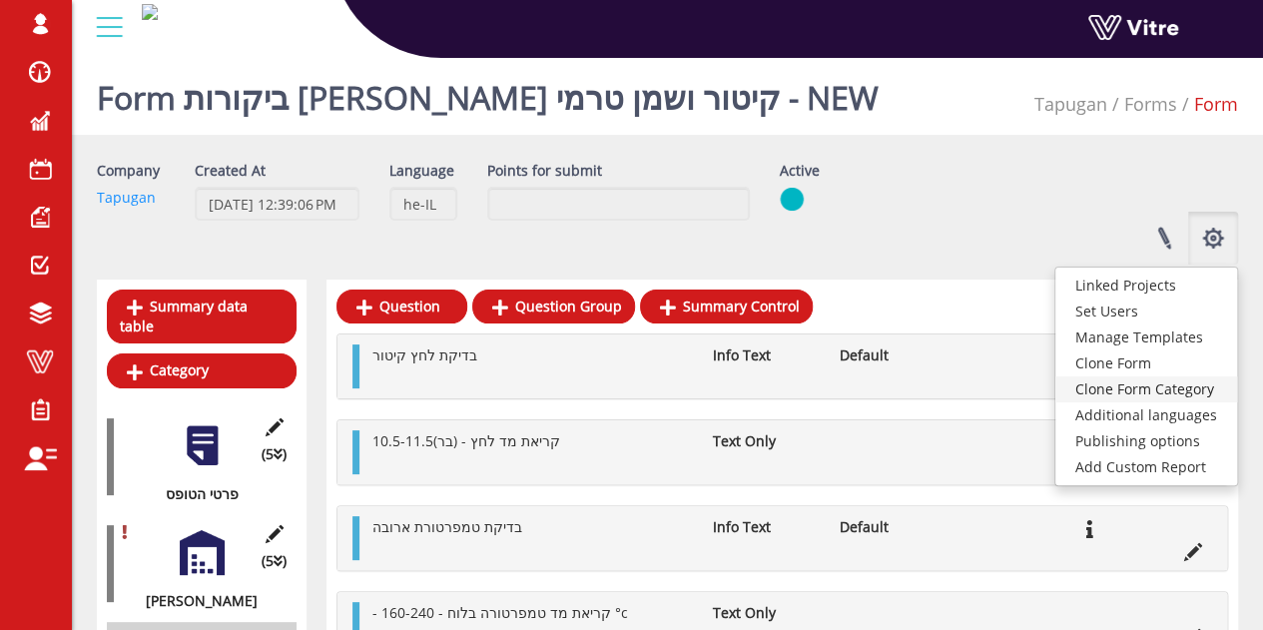
click at [1161, 381] on link "Clone Form Category" at bounding box center [1147, 390] width 182 height 26
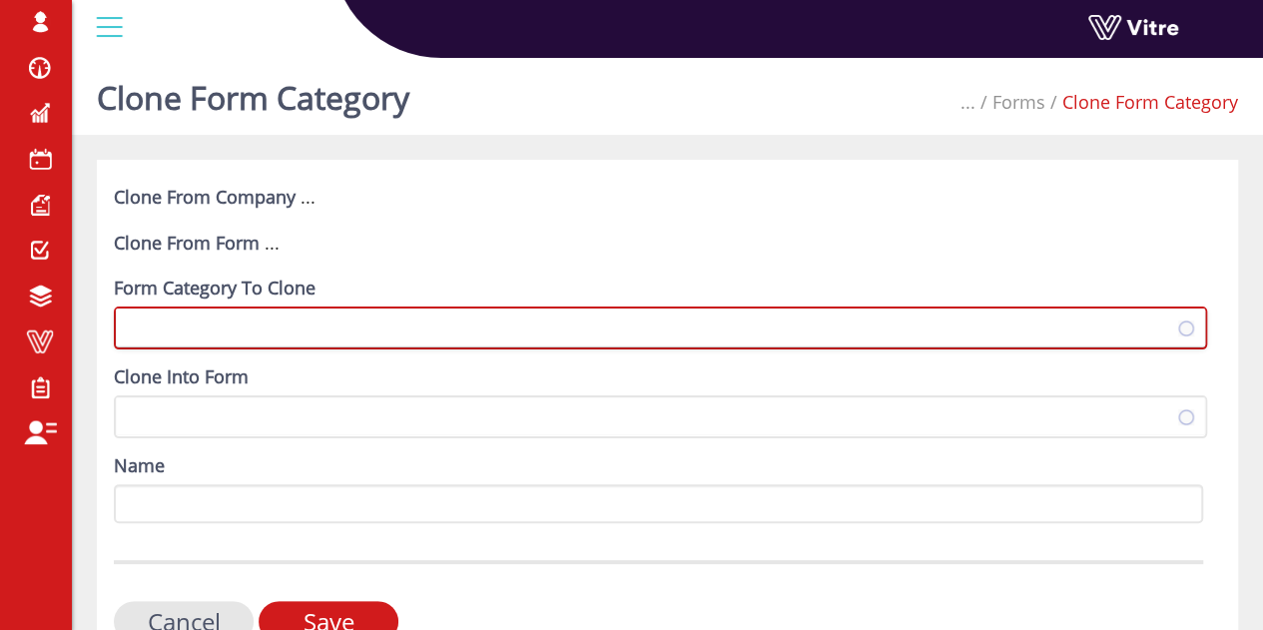
click at [316, 324] on span at bounding box center [643, 328] width 1052 height 36
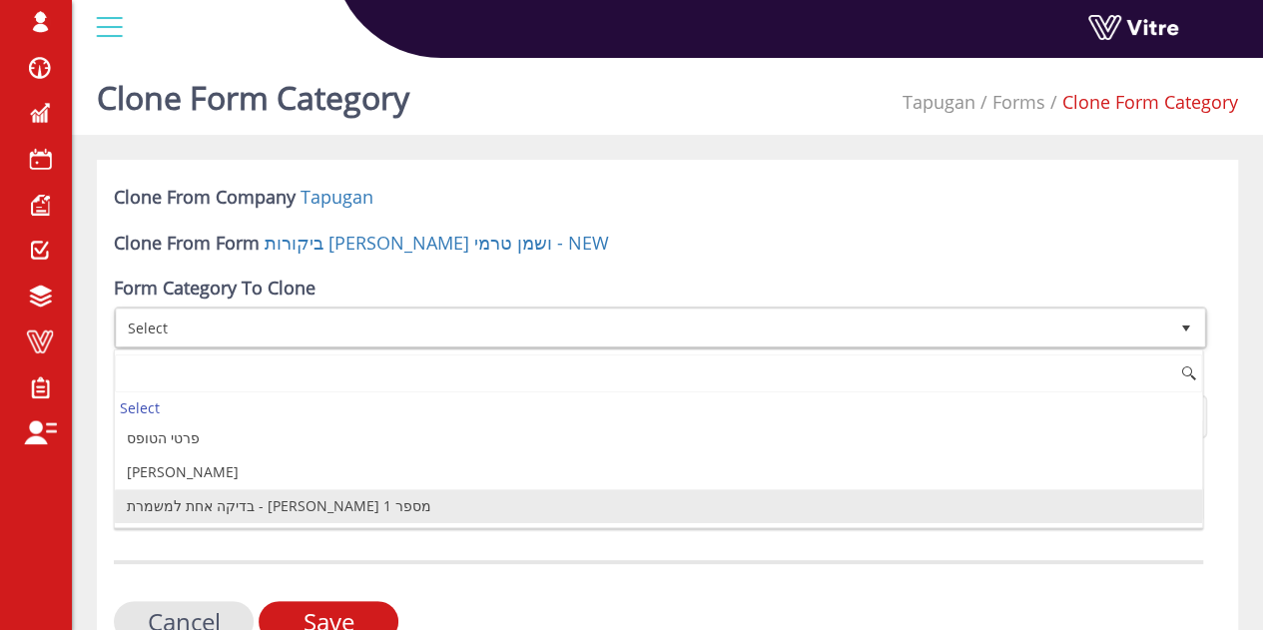
click at [354, 502] on li "בדיקה אחת למשמרת - [PERSON_NAME] מספר 1" at bounding box center [659, 506] width 1088 height 34
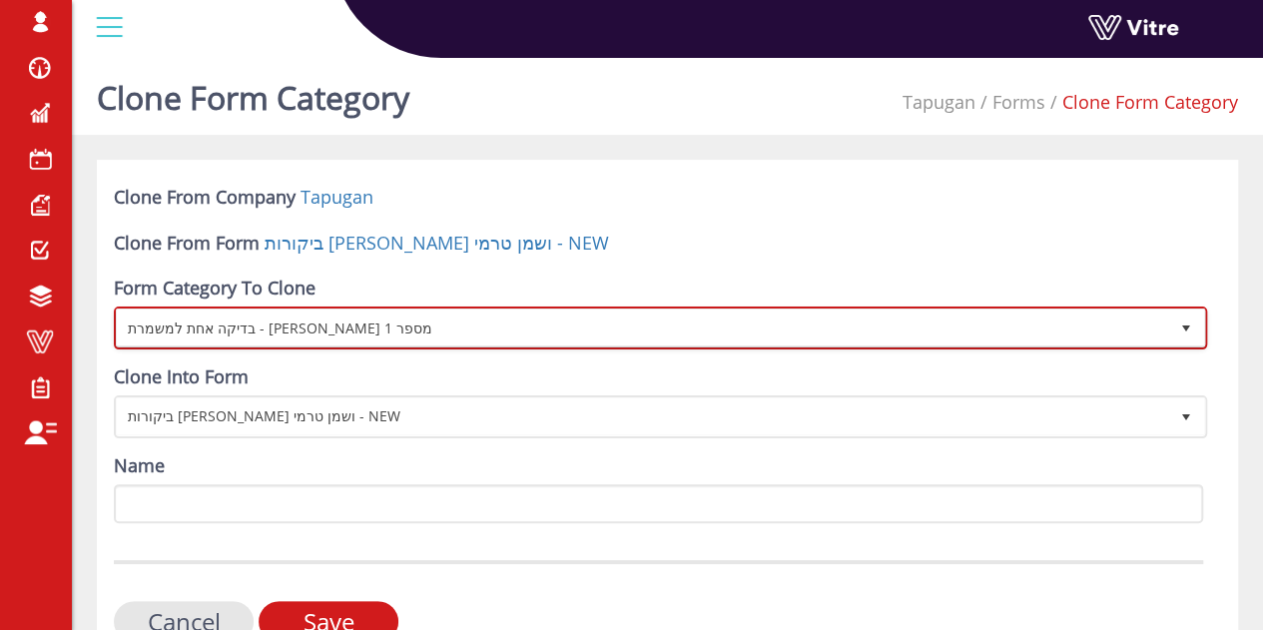
scroll to position [108, 0]
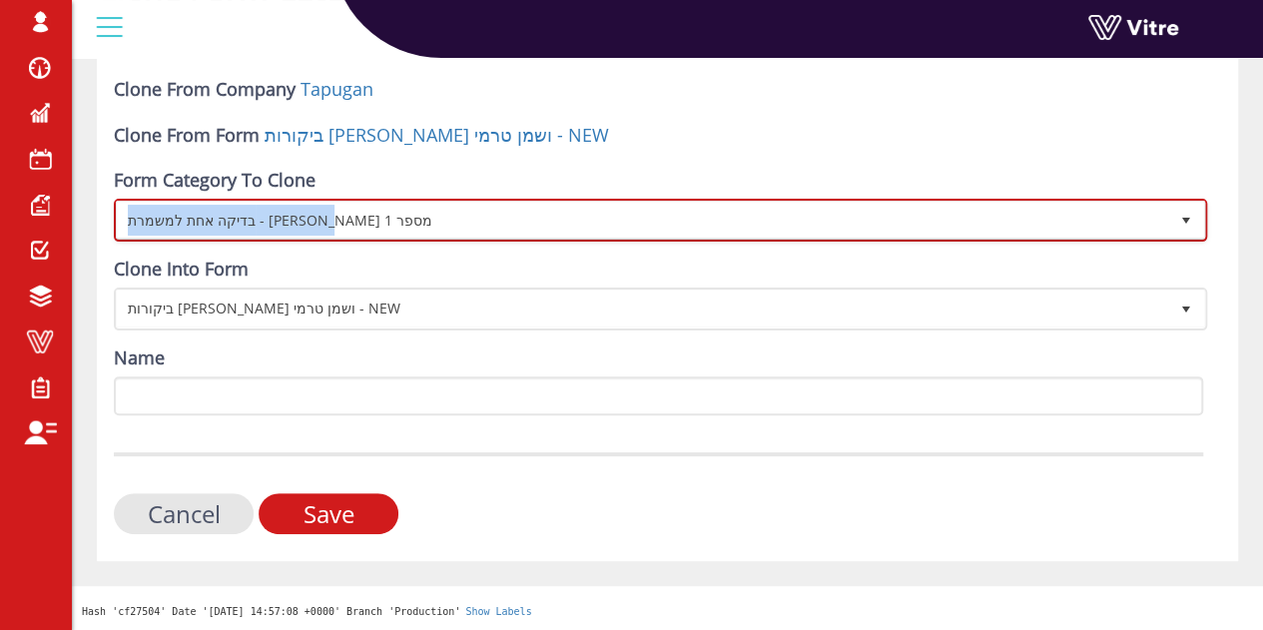
drag, startPoint x: 392, startPoint y: 207, endPoint x: 138, endPoint y: 229, distance: 254.6
click at [138, 229] on span "בדיקה אחת למשמרת - [PERSON_NAME] מספר 1" at bounding box center [643, 220] width 1052 height 36
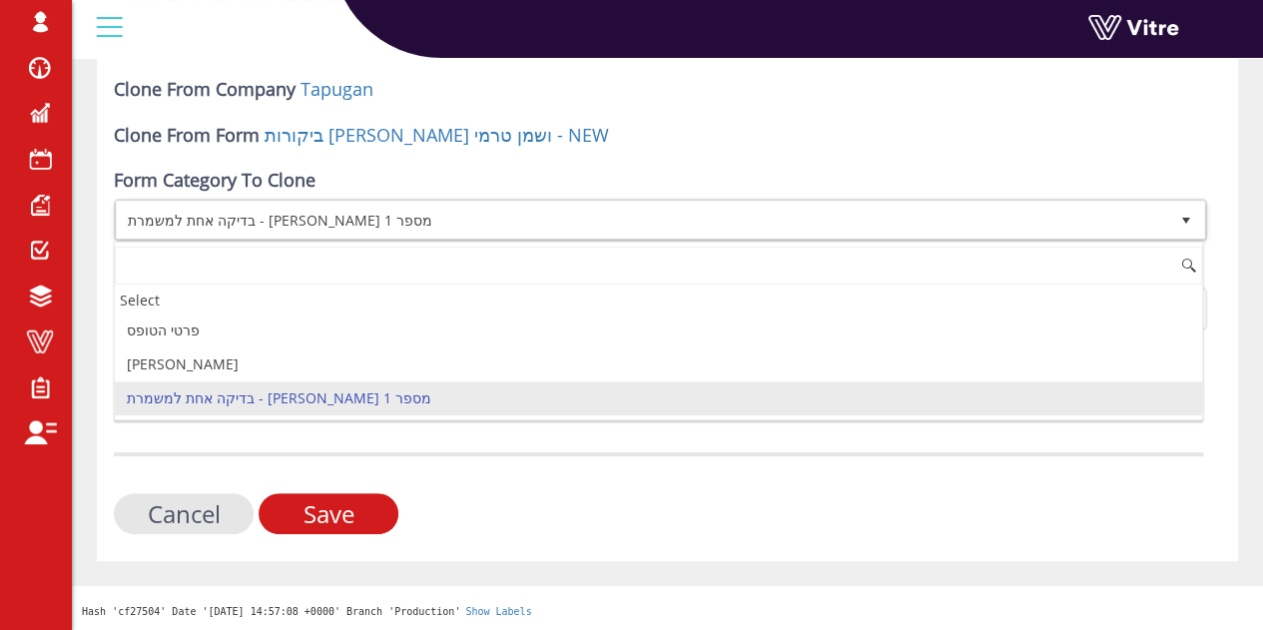
click at [412, 442] on form "Clone From Company Tapugan Clone From Form ביקורות [PERSON_NAME] קיטור ושמן טרמ…" at bounding box center [659, 305] width 1090 height 457
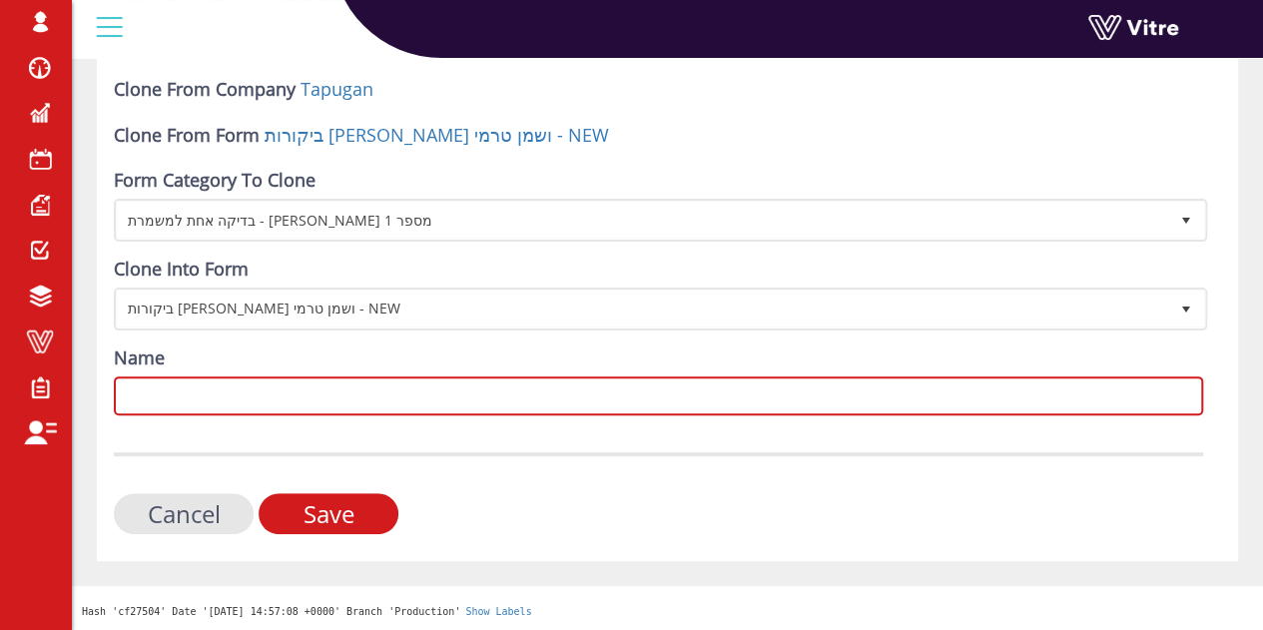
click at [392, 392] on input "Name" at bounding box center [659, 396] width 1090 height 39
paste input "רעש"
type input "ר"
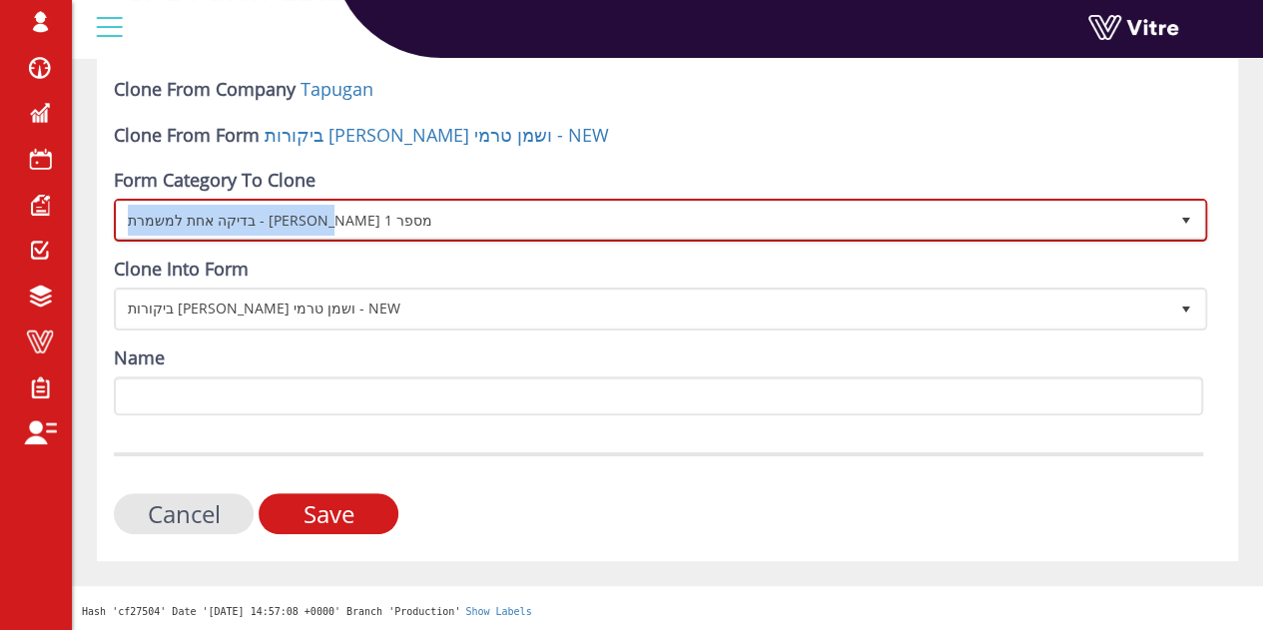
copy span "בדיקה אחת למשמרת - [PERSON_NAME] מספר"
drag, startPoint x: 360, startPoint y: 211, endPoint x: 140, endPoint y: 224, distance: 220.1
click at [140, 224] on span "בדיקה אחת למשמרת - [PERSON_NAME] מספר 1" at bounding box center [643, 220] width 1052 height 36
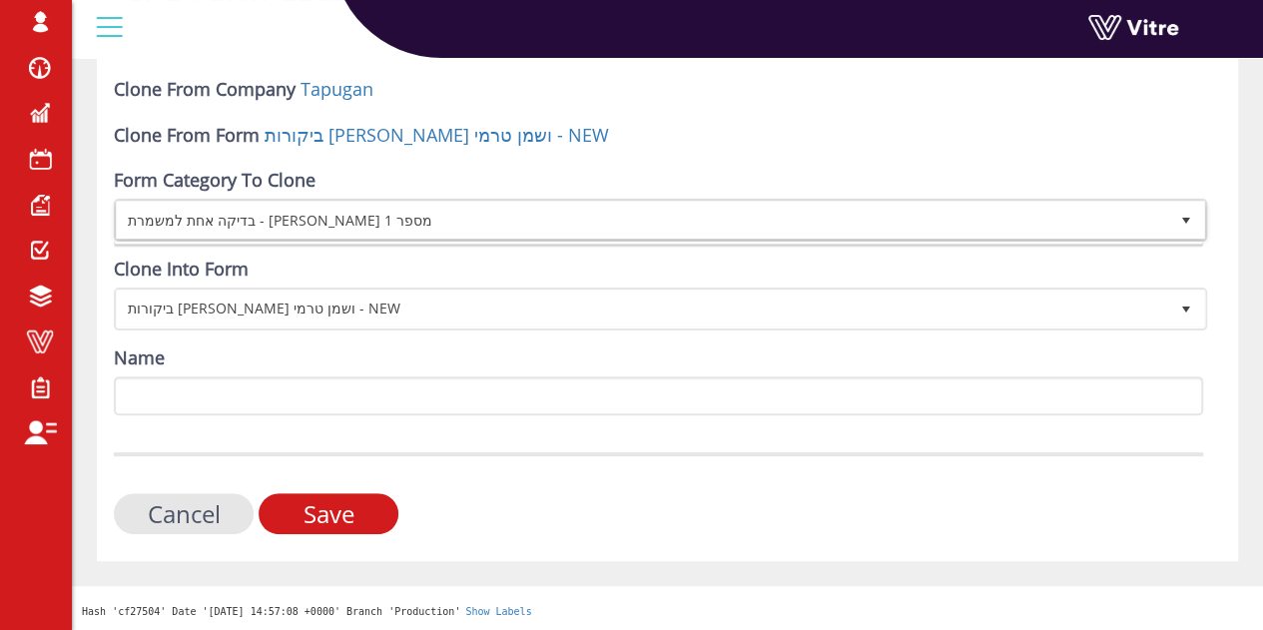
click at [414, 432] on form "Clone From Company Tapugan Clone From Form ביקורות [PERSON_NAME] קיטור ושמן טרמ…" at bounding box center [659, 305] width 1090 height 457
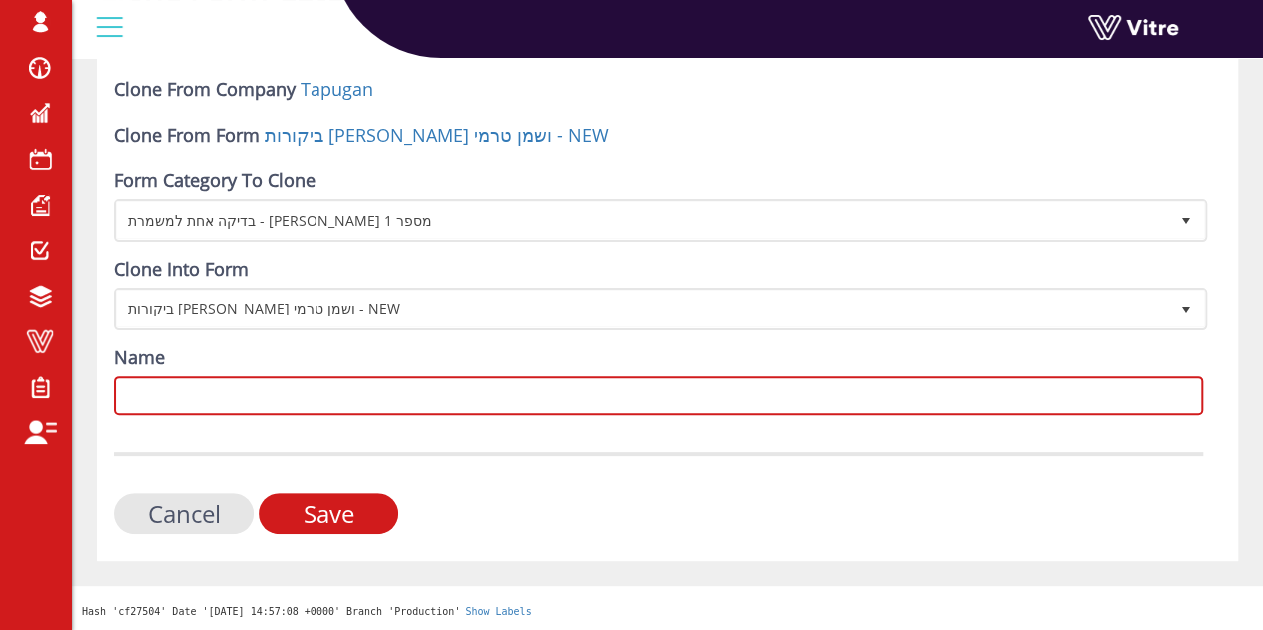
click at [407, 385] on input "Name" at bounding box center [659, 396] width 1090 height 39
paste input "בדיקה אחת למשמרת - [PERSON_NAME] מספר"
type input "בדיקה אחת למשמרת - [PERSON_NAME] מספר 2"
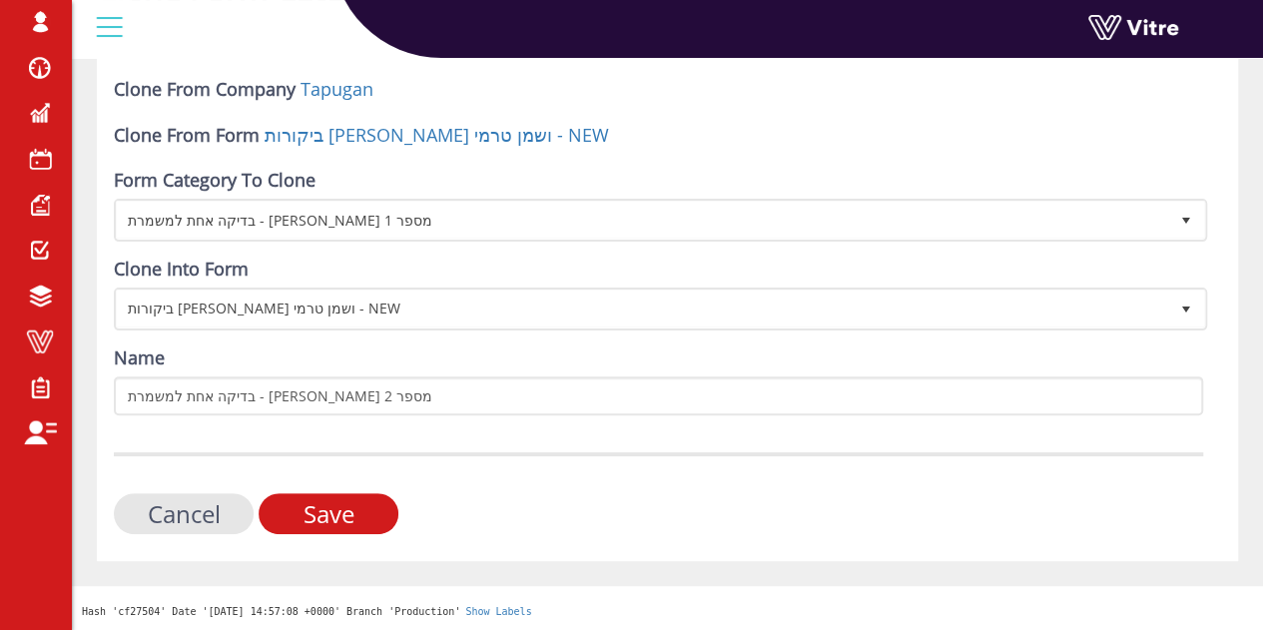
click at [381, 442] on form "Clone From Company Tapugan Clone From Form ביקורות [PERSON_NAME] קיטור ושמן טרמ…" at bounding box center [659, 305] width 1090 height 457
click at [373, 518] on input "Save" at bounding box center [329, 513] width 140 height 41
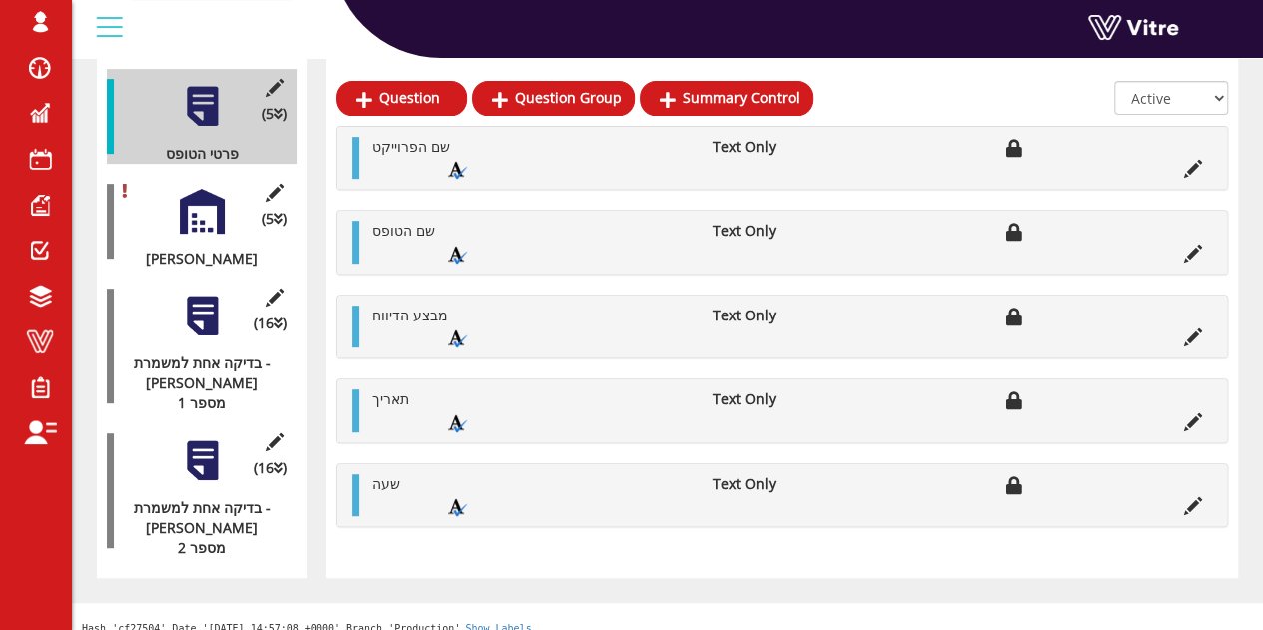
scroll to position [324, 0]
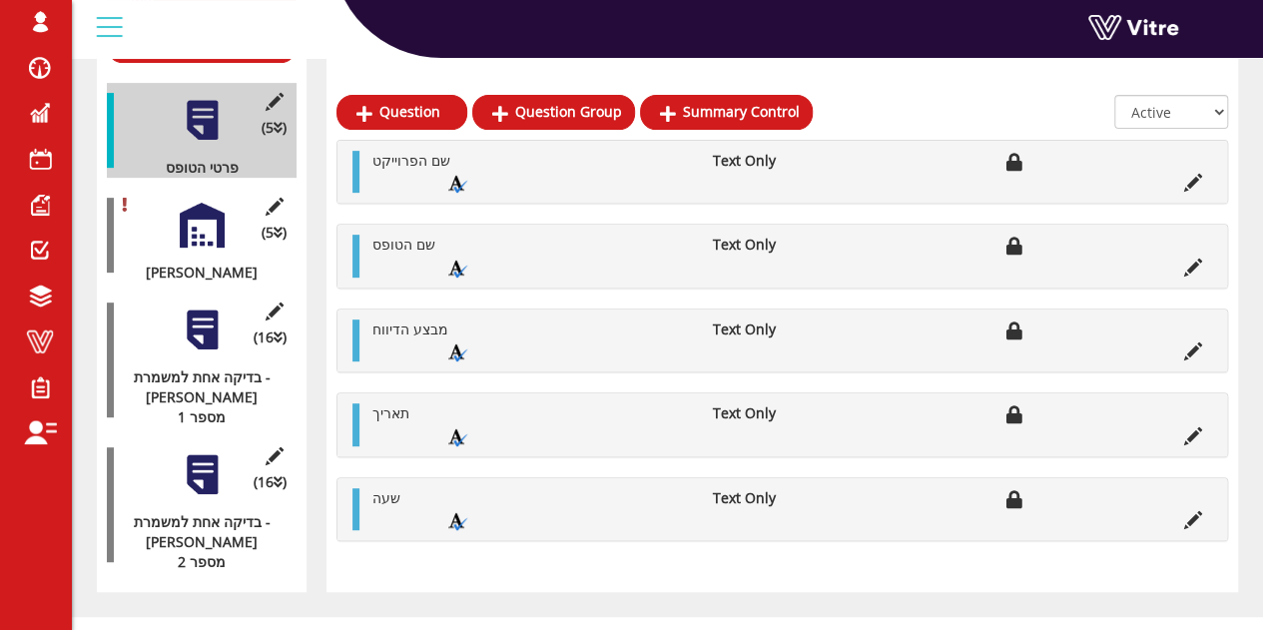
click at [194, 452] on div at bounding box center [202, 474] width 45 height 45
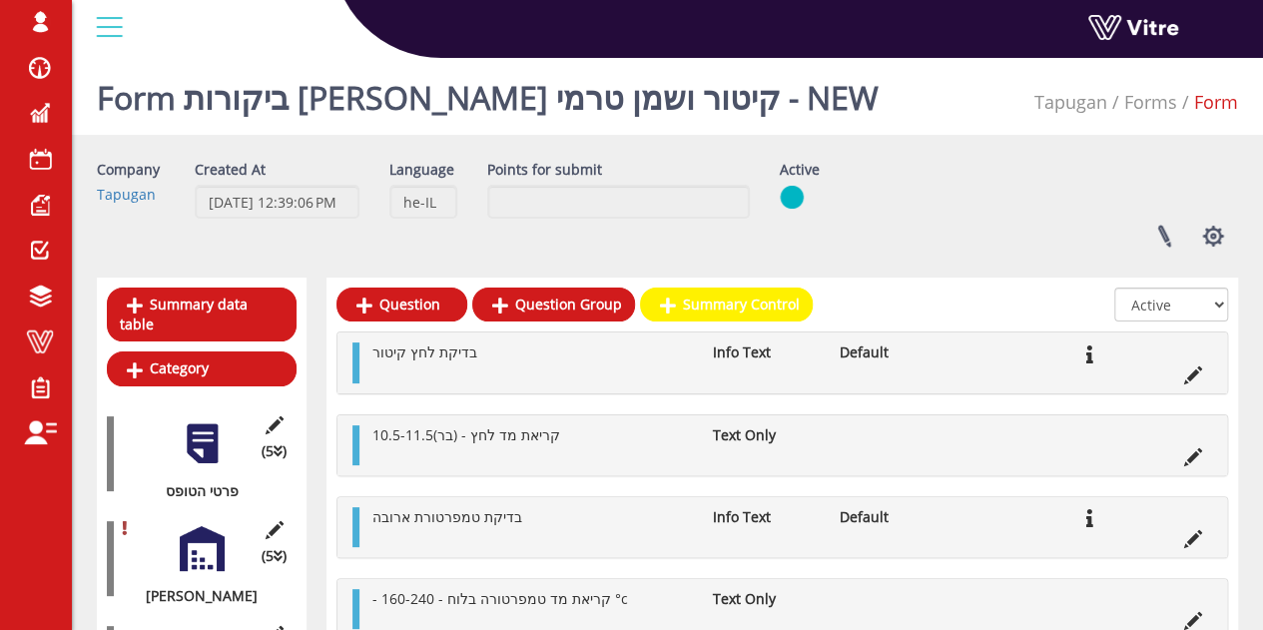
scroll to position [24, 0]
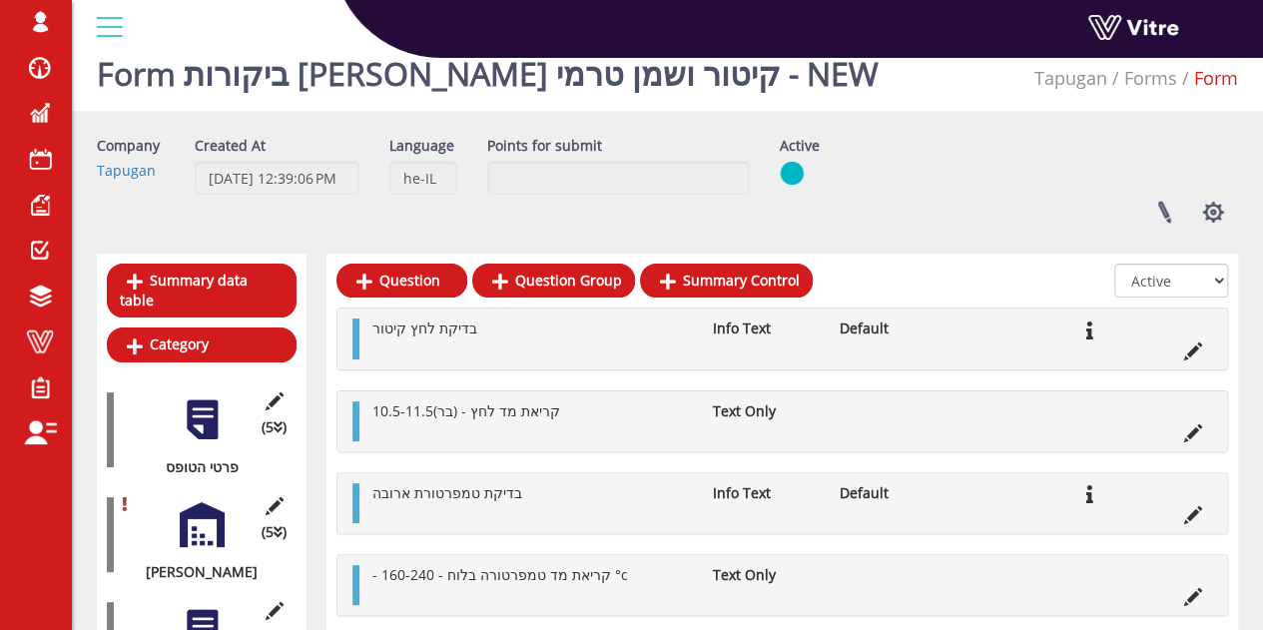
click at [885, 216] on div "Linked Projects Set Users Manage Templates Clone Form Clone Form Category Addit…" at bounding box center [1009, 212] width 488 height 53
